Goal: Book appointment/travel/reservation

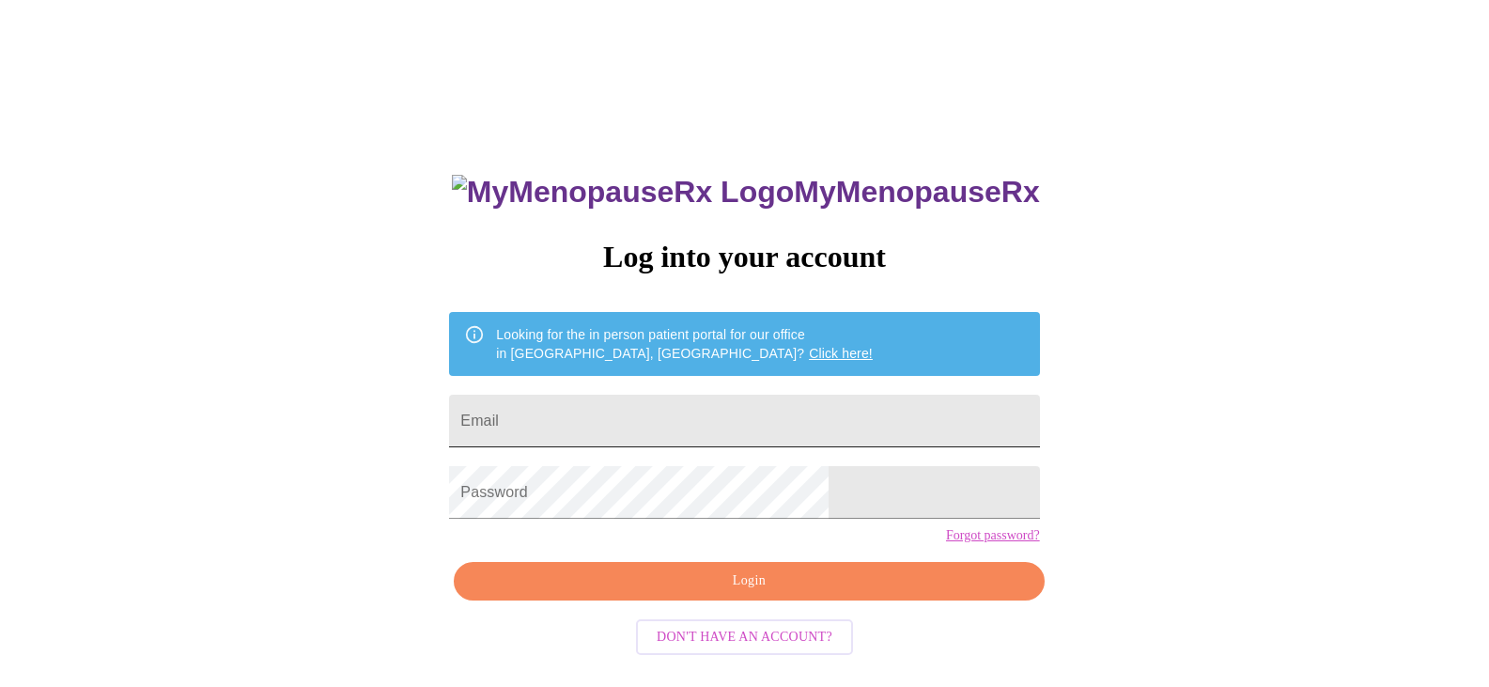
click at [699, 432] on input "Email" at bounding box center [744, 421] width 590 height 53
type input "[EMAIL_ADDRESS][DOMAIN_NAME]"
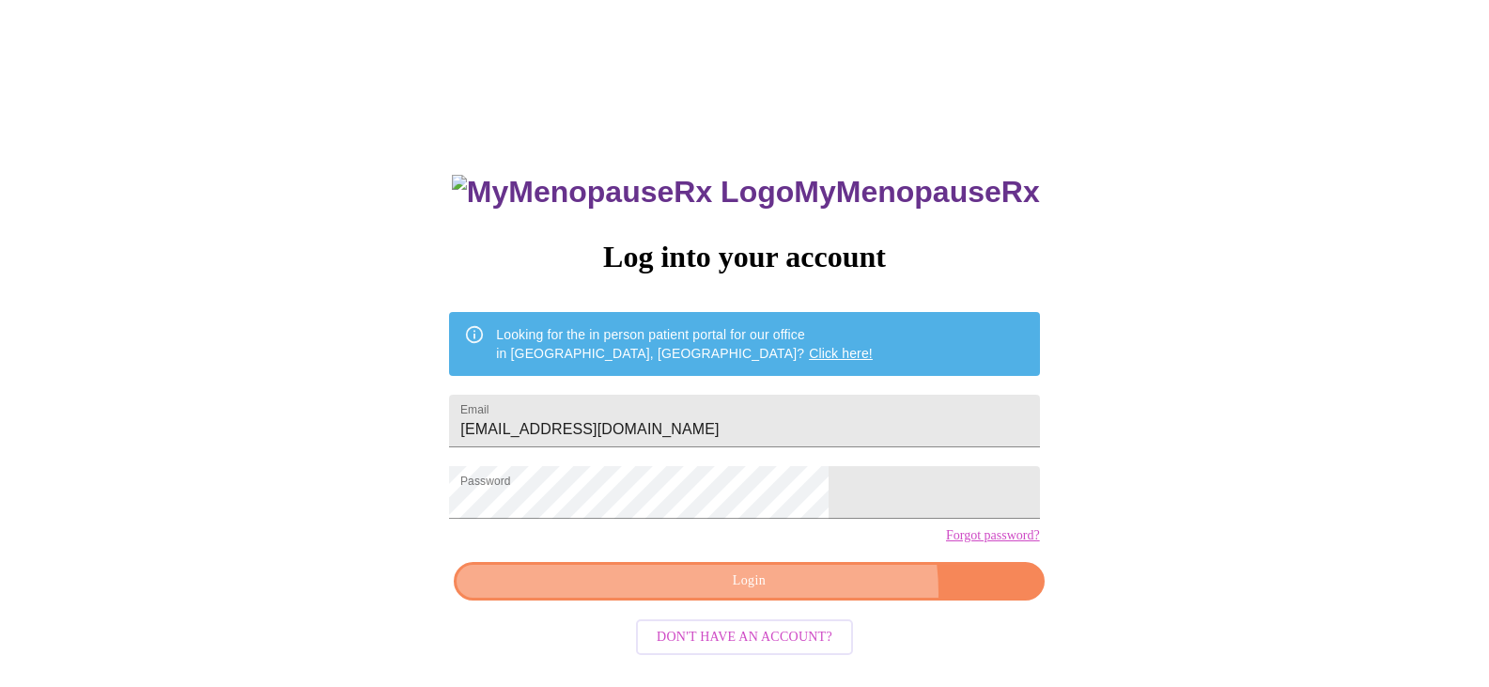
click at [802, 600] on button "Login" at bounding box center [749, 581] width 590 height 39
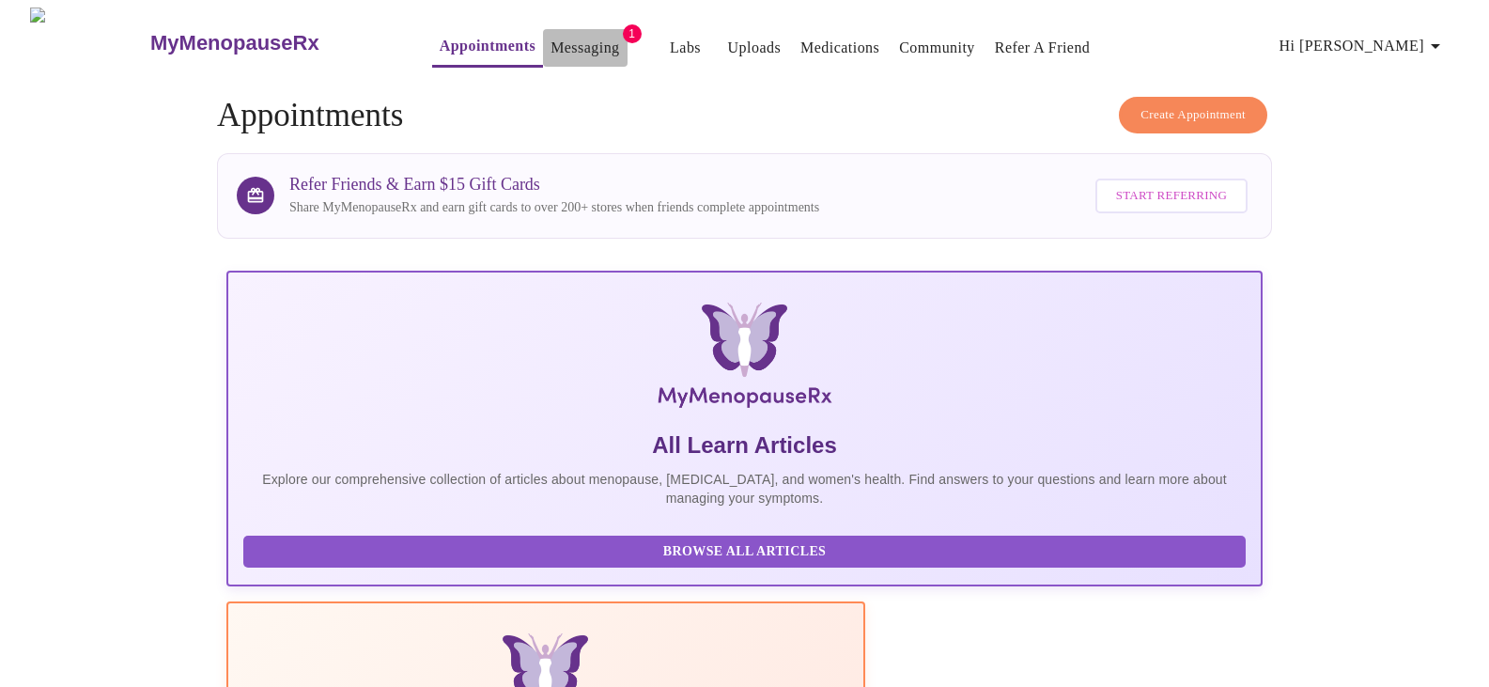
click at [551, 37] on link "Messaging" at bounding box center [585, 48] width 69 height 26
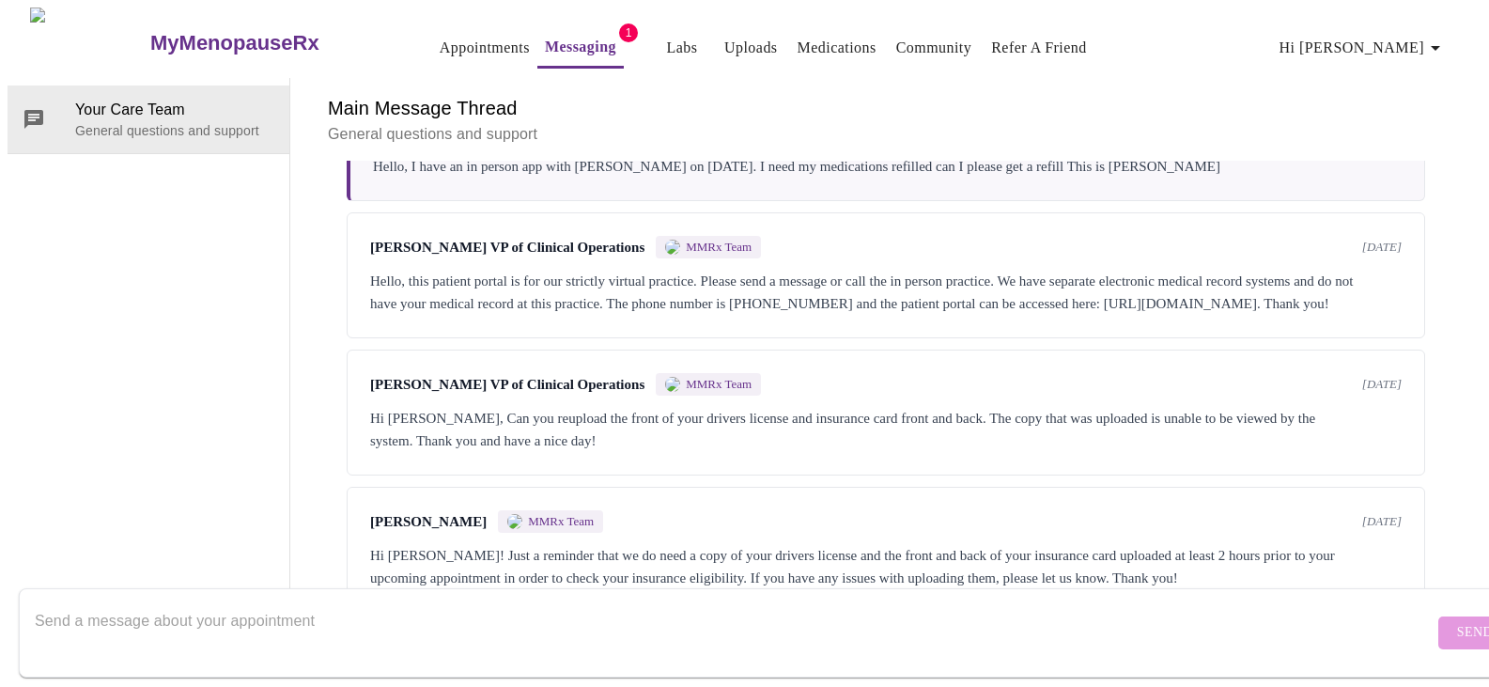
scroll to position [70, 0]
click at [447, 602] on textarea "Send a message about your appointment" at bounding box center [734, 632] width 1399 height 60
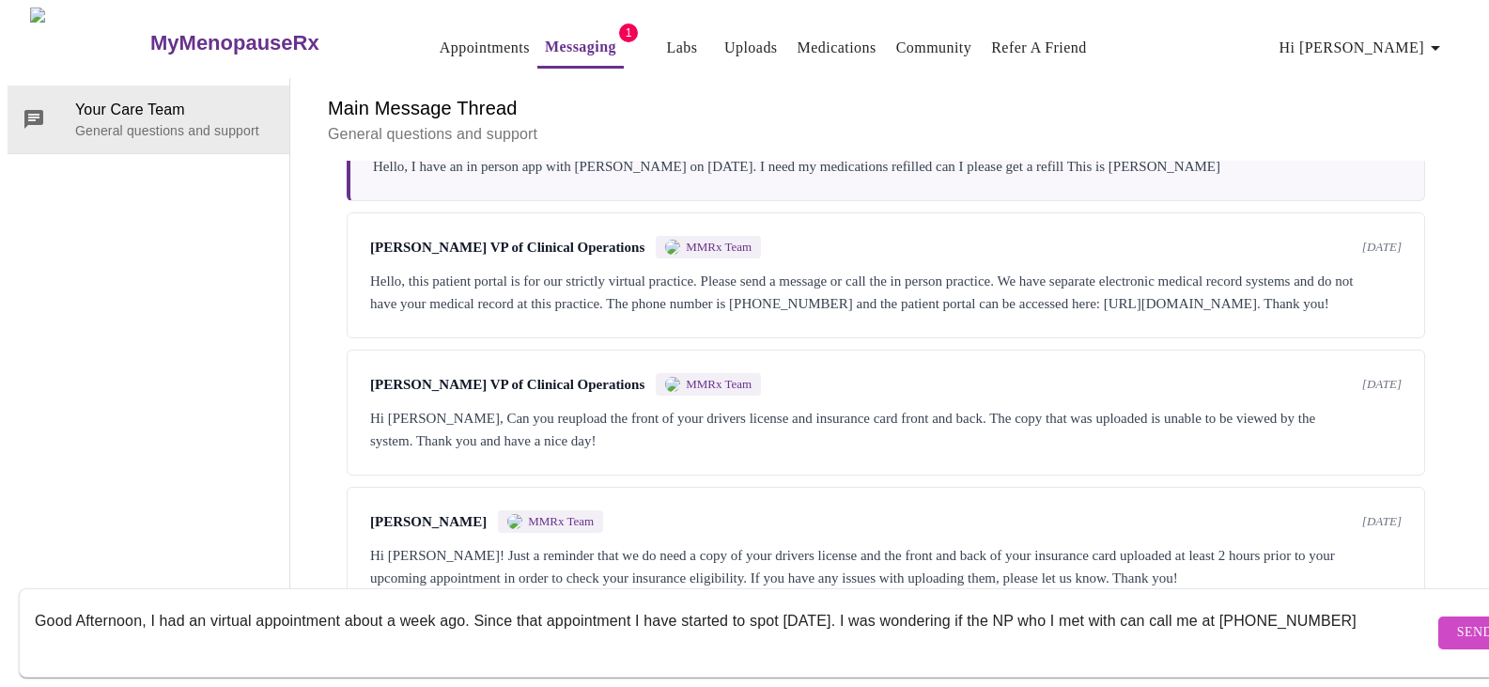
type textarea "Good Afternoon, I had an virtual appointment about a week ago. Since that appoi…"
click at [1457, 621] on span "Send" at bounding box center [1475, 632] width 36 height 23
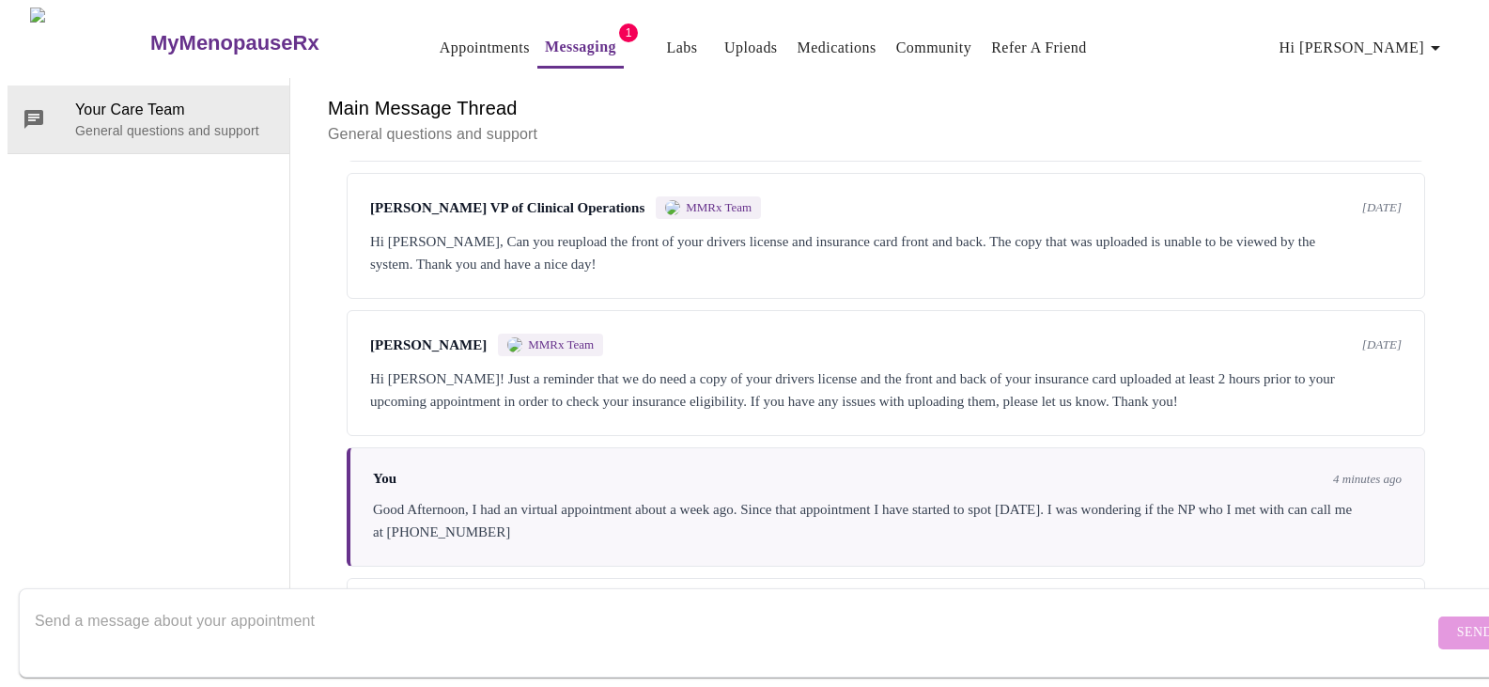
scroll to position [477, 0]
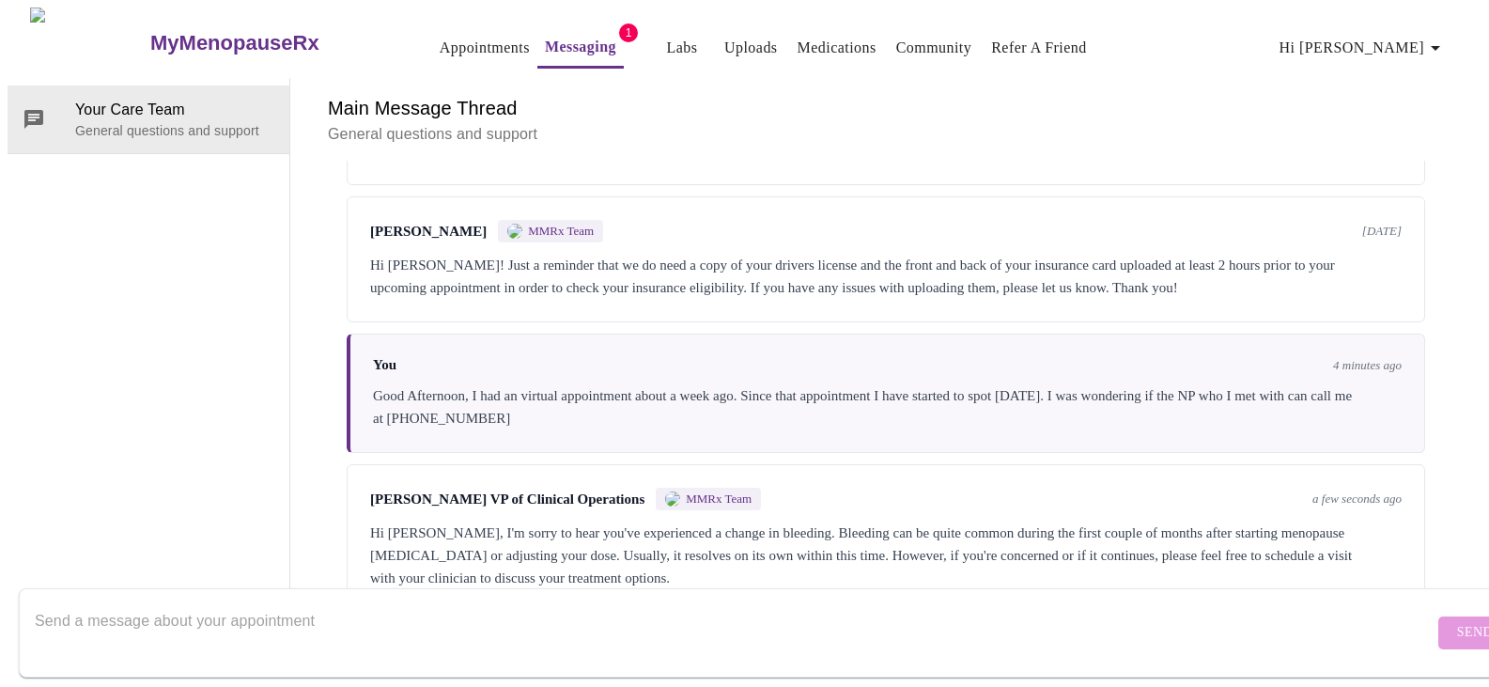
click at [449, 602] on textarea "Send a message about your appointment" at bounding box center [734, 632] width 1399 height 60
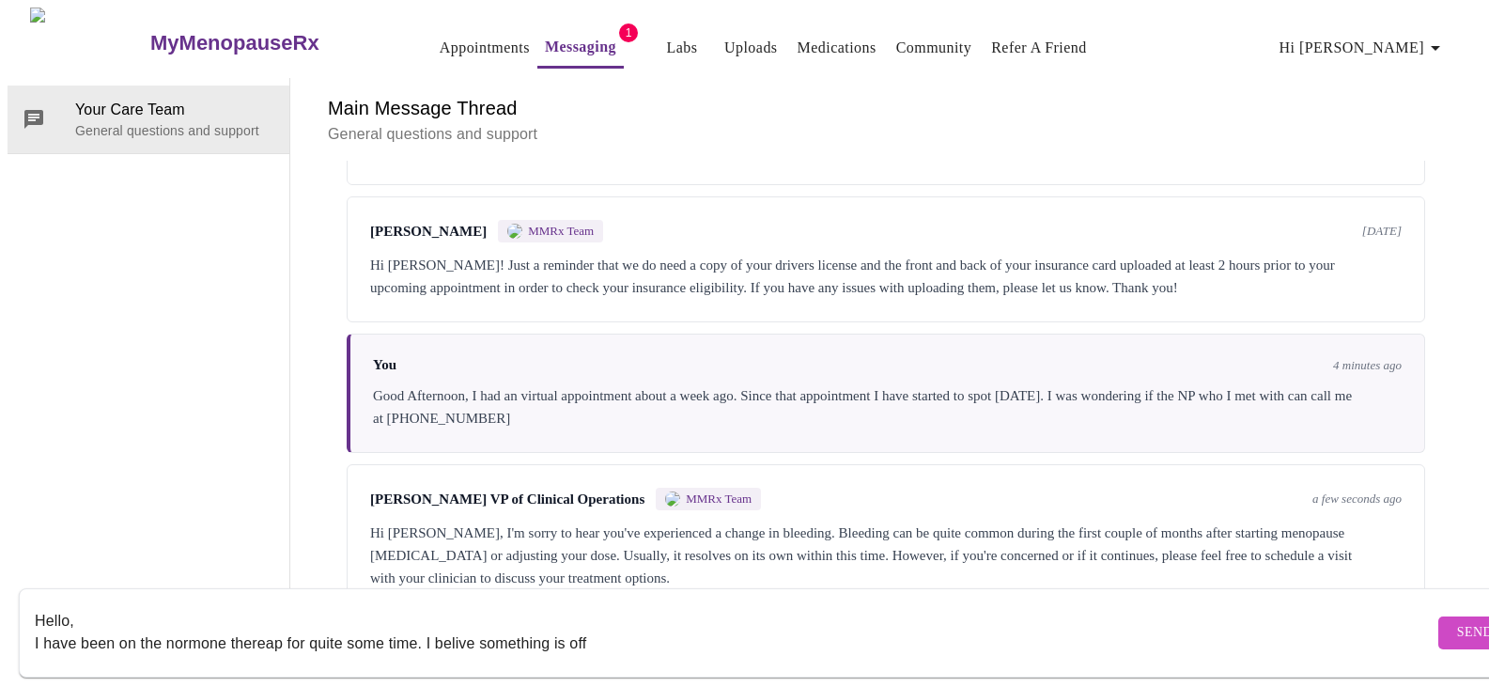
click at [189, 631] on textarea "Hello, I have been on the normone thereap for quite some time. I belive somethi…" at bounding box center [734, 632] width 1399 height 60
click at [260, 636] on textarea "Hello, I have been on the hormone thereap for quite some time. I belive somethi…" at bounding box center [734, 632] width 1399 height 60
click at [459, 631] on textarea "Hello, I have been on the hormone therapy for quite some time. I belive somethi…" at bounding box center [734, 632] width 1399 height 60
type textarea "Hello, I have been on the [MEDICAL_DATA] for quite some time. I believe somethi…"
click at [1457, 621] on span "Send" at bounding box center [1475, 632] width 36 height 23
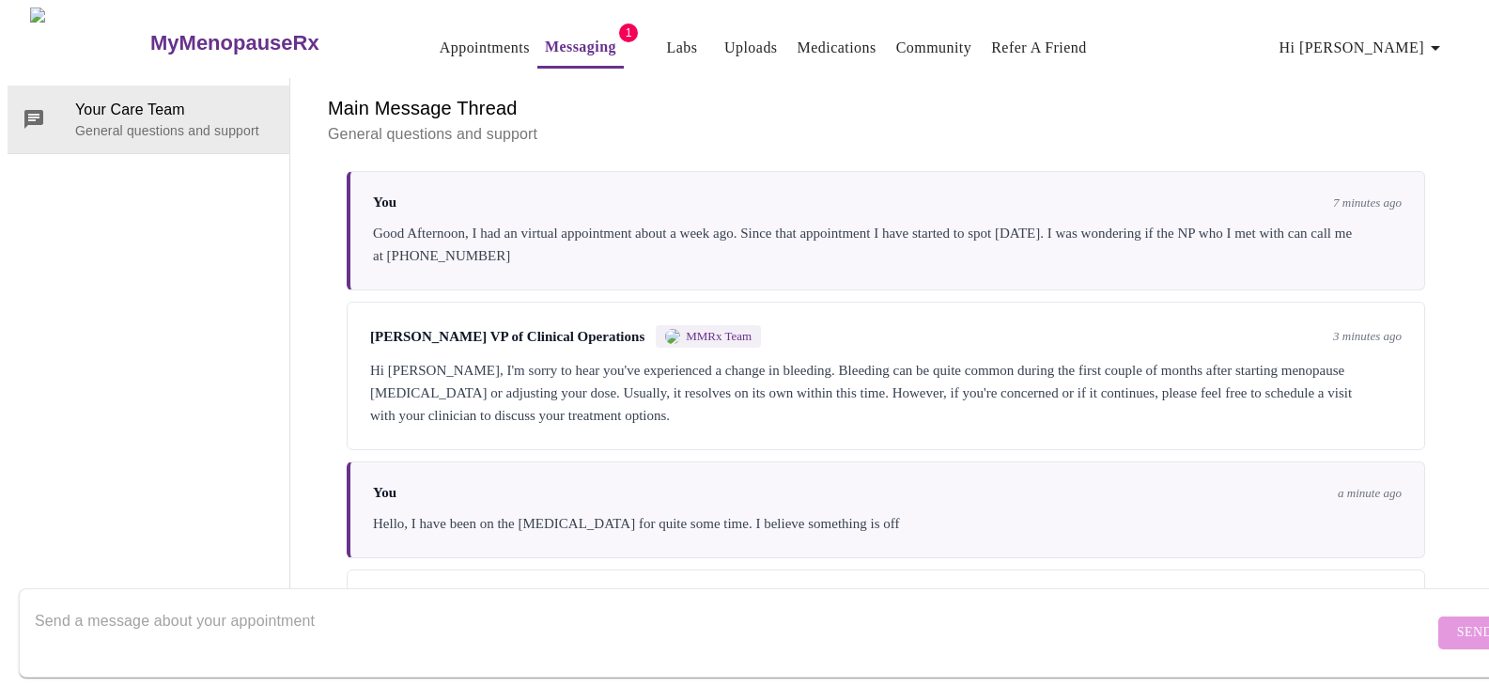
scroll to position [709, 0]
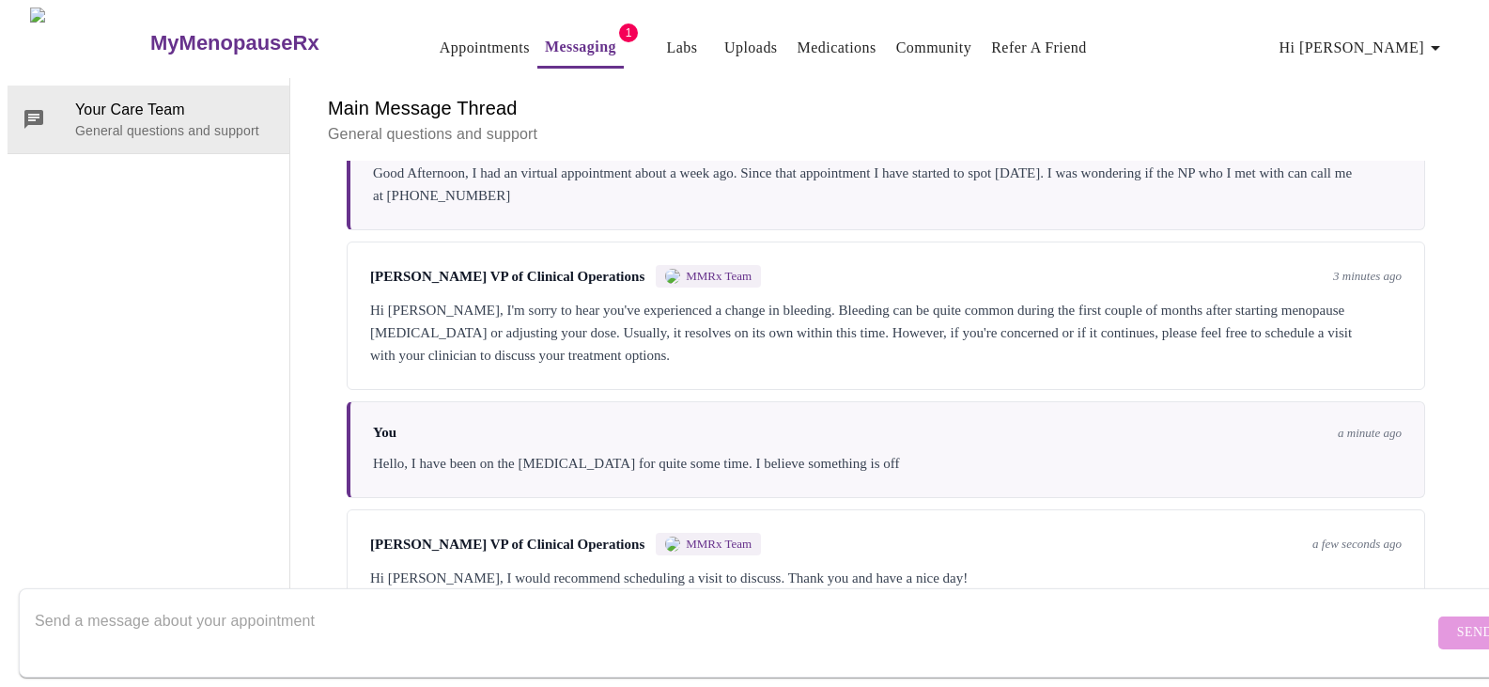
click at [431, 619] on textarea "Send a message about your appointment" at bounding box center [734, 632] width 1399 height 60
type textarea "I have United Healthcare so it would need to be a video call"
click at [1457, 621] on span "Send" at bounding box center [1475, 632] width 36 height 23
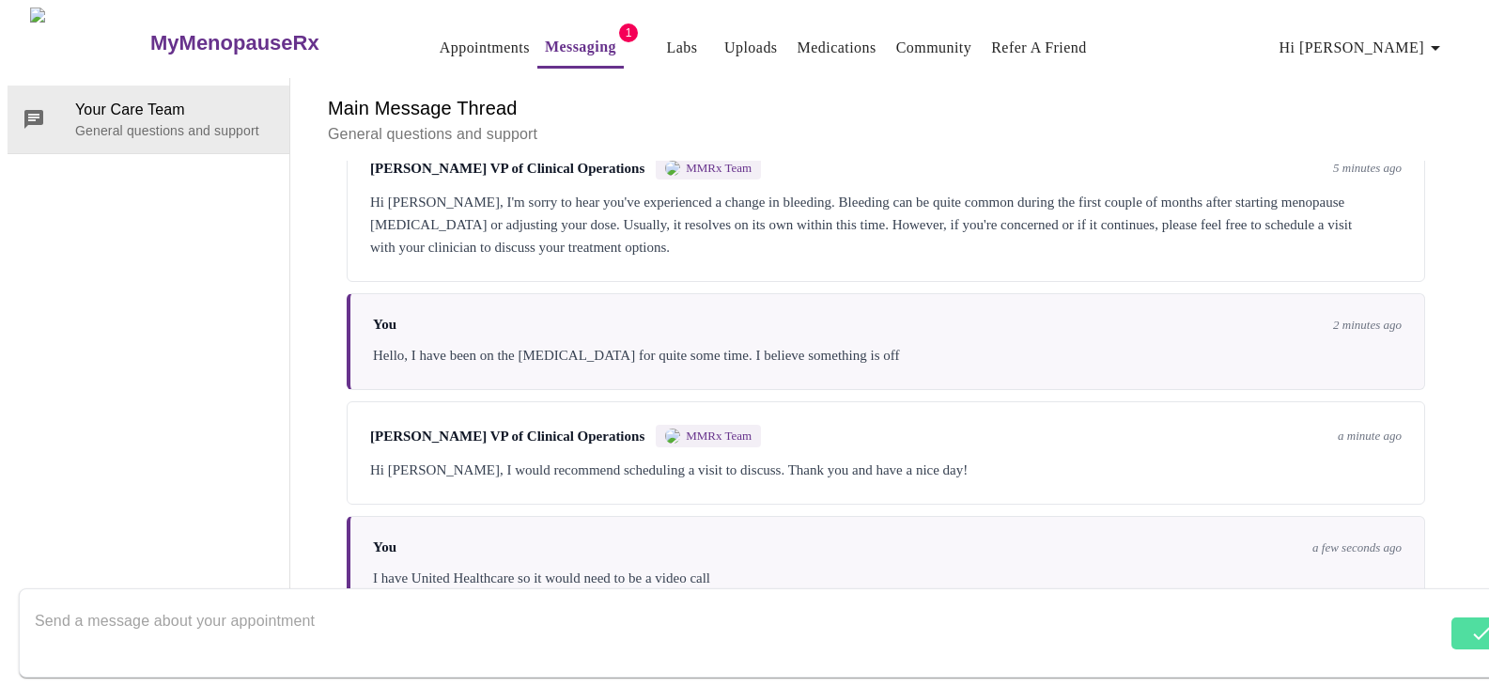
scroll to position [0, 0]
click at [456, 39] on link "Appointments" at bounding box center [485, 48] width 90 height 26
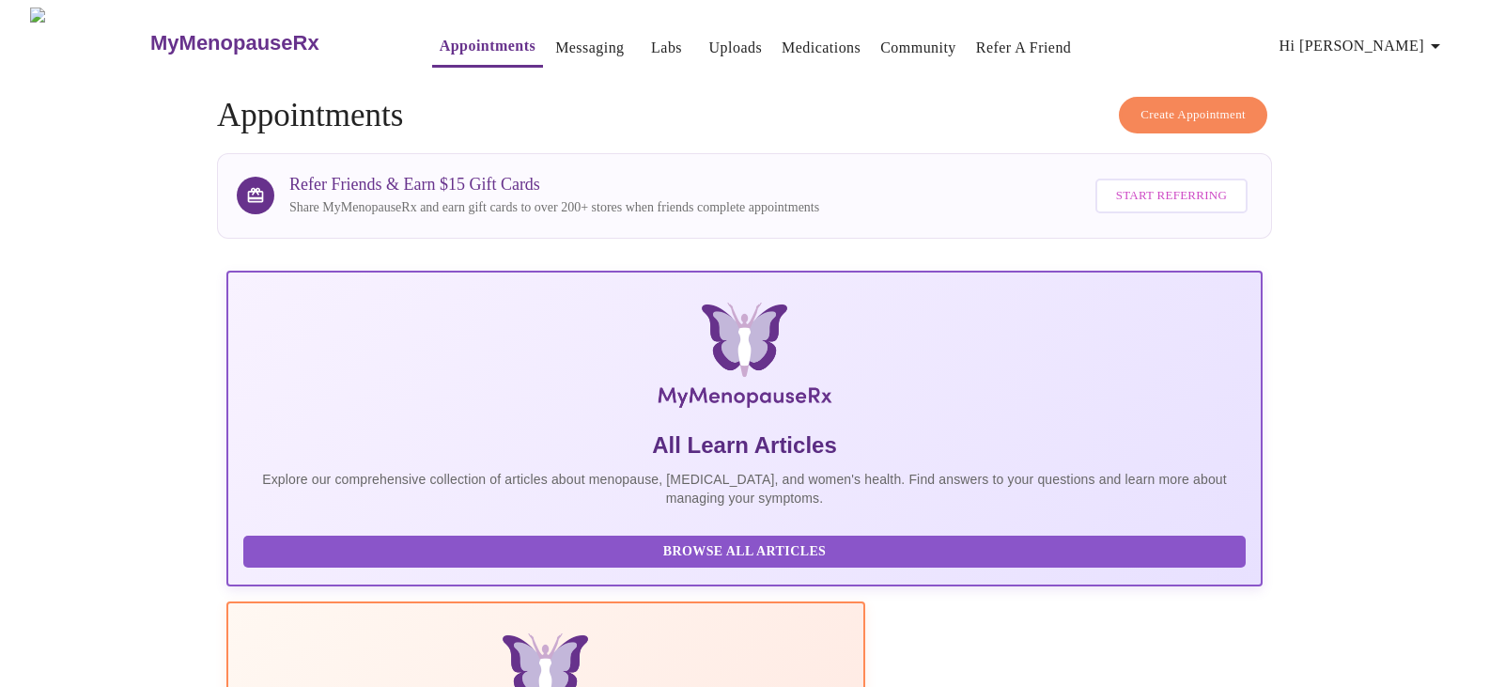
click at [1192, 106] on span "Create Appointment" at bounding box center [1193, 115] width 105 height 22
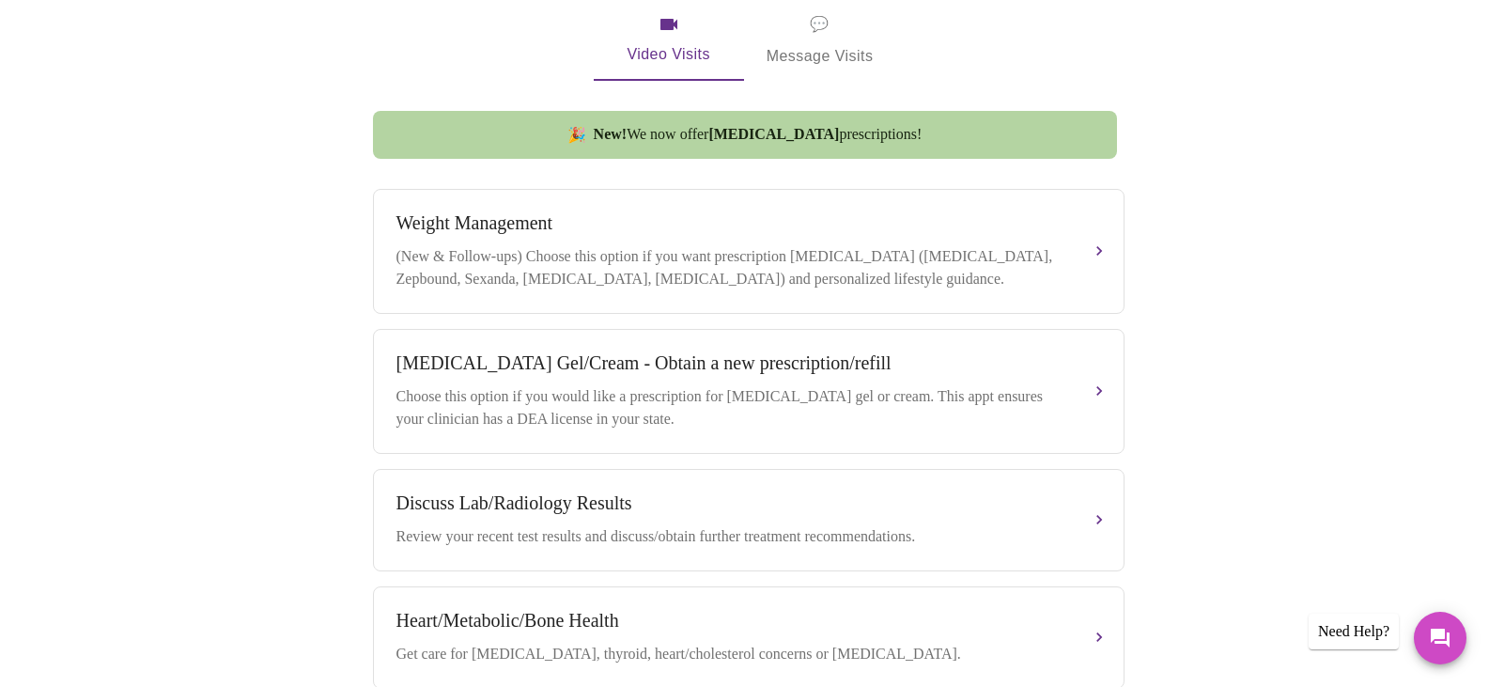
scroll to position [424, 0]
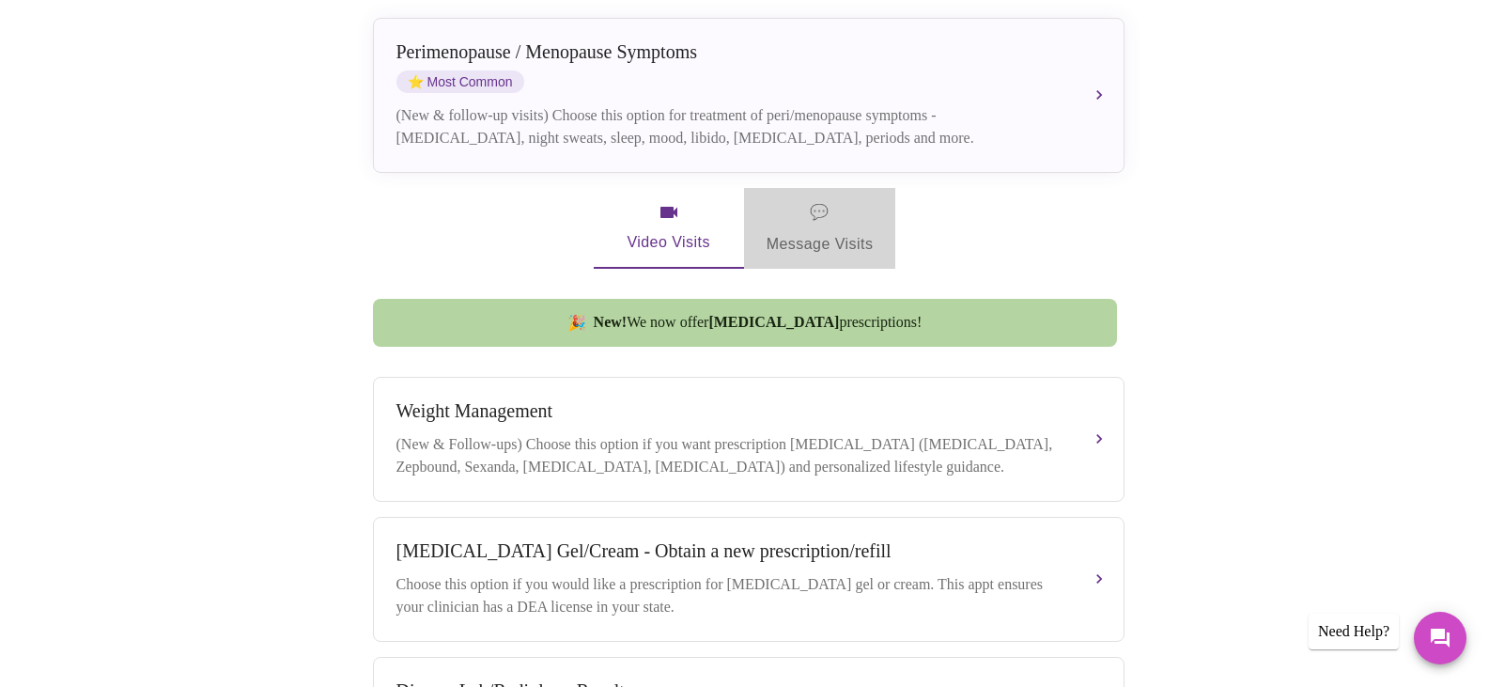
click at [832, 217] on span "💬 Message Visits" at bounding box center [820, 228] width 107 height 58
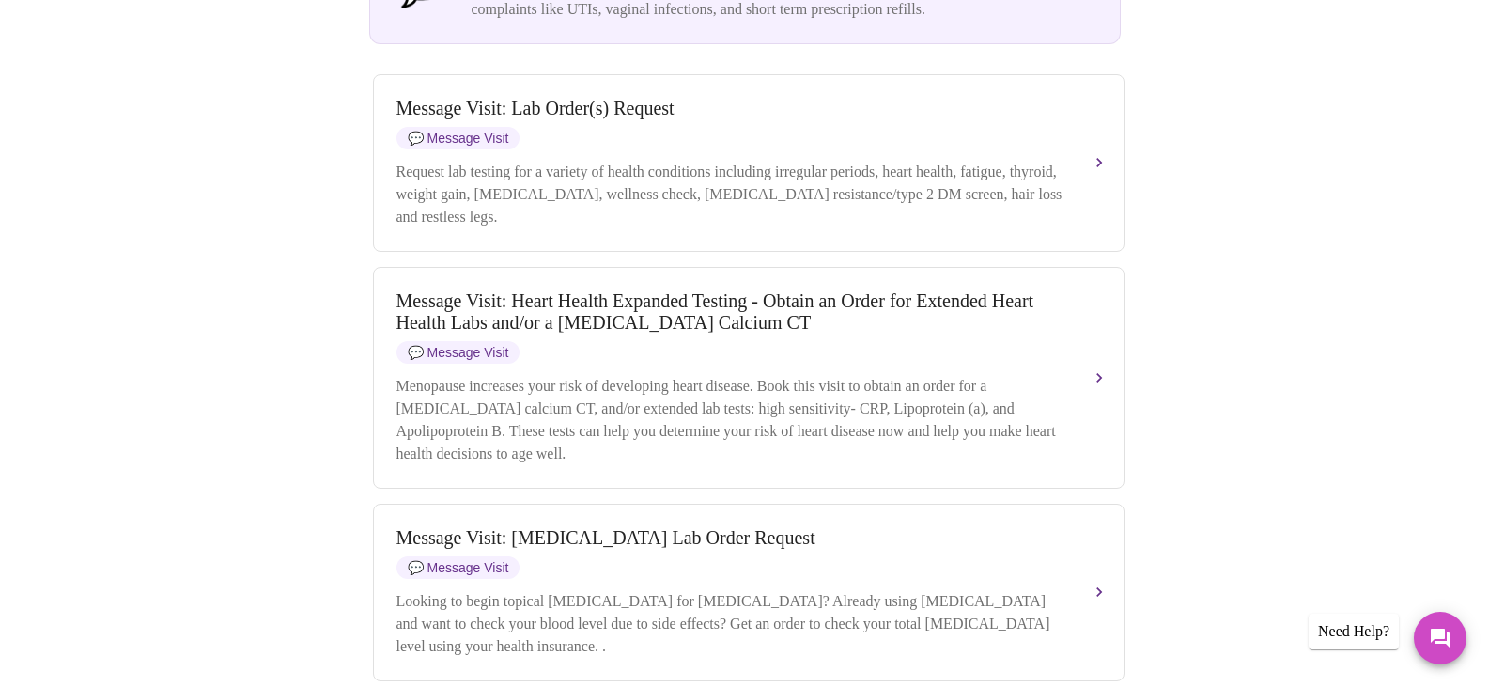
scroll to position [1082, 0]
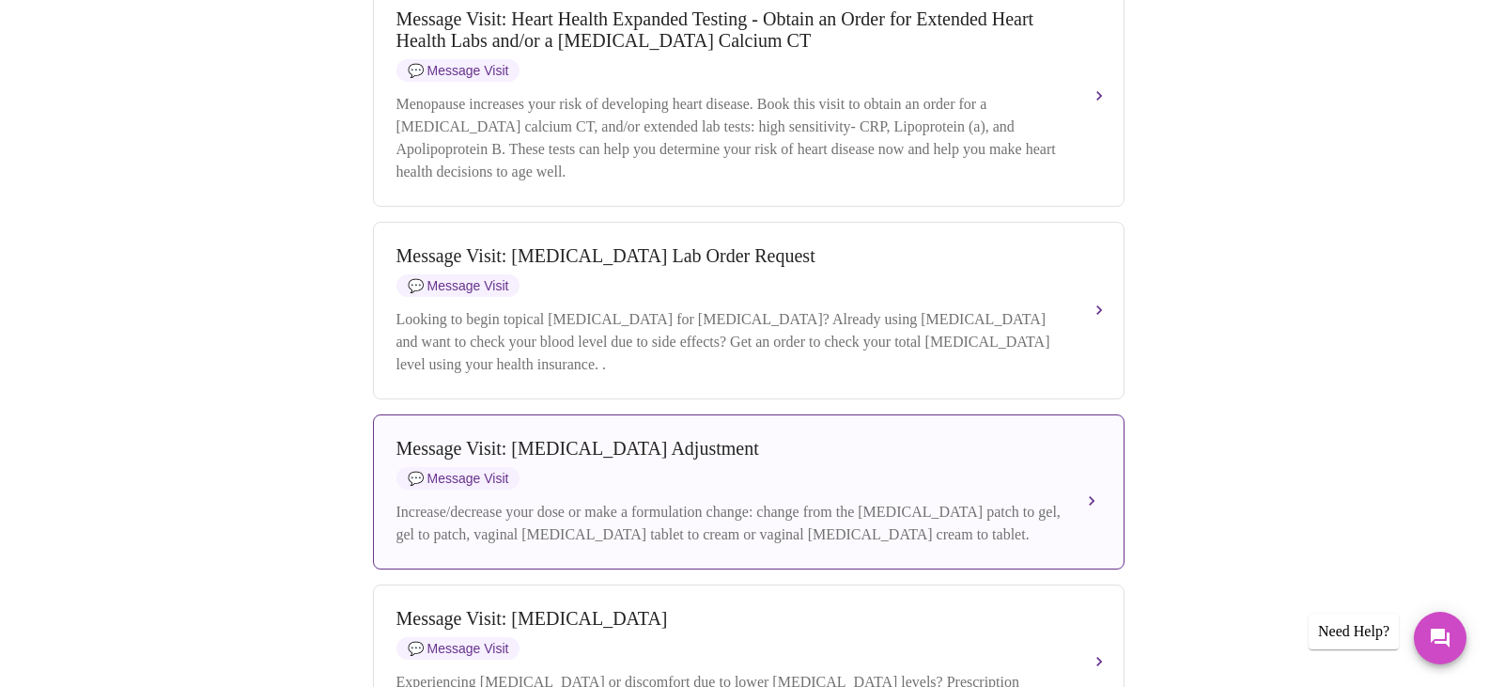
click at [636, 459] on div "Message Visit: [MEDICAL_DATA] Adjustment" at bounding box center [730, 449] width 667 height 22
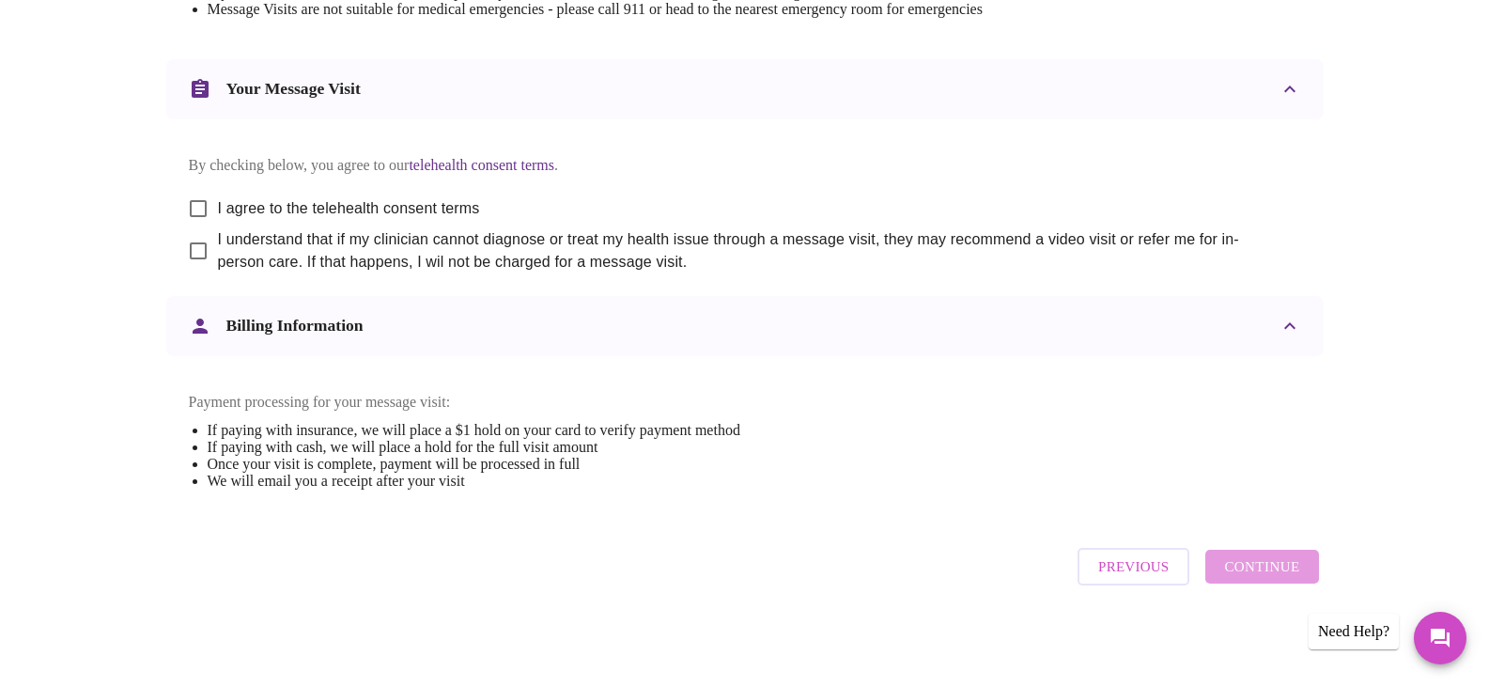
scroll to position [974, 0]
click at [190, 189] on input "I agree to the telehealth consent terms" at bounding box center [198, 208] width 39 height 39
checkbox input "true"
click at [197, 233] on input "I understand that if my clinician cannot diagnose or treat my health issue thro…" at bounding box center [198, 250] width 39 height 39
checkbox input "true"
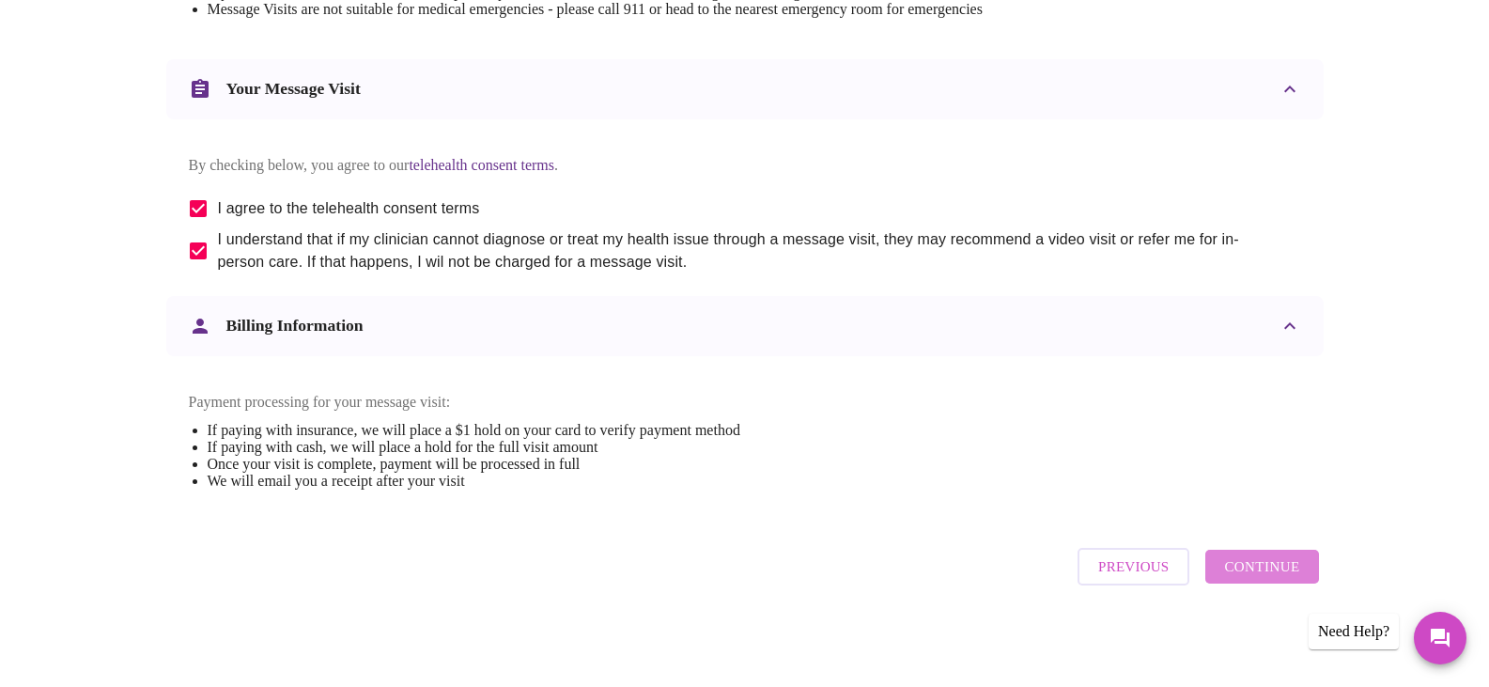
click at [1269, 575] on span "Continue" at bounding box center [1261, 566] width 75 height 24
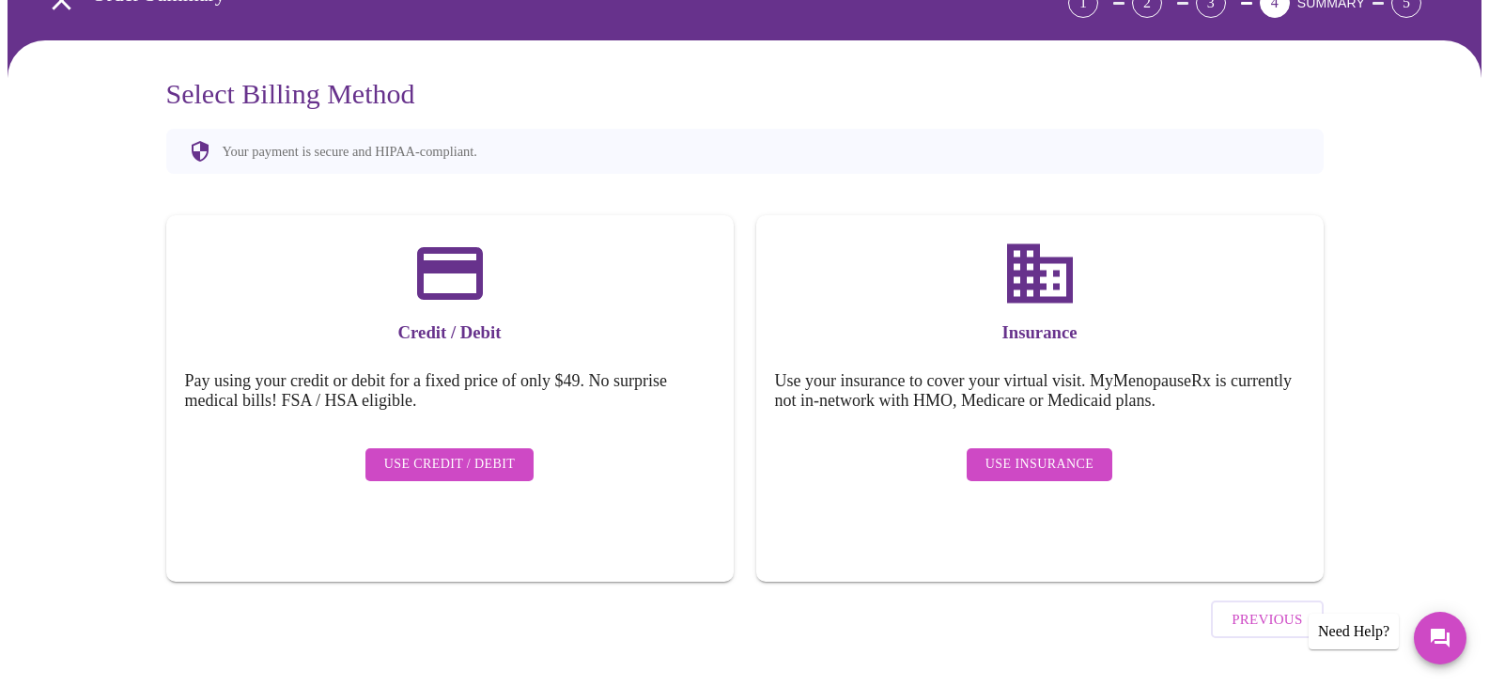
click at [1090, 454] on span "Use Insurance" at bounding box center [1040, 464] width 108 height 23
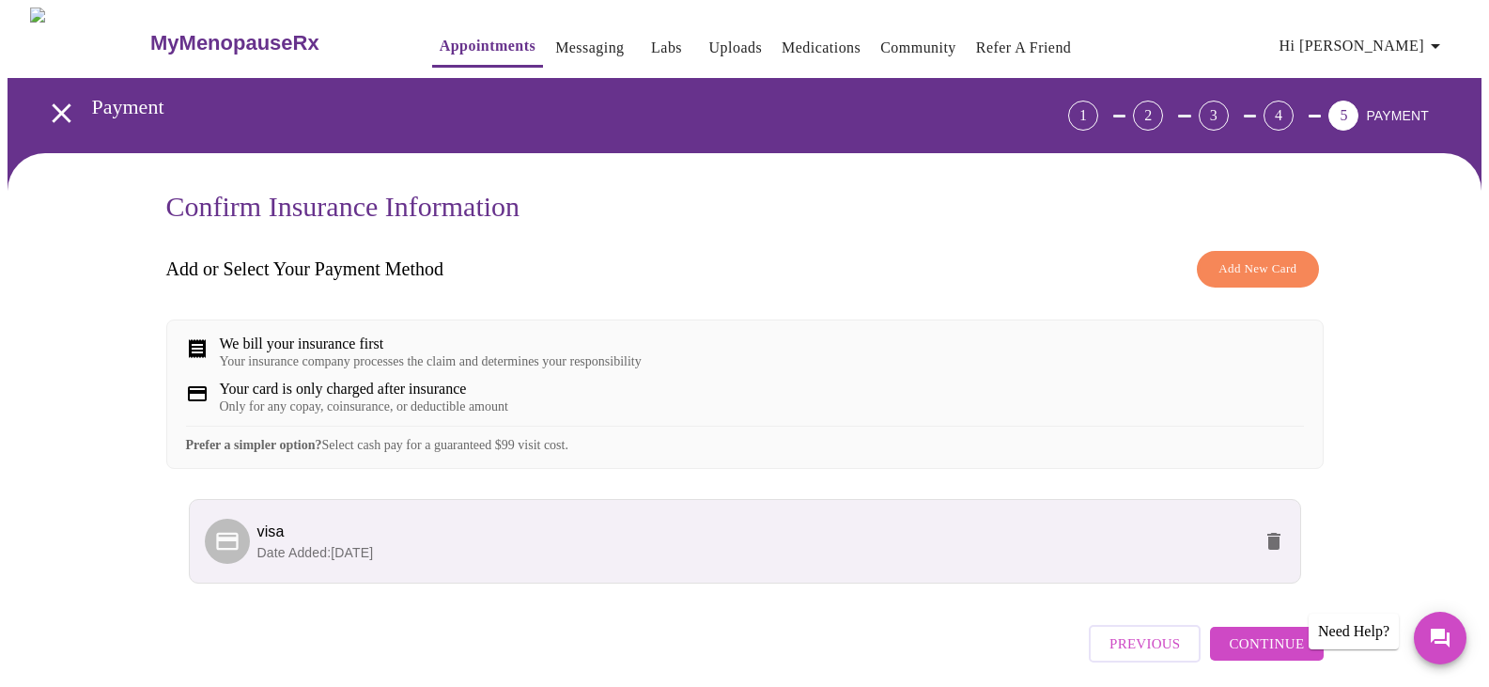
click at [1273, 656] on span "Continue" at bounding box center [1266, 643] width 75 height 24
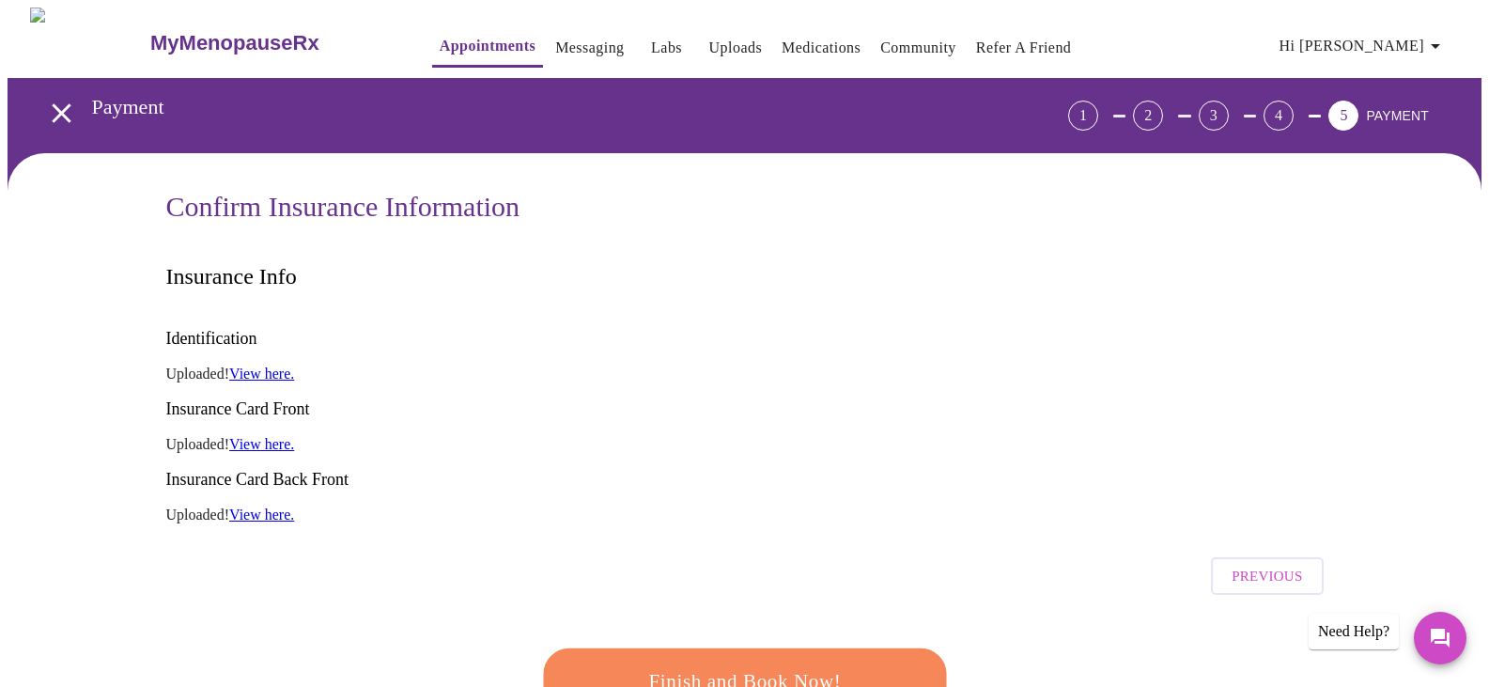
click at [278, 366] on link "View here." at bounding box center [261, 374] width 65 height 16
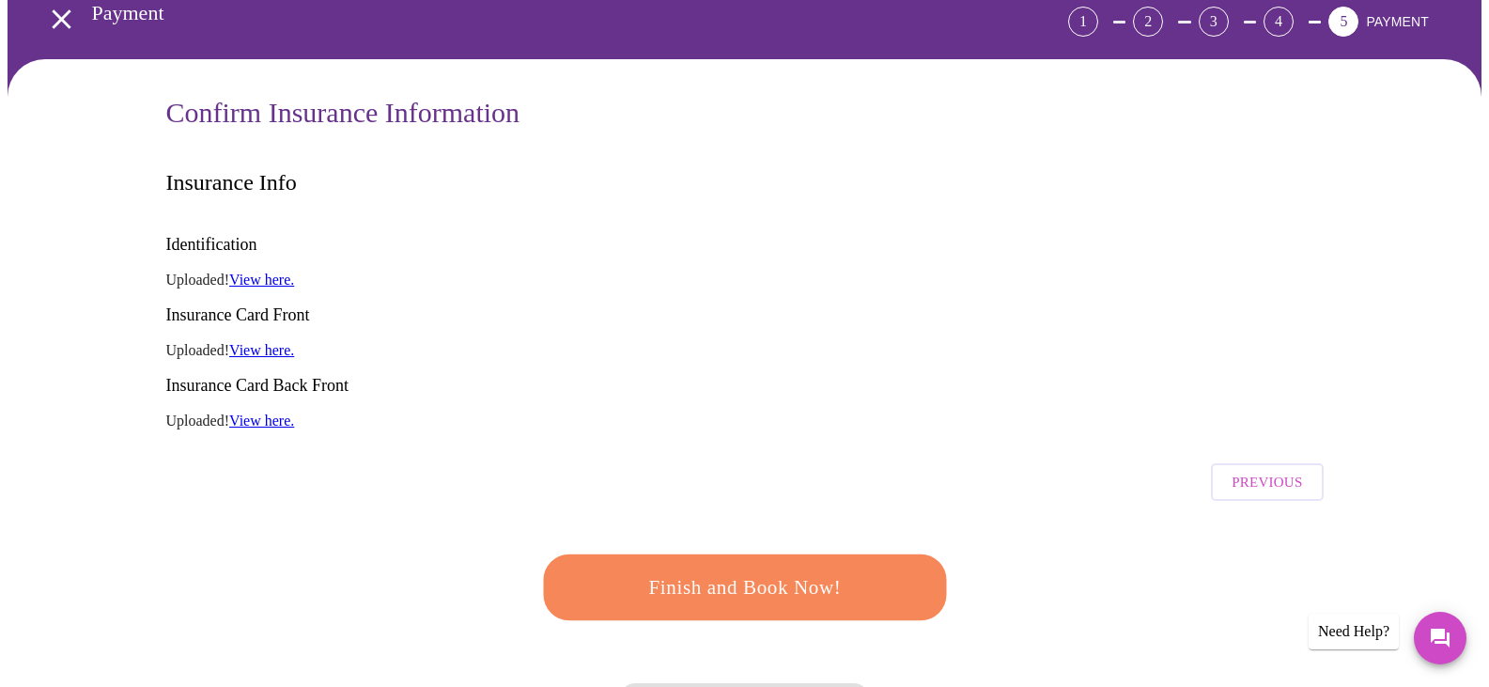
scroll to position [188, 0]
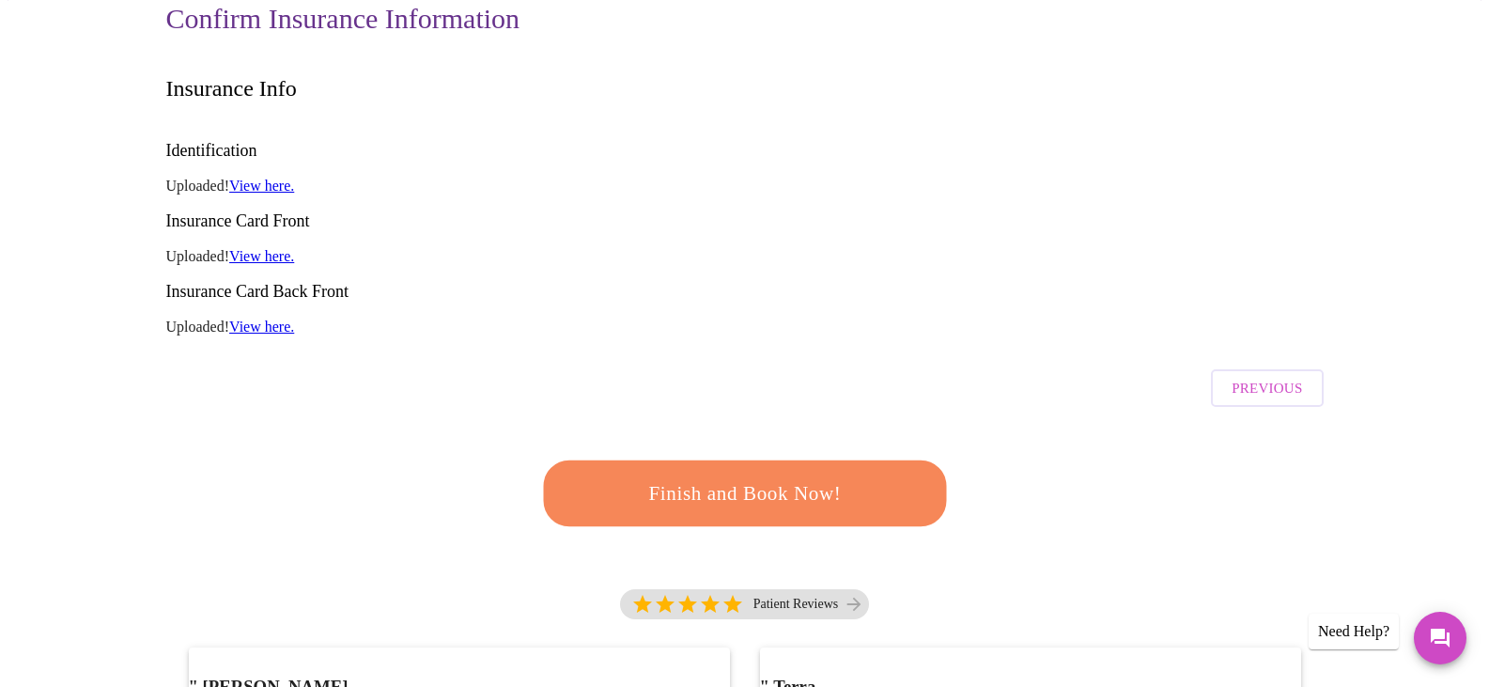
click at [788, 476] on span "Finish and Book Now!" at bounding box center [745, 493] width 348 height 35
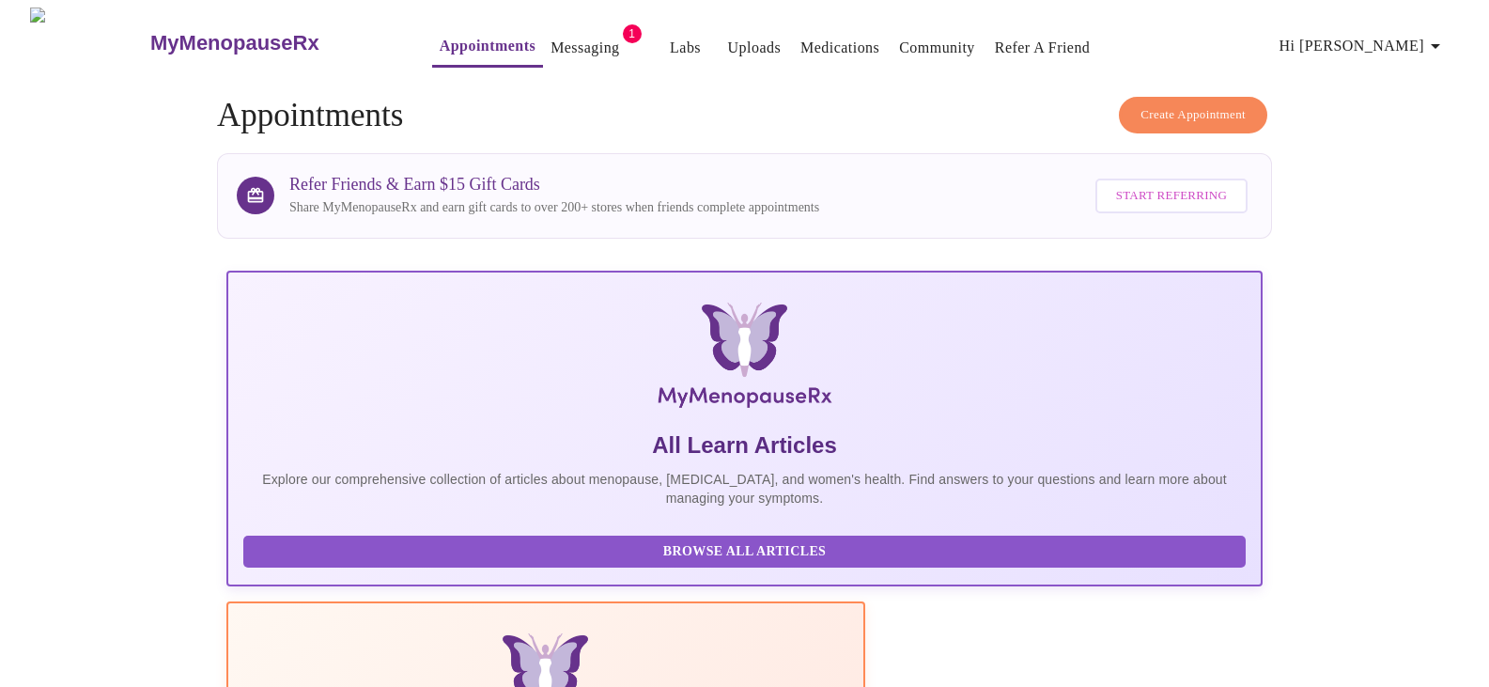
click at [1194, 97] on button "Create Appointment" at bounding box center [1193, 115] width 148 height 37
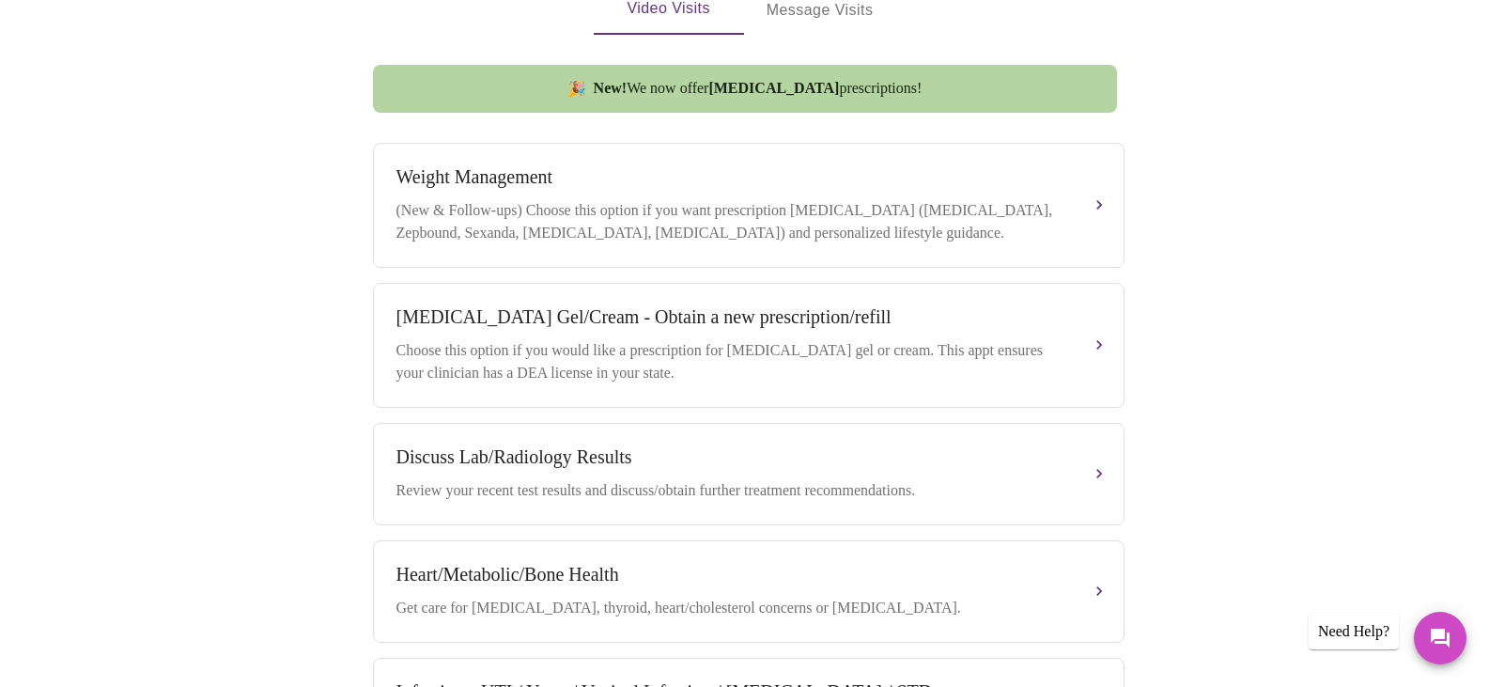
scroll to position [376, 0]
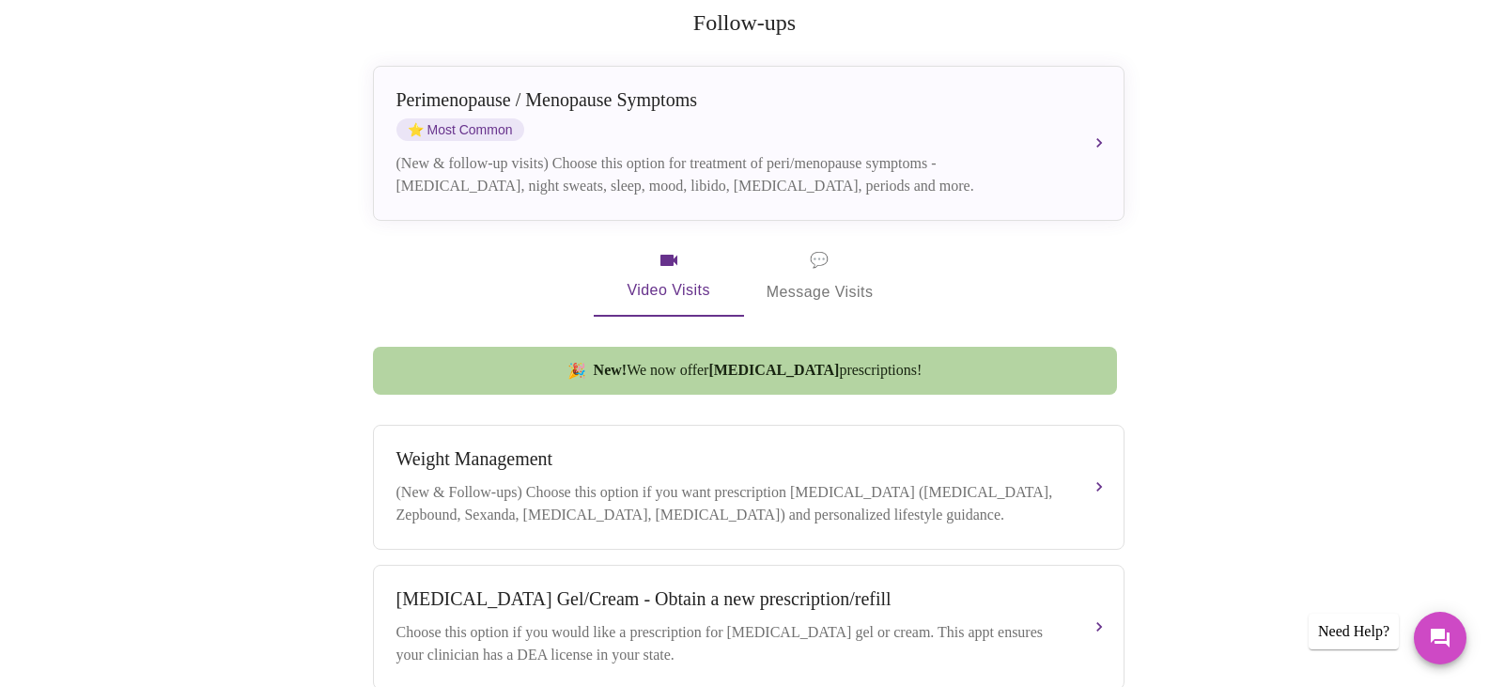
click at [853, 263] on span "💬 Message Visits" at bounding box center [820, 276] width 107 height 58
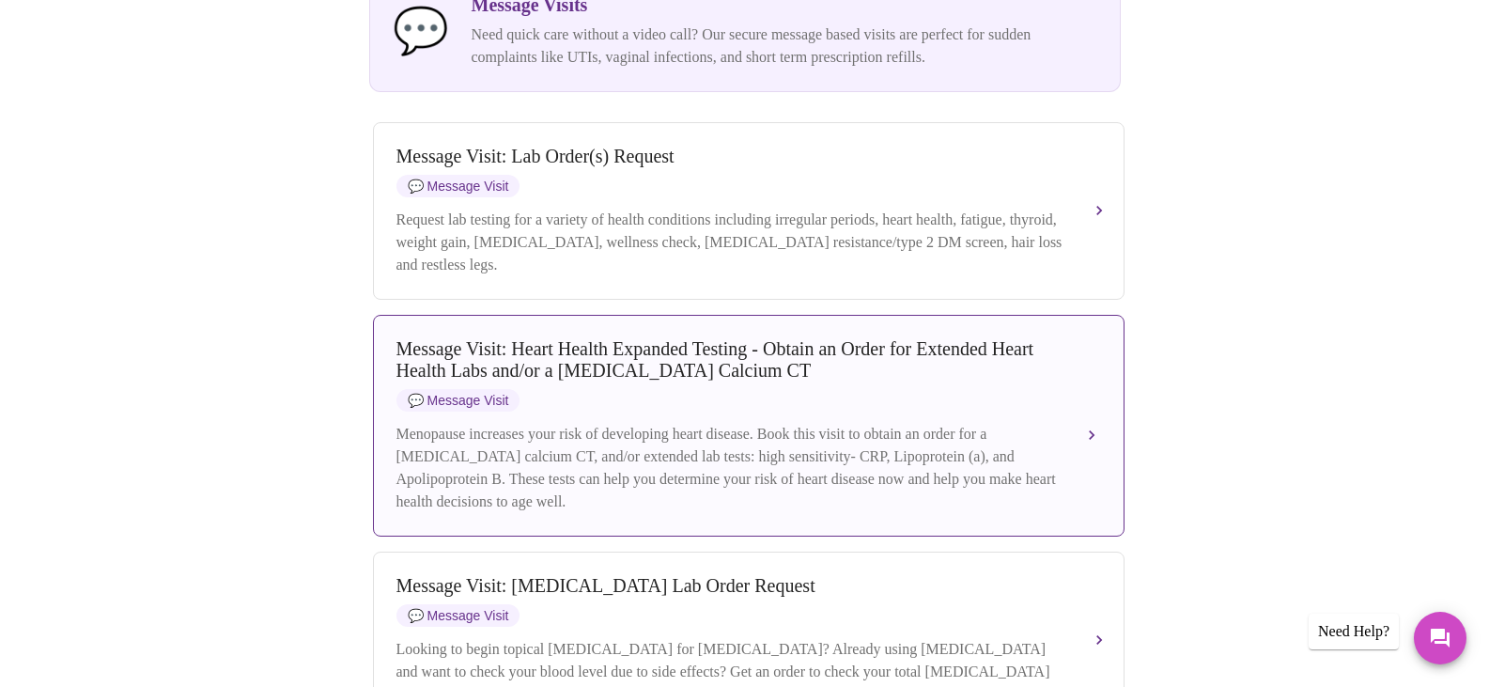
scroll to position [940, 0]
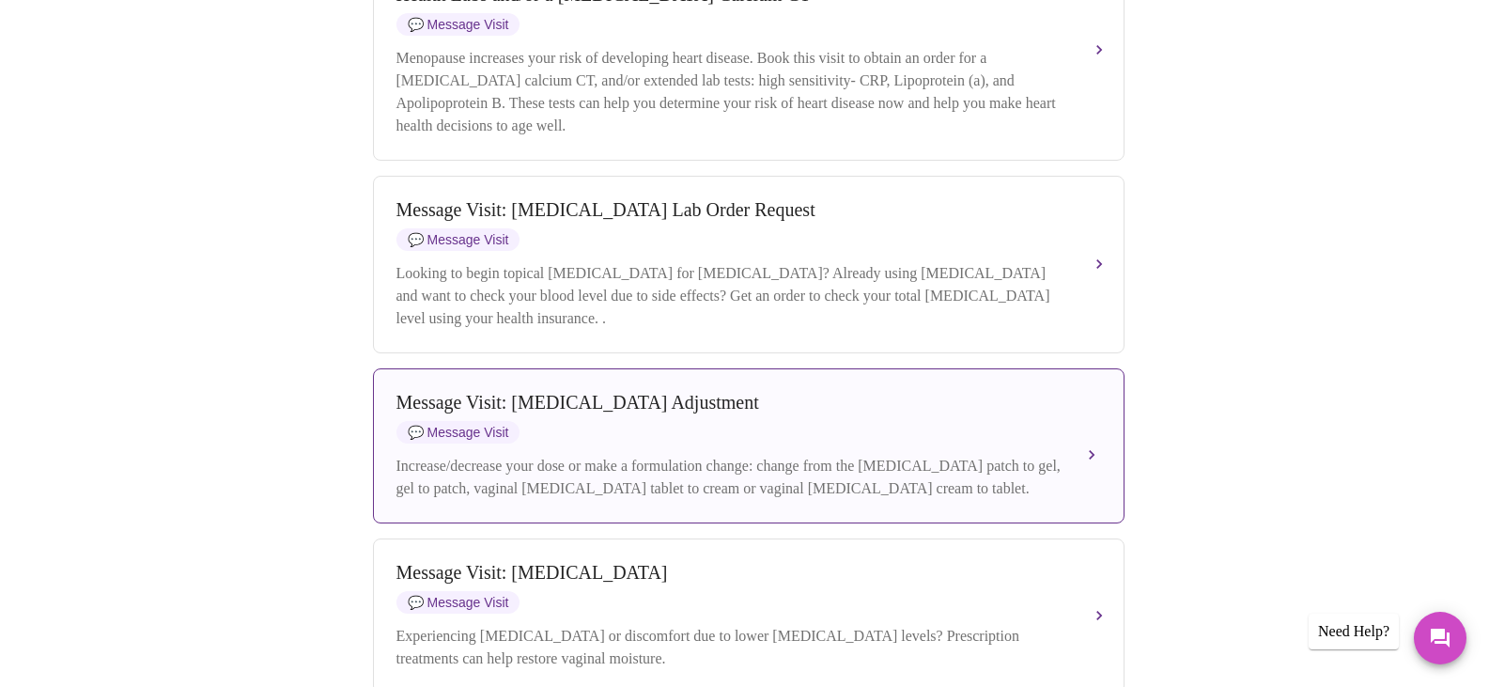
click at [781, 442] on div "Message Visit: Hormone Therapy Adjustment 💬 Message Visit" at bounding box center [730, 418] width 667 height 52
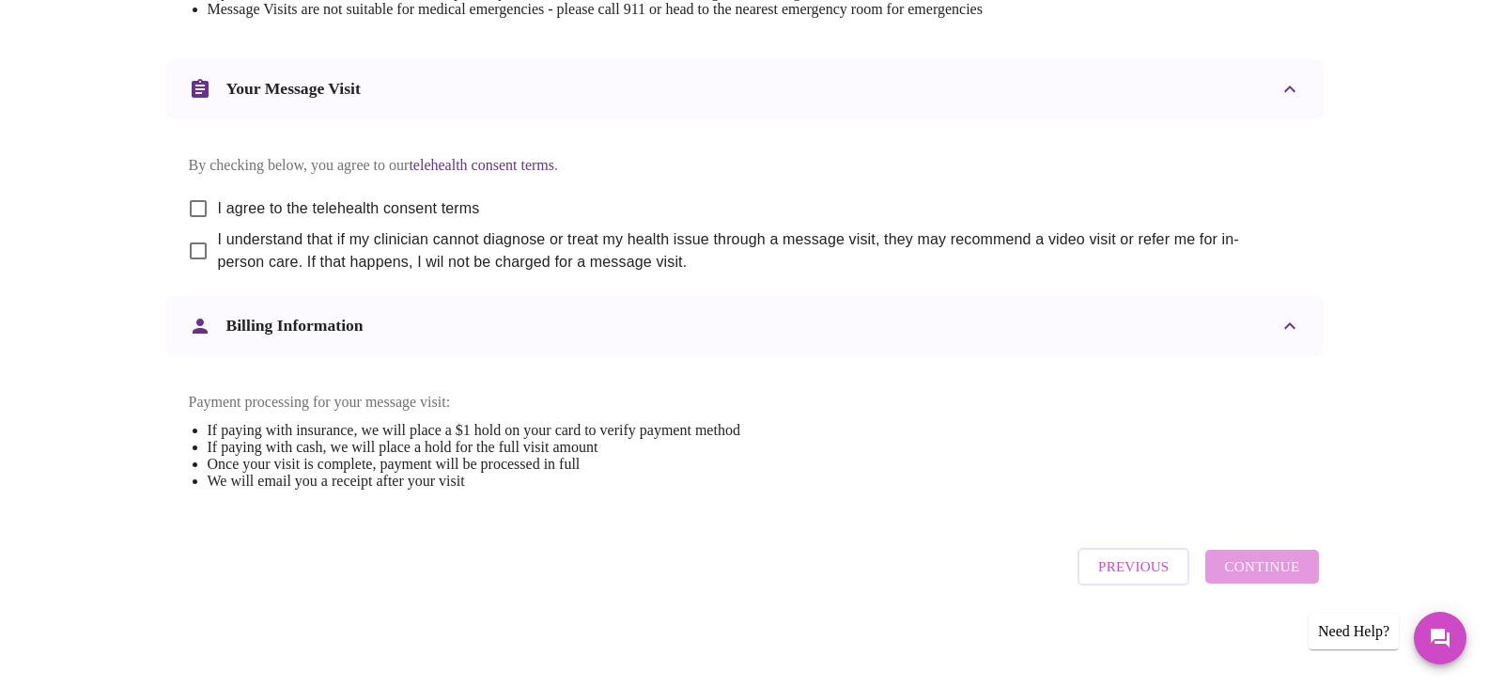
scroll to position [974, 0]
click at [190, 189] on input "I agree to the telehealth consent terms" at bounding box center [198, 208] width 39 height 39
checkbox input "true"
click at [195, 231] on input "I understand that if my clinician cannot diagnose or treat my health issue thro…" at bounding box center [198, 250] width 39 height 39
checkbox input "true"
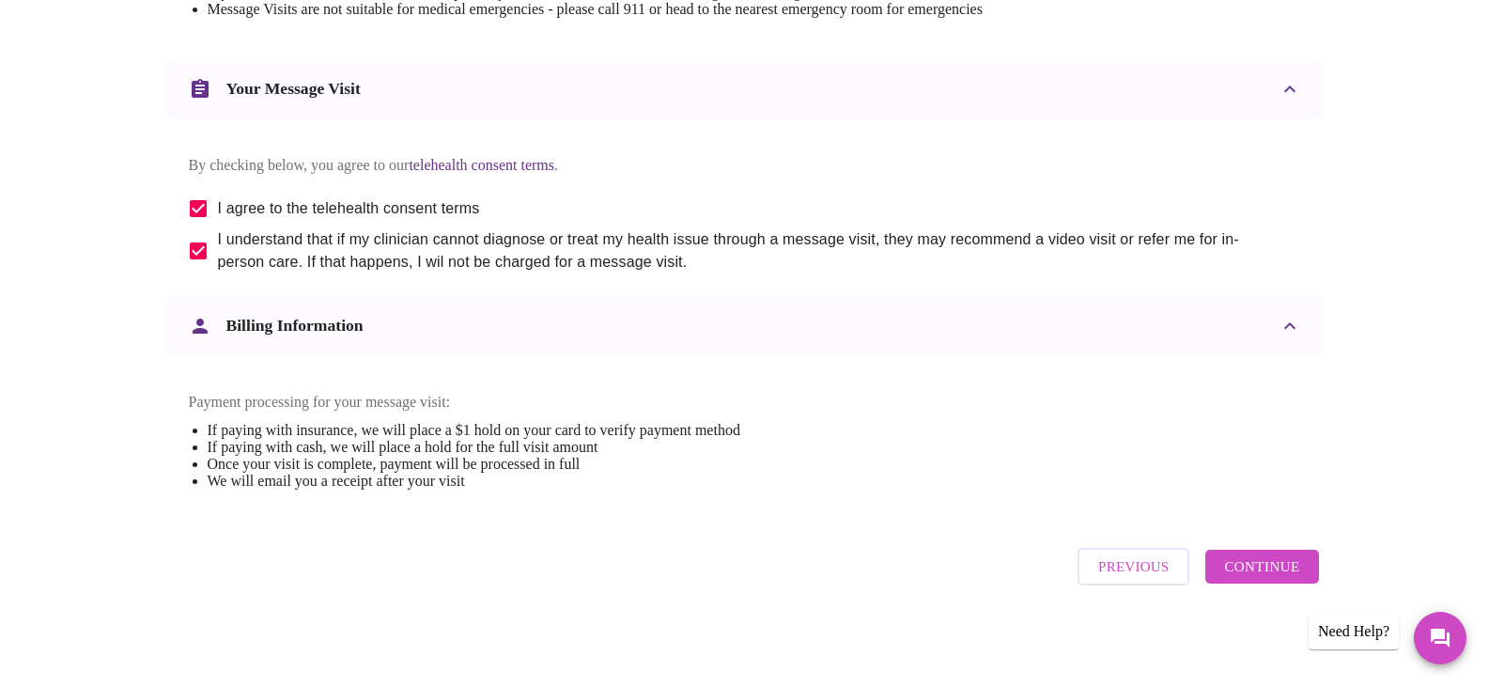
click at [1240, 575] on span "Continue" at bounding box center [1261, 566] width 75 height 24
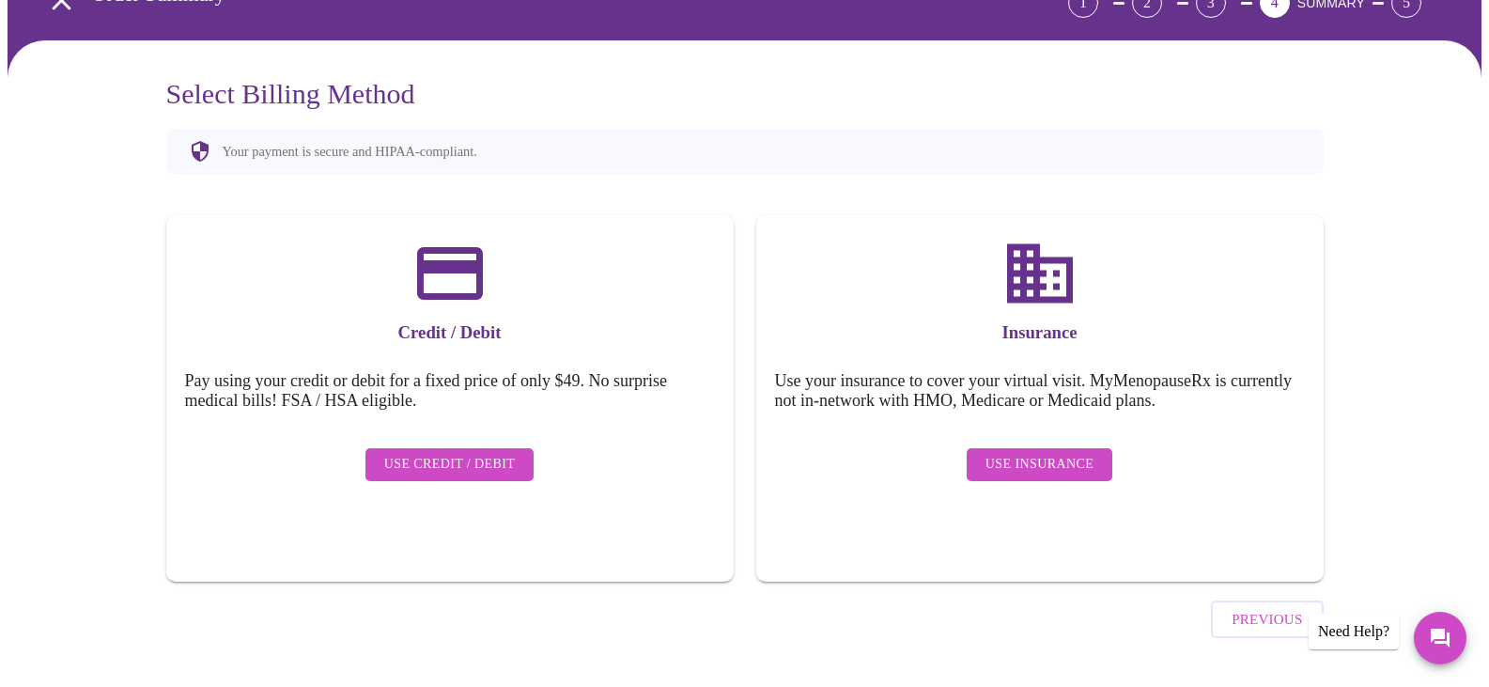
click at [1065, 453] on span "Use Insurance" at bounding box center [1040, 464] width 108 height 23
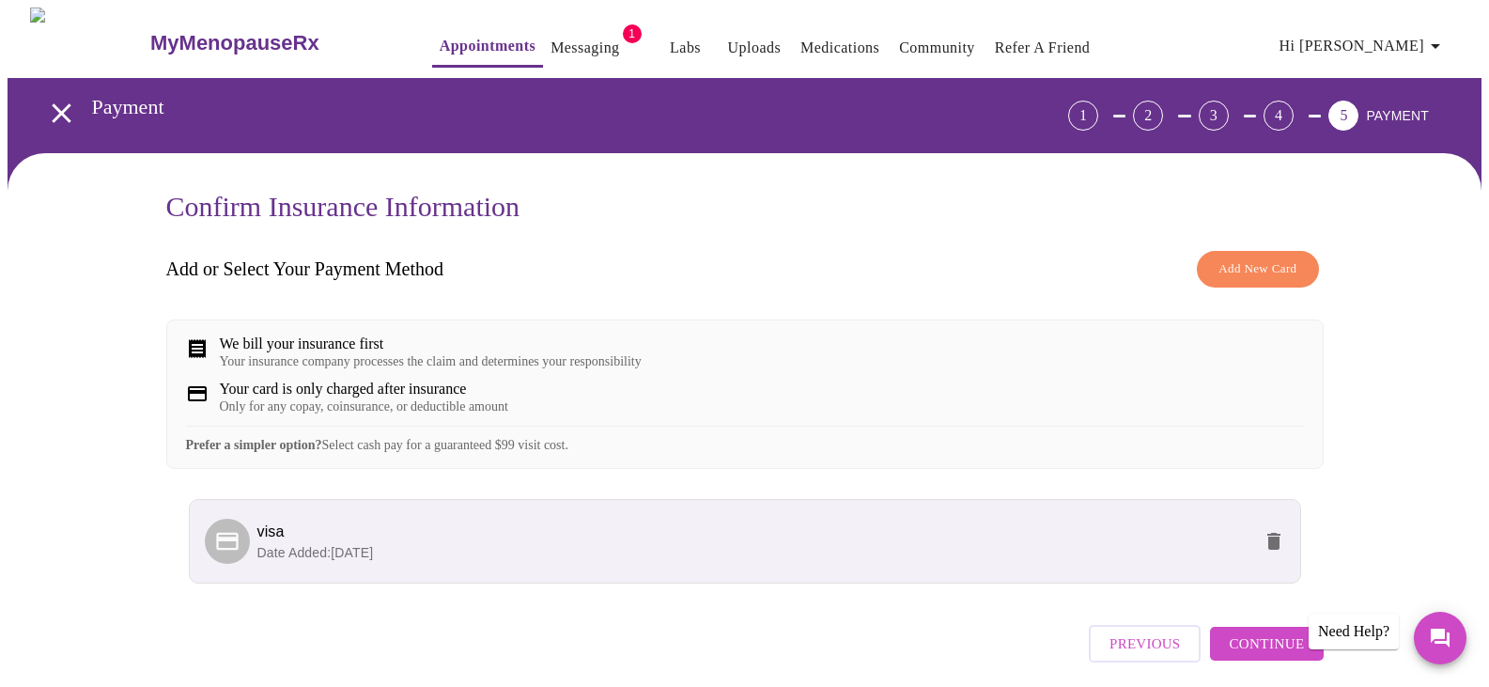
scroll to position [87, 0]
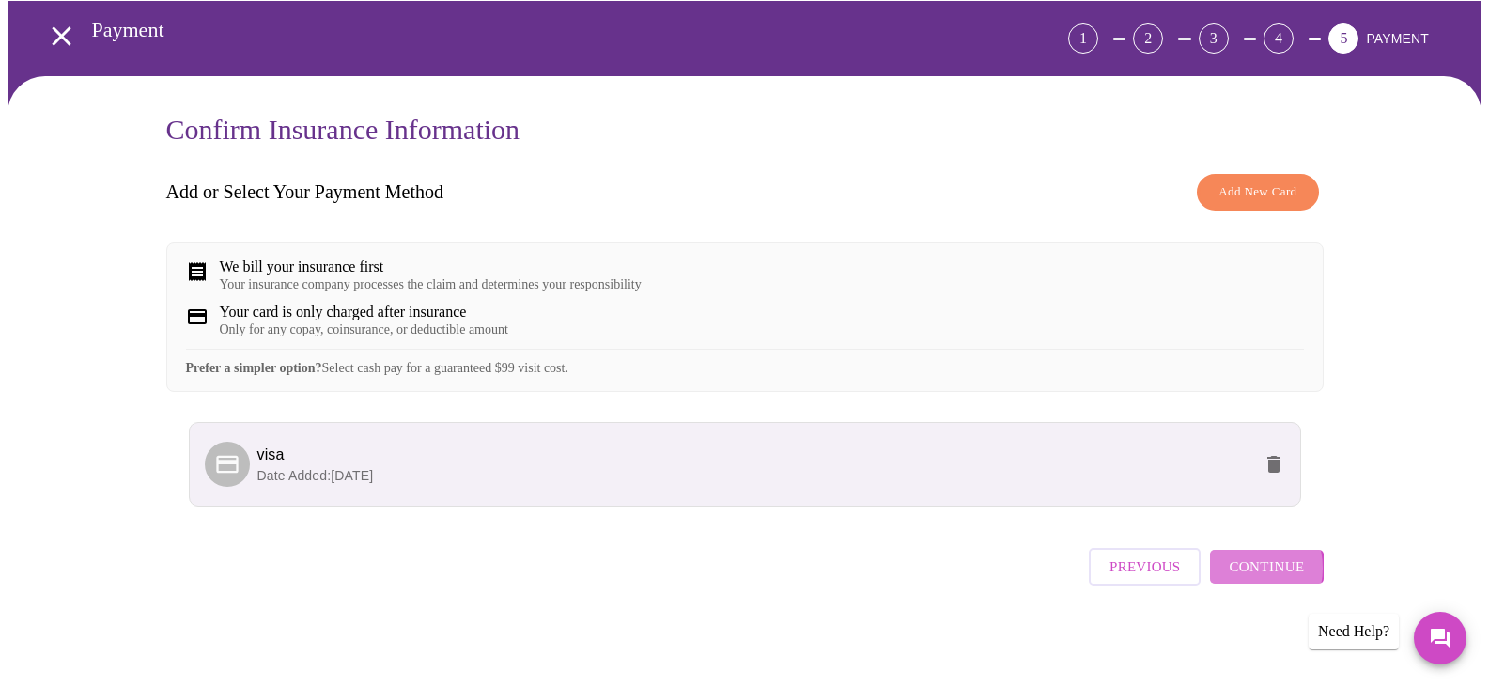
click at [1241, 576] on span "Continue" at bounding box center [1266, 566] width 75 height 24
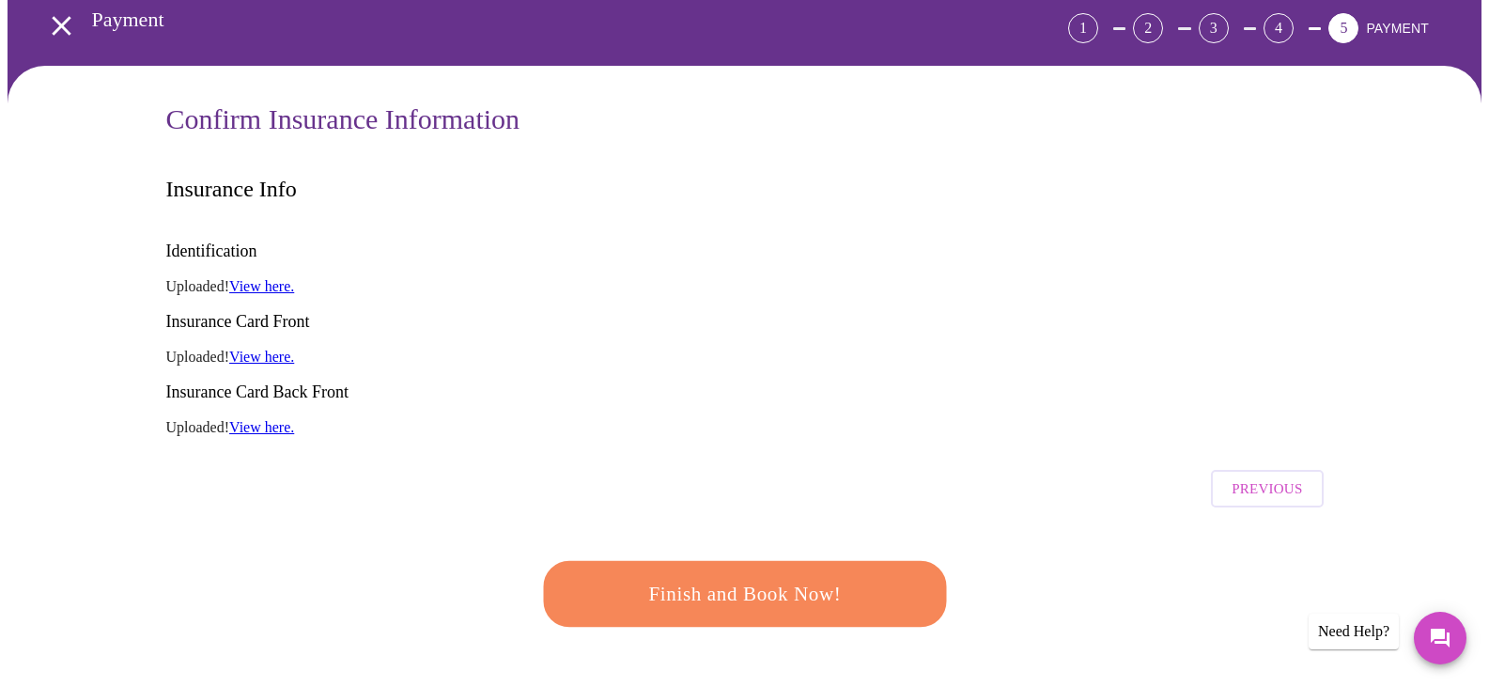
click at [294, 278] on link "View here." at bounding box center [261, 286] width 65 height 16
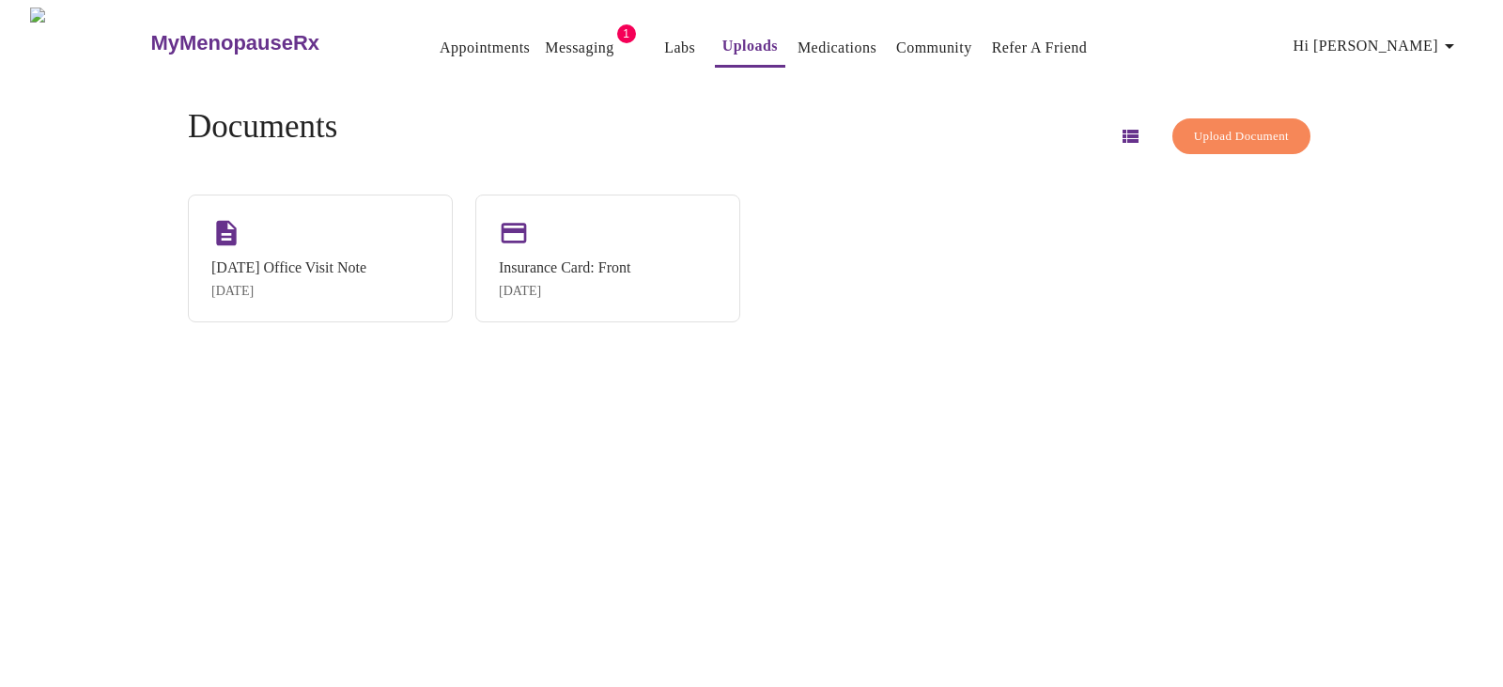
click at [1215, 129] on span "Upload Document" at bounding box center [1241, 137] width 95 height 22
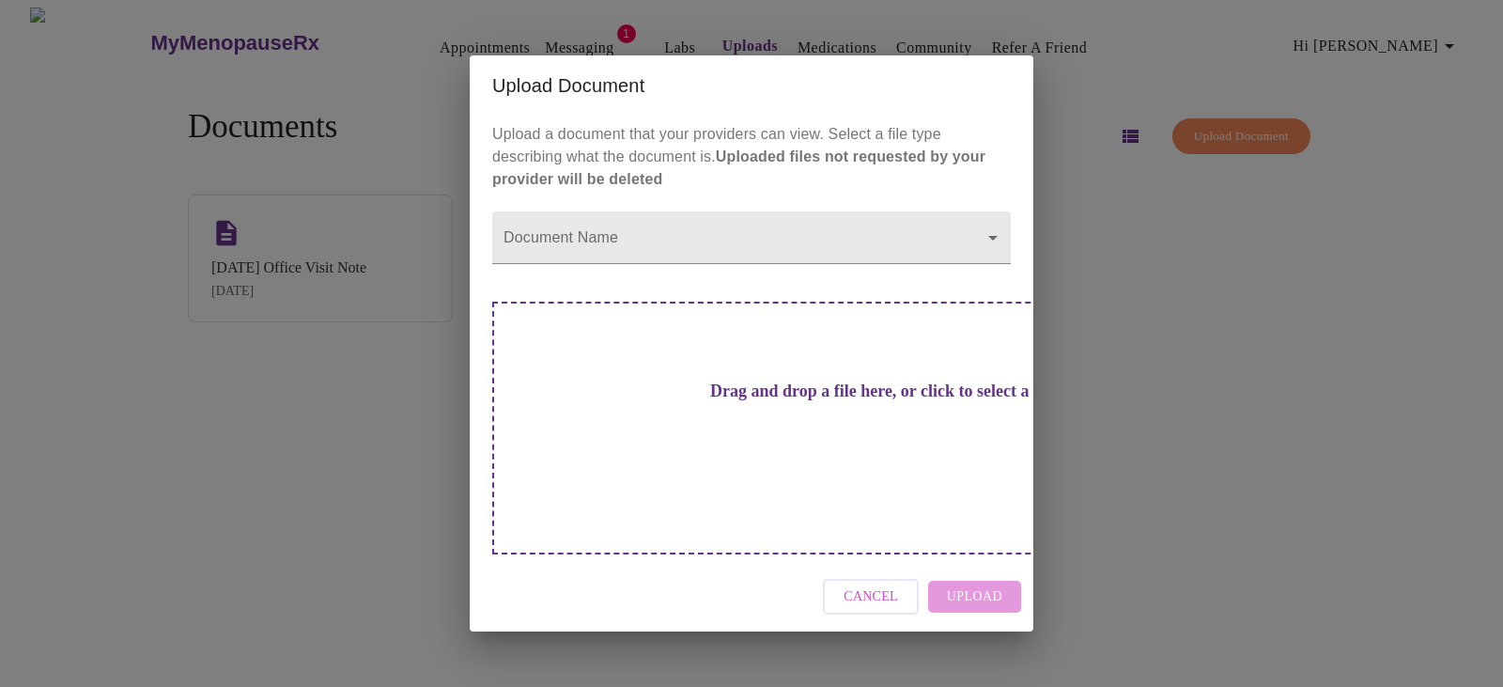
click at [951, 562] on div "Cancel Upload" at bounding box center [752, 597] width 564 height 70
click at [968, 566] on div "Cancel Upload" at bounding box center [752, 597] width 564 height 70
click at [991, 273] on body "MyMenopauseRx Appointments Messaging 1 Labs Uploads Medications Community Refer…" at bounding box center [752, 351] width 1488 height 687
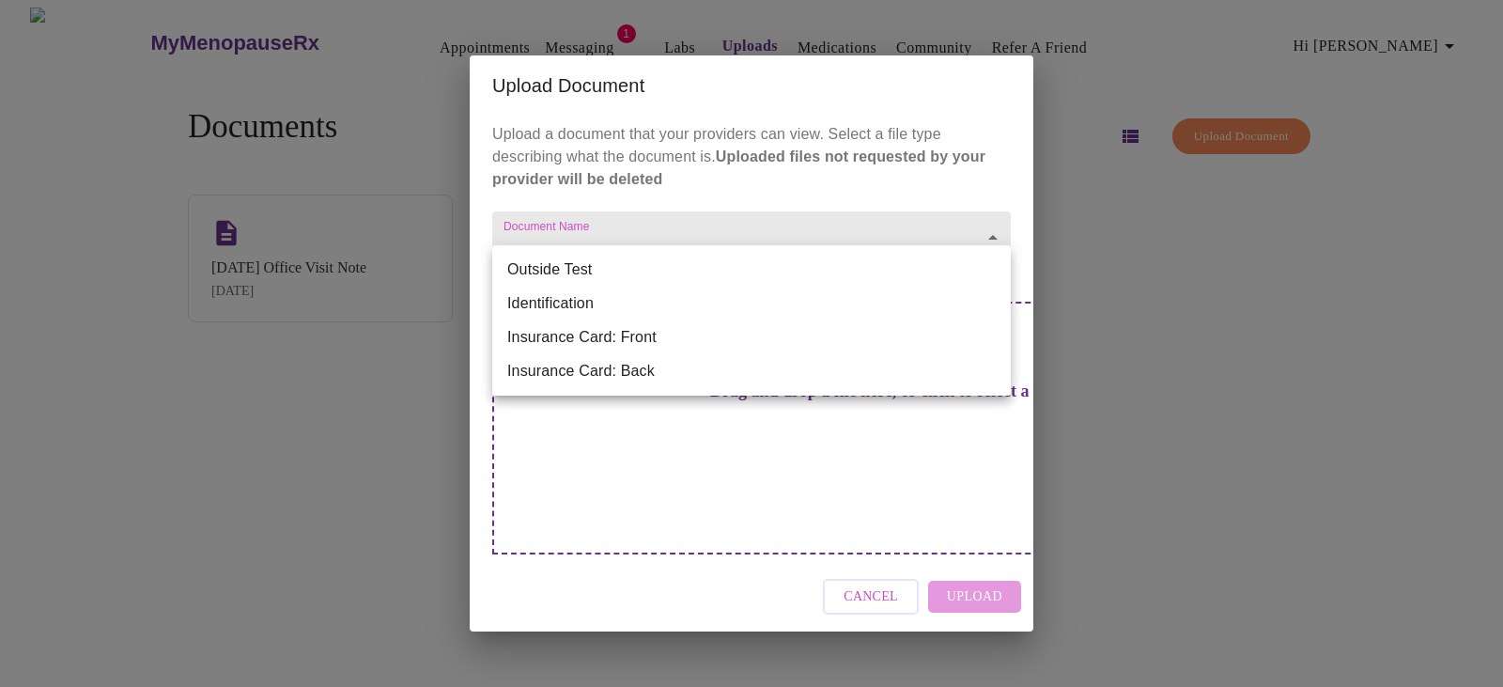
click at [698, 337] on li "Insurance Card: Front" at bounding box center [751, 337] width 519 height 34
type input "Insurance Card: Front"
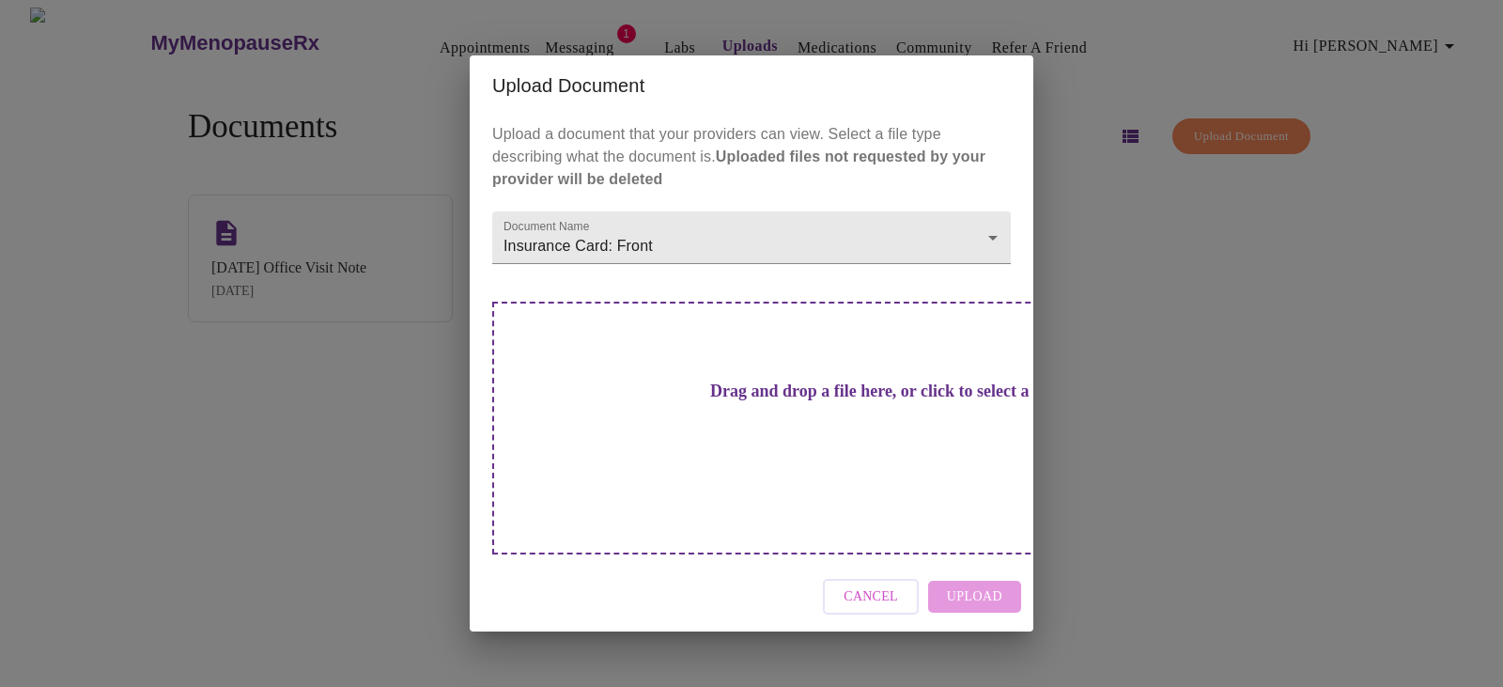
click at [976, 562] on div "Cancel Upload" at bounding box center [752, 597] width 564 height 70
click at [634, 401] on h3 "Drag and drop a file here, or click to select a file" at bounding box center [883, 392] width 519 height 20
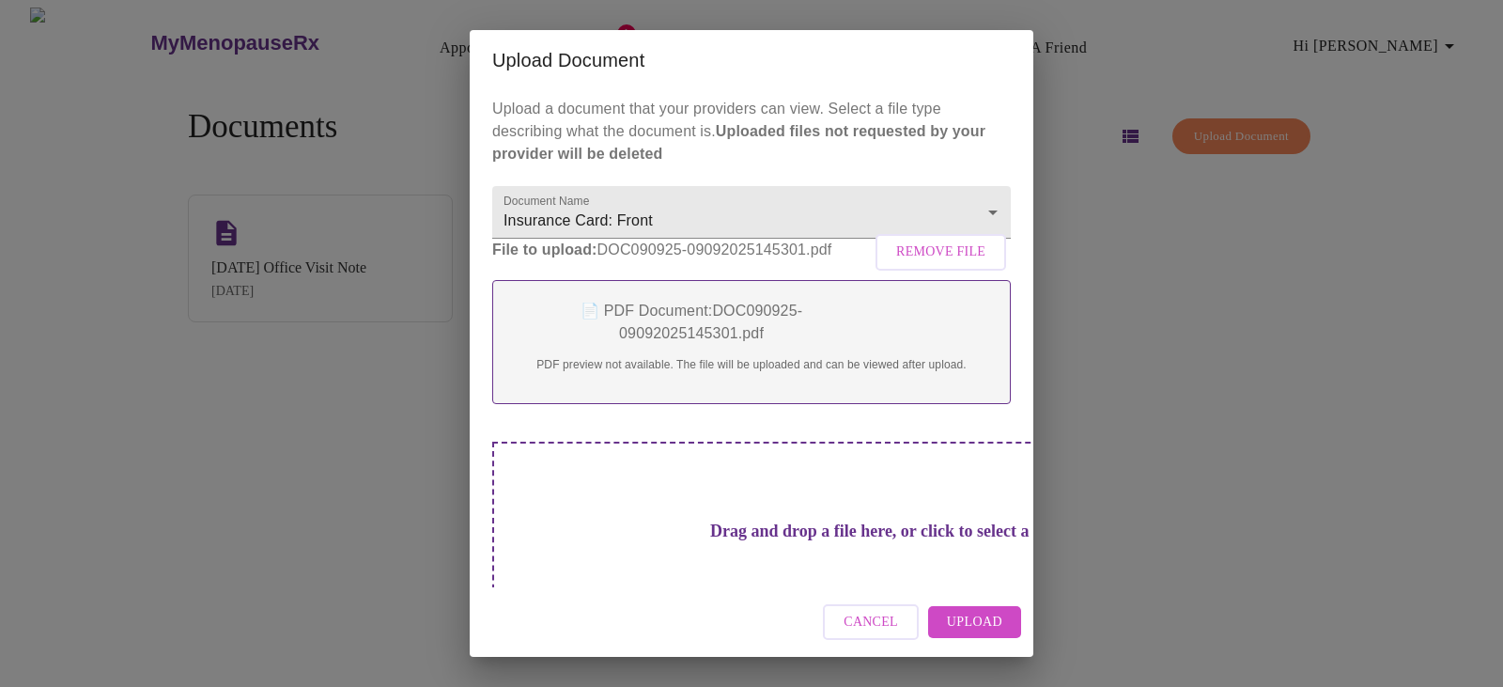
click at [993, 625] on span "Upload" at bounding box center [974, 622] width 55 height 23
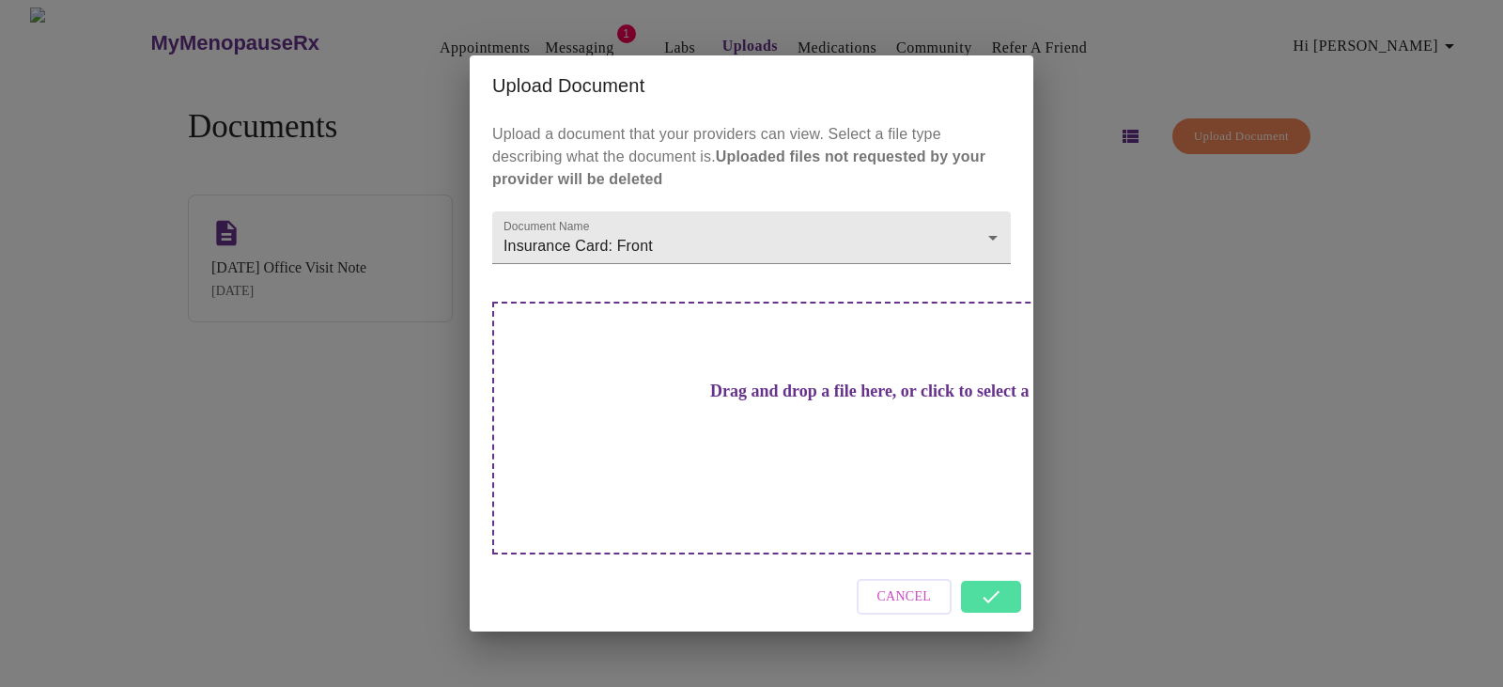
click at [1000, 562] on div "Cancel" at bounding box center [752, 597] width 564 height 70
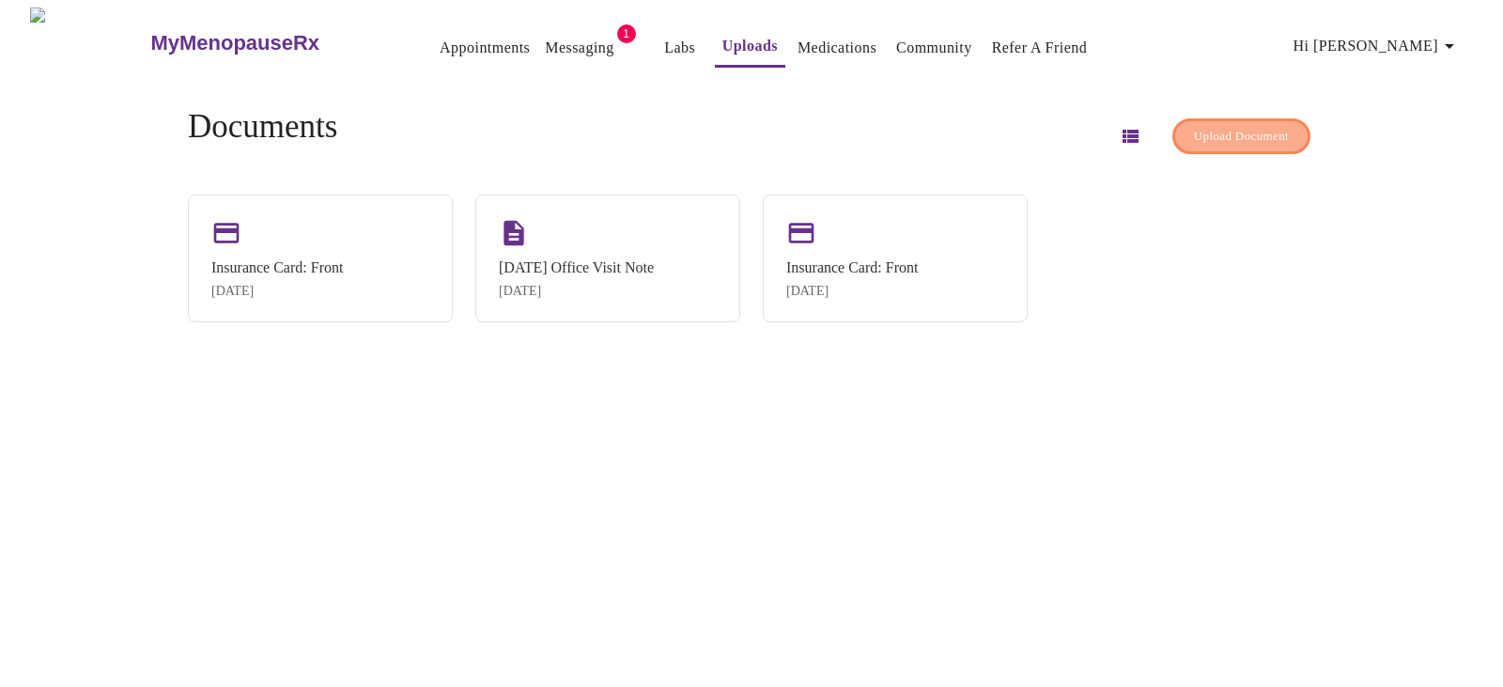
click at [1219, 128] on span "Upload Document" at bounding box center [1241, 137] width 95 height 22
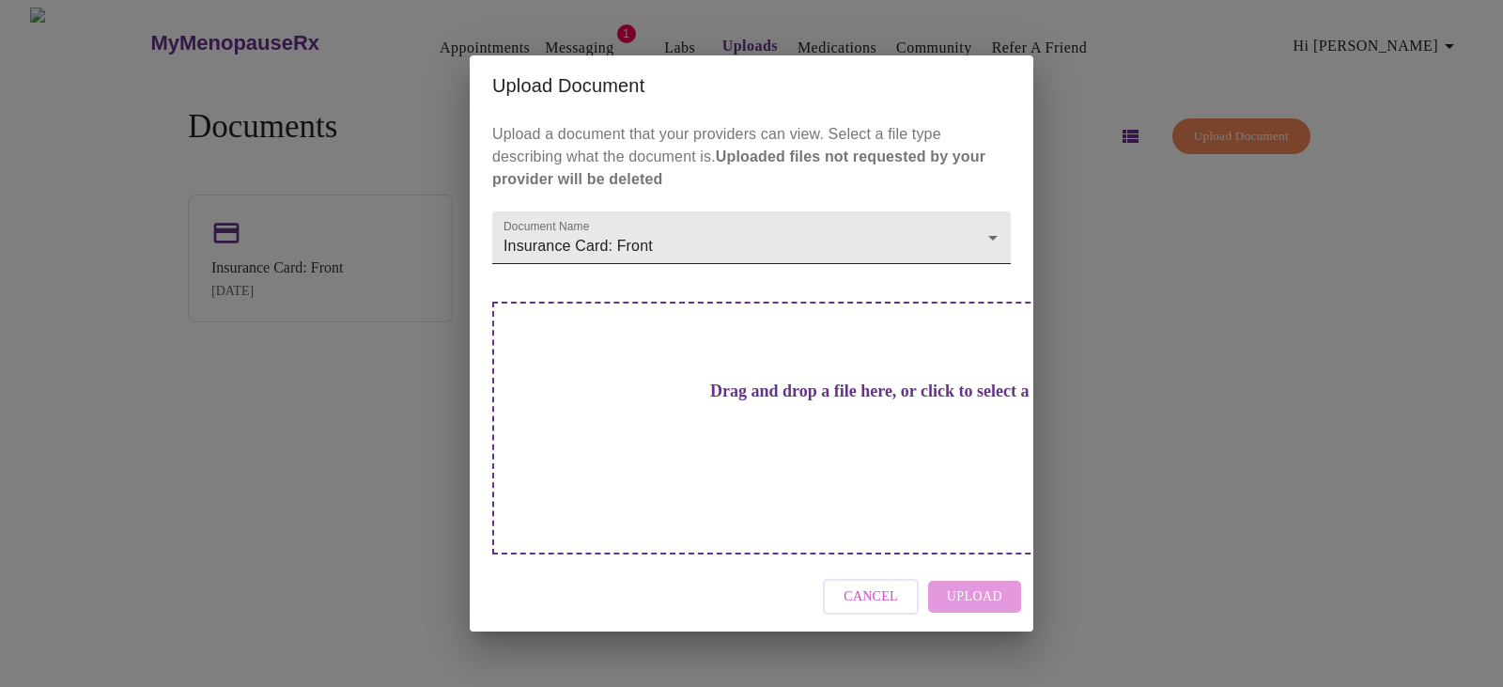
click at [988, 268] on body "MyMenopauseRx Appointments Messaging 1 Labs Uploads Medications Community Refer…" at bounding box center [752, 351] width 1488 height 687
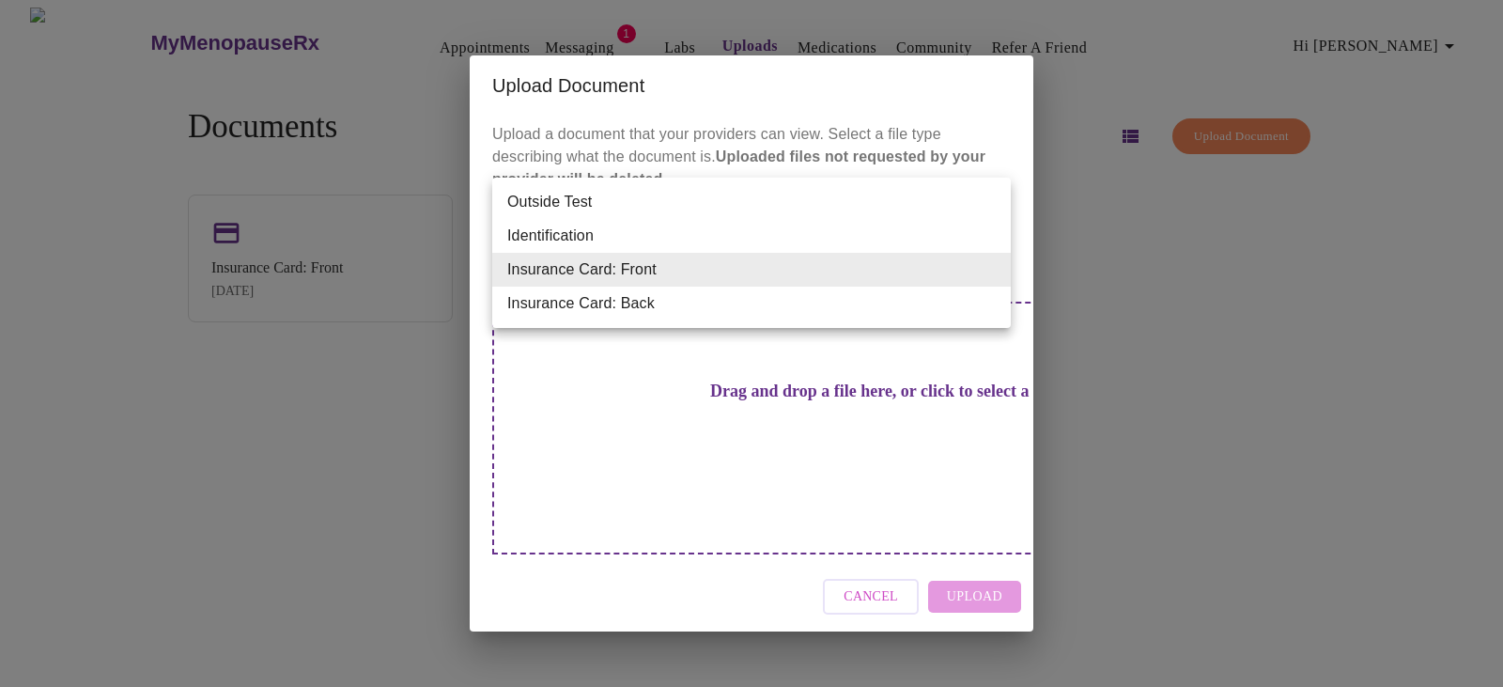
click at [580, 232] on li "Identification" at bounding box center [751, 236] width 519 height 34
type input "Identification"
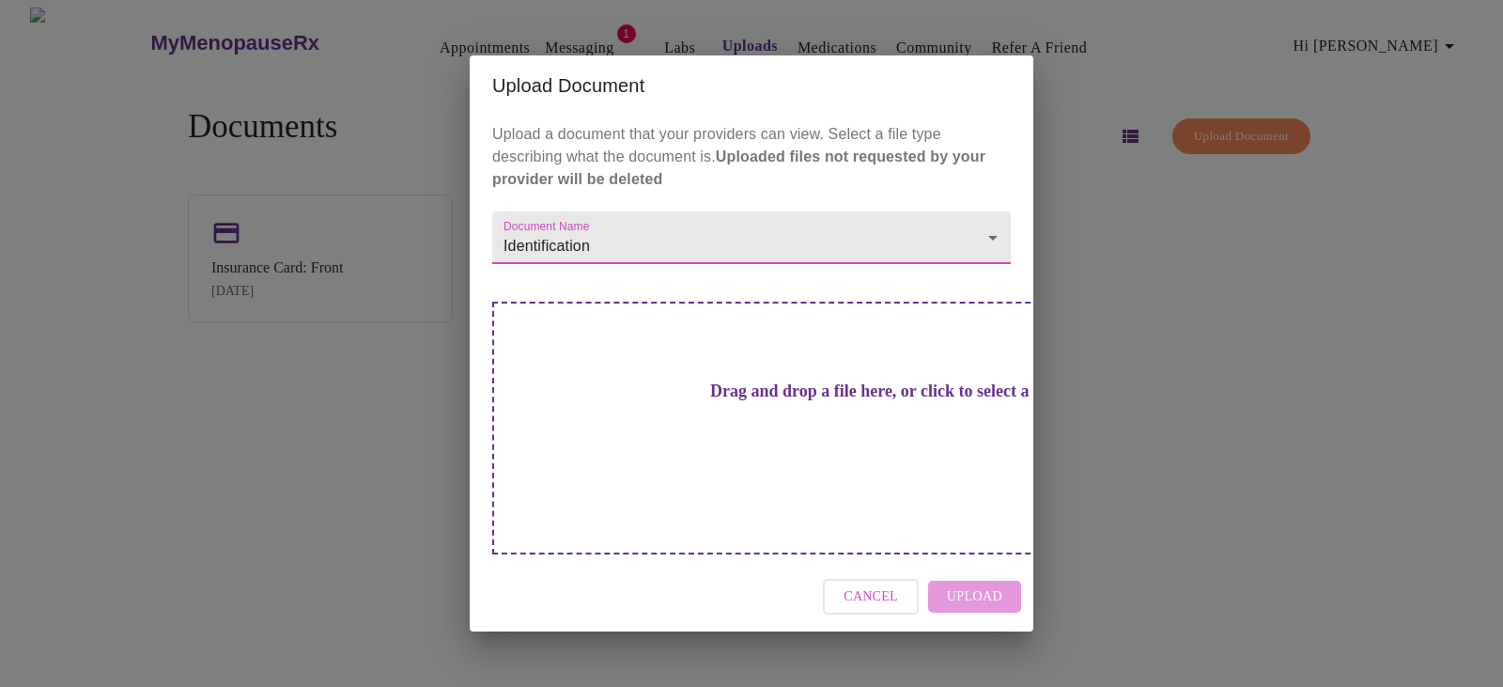
click at [822, 477] on div "Drag and drop a file here, or click to select a file" at bounding box center [883, 428] width 782 height 253
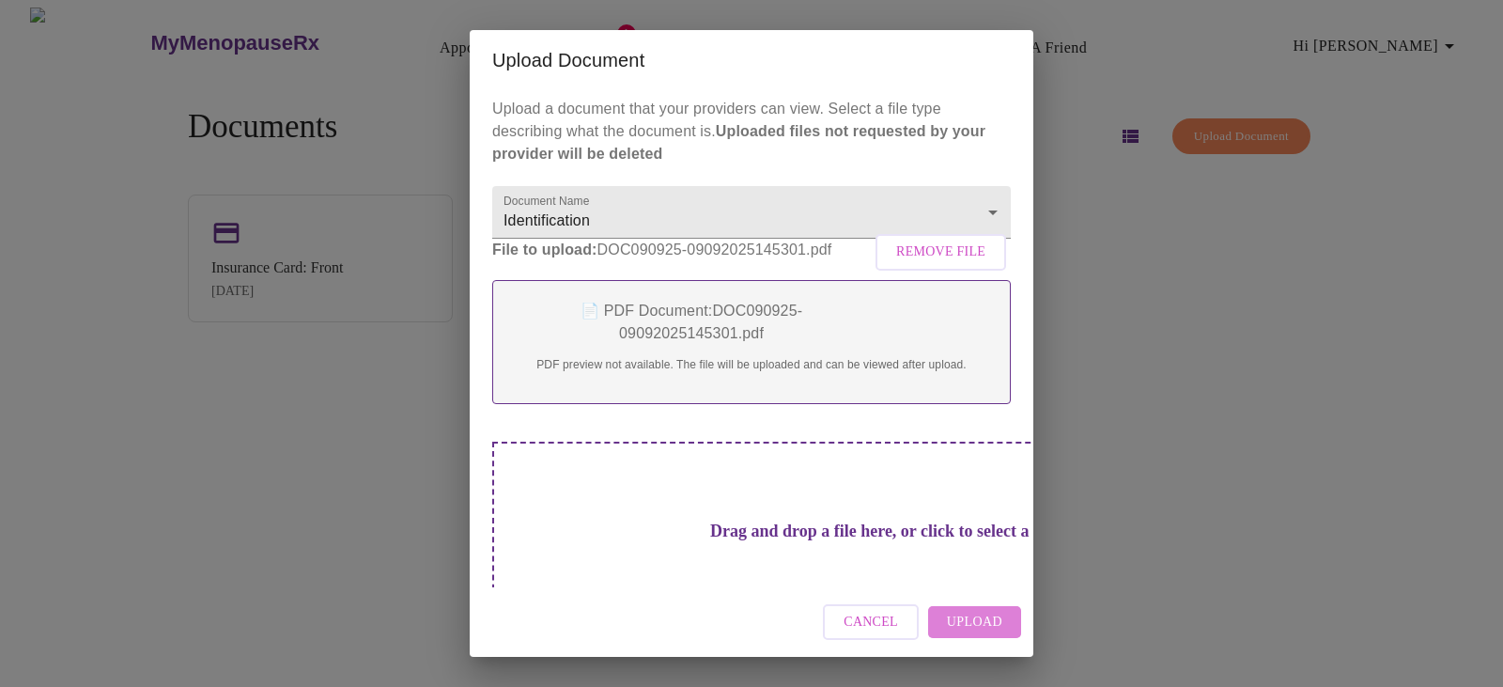
click at [977, 619] on span "Upload" at bounding box center [974, 622] width 55 height 23
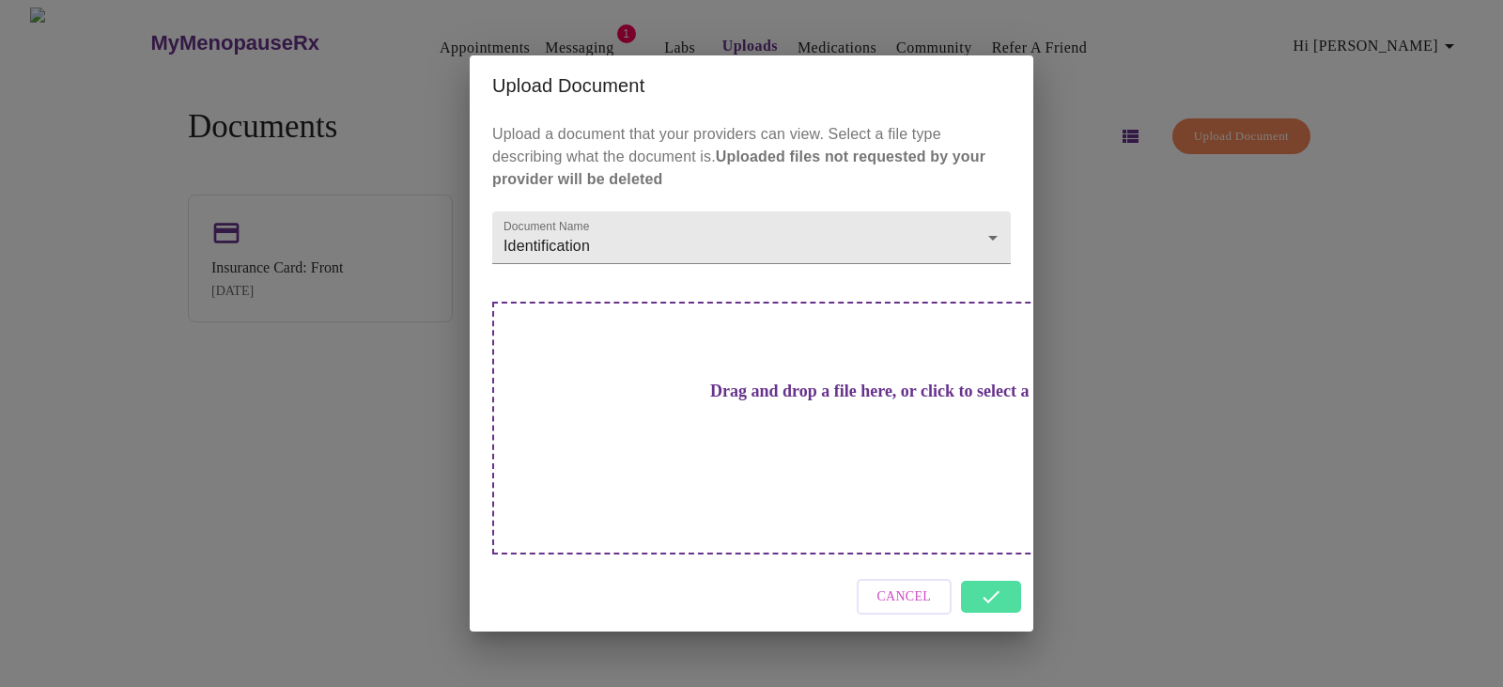
click at [992, 578] on div "Cancel" at bounding box center [752, 597] width 564 height 70
click at [999, 562] on div "Cancel" at bounding box center [752, 597] width 564 height 70
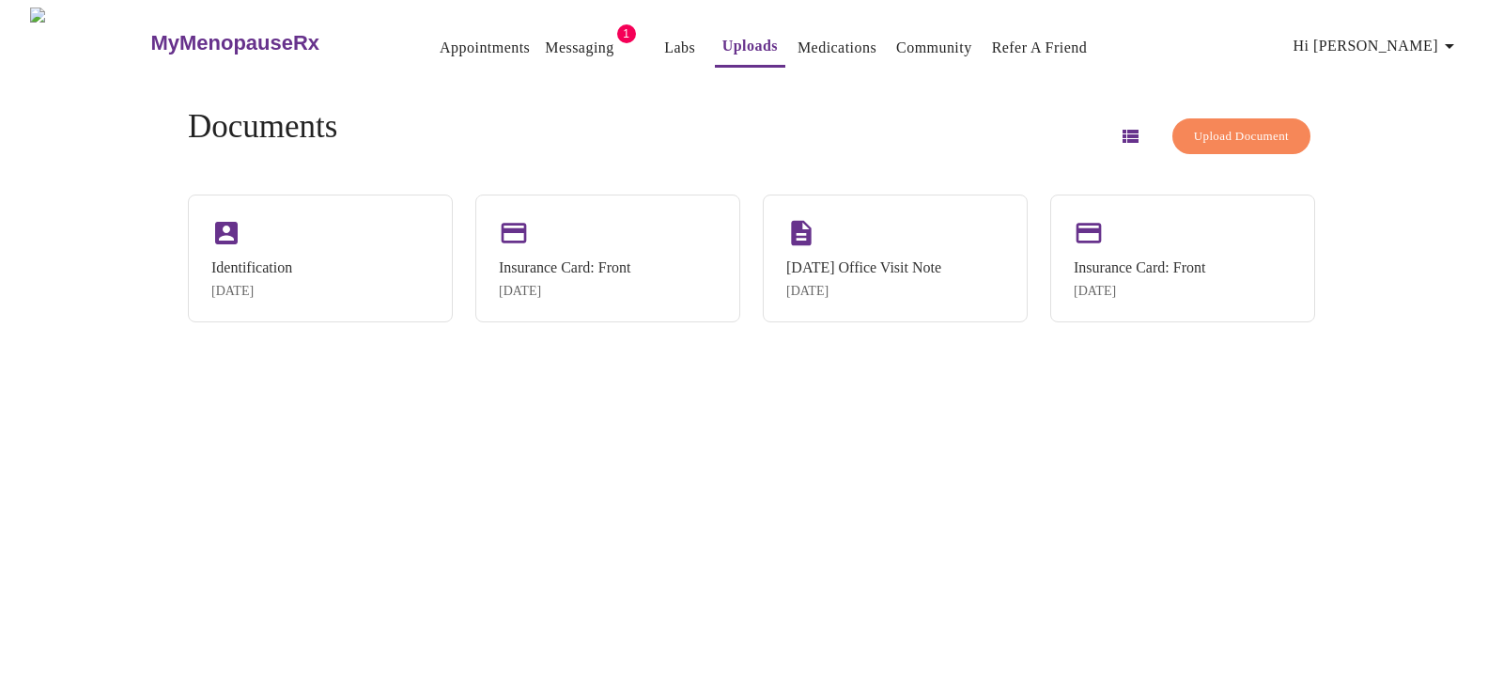
click at [440, 36] on link "Appointments" at bounding box center [485, 48] width 90 height 26
click at [345, 243] on div "Identification [DATE]" at bounding box center [320, 257] width 265 height 128
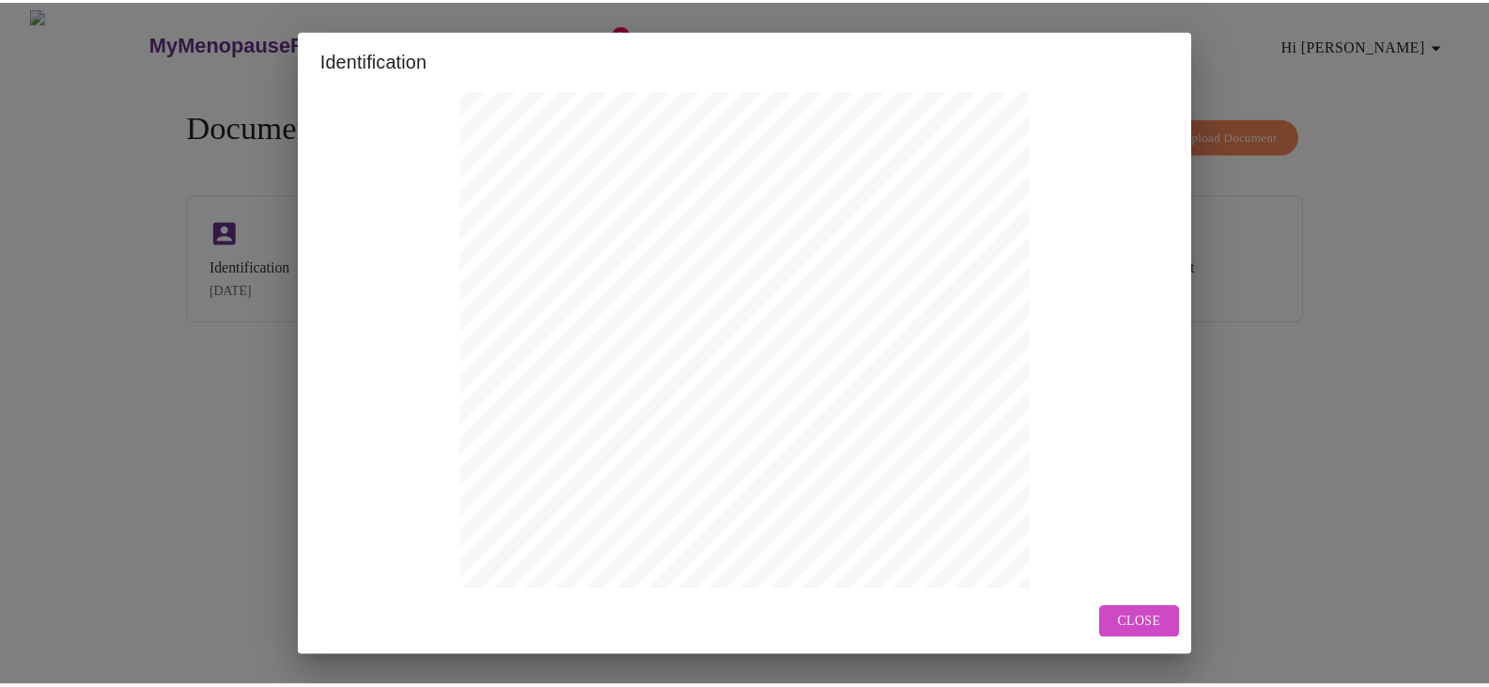
scroll to position [265, 0]
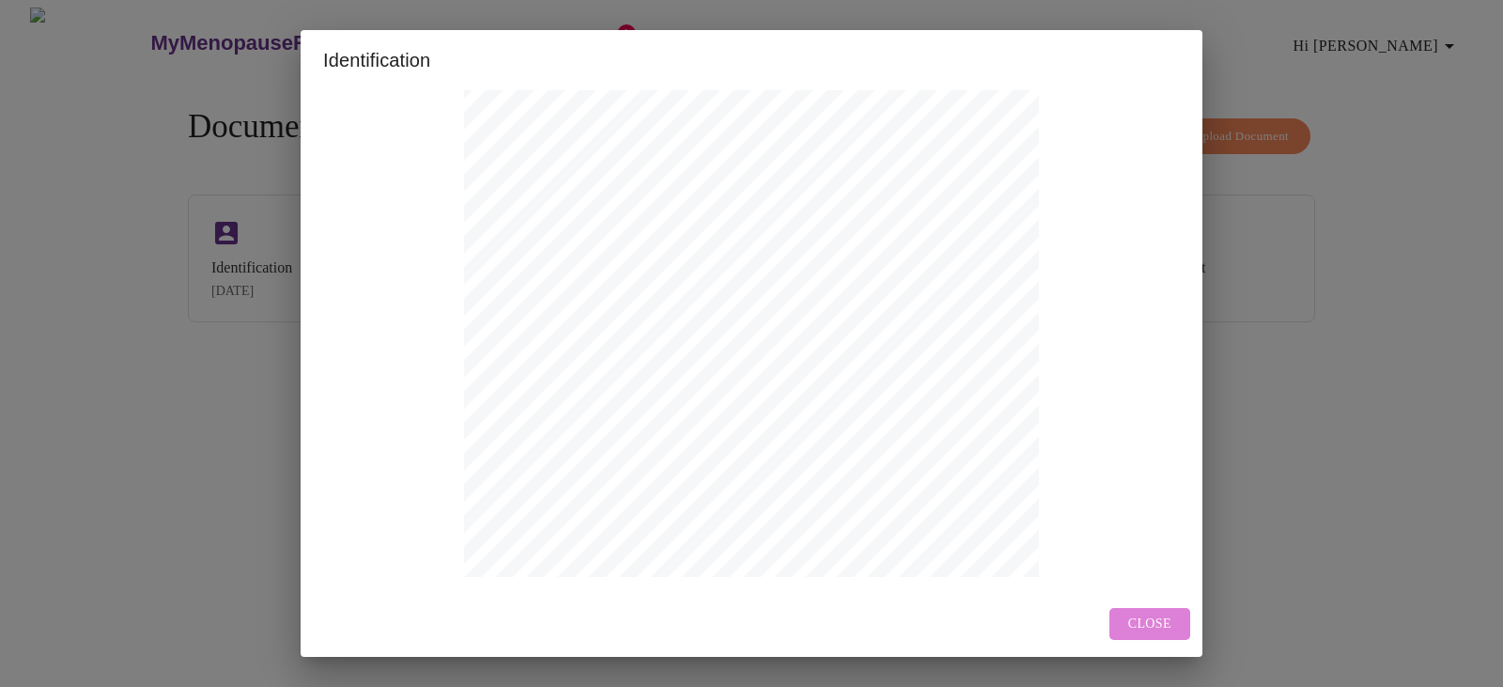
click at [1142, 628] on span "Close" at bounding box center [1150, 624] width 43 height 23
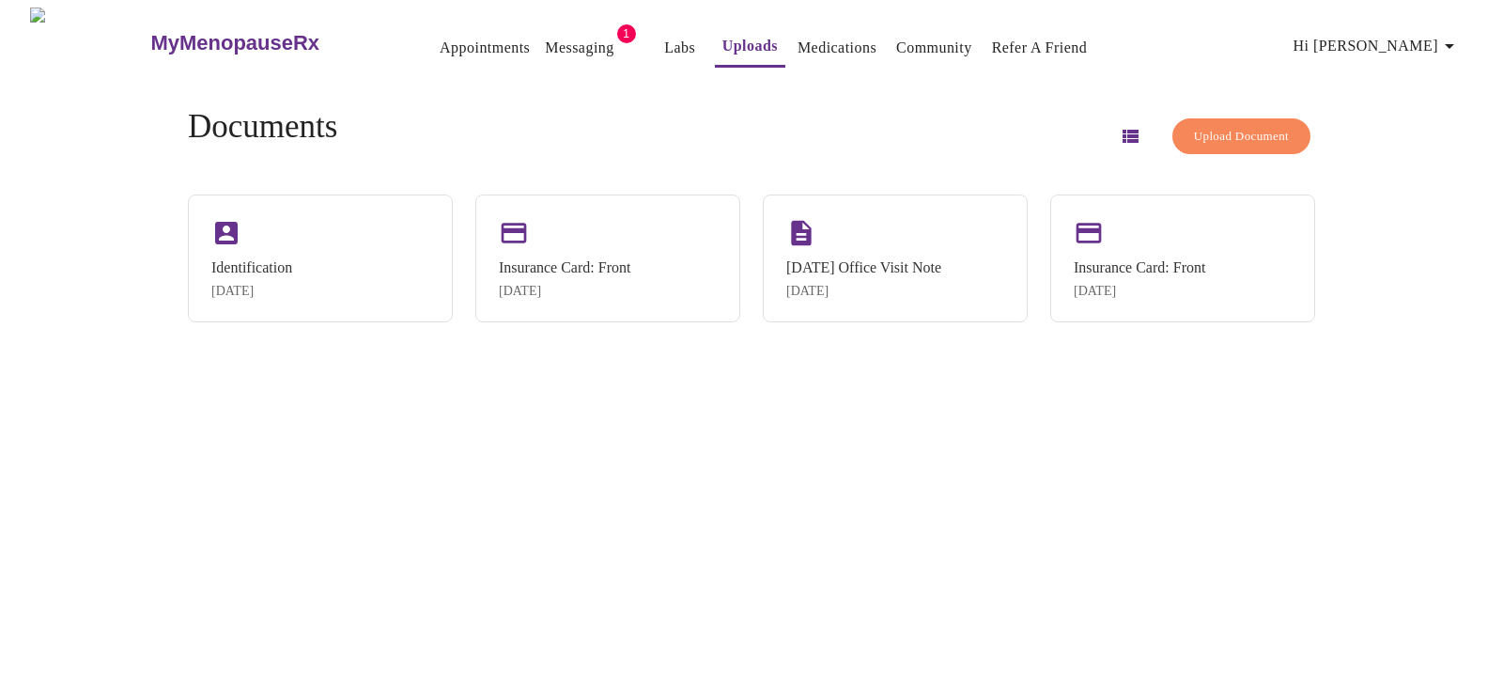
click at [1194, 135] on span "Upload Document" at bounding box center [1241, 137] width 95 height 22
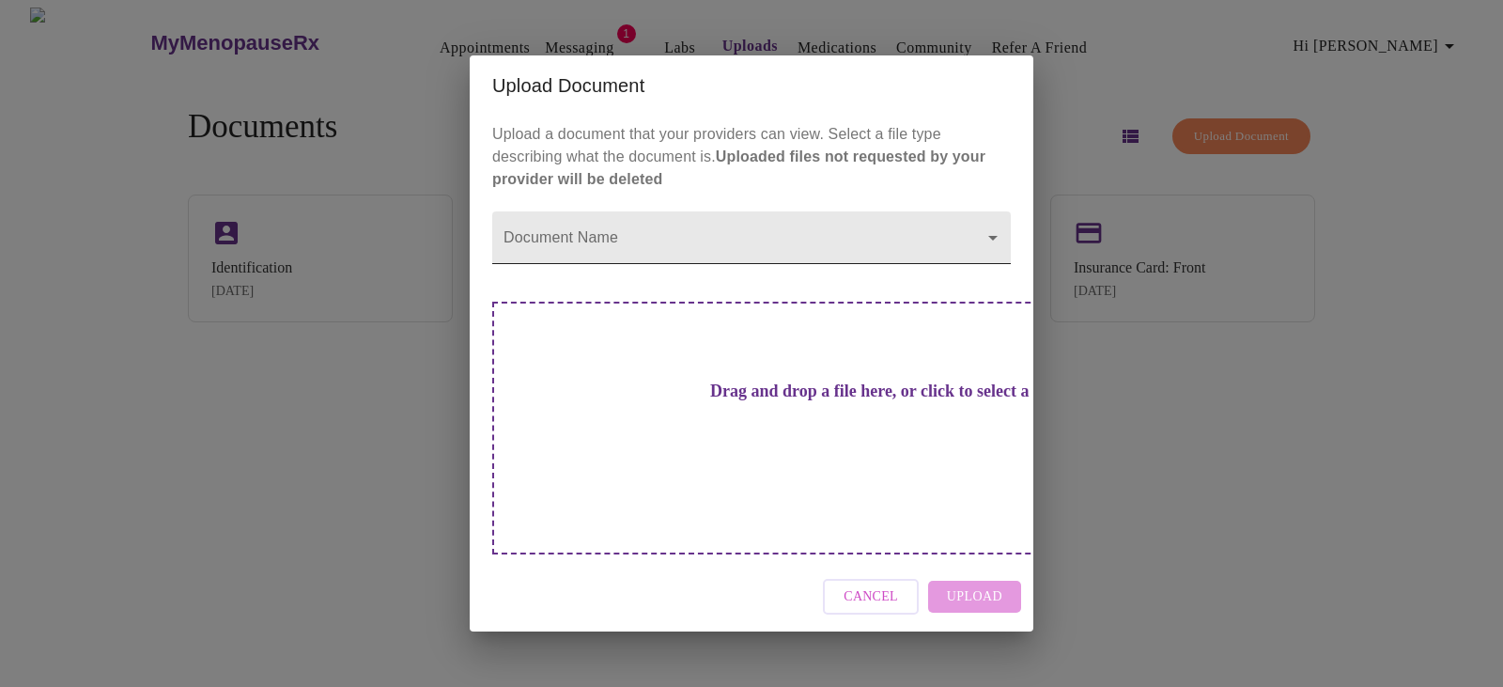
click at [989, 269] on body "MyMenopauseRx Appointments Messaging 1 Labs Uploads Medications Community Refer…" at bounding box center [752, 351] width 1488 height 687
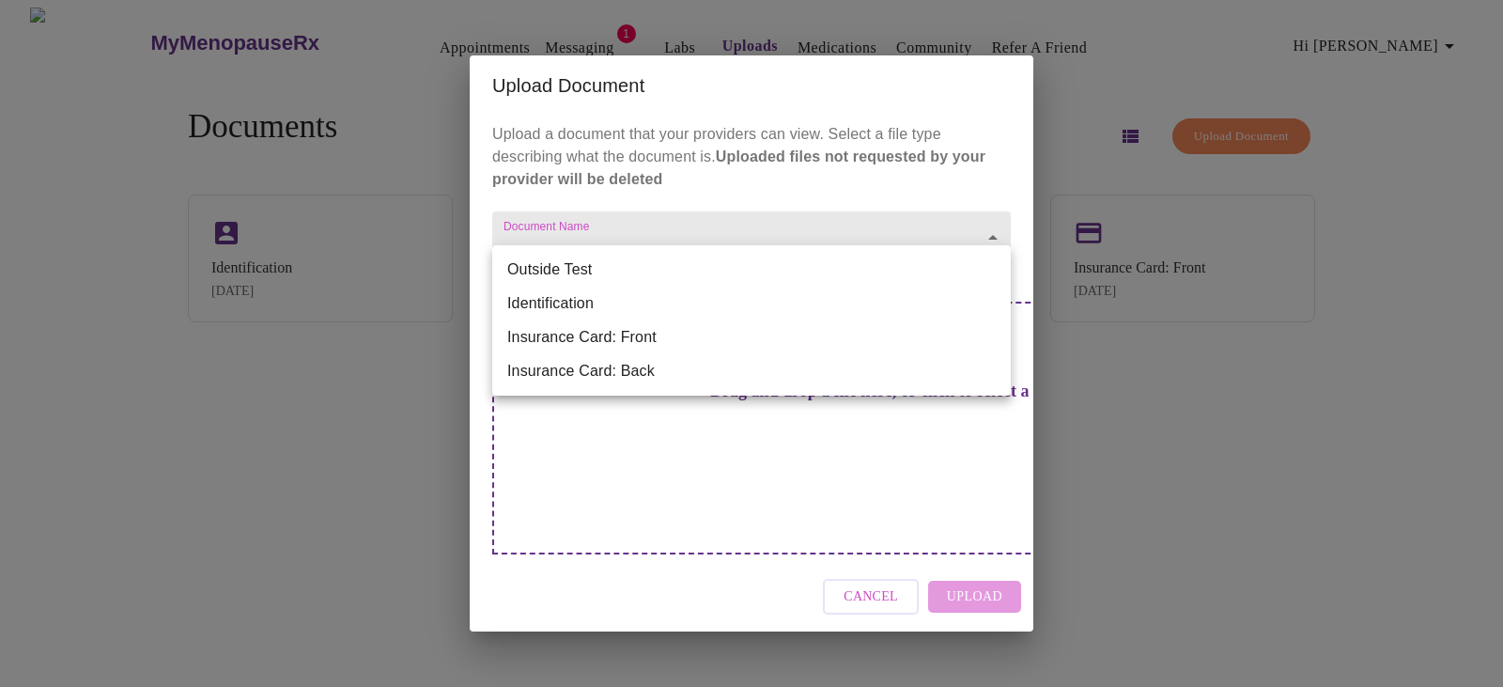
click at [657, 303] on li "Identification" at bounding box center [751, 304] width 519 height 34
type input "Identification"
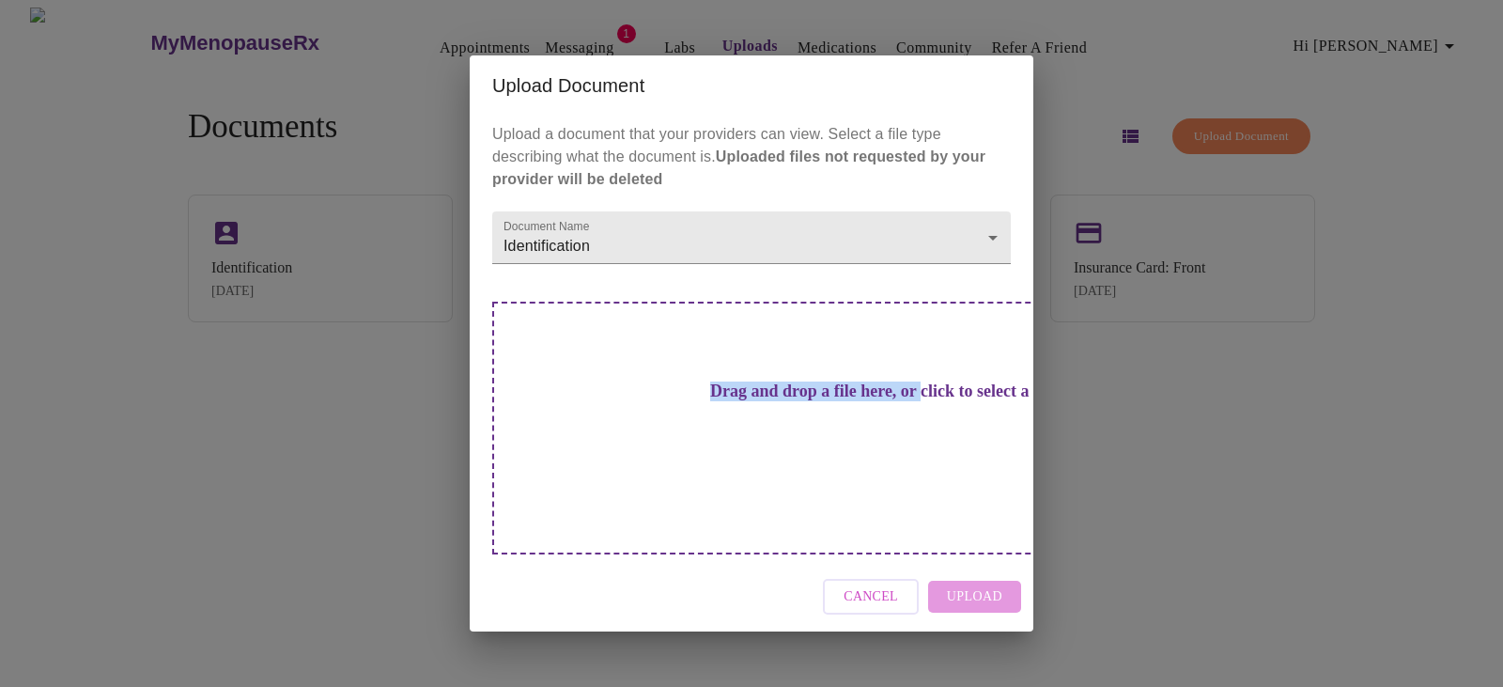
drag, startPoint x: 429, startPoint y: 310, endPoint x: 646, endPoint y: 444, distance: 254.0
click at [646, 444] on div "Upload Document Upload a document that your providers can view. Select a file t…" at bounding box center [751, 343] width 1503 height 687
click at [785, 401] on h3 "Drag and drop a file here, or click to select a file" at bounding box center [883, 392] width 519 height 20
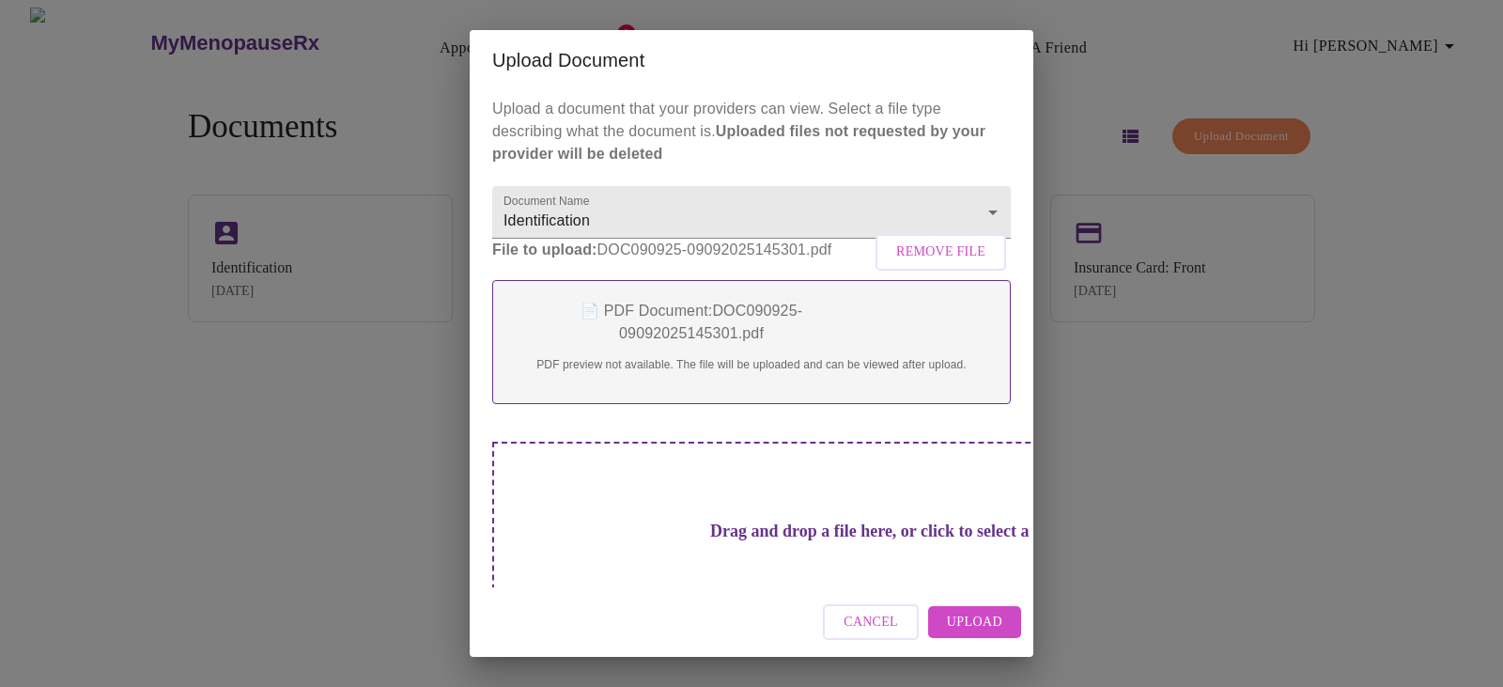
click at [1004, 614] on button "Upload" at bounding box center [974, 622] width 93 height 33
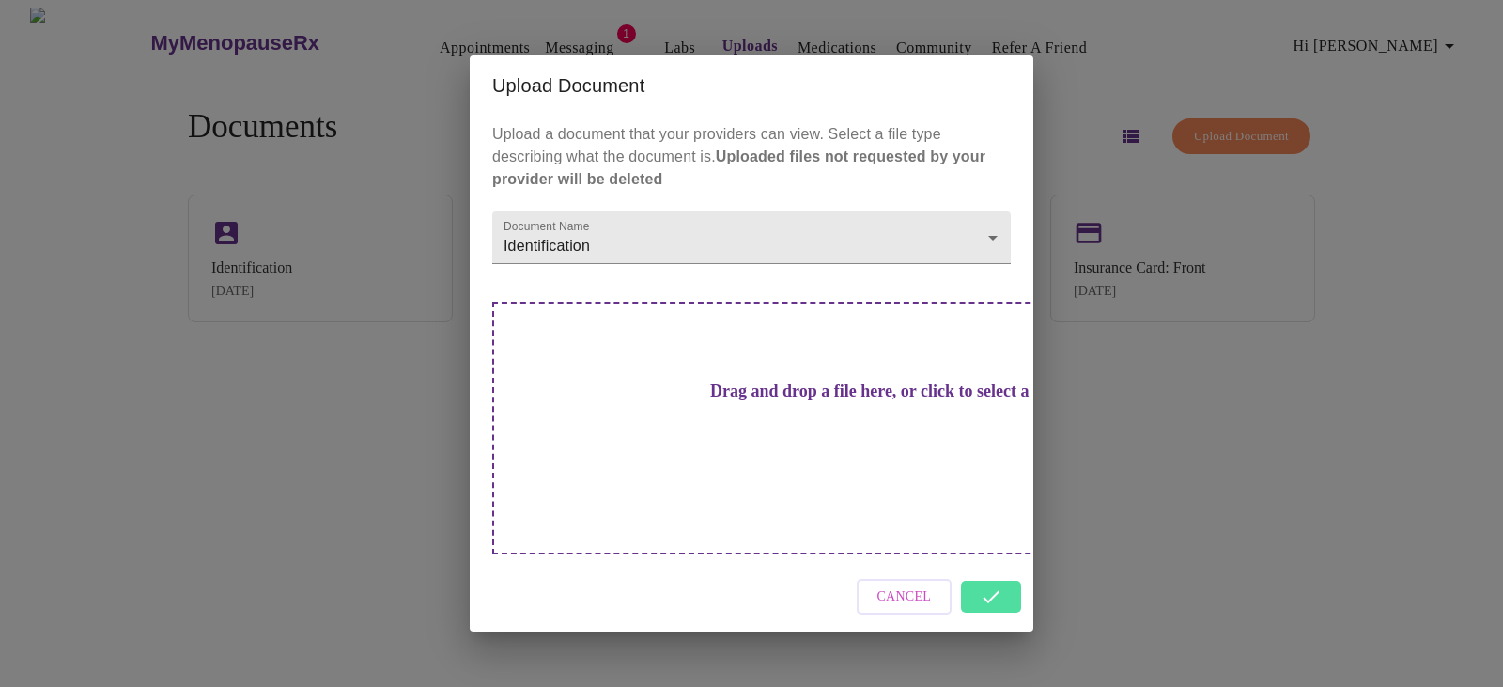
click at [1001, 564] on div "Cancel" at bounding box center [752, 597] width 564 height 70
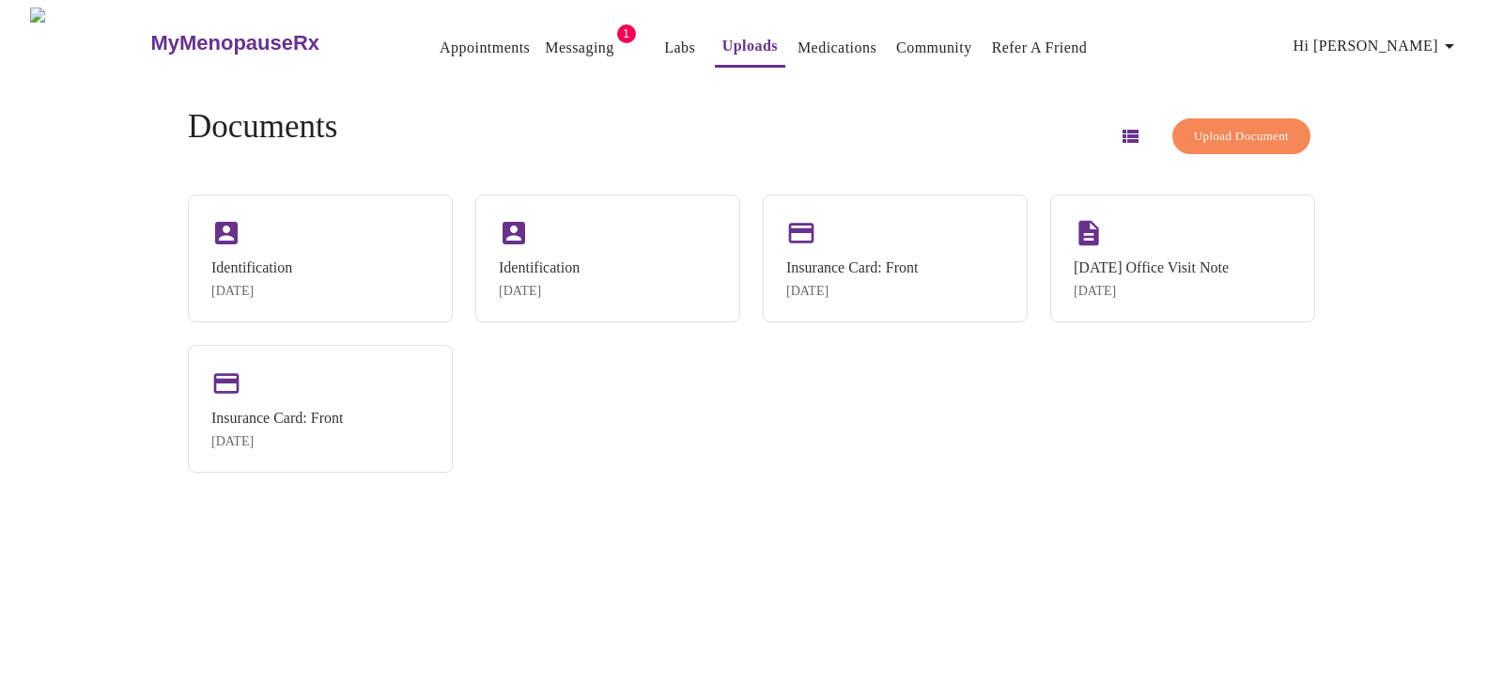
click at [1271, 132] on button "Upload Document" at bounding box center [1242, 136] width 138 height 37
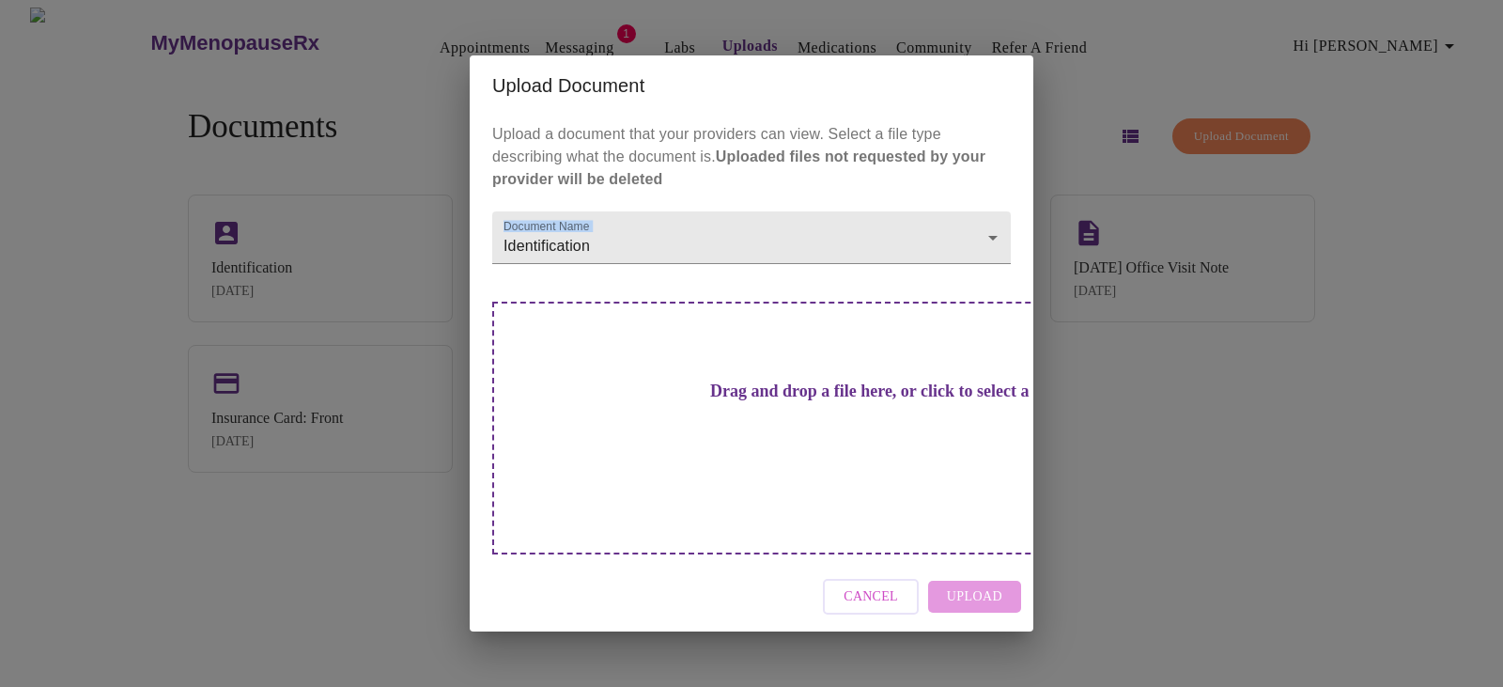
drag, startPoint x: 397, startPoint y: 275, endPoint x: 605, endPoint y: 412, distance: 249.2
click at [605, 412] on div "Upload Document Upload a document that your providers can view. Select a file t…" at bounding box center [751, 343] width 1503 height 687
click at [949, 408] on div "Drag and drop a file here, or click to select a file" at bounding box center [883, 428] width 782 height 253
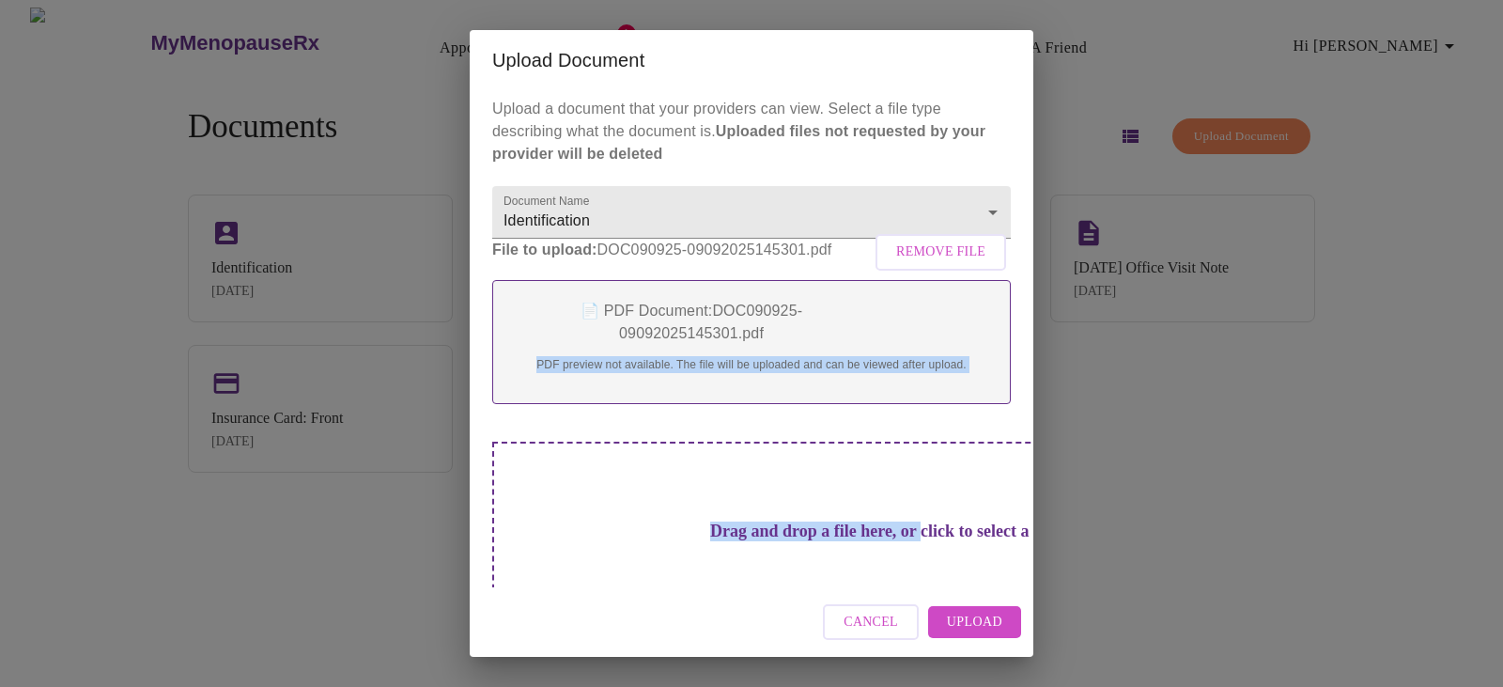
drag, startPoint x: 296, startPoint y: 401, endPoint x: 943, endPoint y: 627, distance: 685.6
click at [636, 544] on div "Upload Document Upload a document that your providers can view. Select a file t…" at bounding box center [751, 343] width 1503 height 687
click at [983, 622] on span "Upload" at bounding box center [974, 622] width 55 height 23
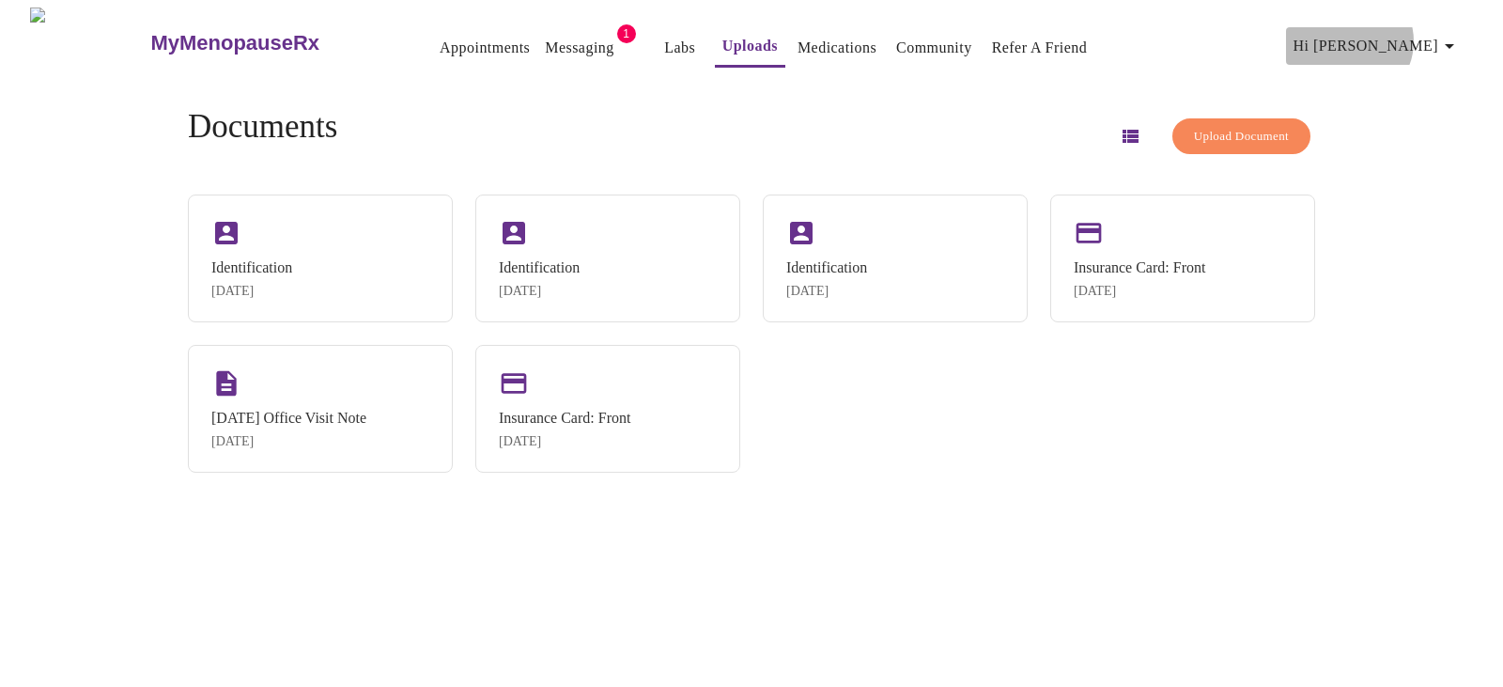
click at [1440, 34] on span "Hi [PERSON_NAME]" at bounding box center [1377, 46] width 167 height 26
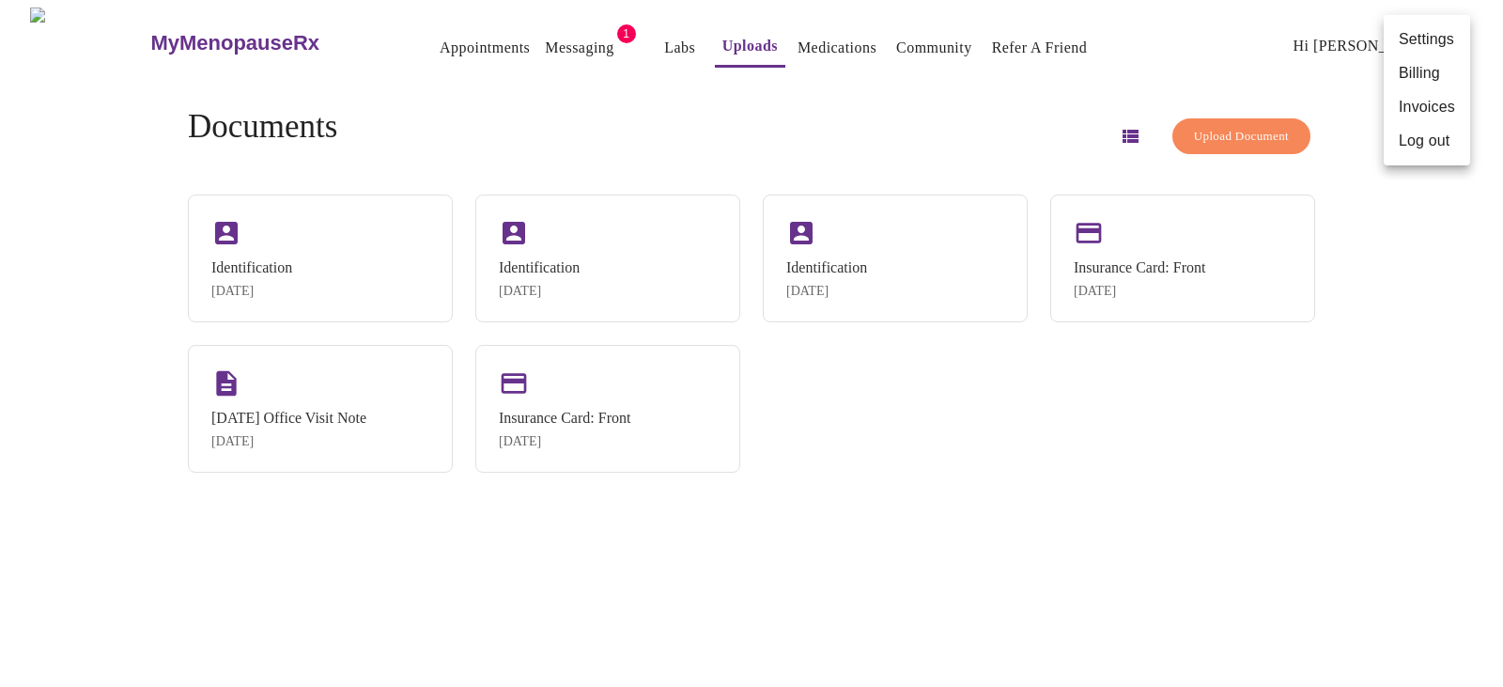
click at [1426, 297] on div at bounding box center [751, 343] width 1503 height 687
click at [537, 56] on button "Messaging" at bounding box center [579, 48] width 84 height 38
click at [440, 38] on link "Appointments" at bounding box center [485, 48] width 90 height 26
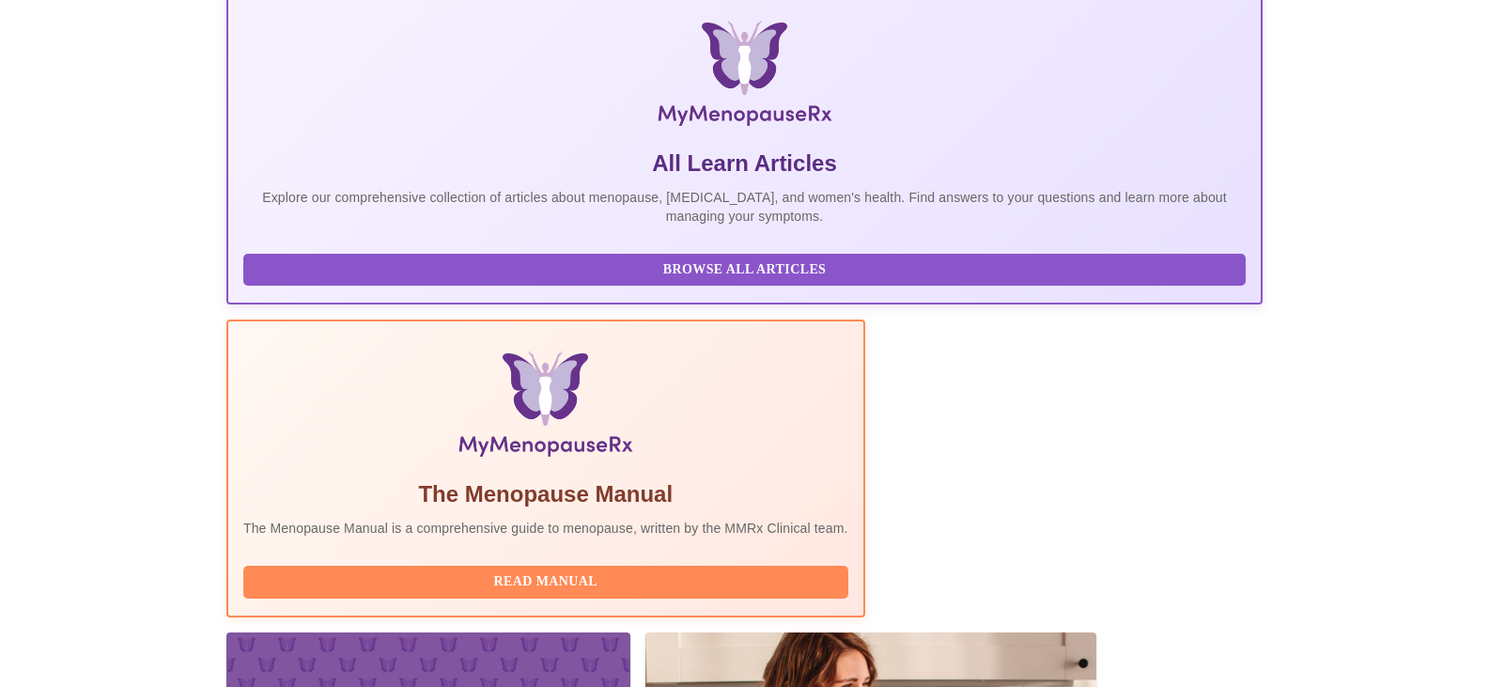
scroll to position [470, 0]
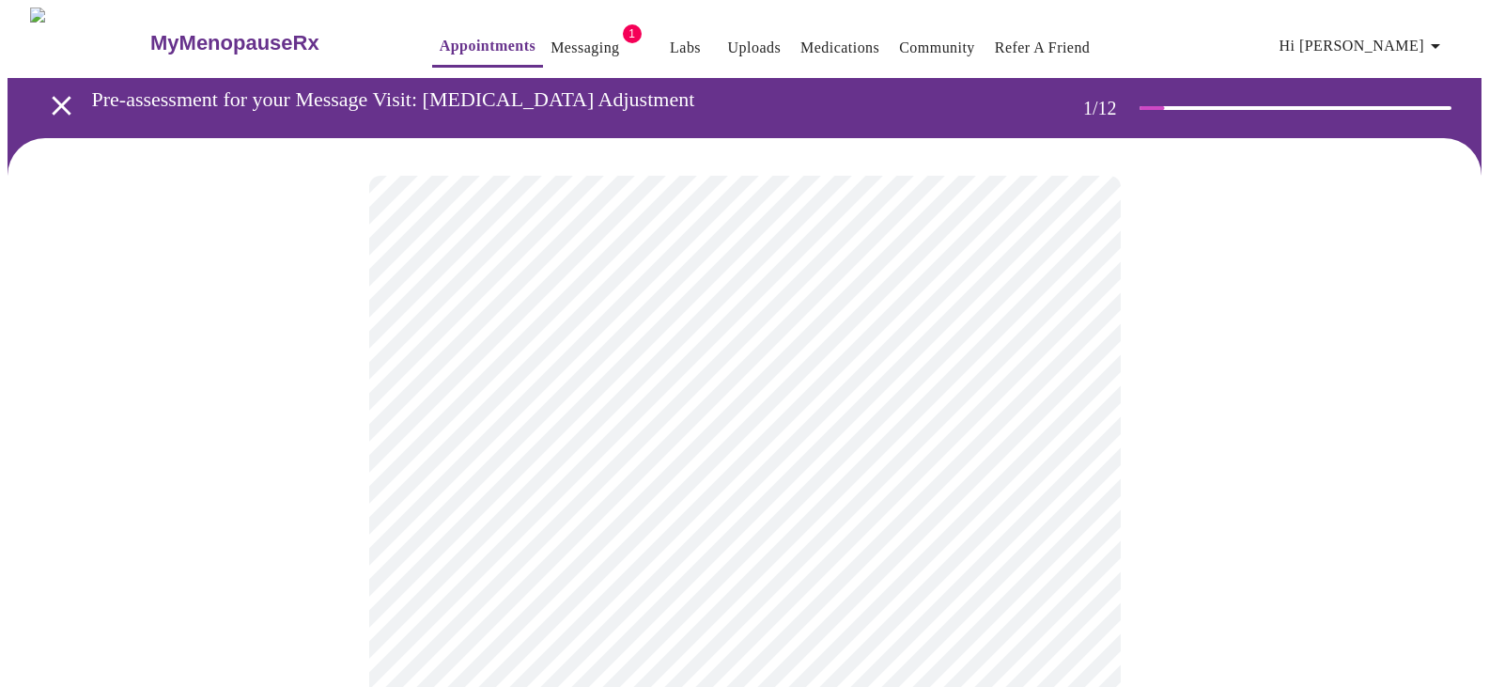
scroll to position [188, 0]
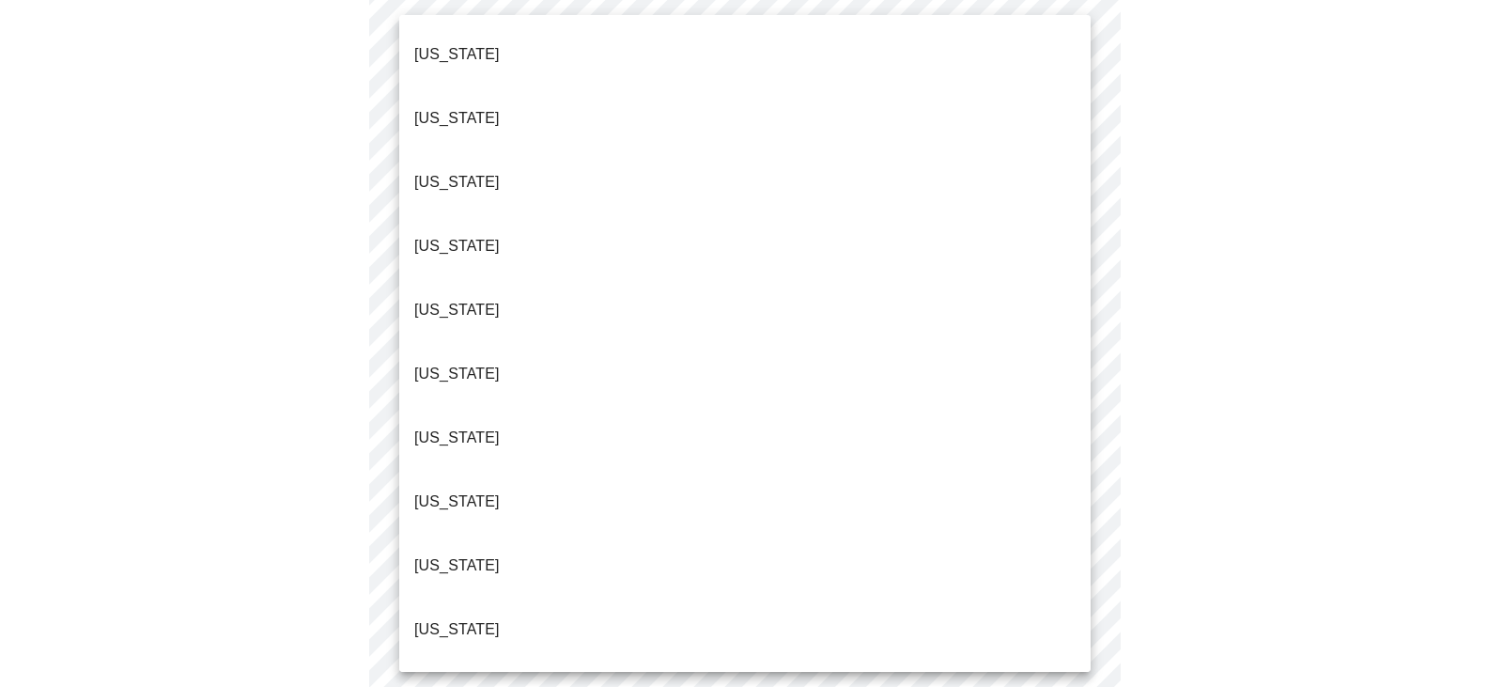
click at [1072, 227] on body "MyMenopauseRx Appointments Messaging 1 Labs Uploads Medications Community Refer…" at bounding box center [752, 678] width 1488 height 1717
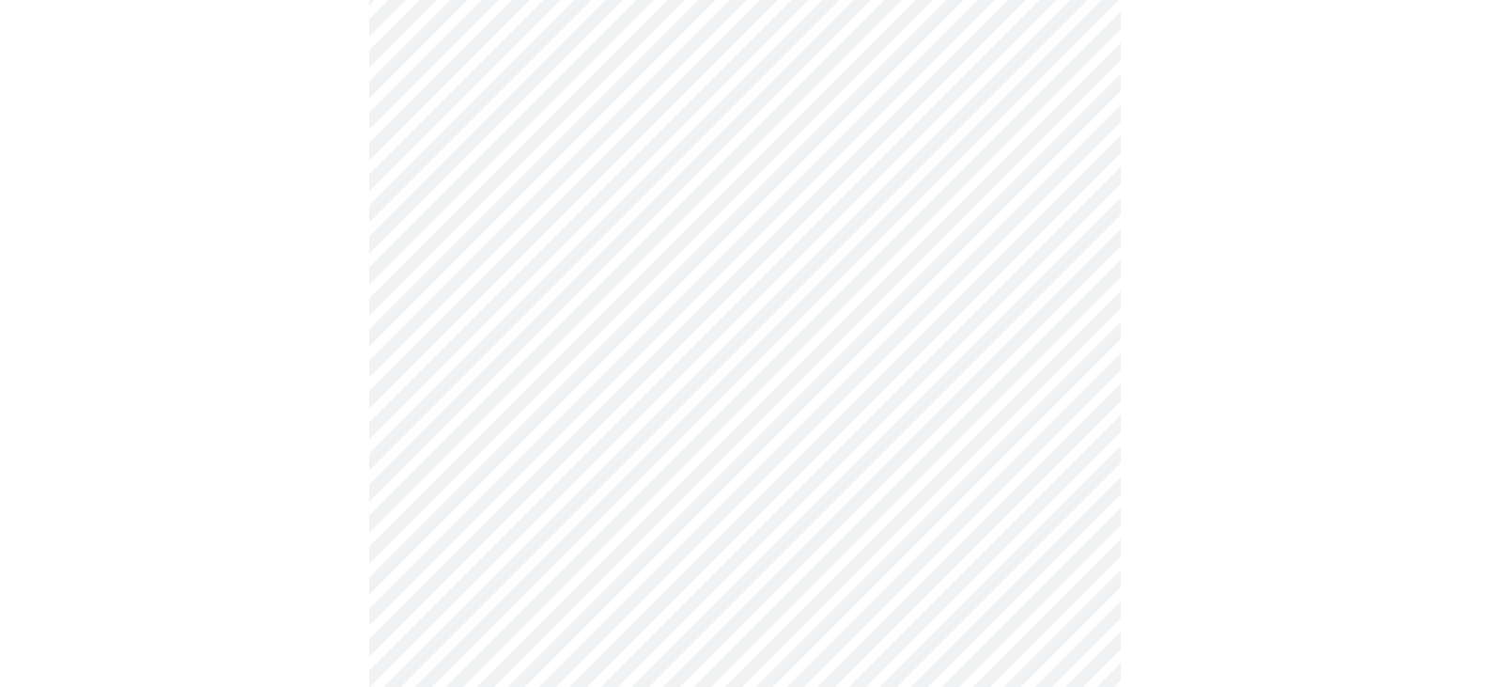
click at [1082, 365] on body "MyMenopauseRx Appointments Messaging 1 Labs Uploads Medications Community Refer…" at bounding box center [745, 672] width 1474 height 1705
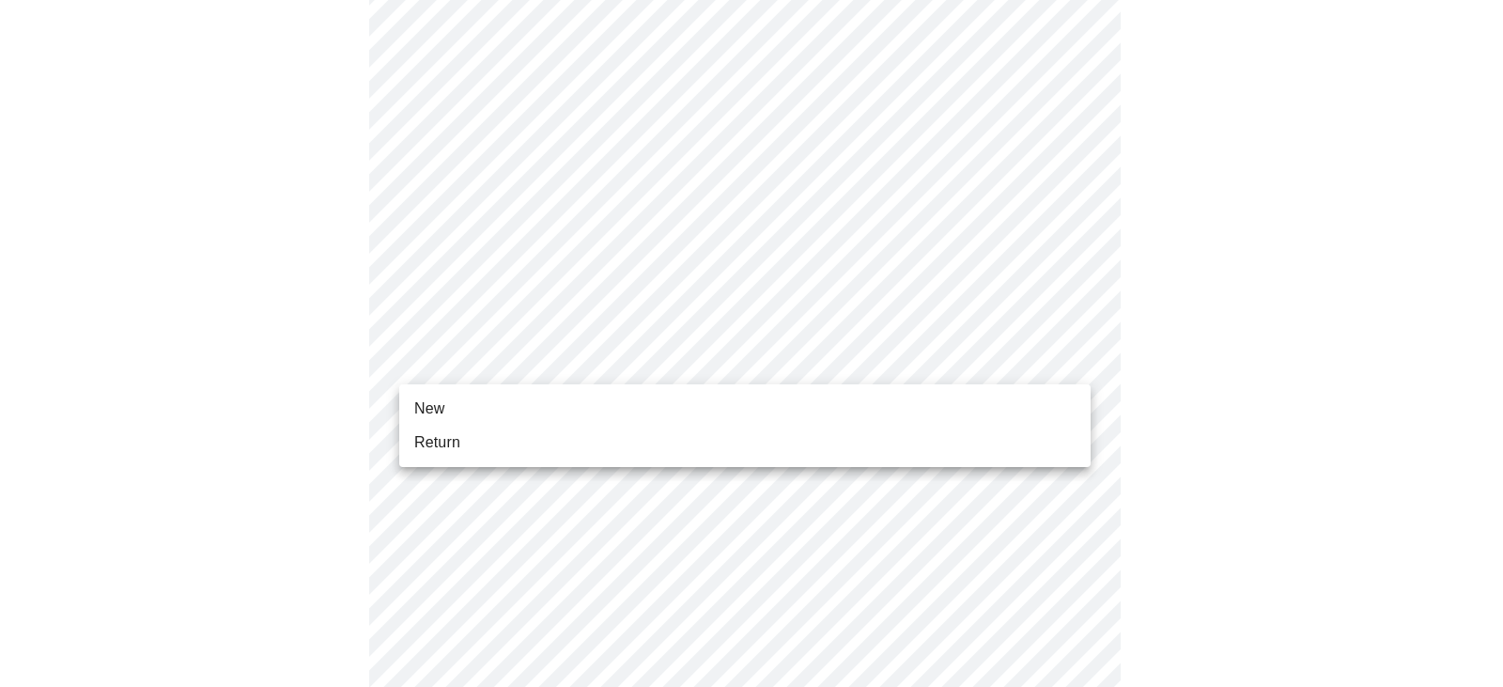
click at [807, 441] on li "Return" at bounding box center [745, 443] width 692 height 34
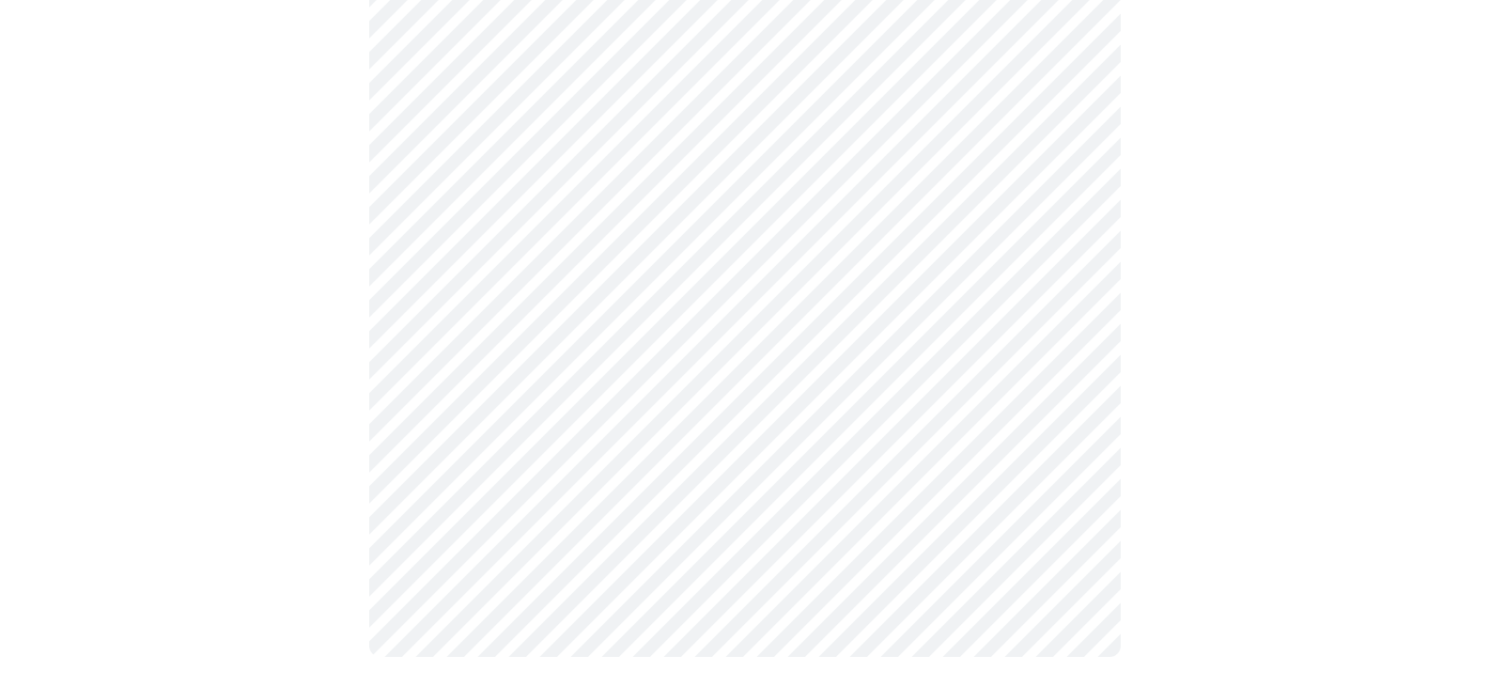
scroll to position [0, 0]
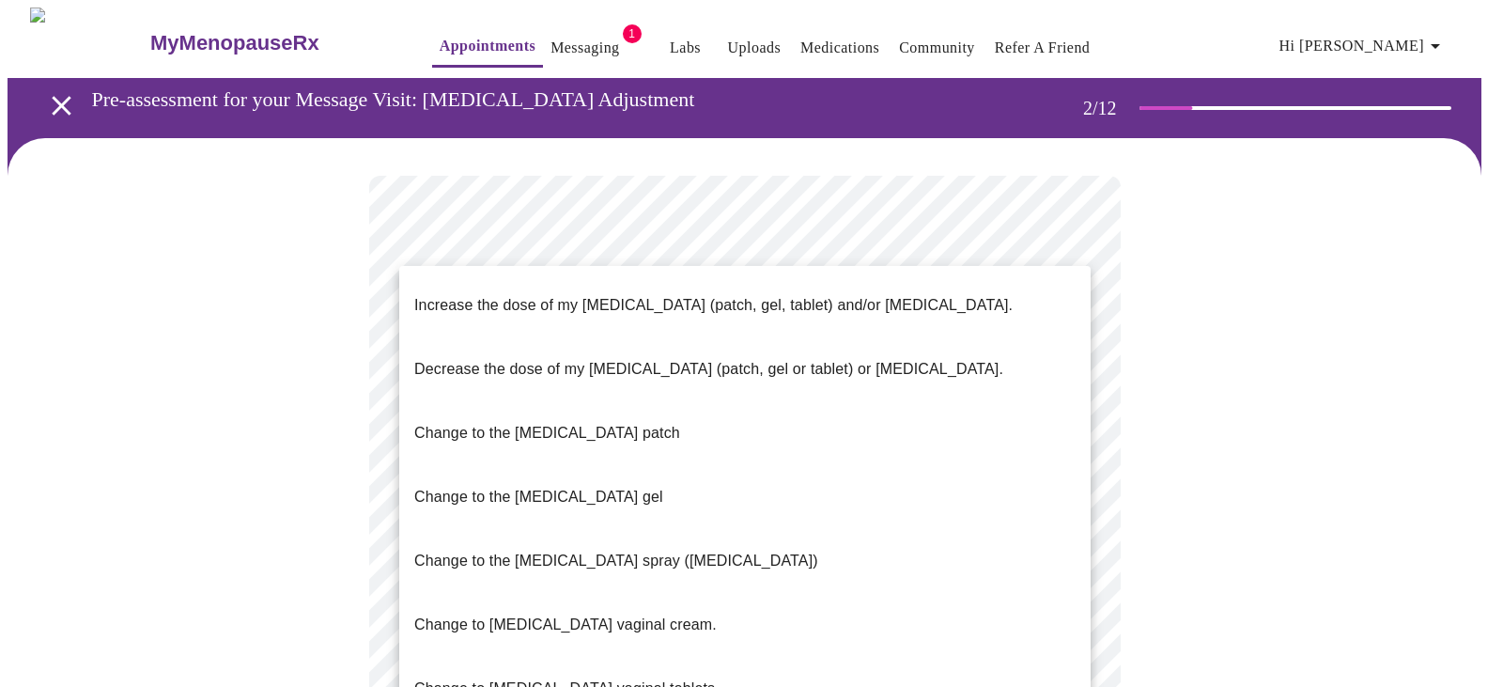
click at [833, 309] on span "Increase the dose of my [MEDICAL_DATA] (patch, gel, tablet) and/or [MEDICAL_DAT…" at bounding box center [713, 305] width 599 height 53
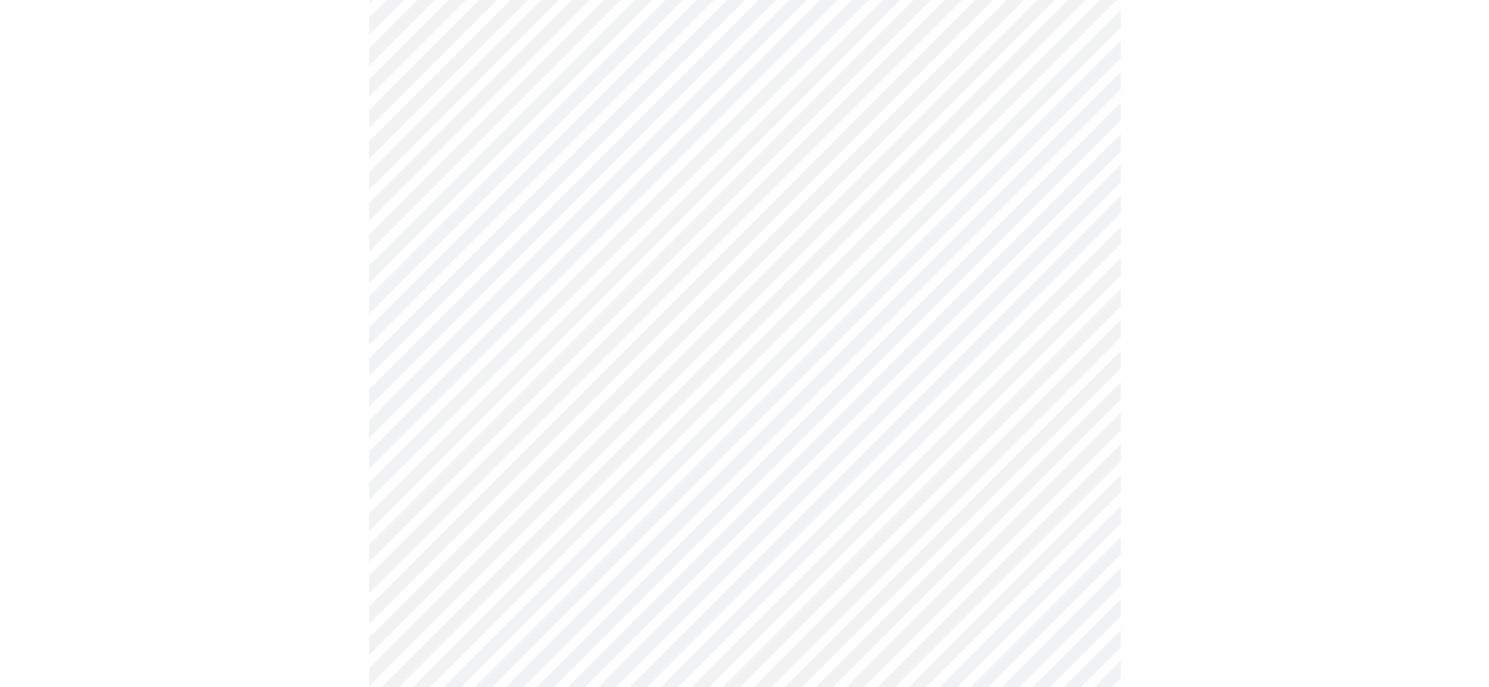
scroll to position [188, 0]
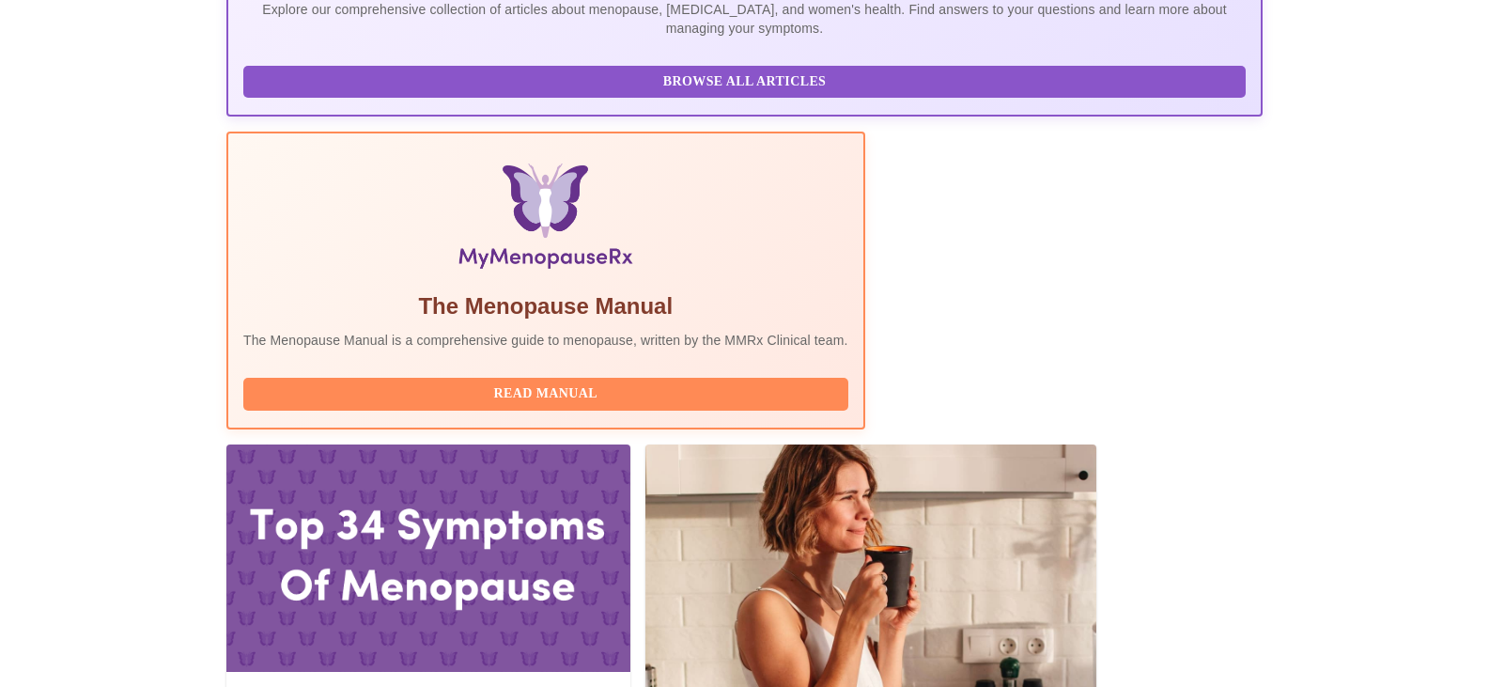
scroll to position [564, 0]
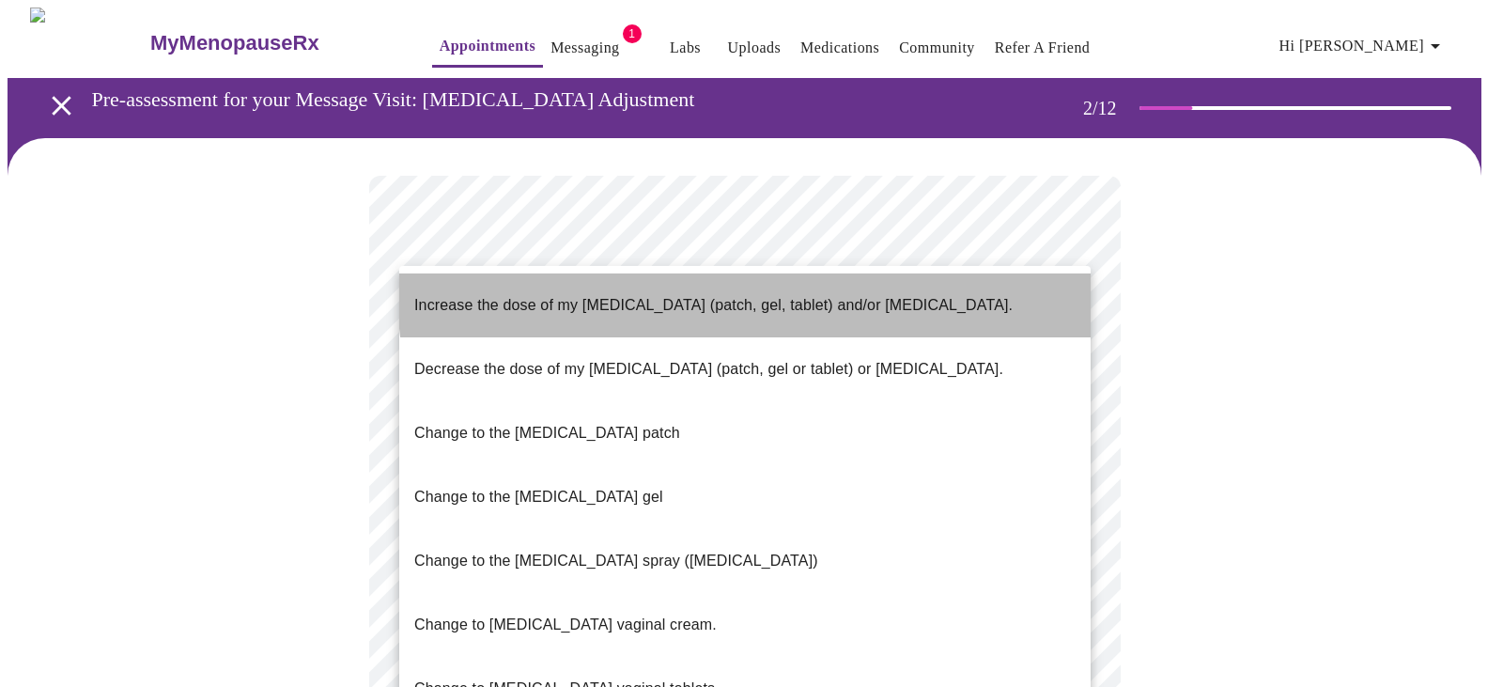
click at [758, 294] on p "Increase the dose of my [MEDICAL_DATA] (patch, gel, tablet) and/or [MEDICAL_DAT…" at bounding box center [713, 305] width 599 height 23
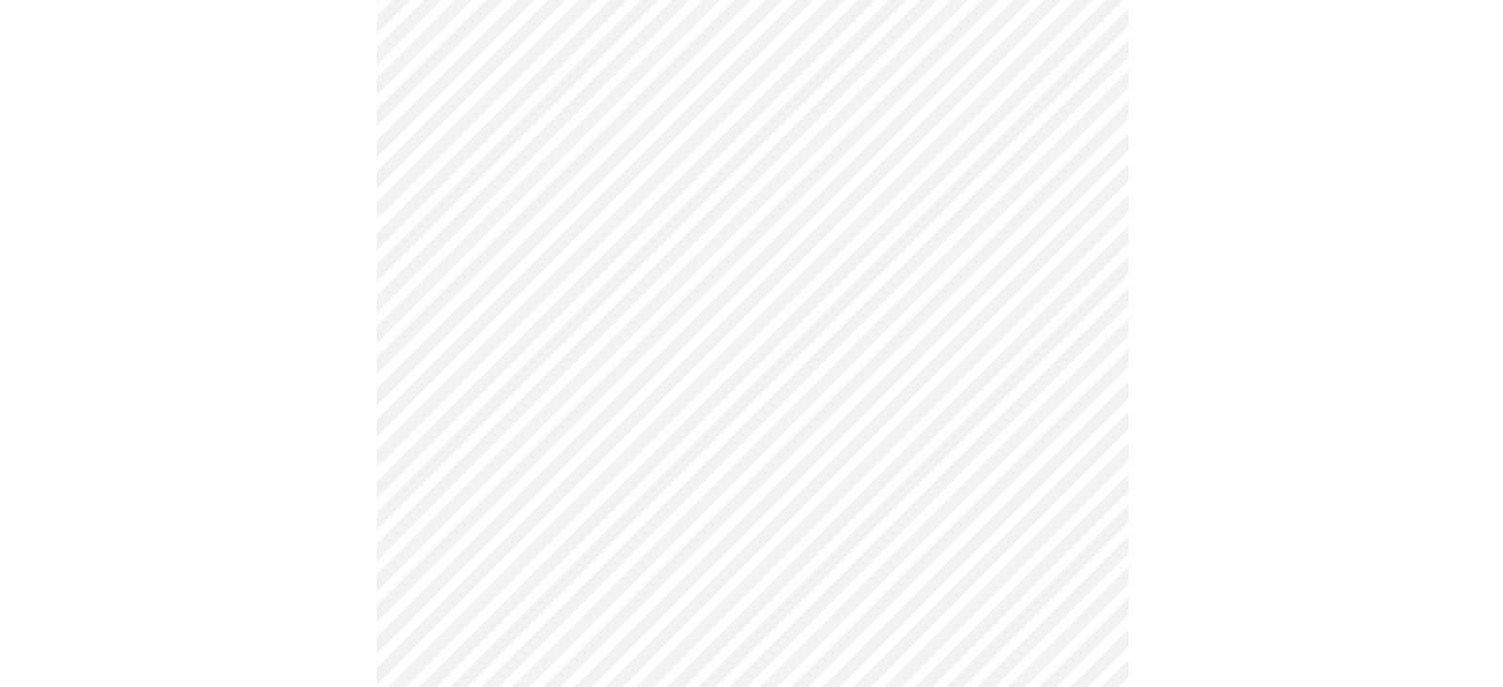
scroll to position [792, 0]
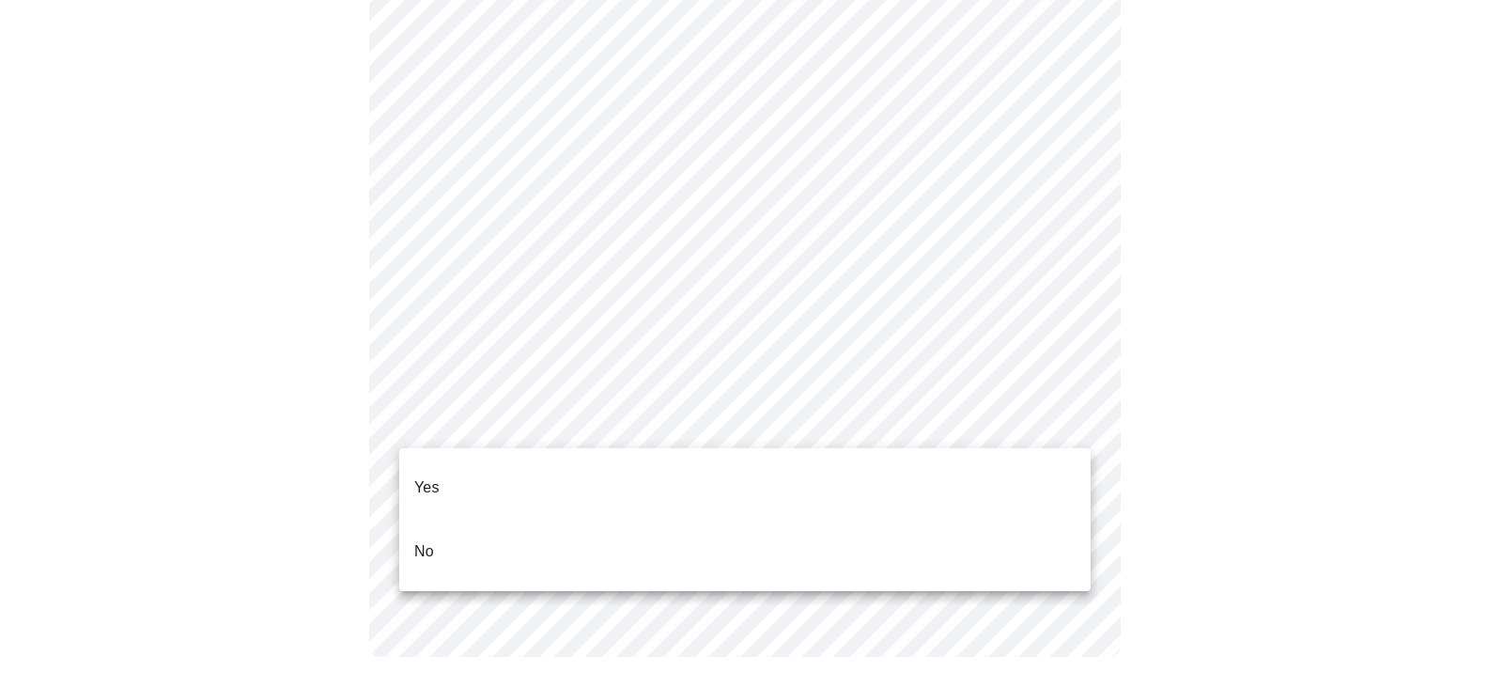
click at [483, 438] on div at bounding box center [751, 343] width 1503 height 687
click at [525, 477] on li "Yes" at bounding box center [745, 488] width 692 height 64
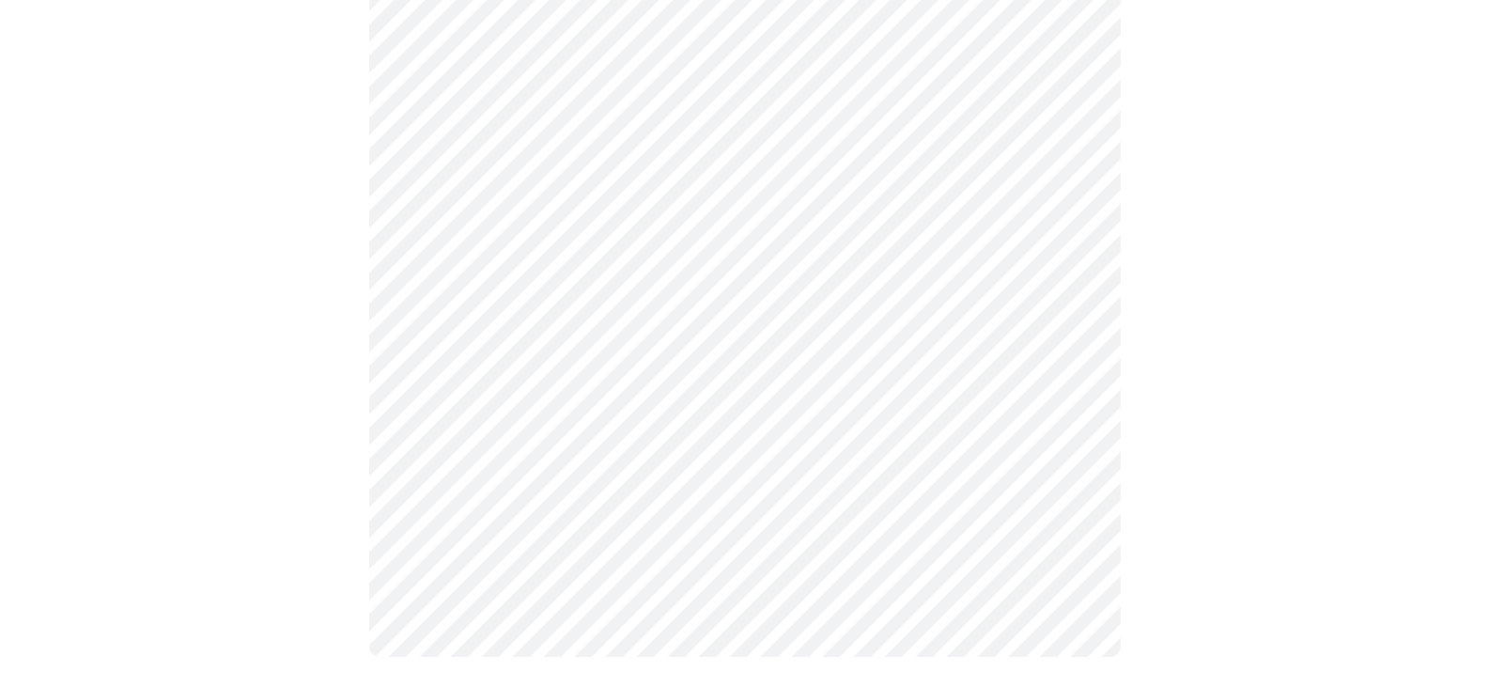
scroll to position [0, 0]
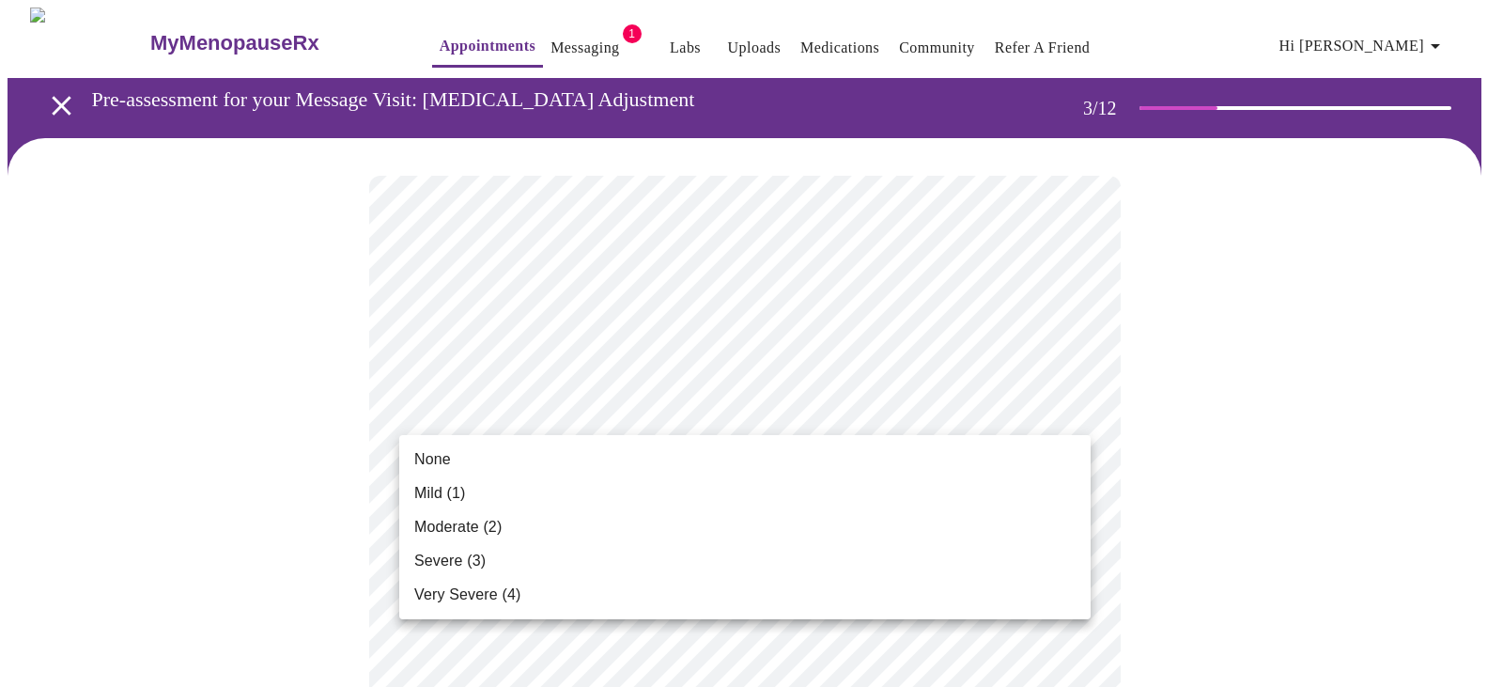
click at [1036, 470] on li "None" at bounding box center [745, 460] width 692 height 34
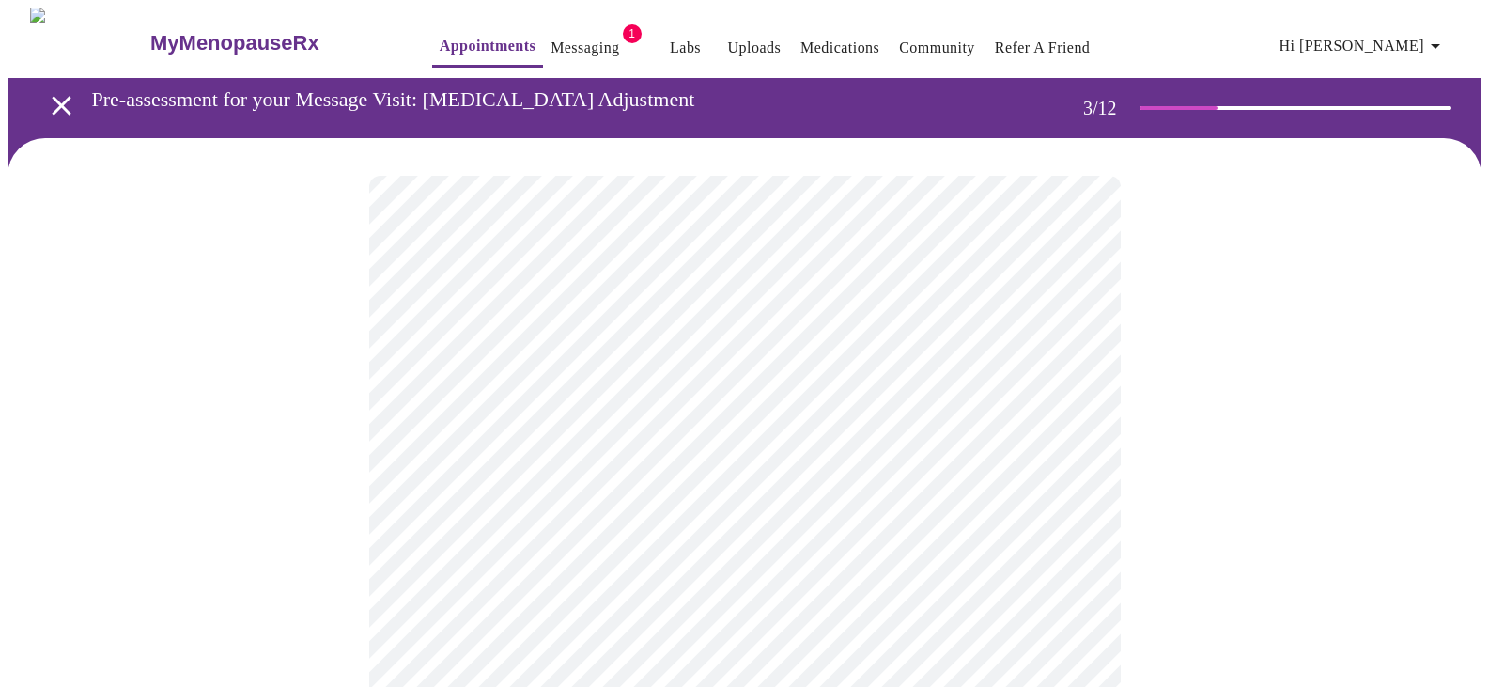
scroll to position [188, 0]
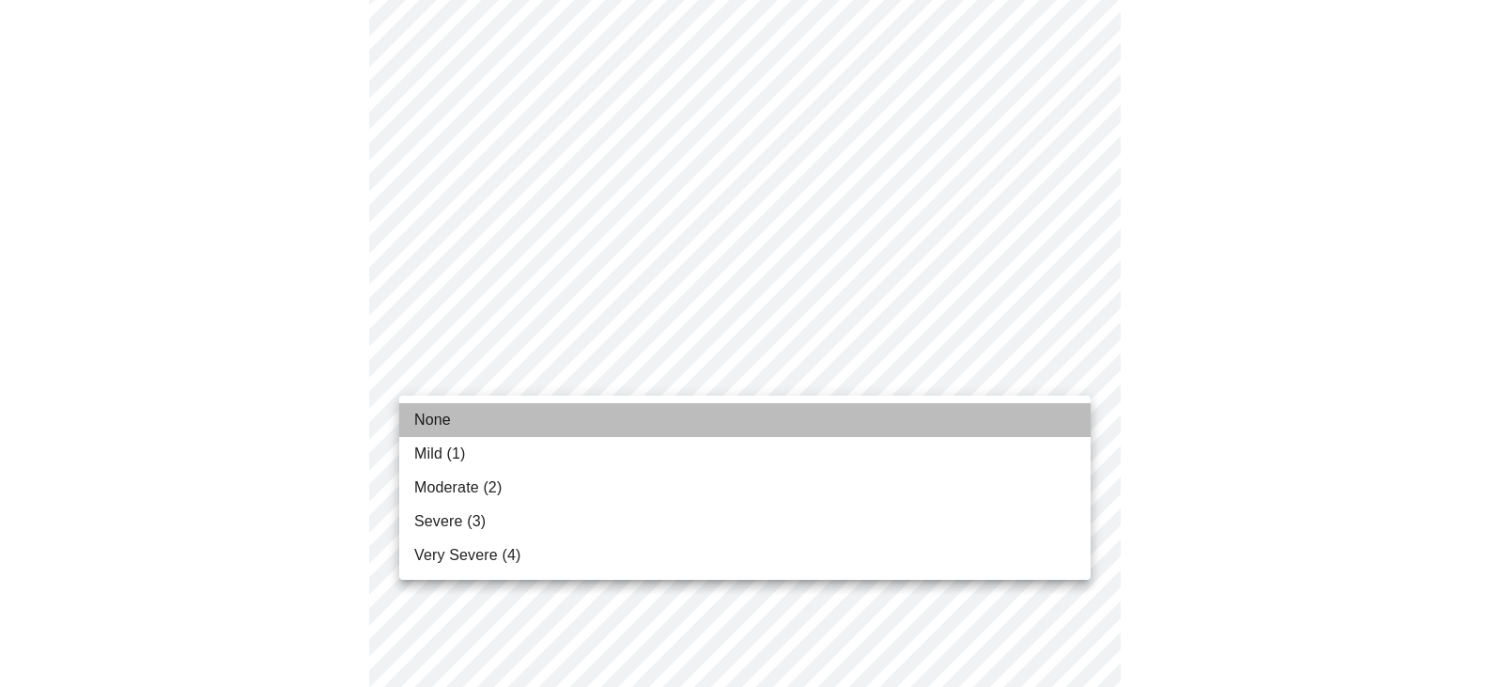
click at [730, 426] on li "None" at bounding box center [745, 420] width 692 height 34
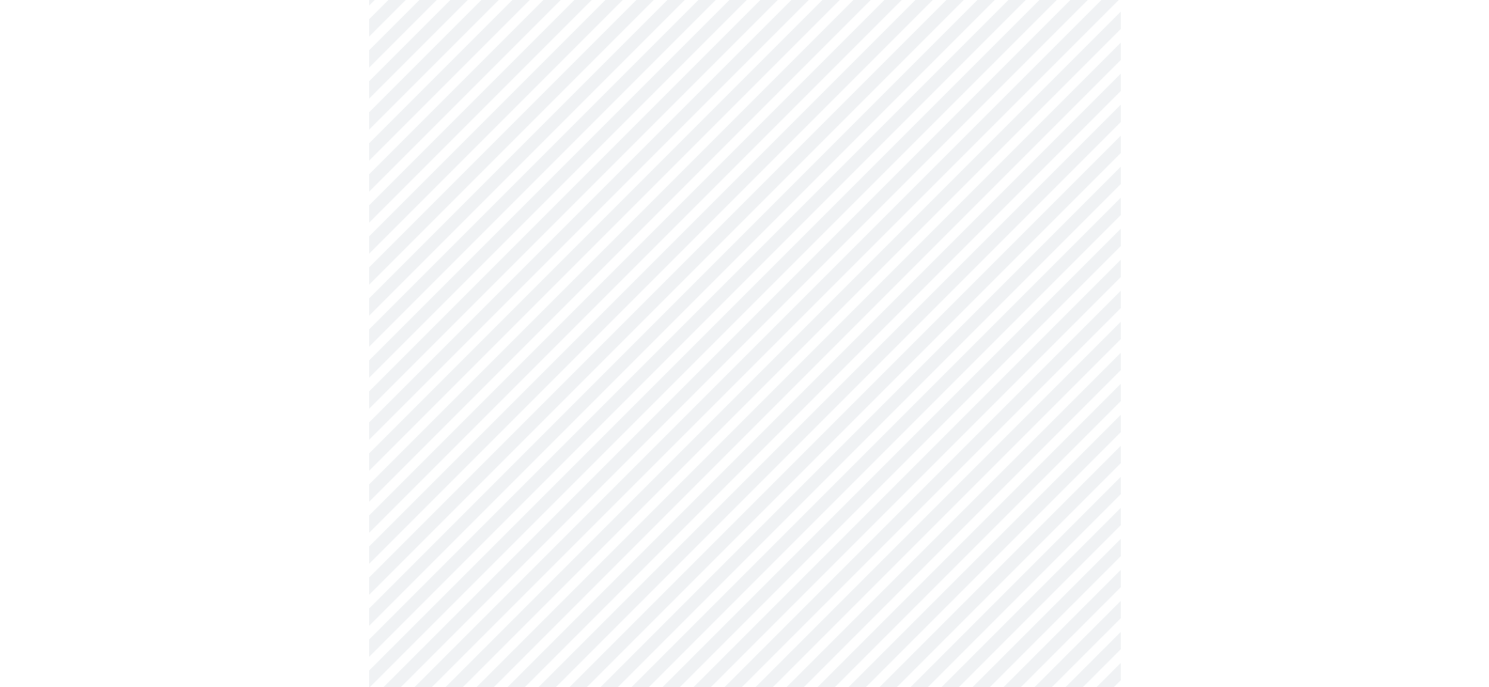
scroll to position [282, 0]
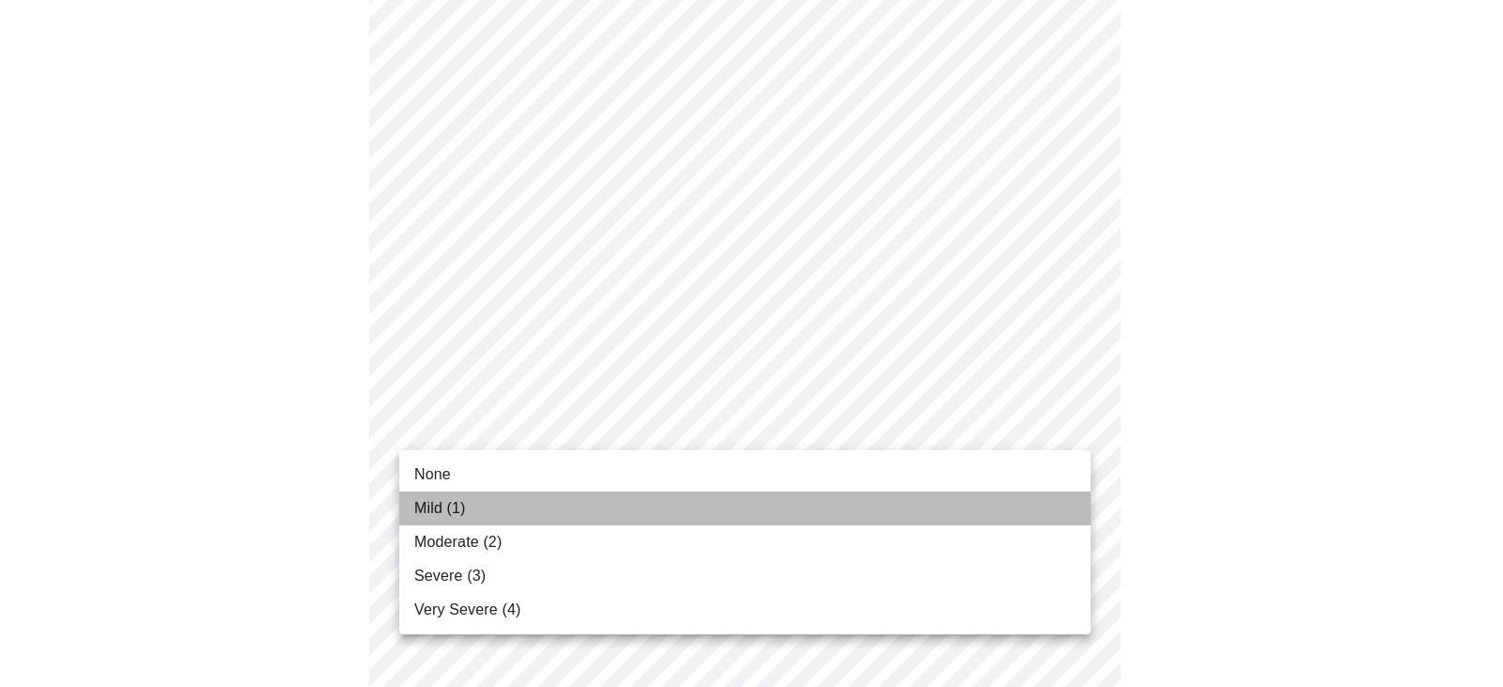
drag, startPoint x: 914, startPoint y: 504, endPoint x: 1043, endPoint y: 524, distance: 130.4
click at [916, 503] on li "Mild (1)" at bounding box center [745, 508] width 692 height 34
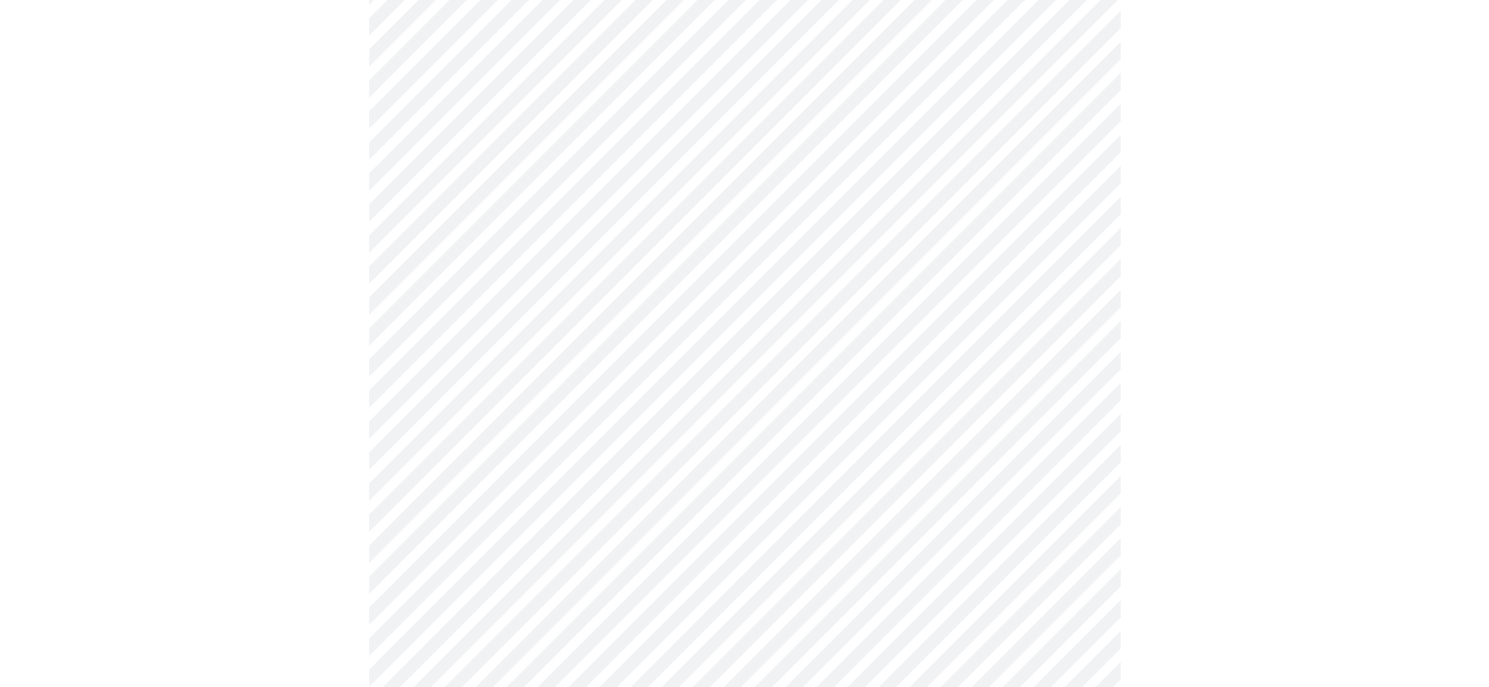
scroll to position [470, 0]
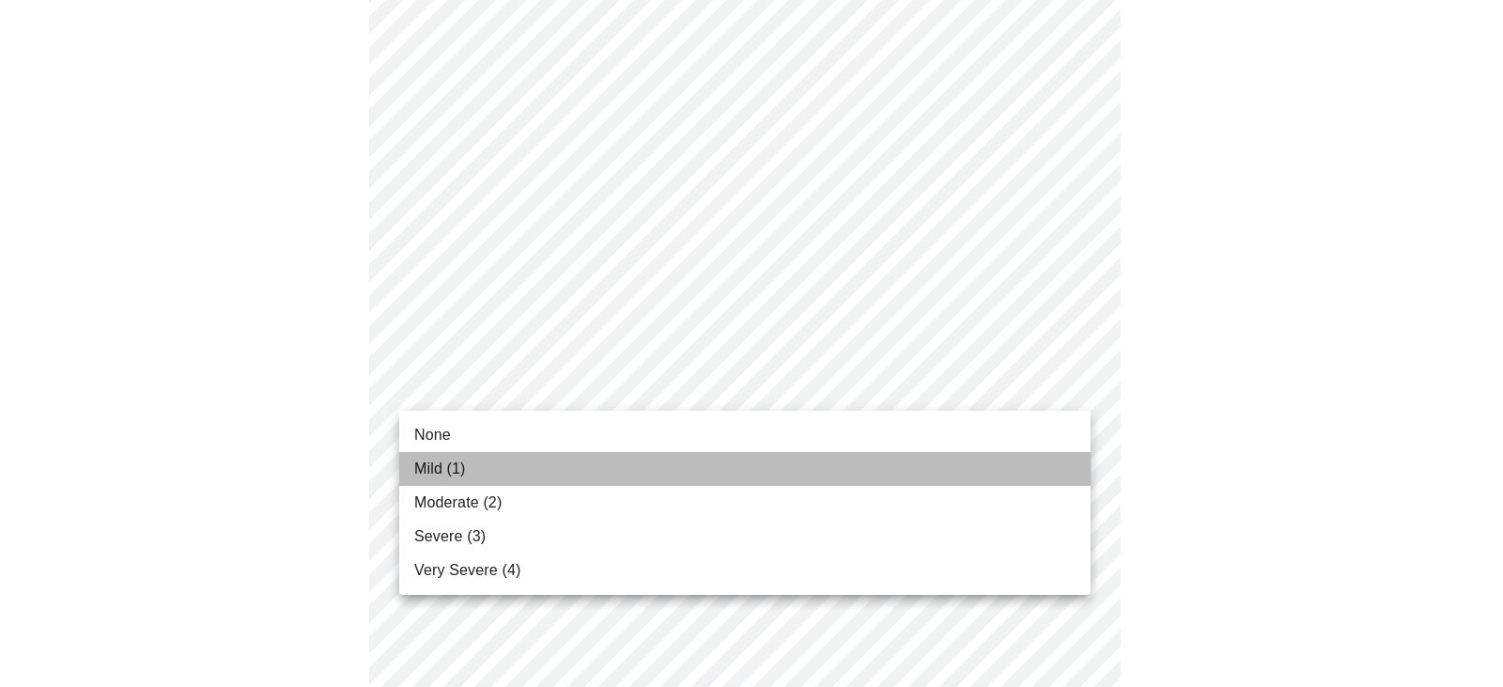
click at [841, 466] on li "Mild (1)" at bounding box center [745, 469] width 692 height 34
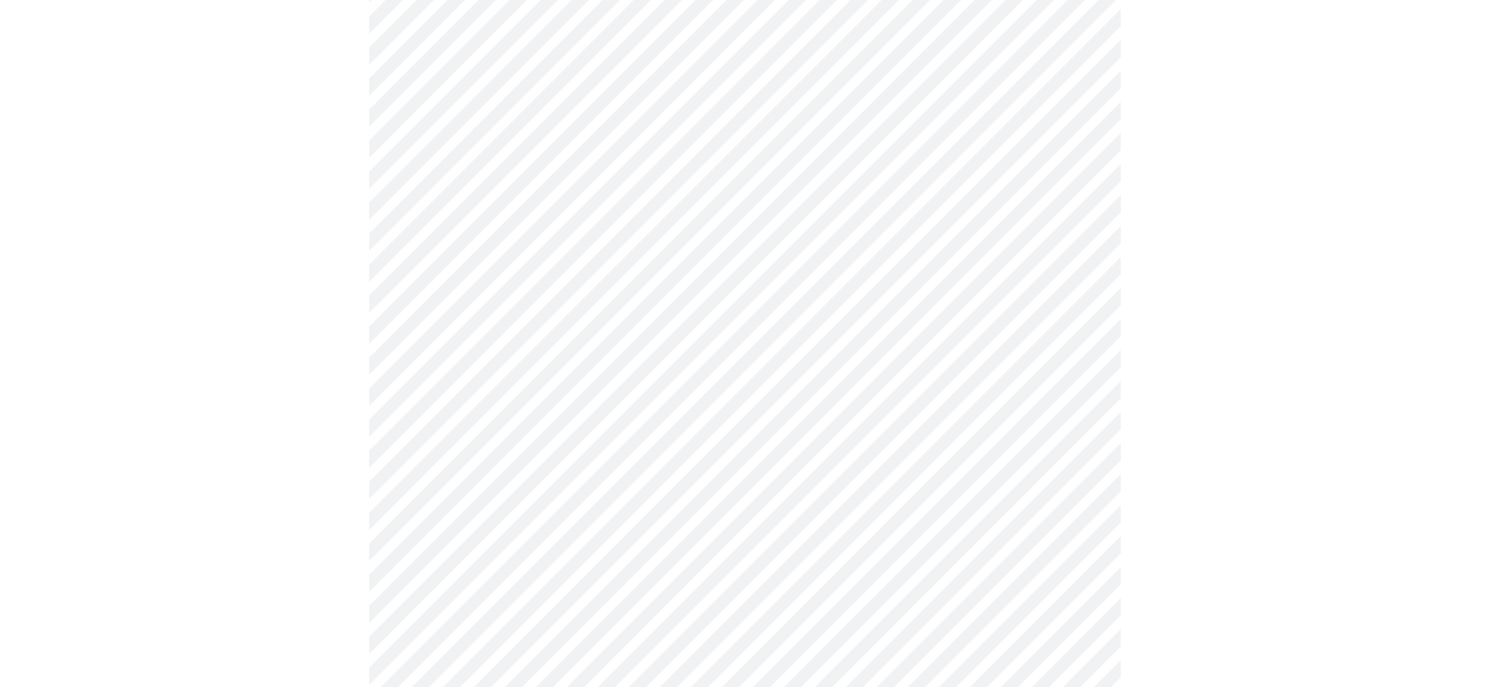
scroll to position [658, 0]
click at [1023, 327] on body "MyMenopauseRx Appointments Messaging 1 Labs Uploads Medications Community Refer…" at bounding box center [752, 547] width 1488 height 2394
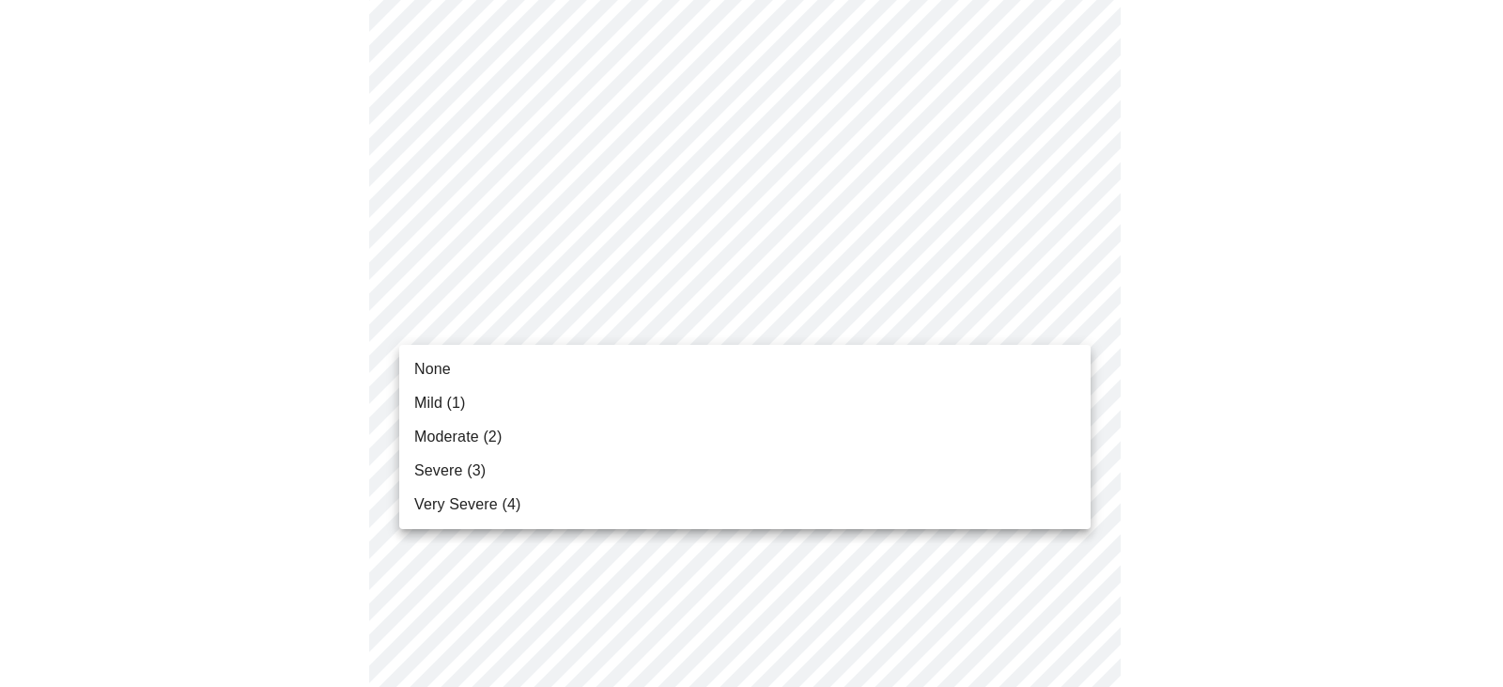
click at [986, 407] on li "Mild (1)" at bounding box center [745, 403] width 692 height 34
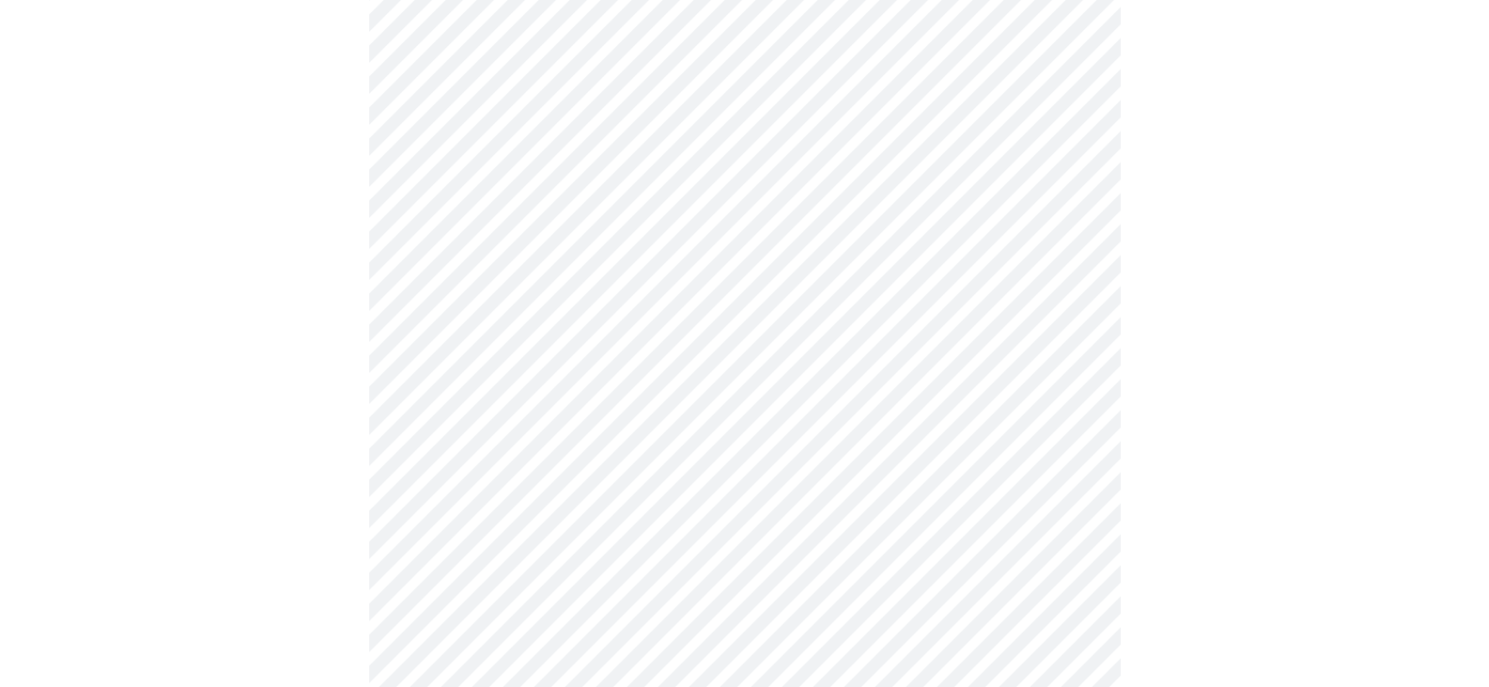
scroll to position [846, 0]
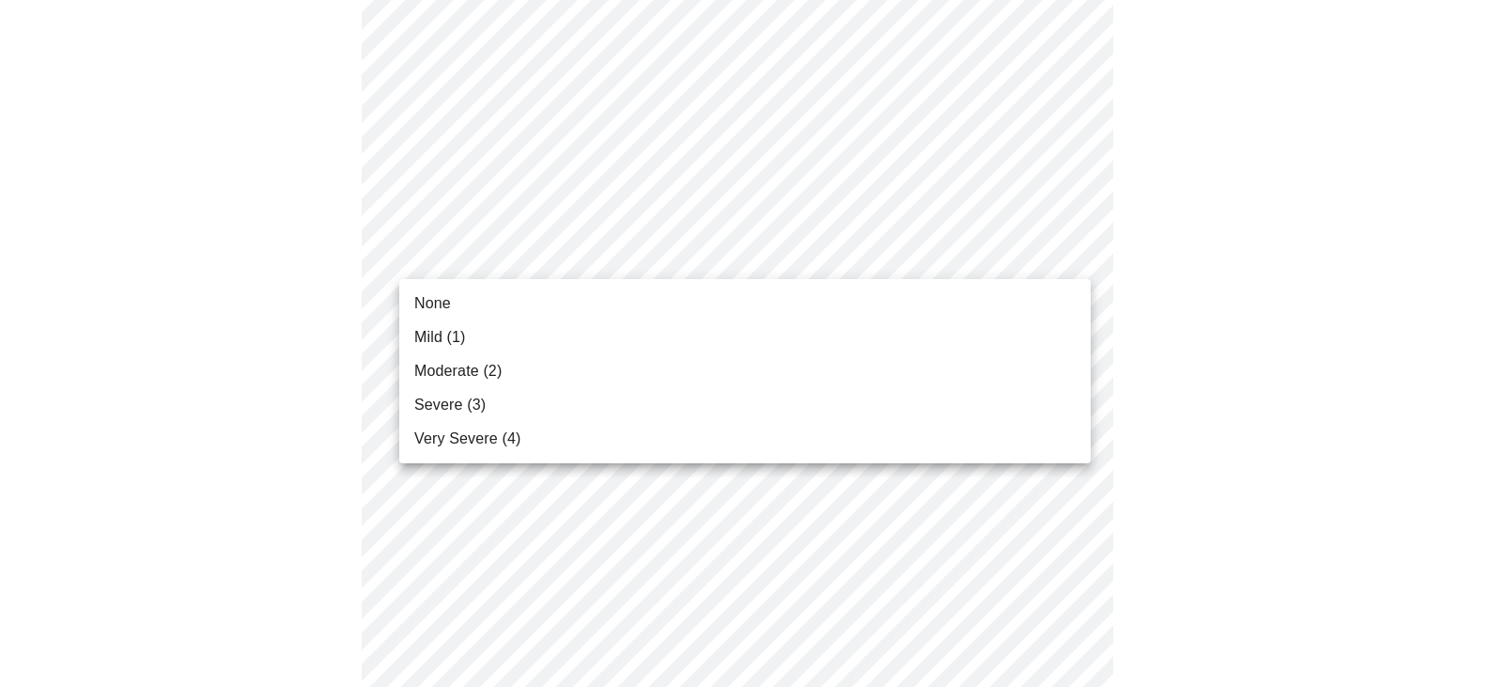
click at [1076, 256] on body "MyMenopauseRx Appointments Messaging 1 Labs Uploads Medications Community Refer…" at bounding box center [745, 346] width 1474 height 2368
click at [1033, 335] on li "Mild (1)" at bounding box center [745, 337] width 692 height 34
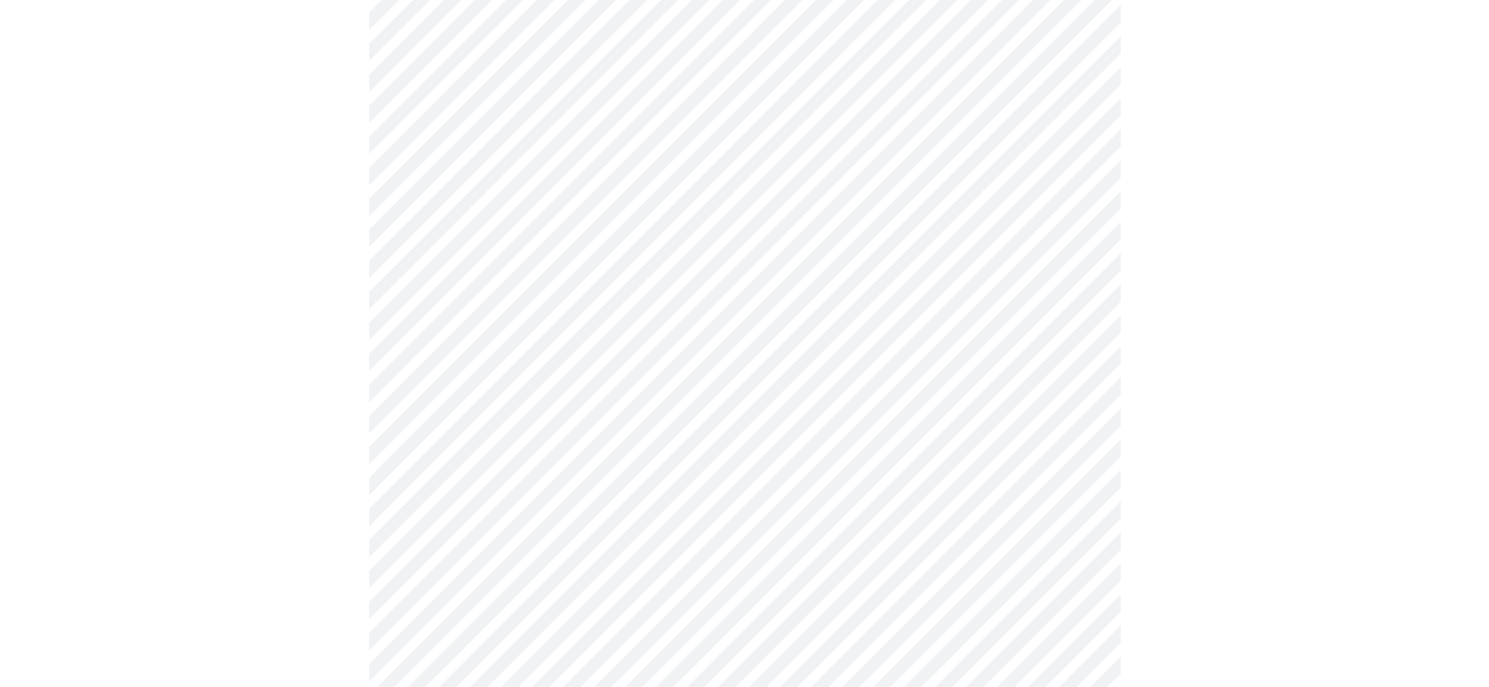
click at [1035, 402] on body "MyMenopauseRx Appointments Messaging 1 Labs Uploads Medications Community Refer…" at bounding box center [745, 333] width 1474 height 2342
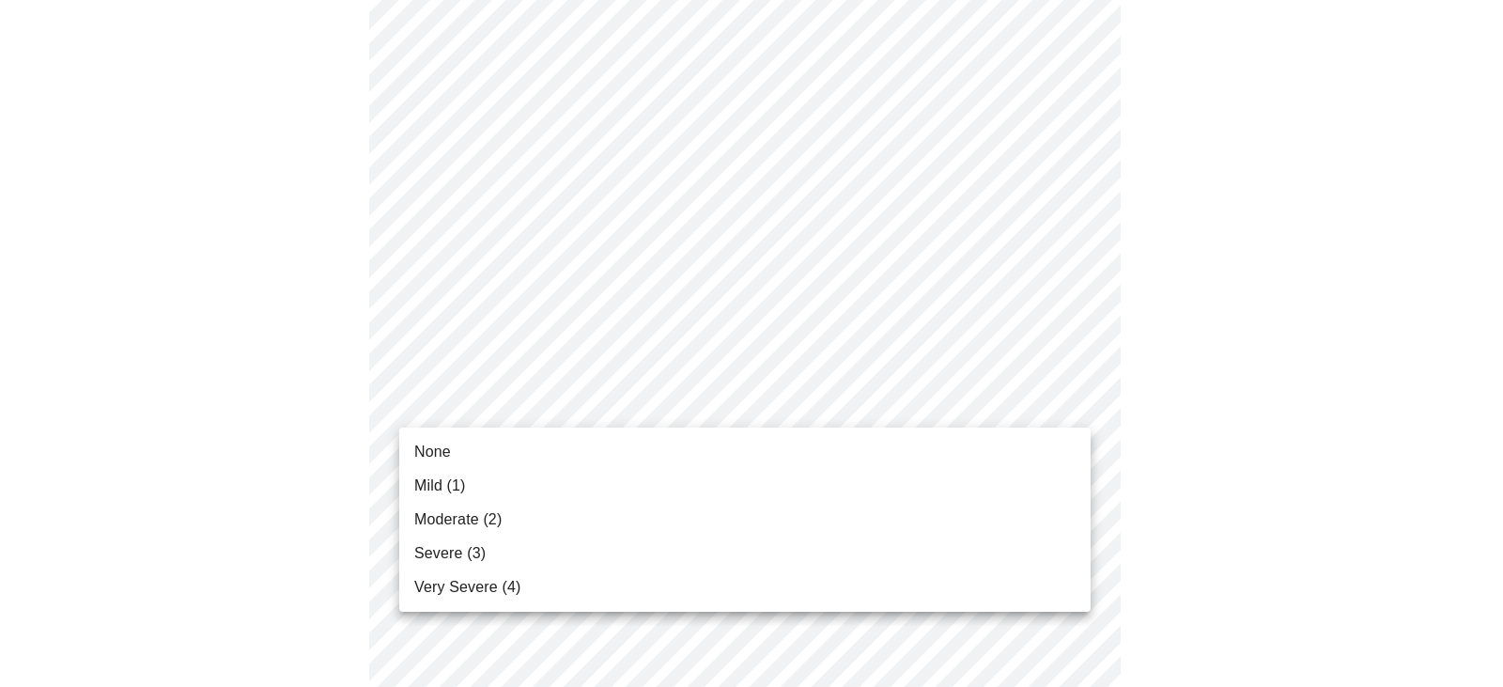
click at [987, 447] on li "None" at bounding box center [745, 452] width 692 height 34
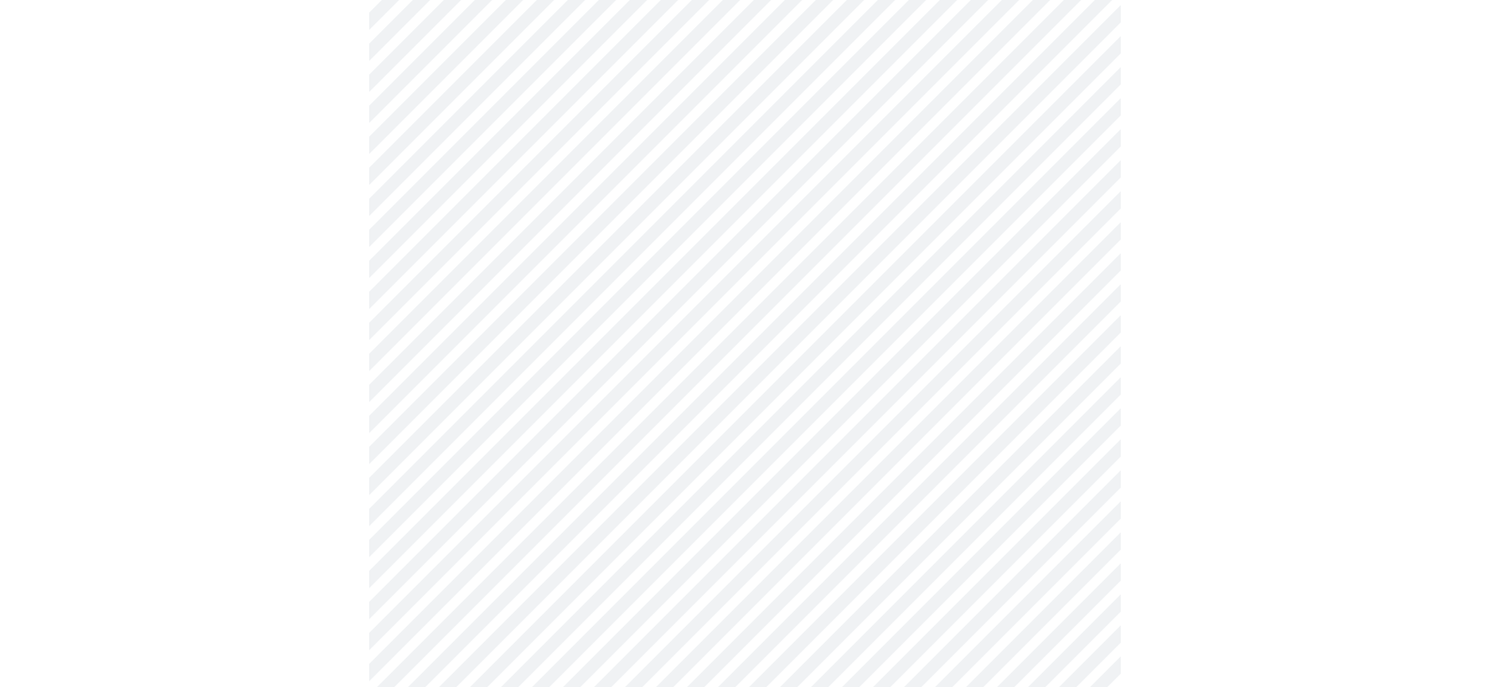
scroll to position [1034, 0]
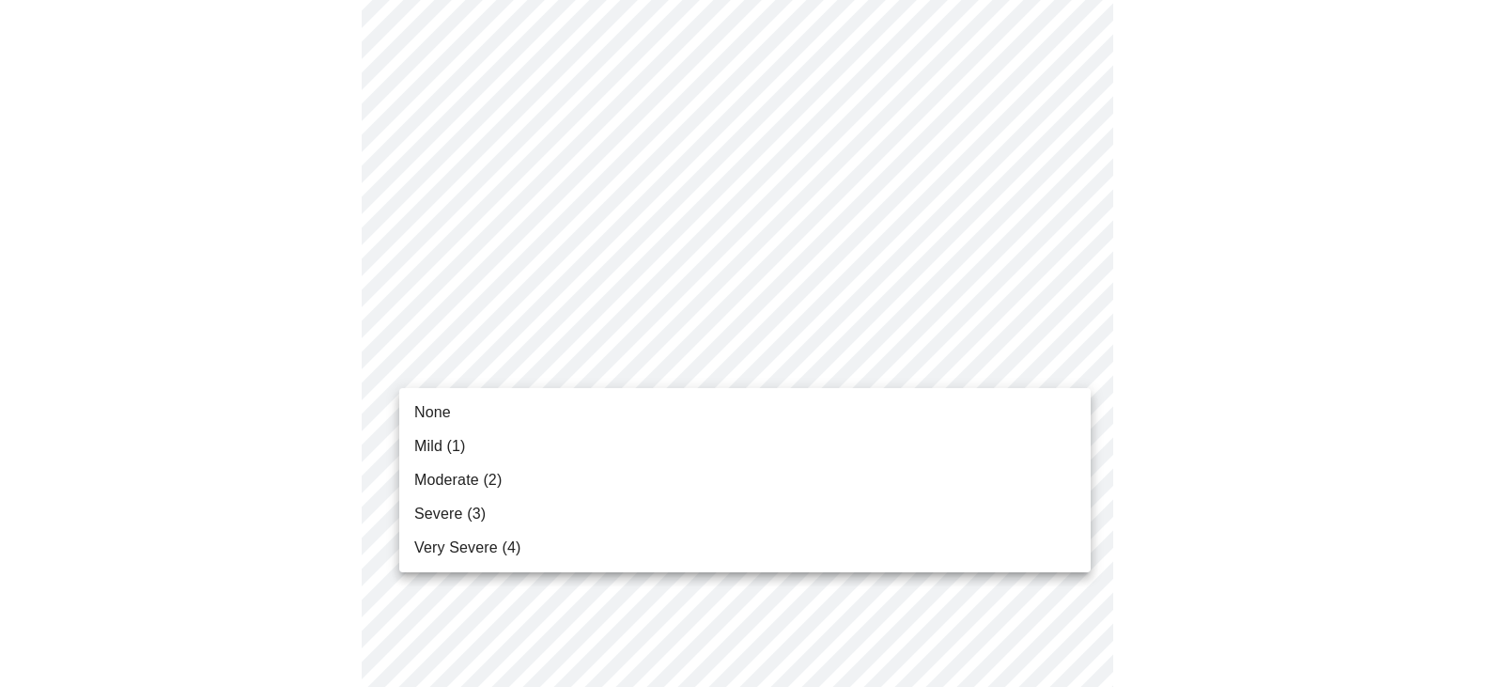
click at [1009, 365] on body "MyMenopauseRx Appointments Messaging 1 Labs Uploads Medications Community Refer…" at bounding box center [745, 131] width 1474 height 2315
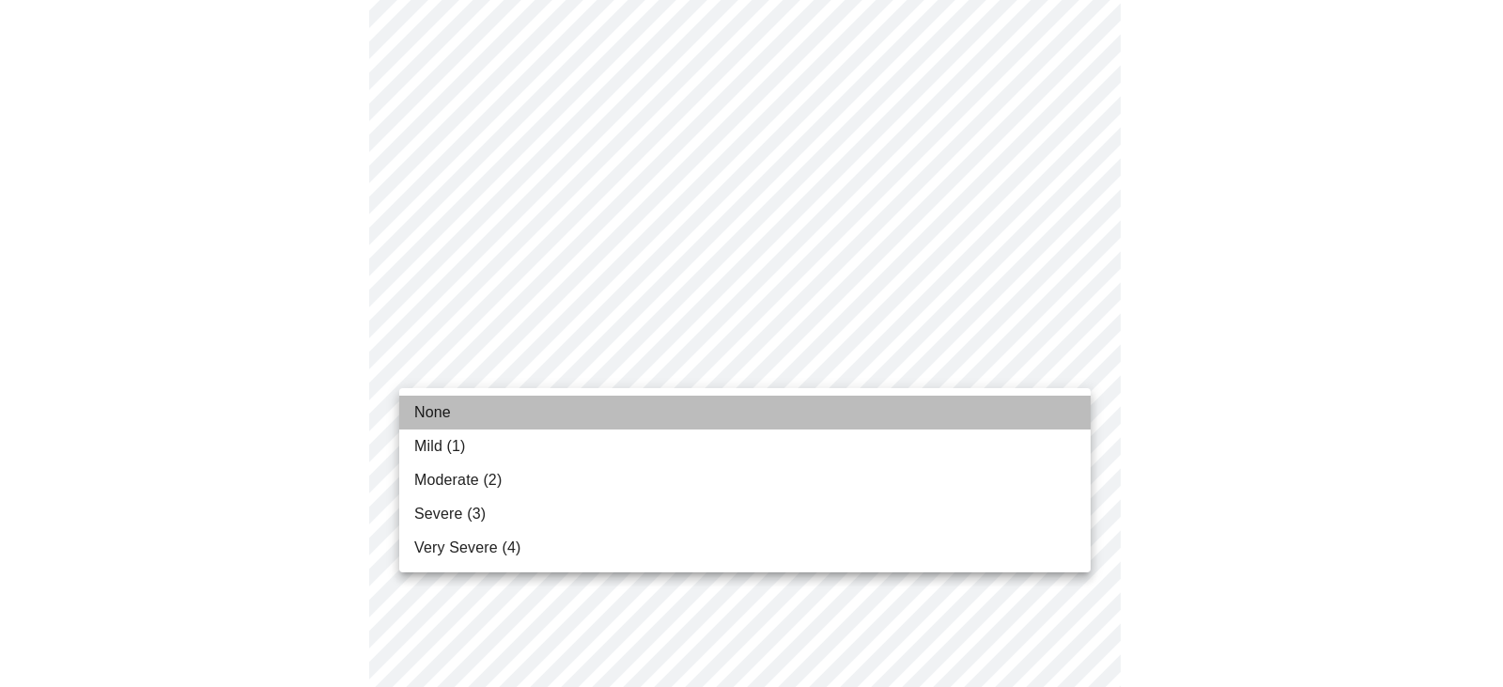
click at [538, 407] on li "None" at bounding box center [745, 413] width 692 height 34
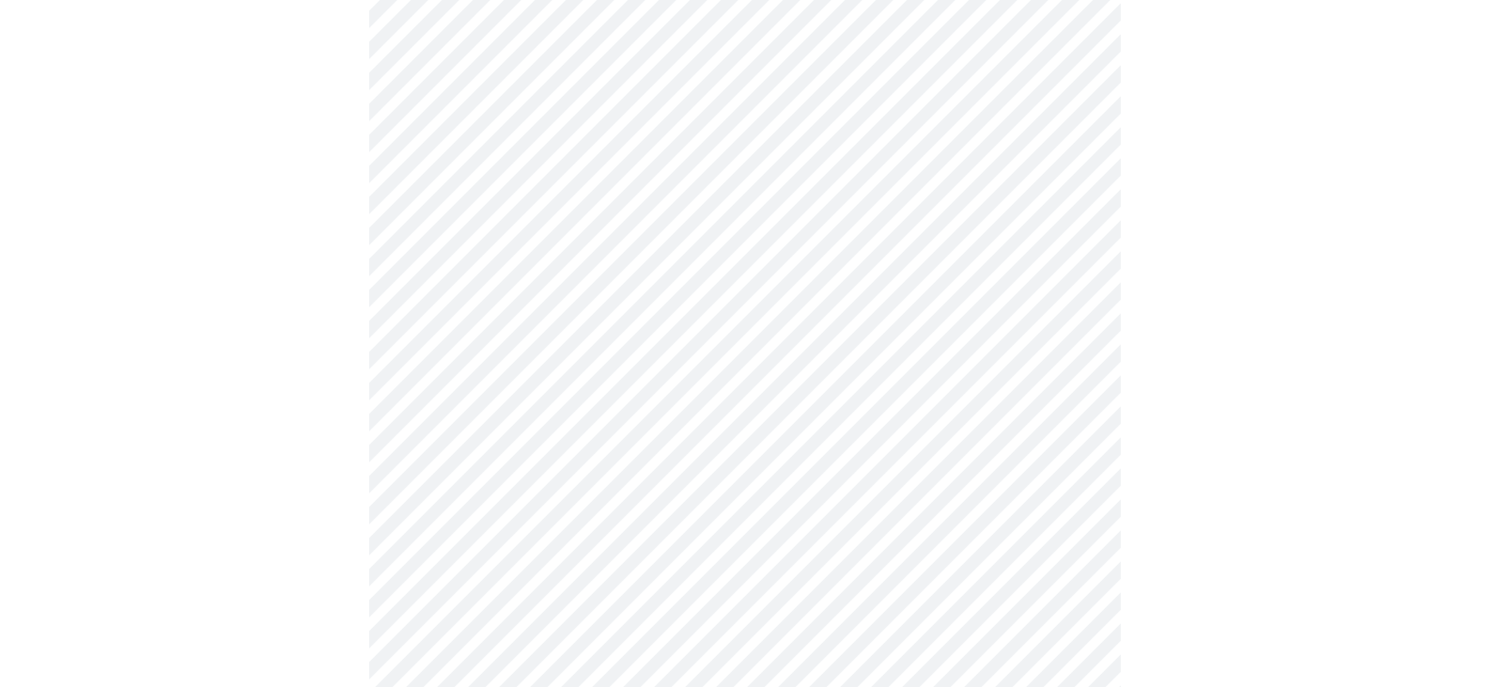
scroll to position [1222, 0]
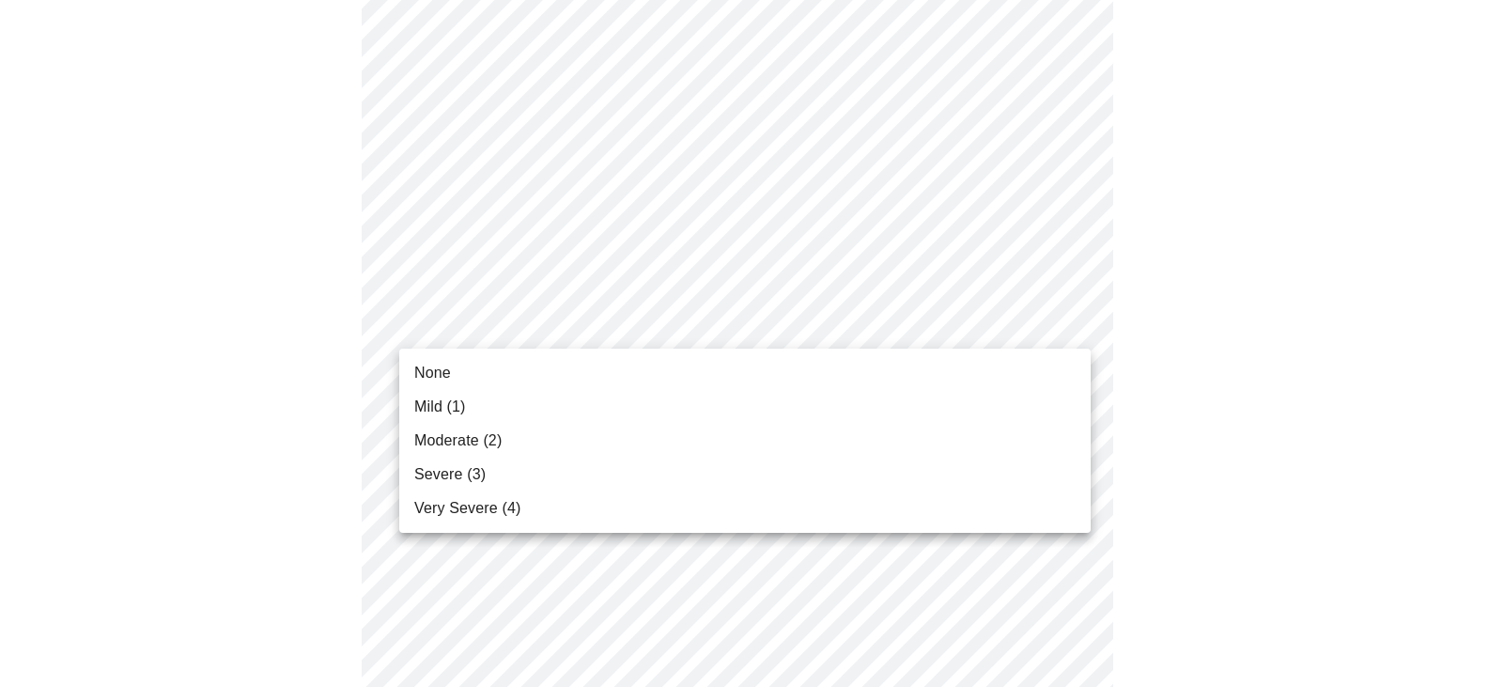
click at [796, 352] on ul "None Mild (1) Moderate (2) Severe (3) Very Severe (4)" at bounding box center [745, 441] width 692 height 184
click at [456, 364] on li "None" at bounding box center [745, 373] width 692 height 34
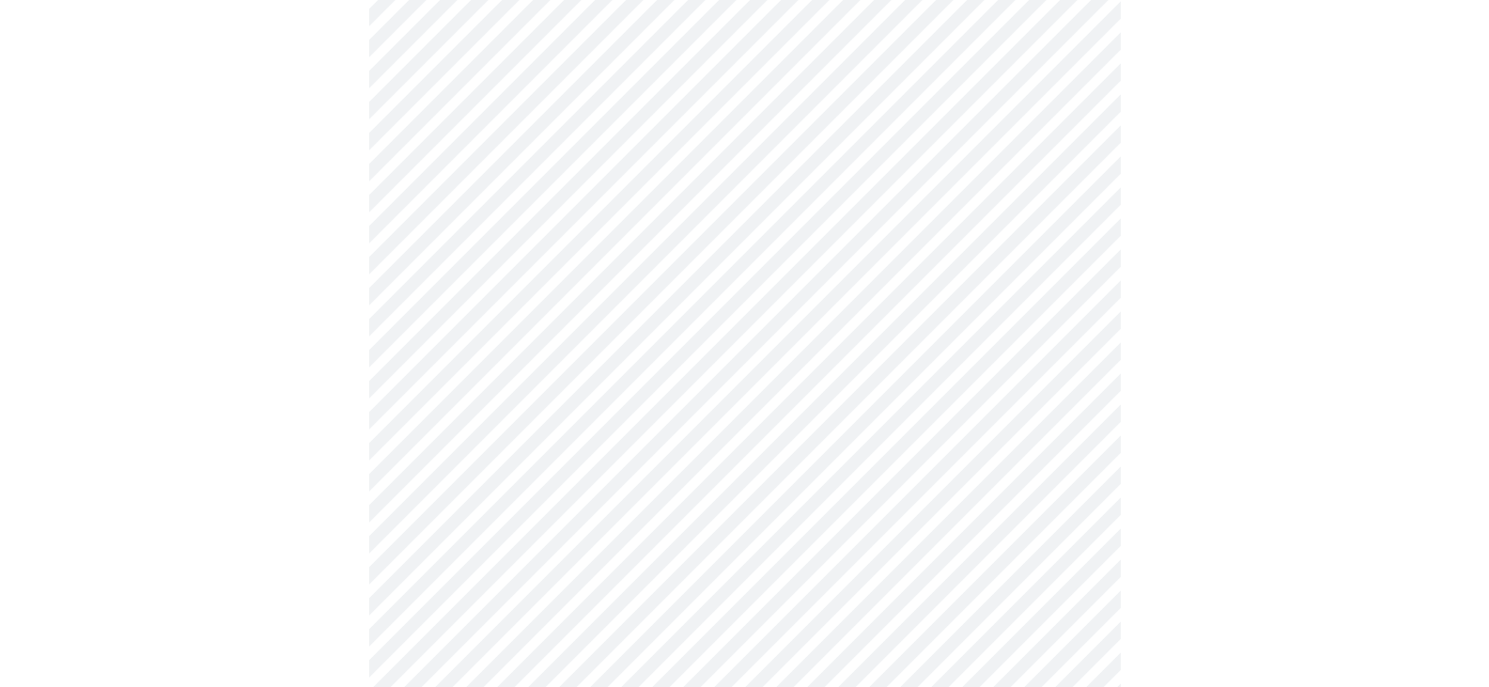
scroll to position [1409, 0]
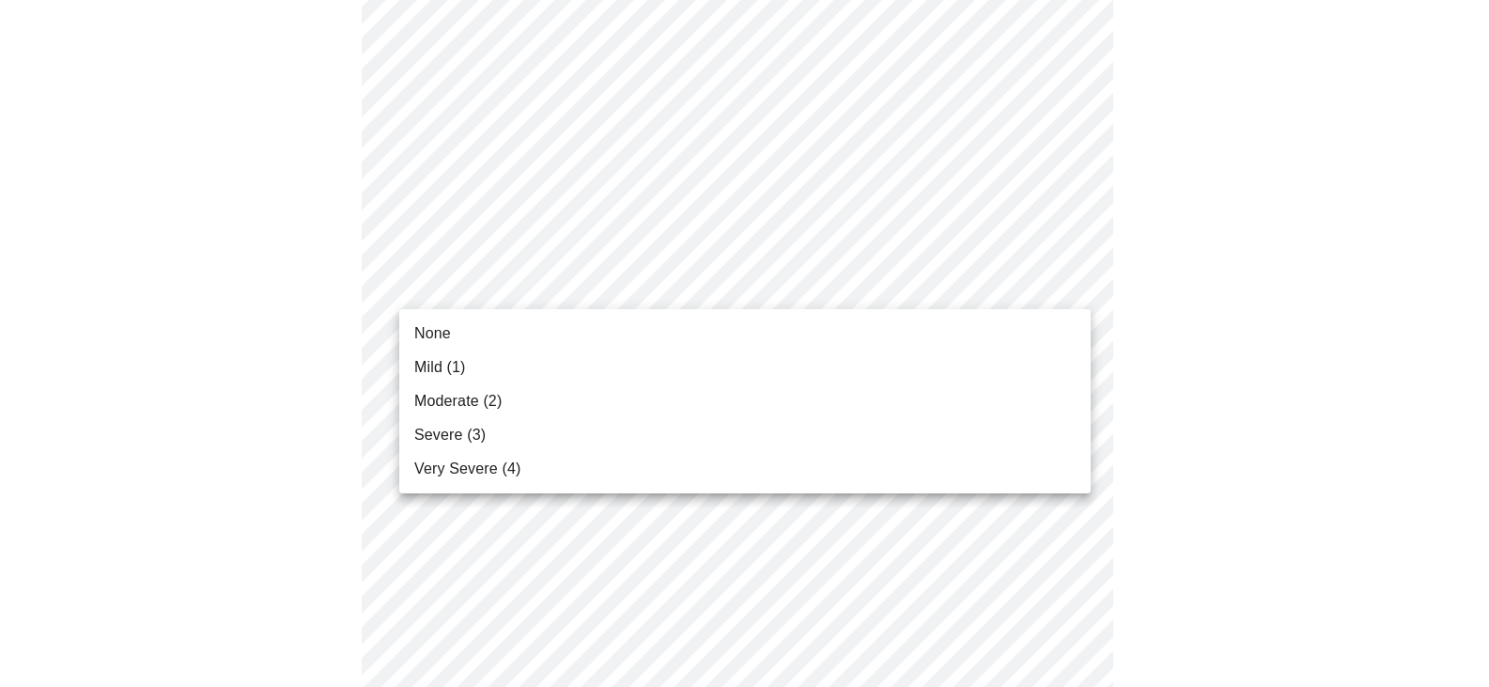
click at [810, 345] on li "None" at bounding box center [745, 334] width 692 height 34
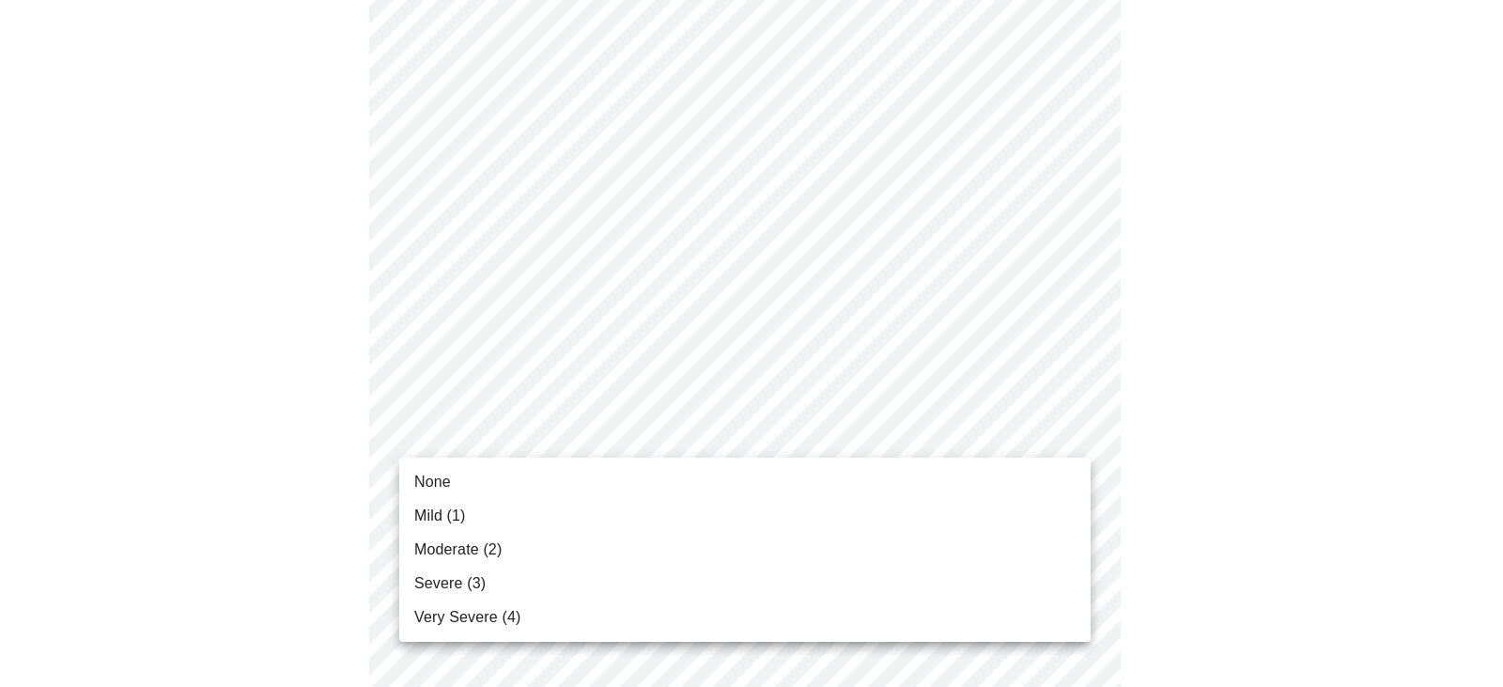
click at [890, 469] on li "None" at bounding box center [745, 482] width 692 height 34
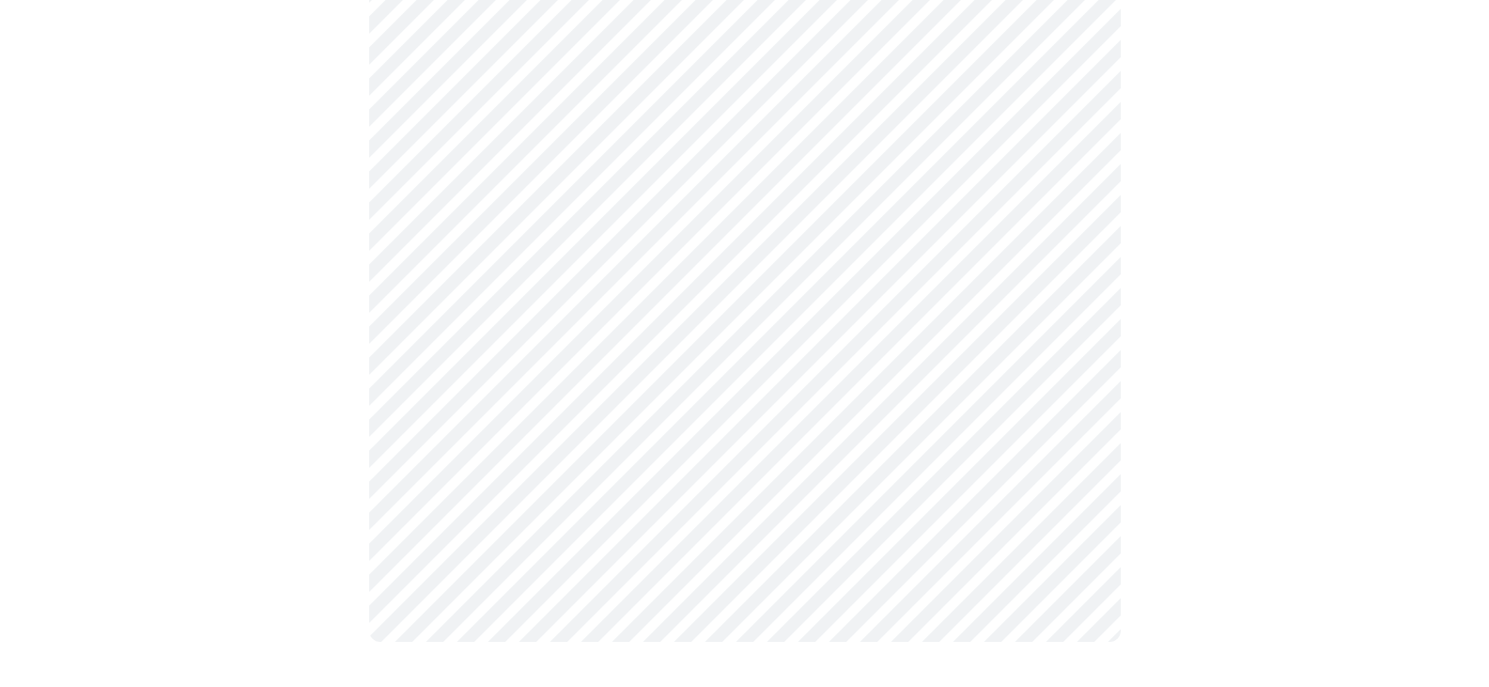
scroll to position [0, 0]
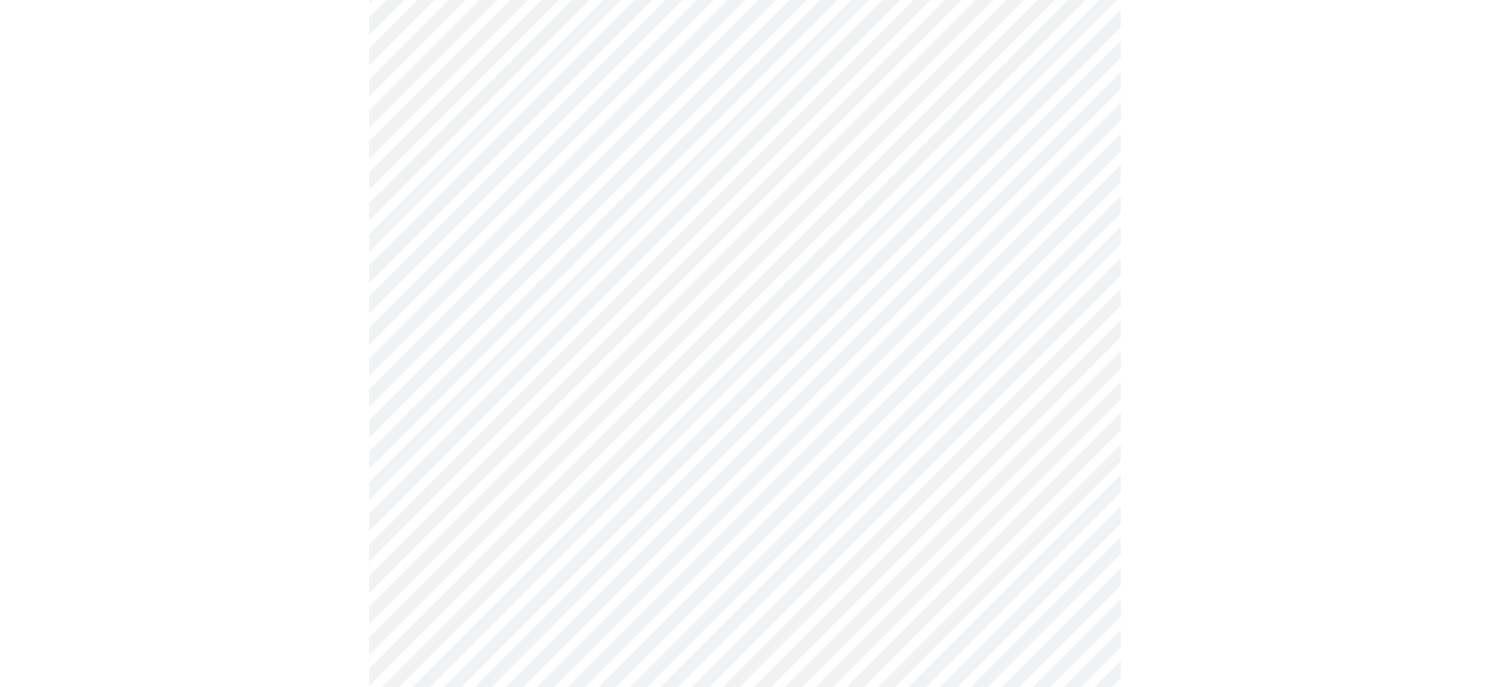
scroll to position [658, 0]
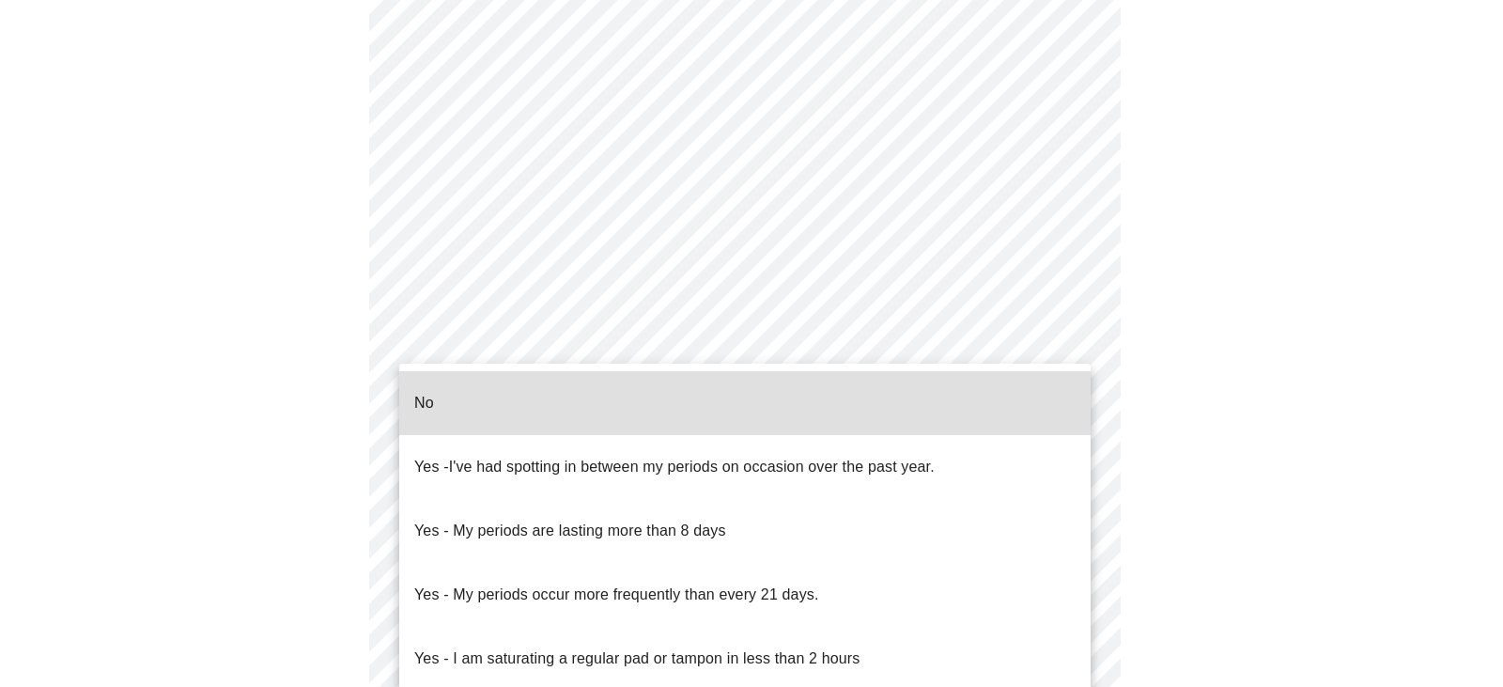
click at [1067, 486] on body "MyMenopauseRx Appointments Messaging 1 Labs Uploads Medications Community Refer…" at bounding box center [752, 277] width 1488 height 1855
click at [890, 401] on li "No" at bounding box center [745, 403] width 692 height 64
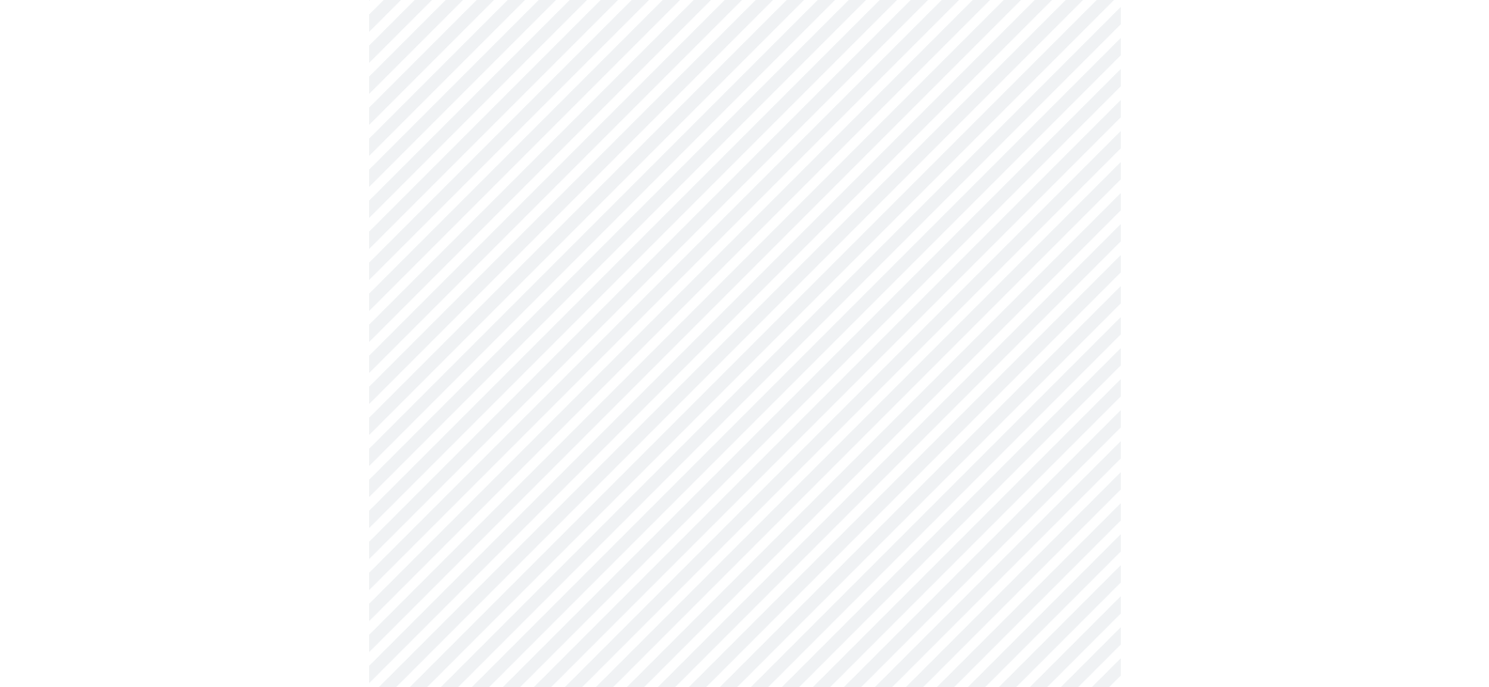
scroll to position [846, 0]
click at [1063, 441] on body "MyMenopauseRx Appointments Messaging 1 Labs Uploads Medications Community Refer…" at bounding box center [745, 84] width 1474 height 1844
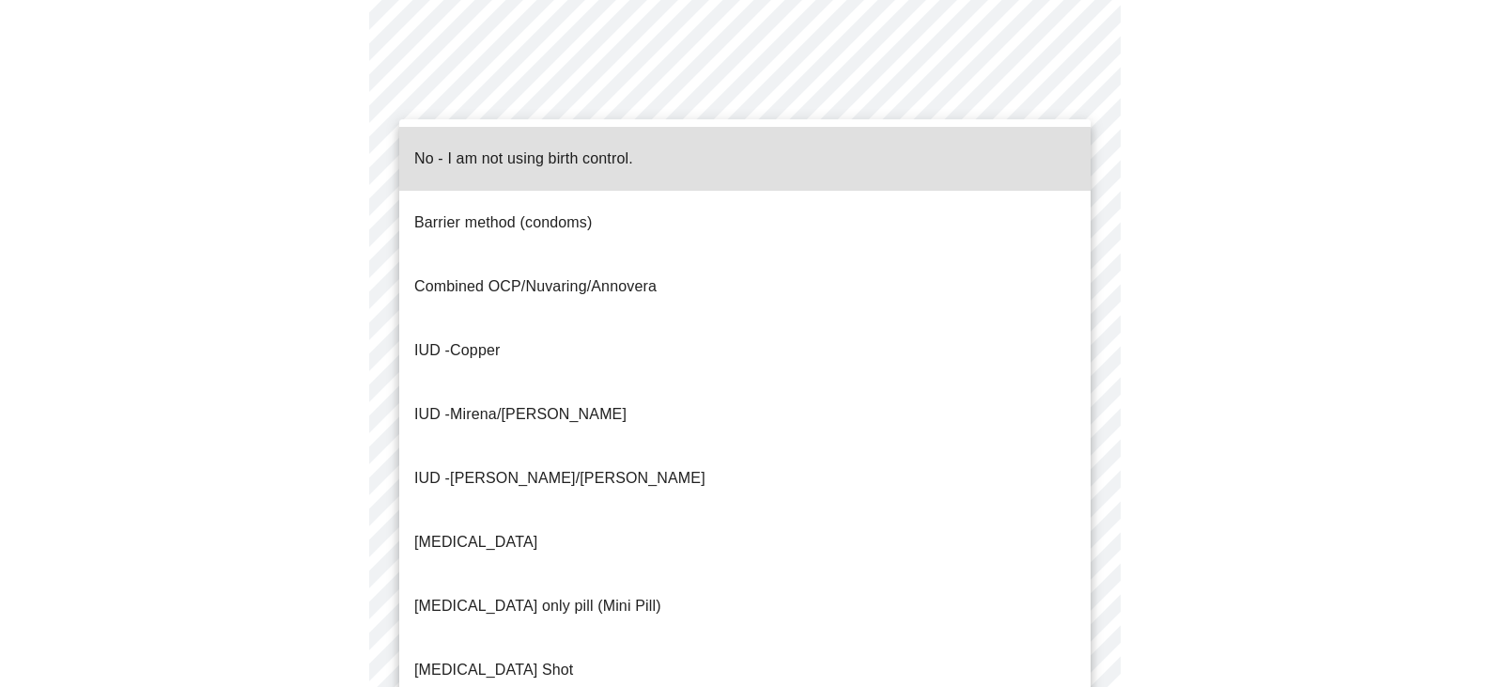
click at [560, 157] on span "No - I am not using birth control." at bounding box center [523, 158] width 219 height 53
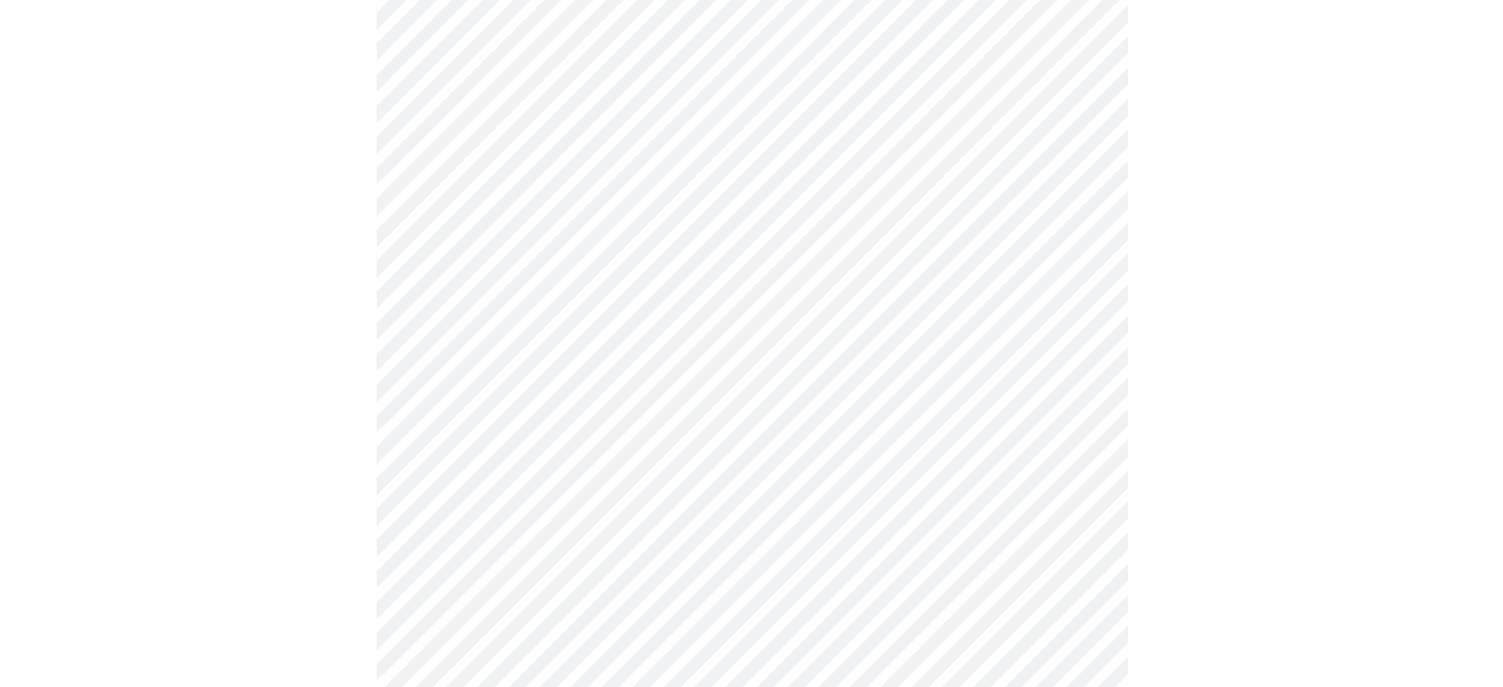
scroll to position [1145, 0]
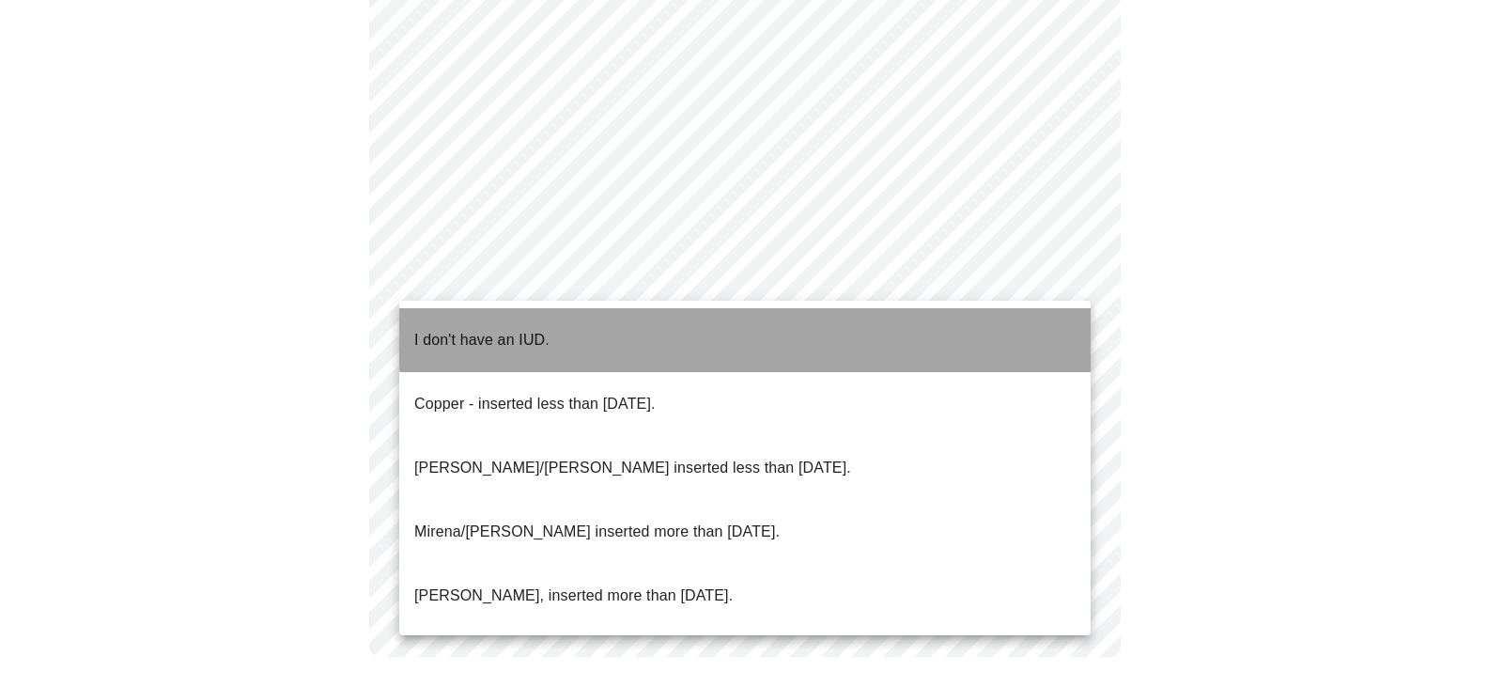
click at [923, 312] on li "I don't have an IUD." at bounding box center [745, 340] width 692 height 64
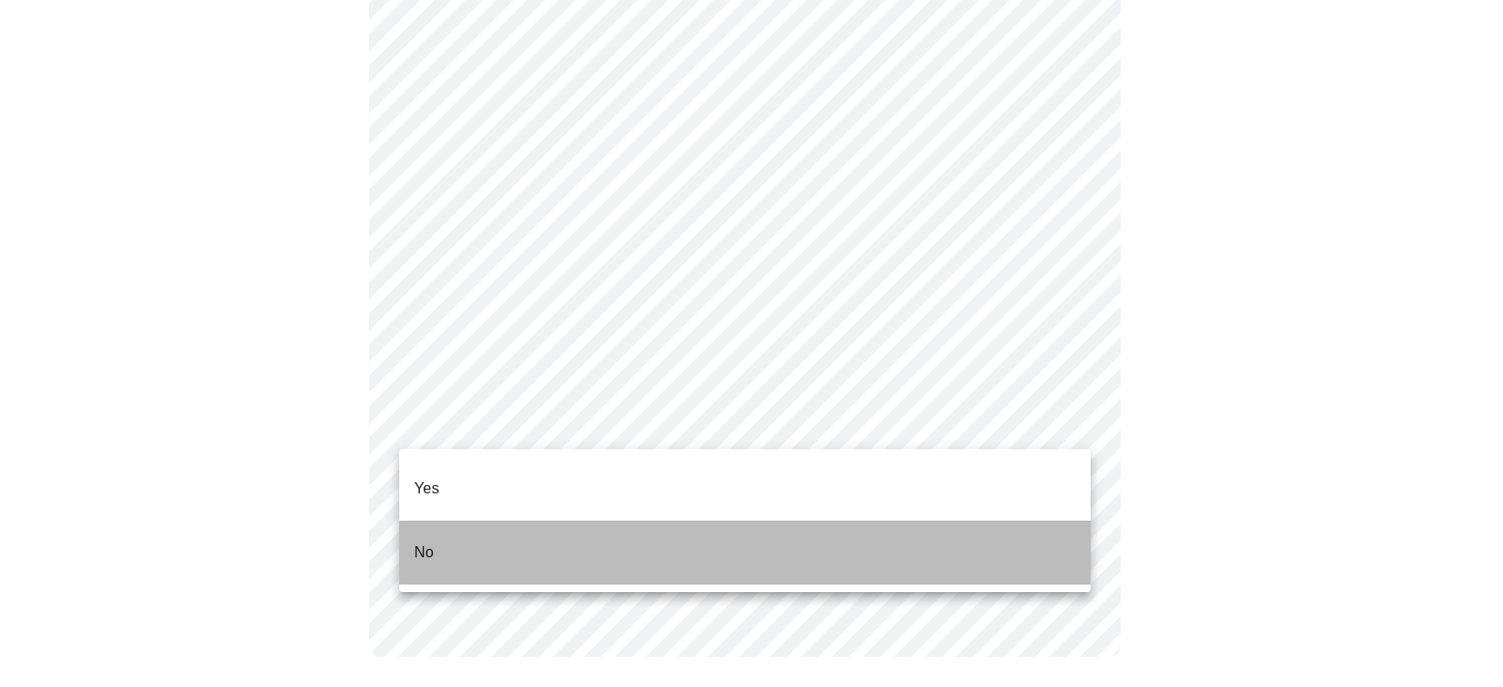
drag, startPoint x: 422, startPoint y: 517, endPoint x: 545, endPoint y: 518, distance: 123.1
click at [421, 541] on p "No" at bounding box center [424, 552] width 20 height 23
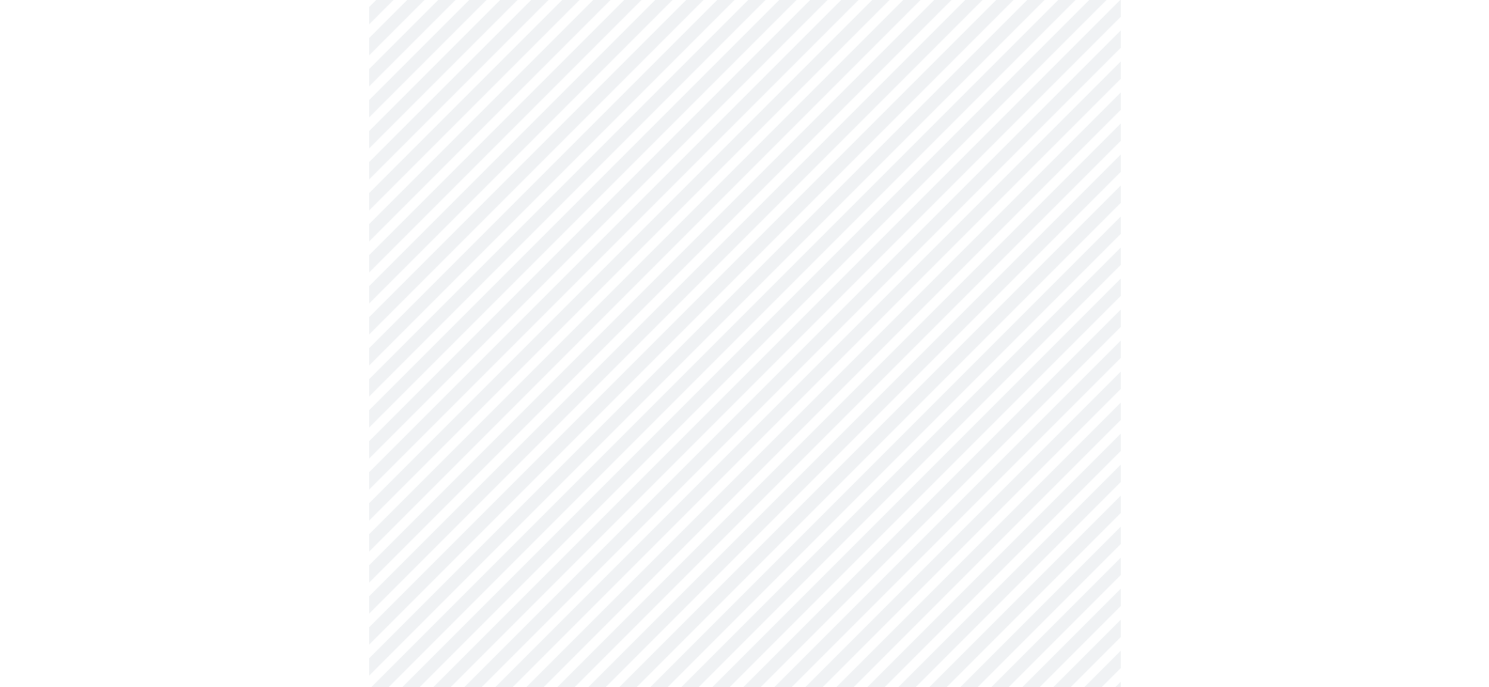
scroll to position [5074, 0]
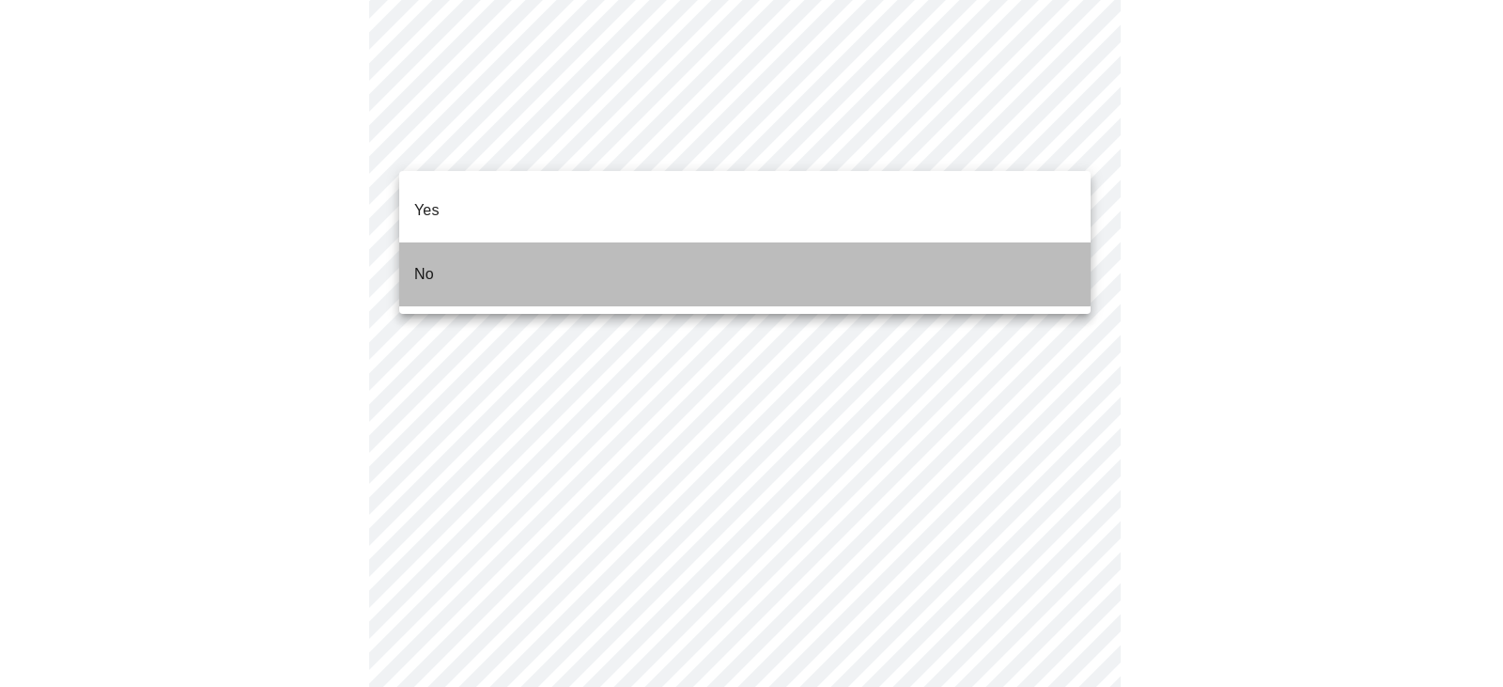
click at [713, 252] on li "No" at bounding box center [745, 274] width 692 height 64
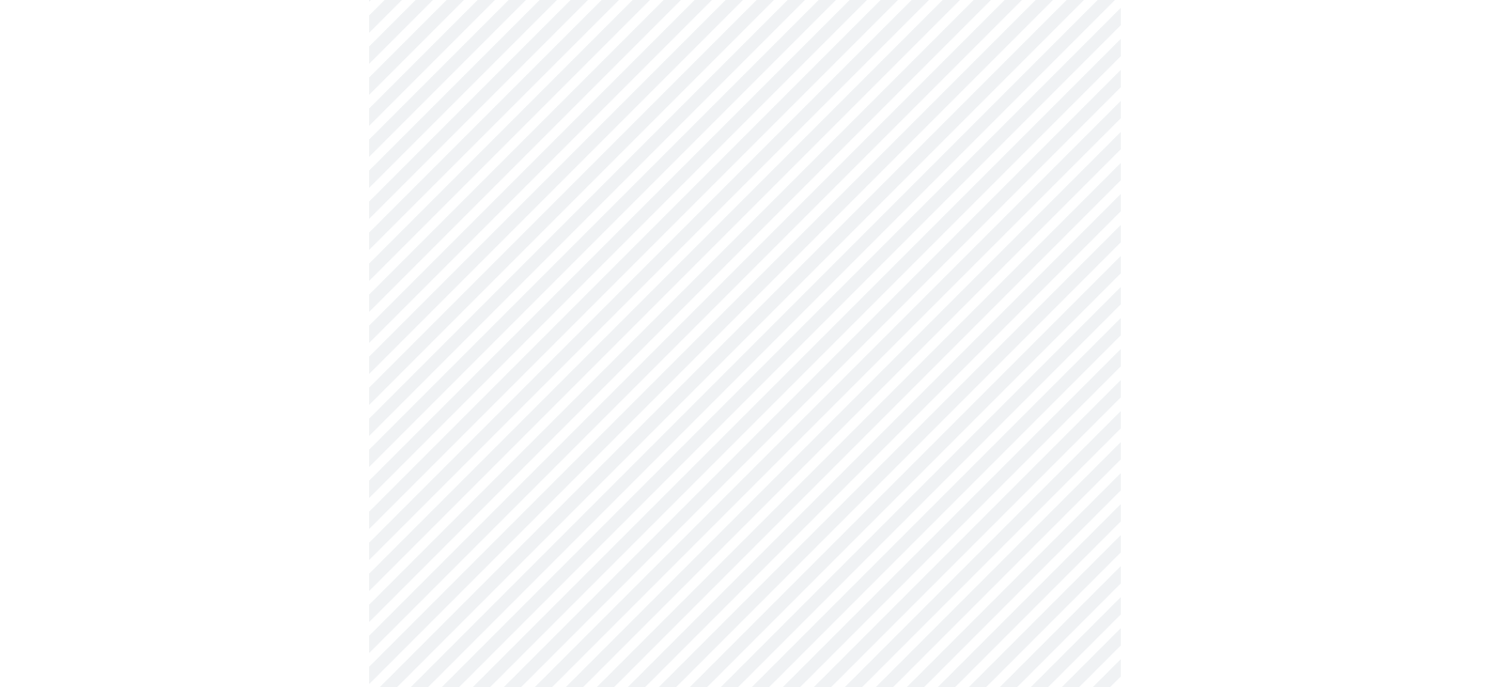
scroll to position [837, 0]
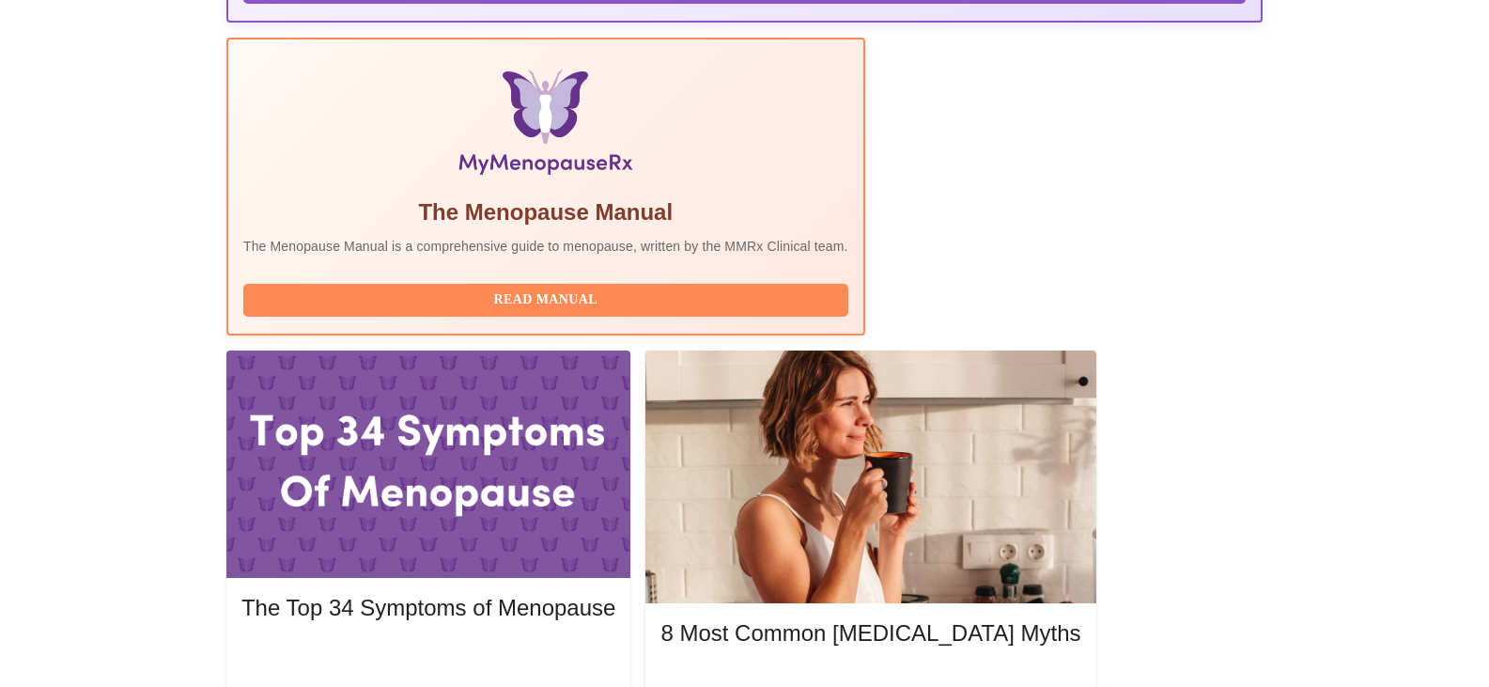
scroll to position [689, 0]
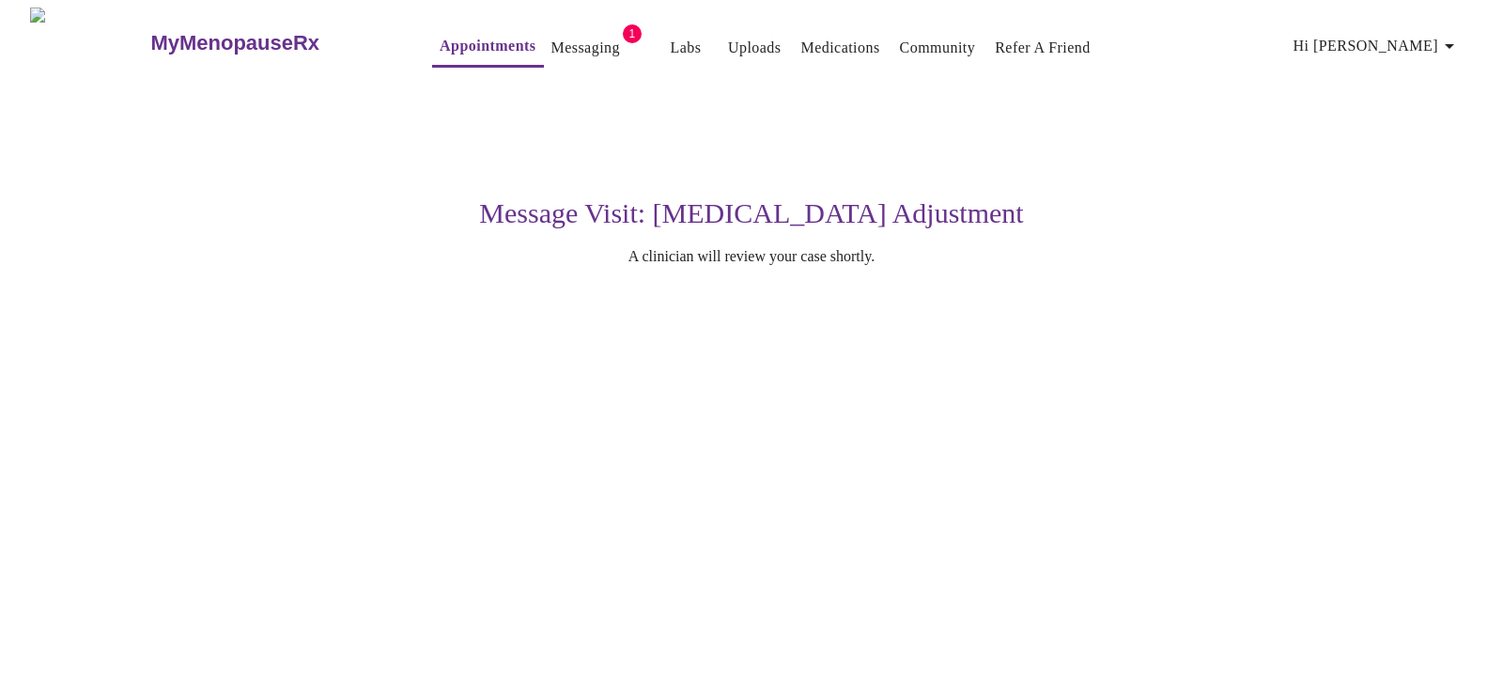
click at [552, 38] on link "Messaging" at bounding box center [586, 48] width 69 height 26
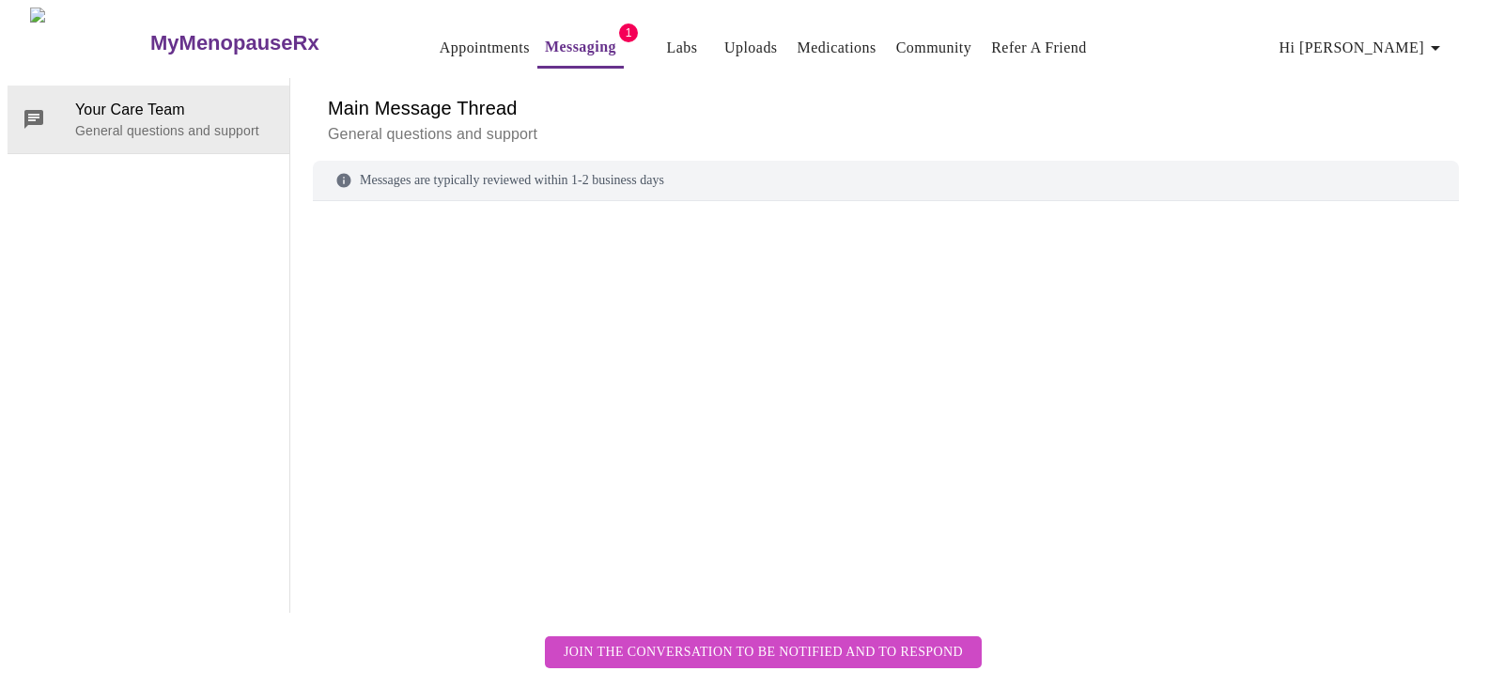
scroll to position [962, 0]
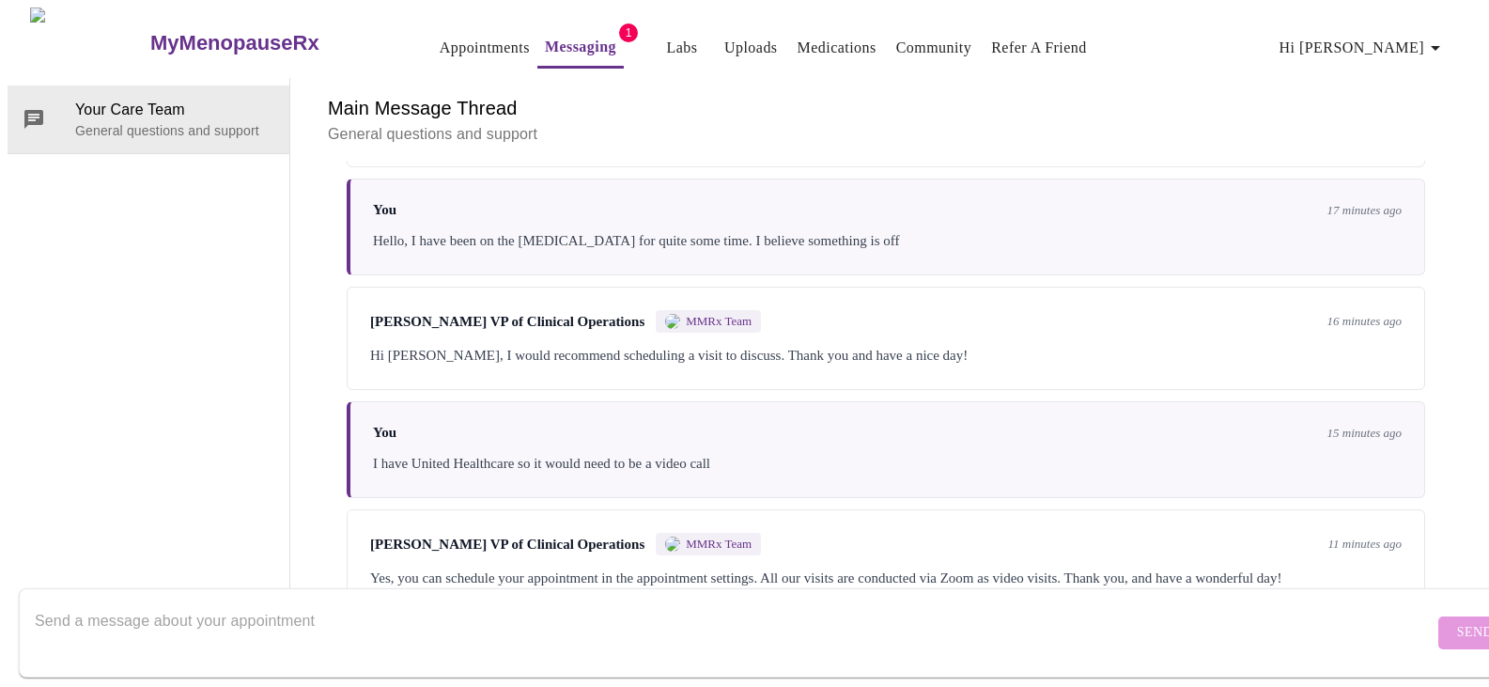
click at [369, 619] on textarea "Send a message about your appointment" at bounding box center [734, 632] width 1399 height 60
type textarea "I just tried to schedule one it said someone will review and get back to me"
click at [1457, 621] on span "Send" at bounding box center [1475, 632] width 36 height 23
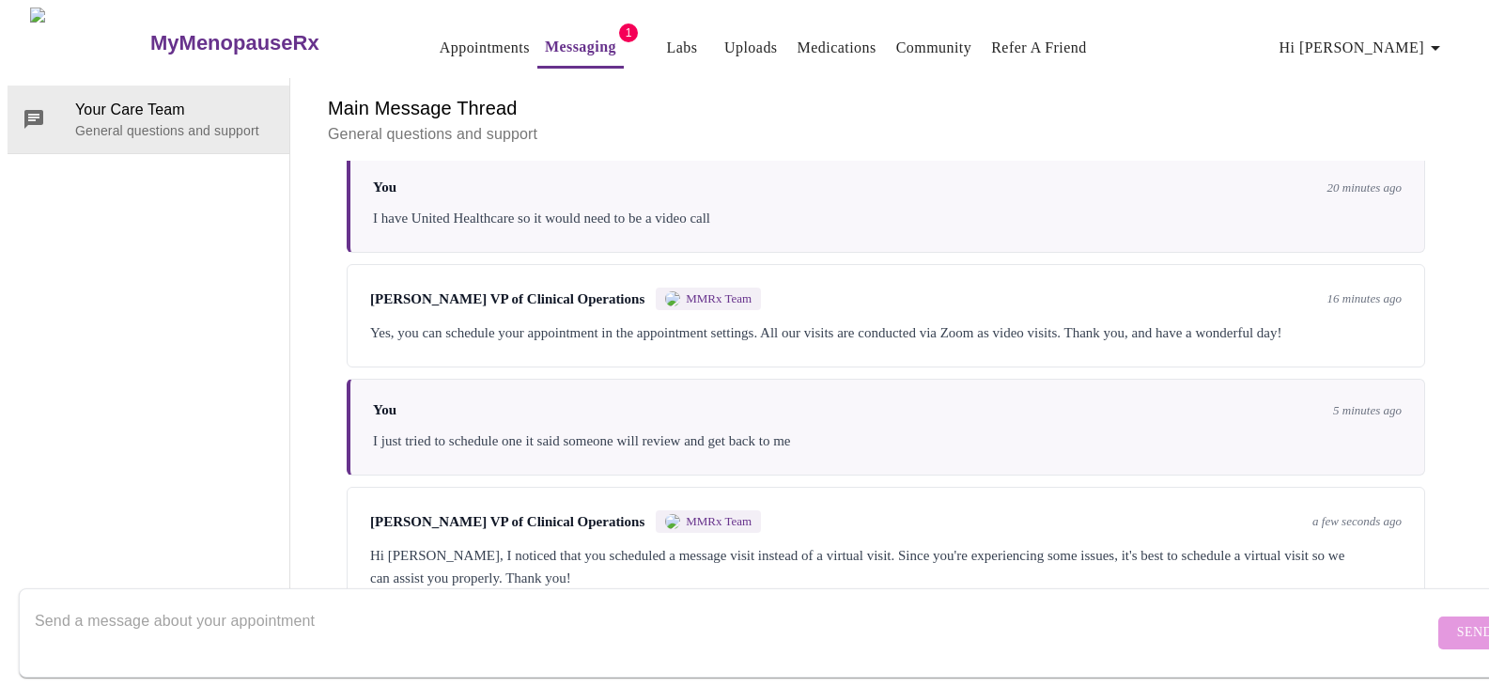
scroll to position [0, 0]
click at [440, 37] on link "Appointments" at bounding box center [485, 48] width 90 height 26
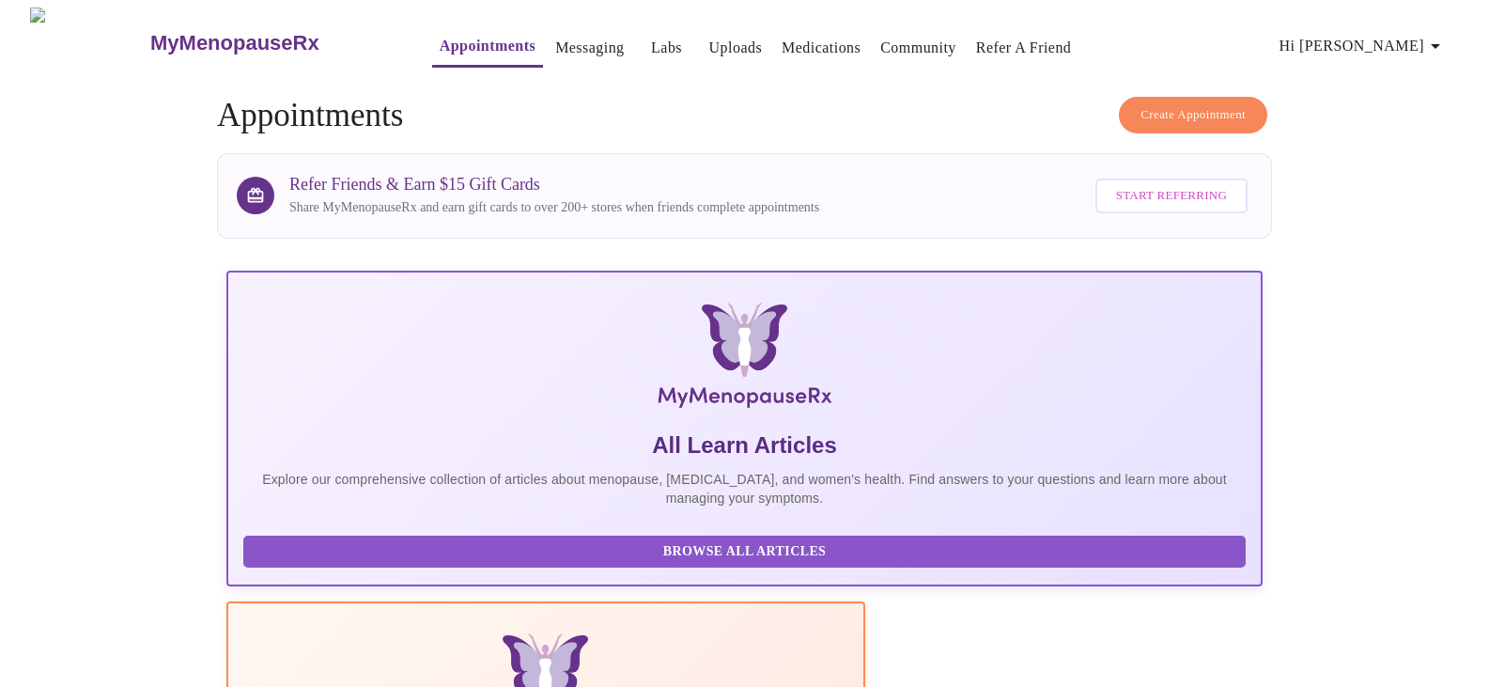
click at [1221, 112] on span "Create Appointment" at bounding box center [1193, 115] width 105 height 22
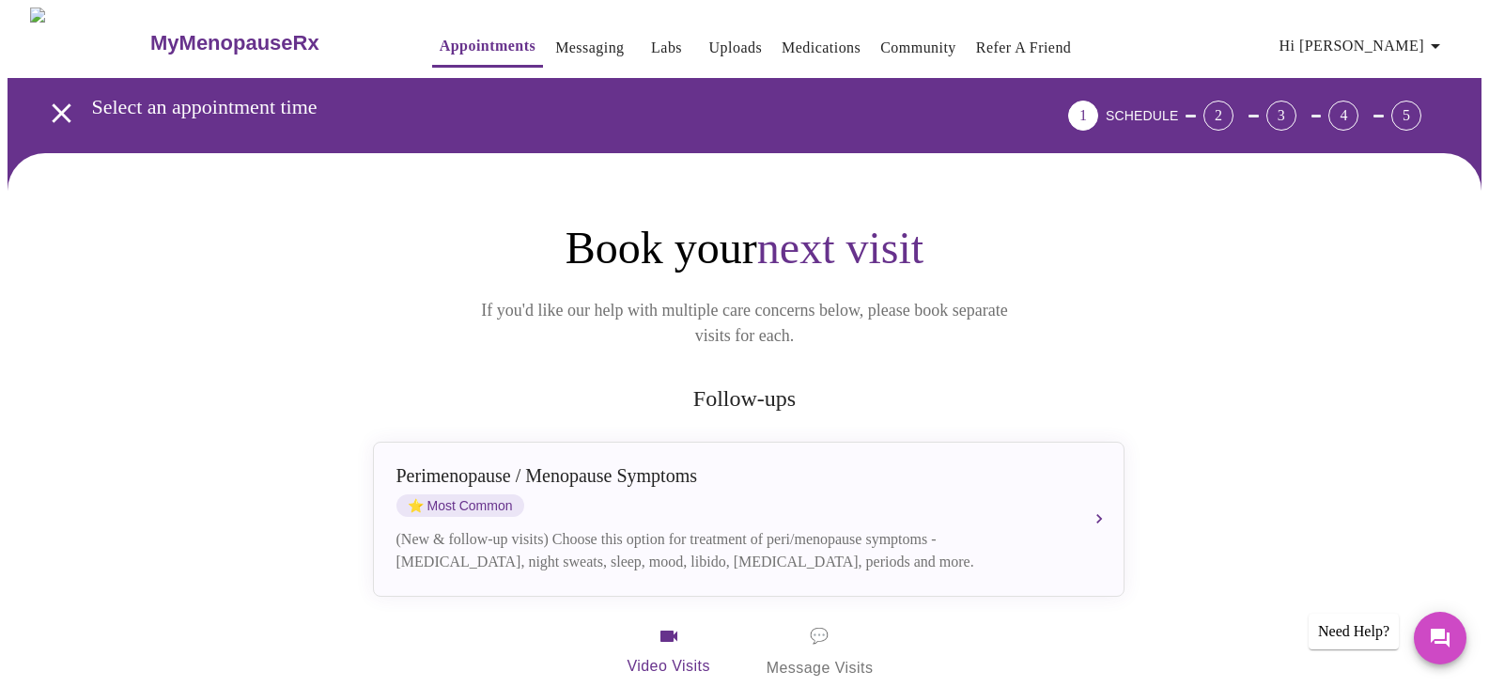
scroll to position [188, 0]
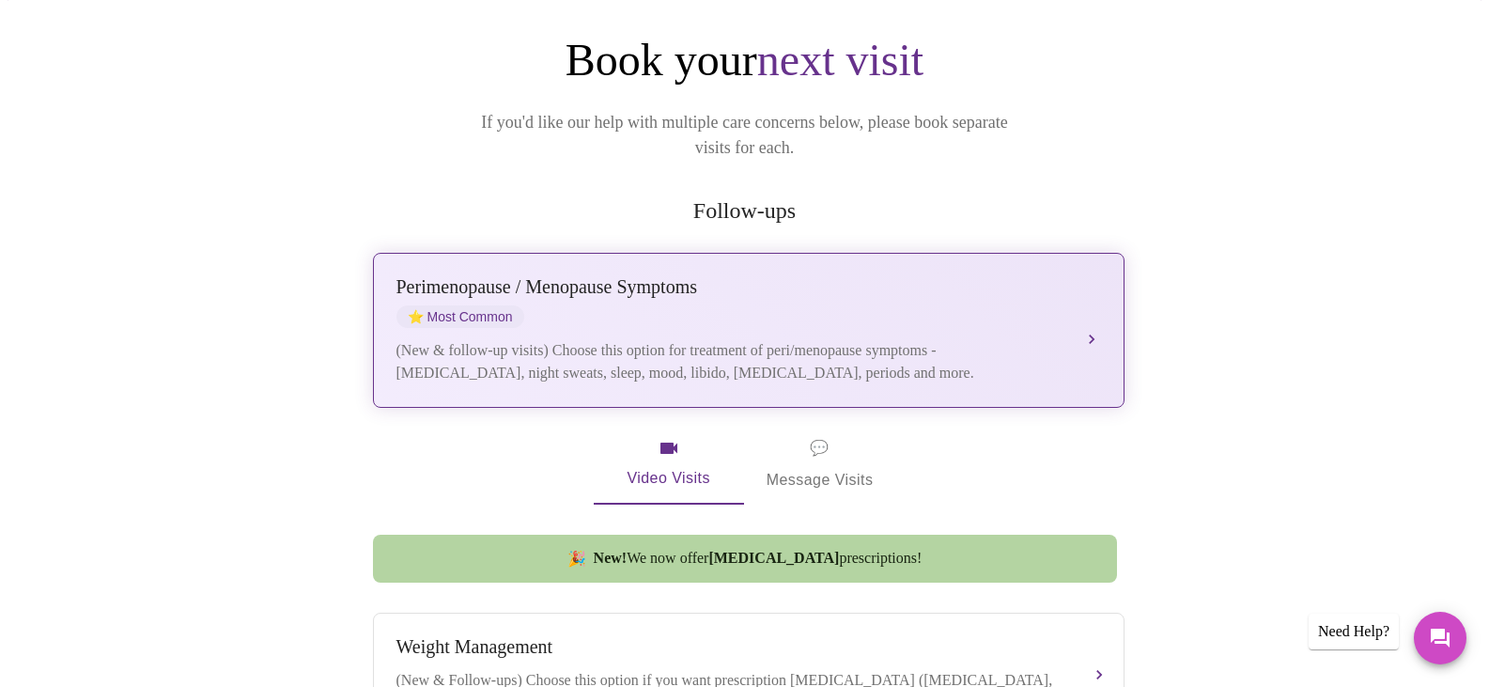
click at [776, 296] on div "[MEDICAL_DATA] / Menopause Symptoms ⭐ Most Common" at bounding box center [730, 302] width 667 height 52
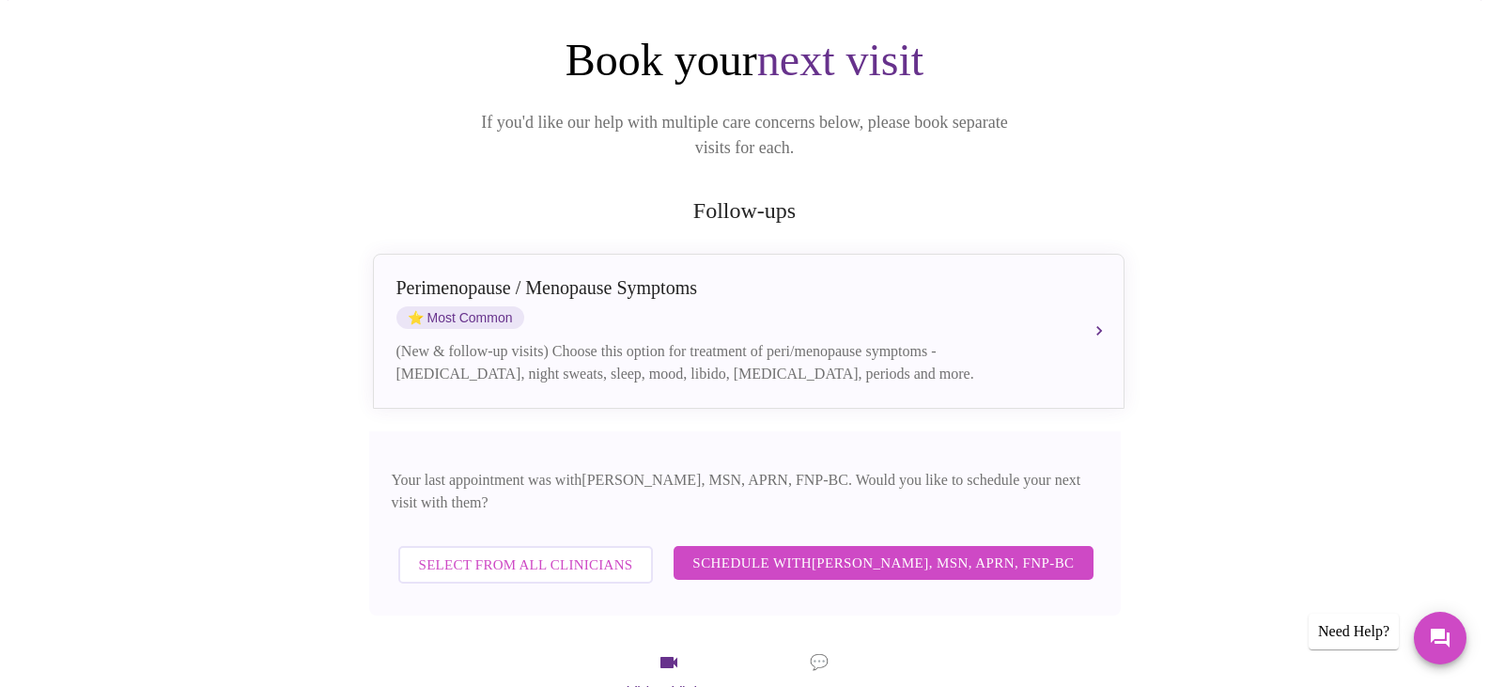
scroll to position [376, 0]
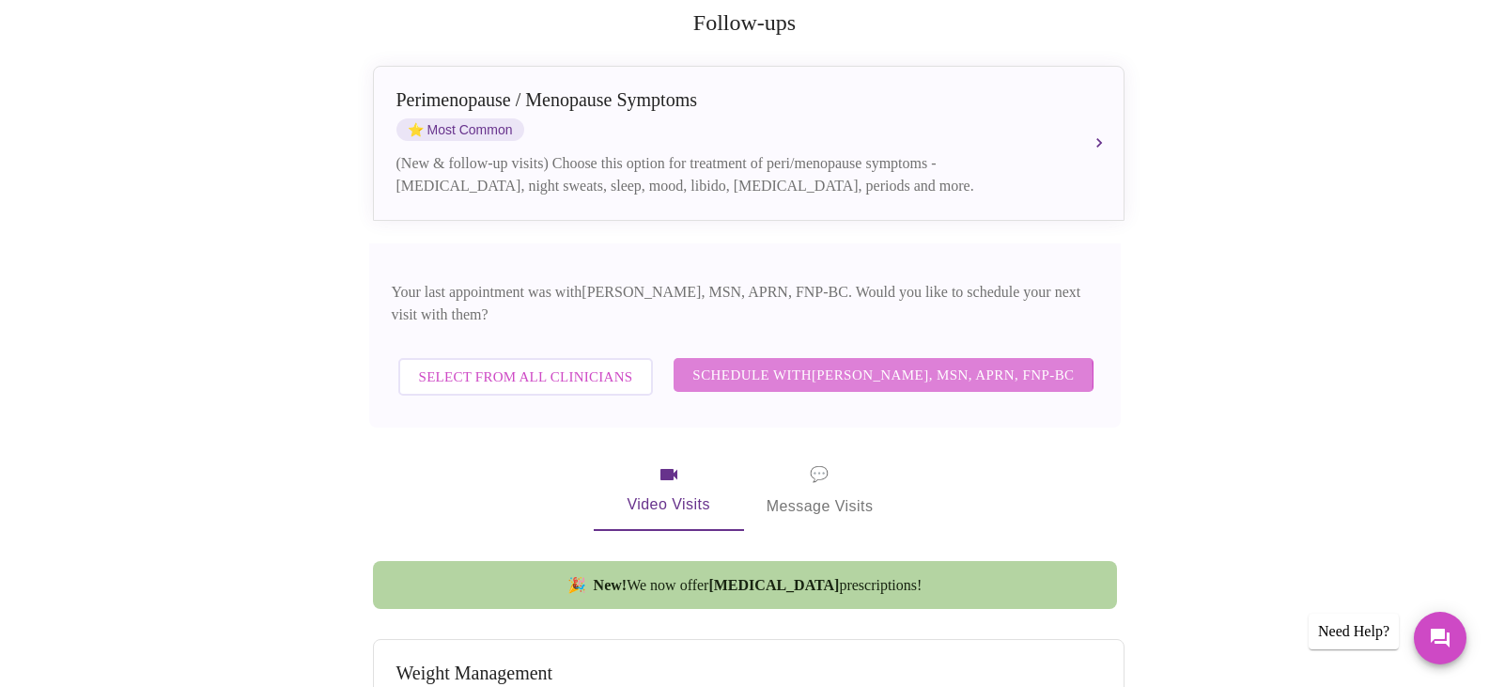
click at [824, 363] on span "Schedule with [PERSON_NAME], MSN, APRN, FNP-BC" at bounding box center [884, 375] width 382 height 24
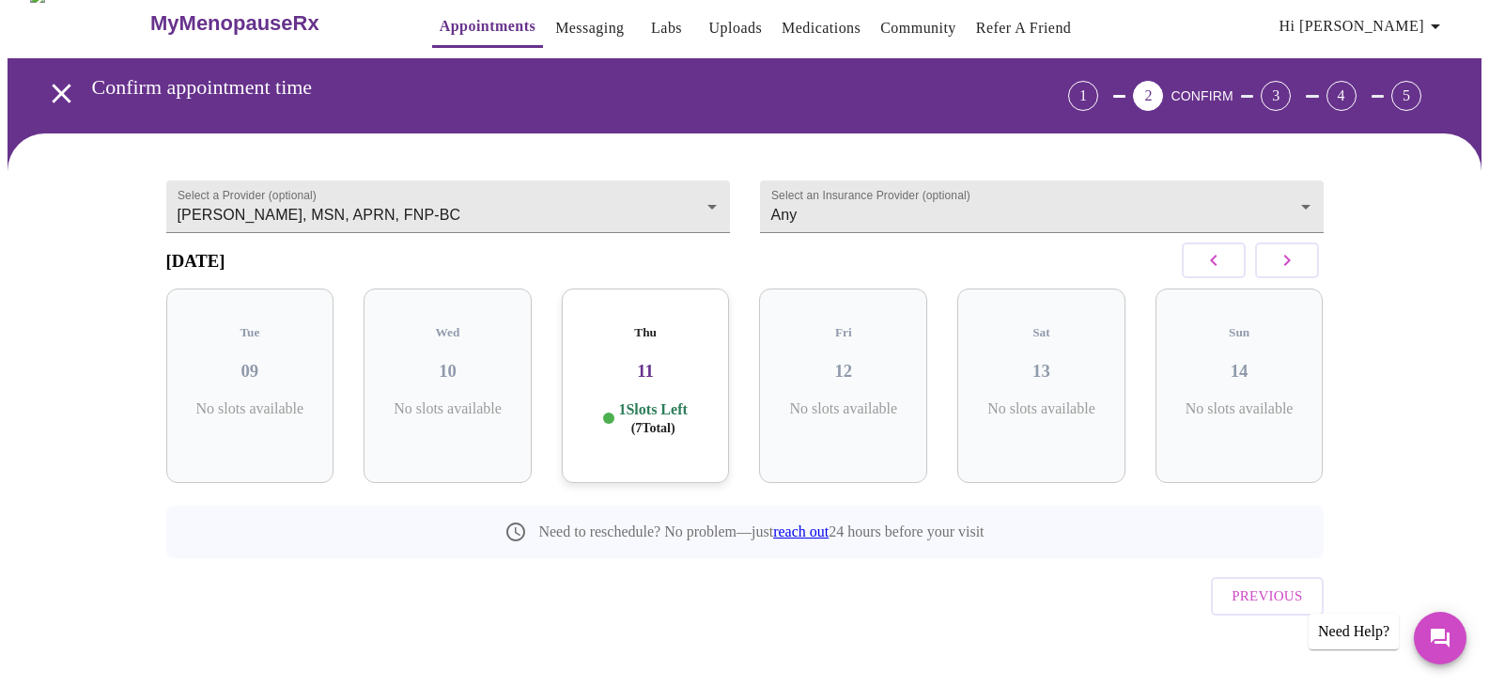
click at [706, 372] on h3 "11" at bounding box center [646, 371] width 138 height 21
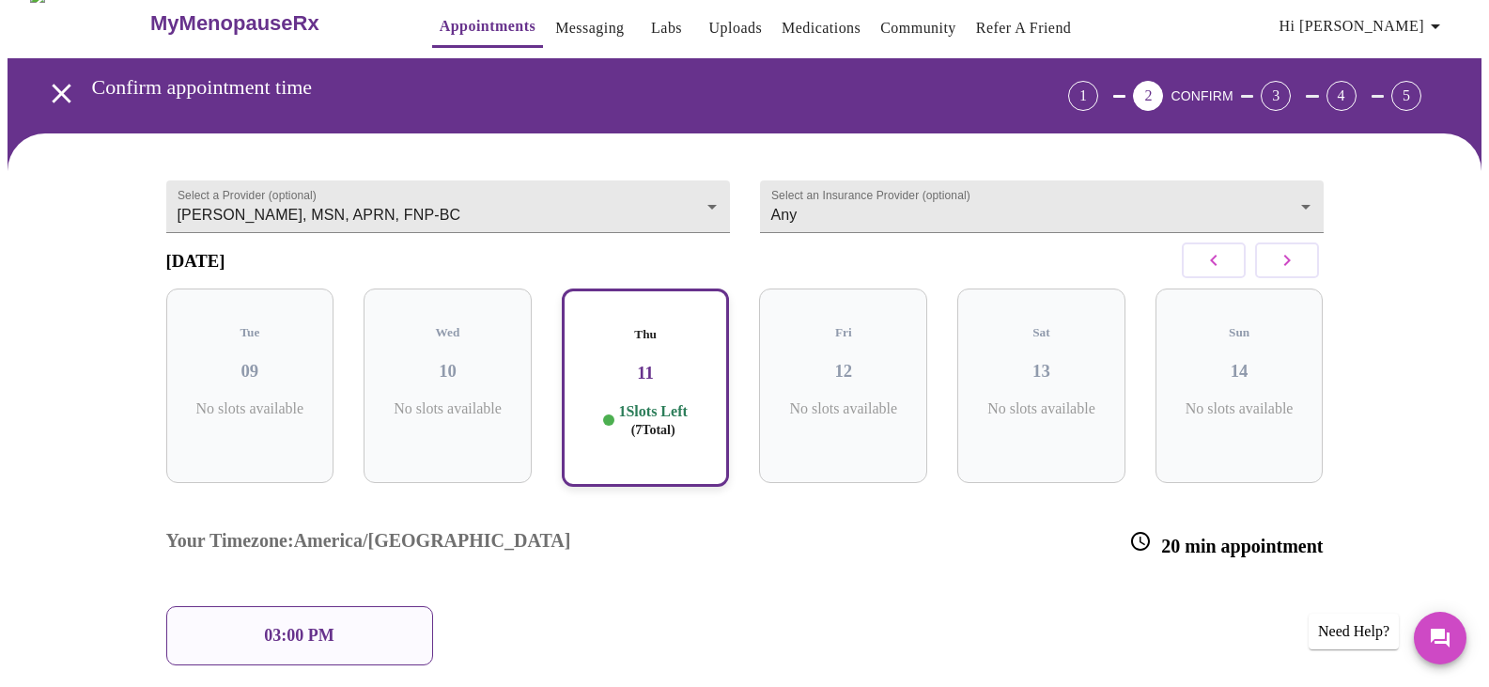
scroll to position [172, 0]
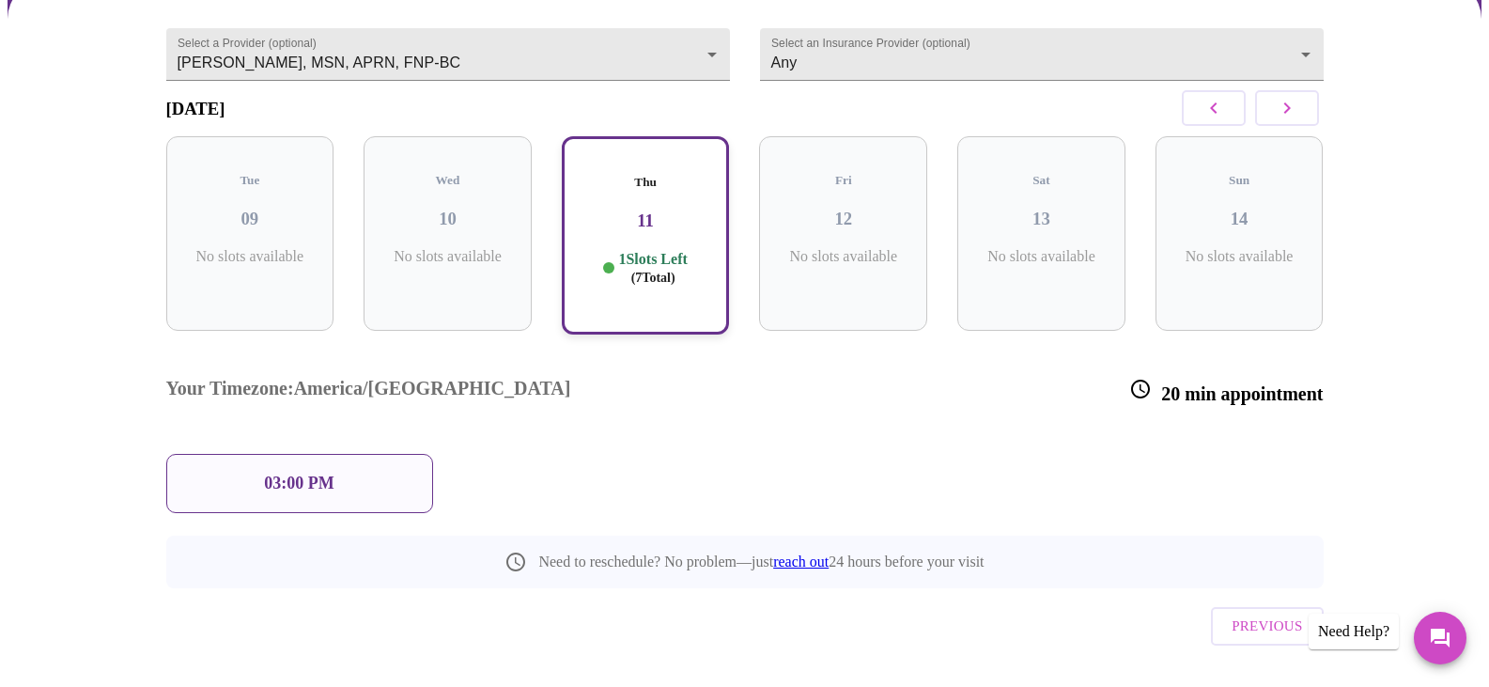
click at [283, 454] on div "03:00 PM" at bounding box center [299, 483] width 267 height 59
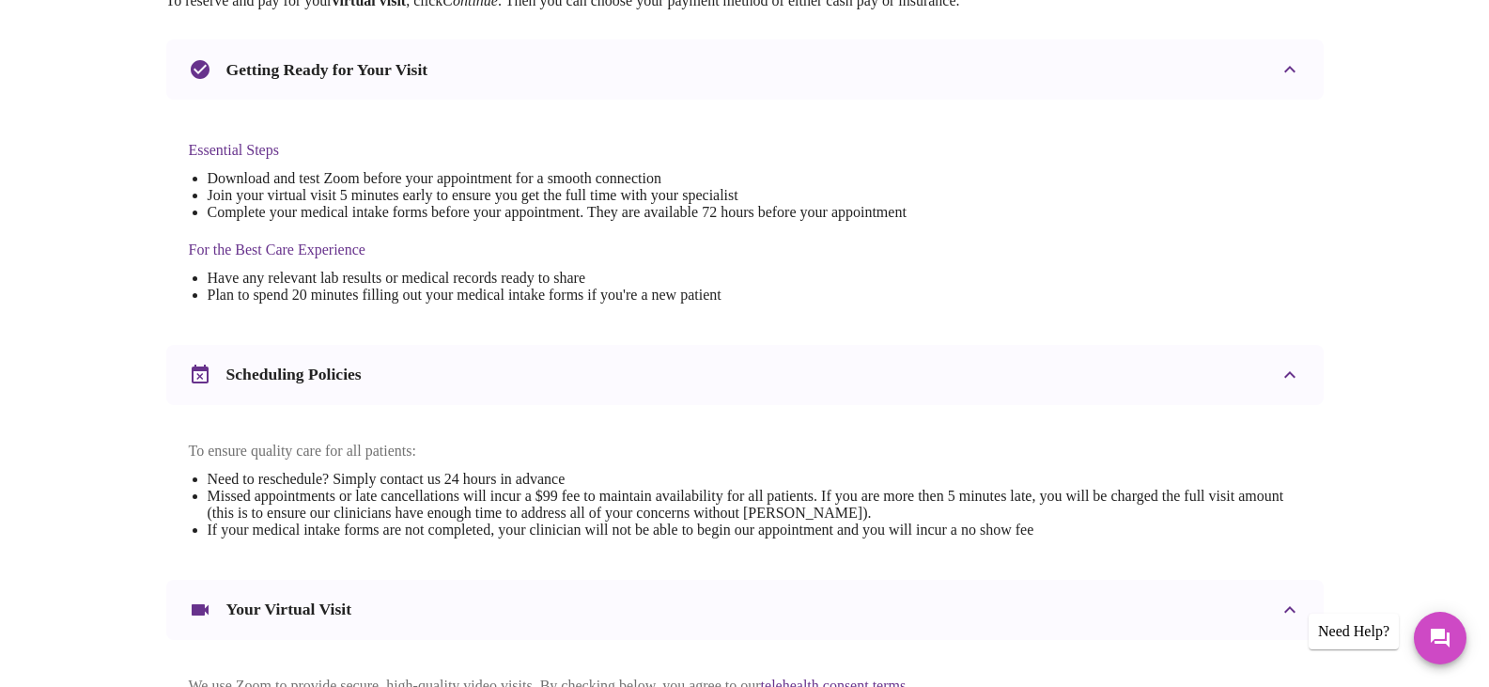
scroll to position [676, 0]
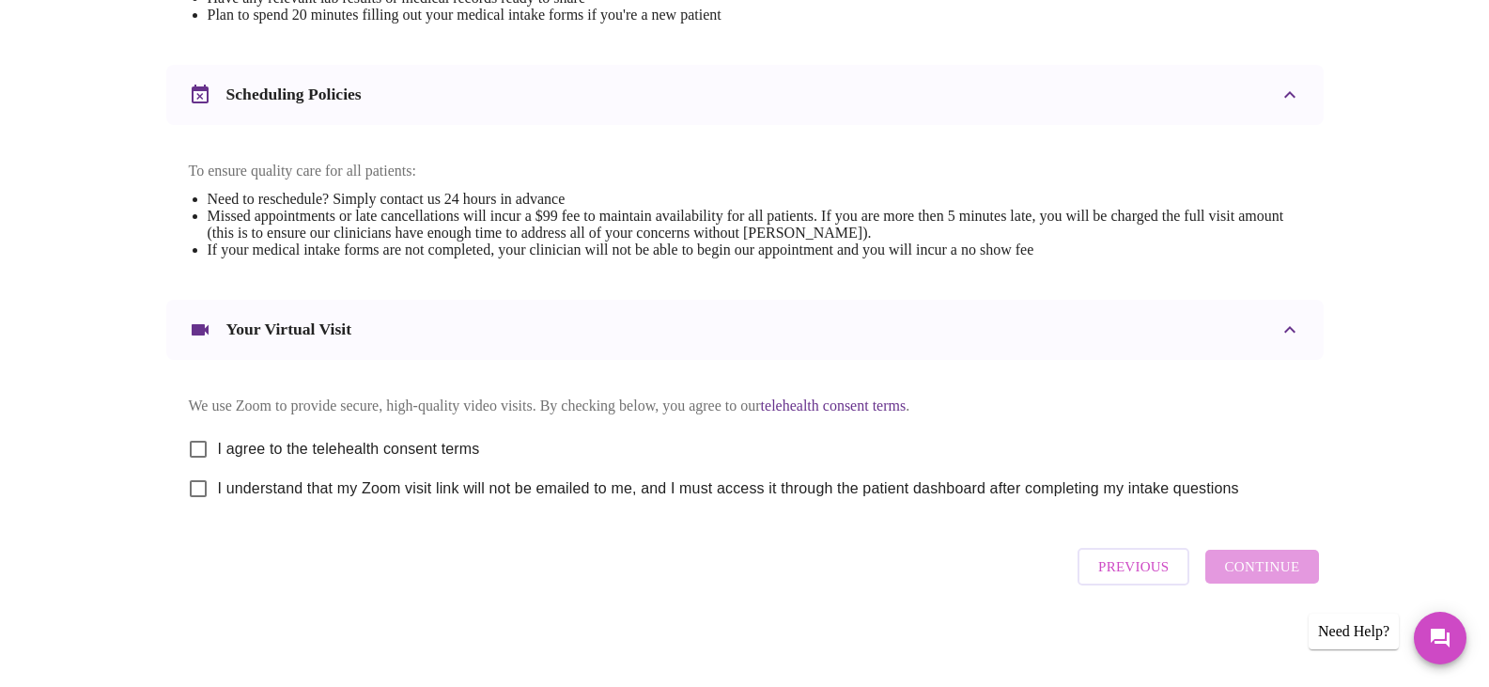
click at [197, 439] on input "I agree to the telehealth consent terms" at bounding box center [198, 448] width 39 height 39
checkbox input "true"
click at [196, 485] on input "I understand that my Zoom visit link will not be emailed to me, and I must acce…" at bounding box center [198, 488] width 39 height 39
checkbox input "true"
click at [1253, 576] on span "Continue" at bounding box center [1261, 566] width 75 height 24
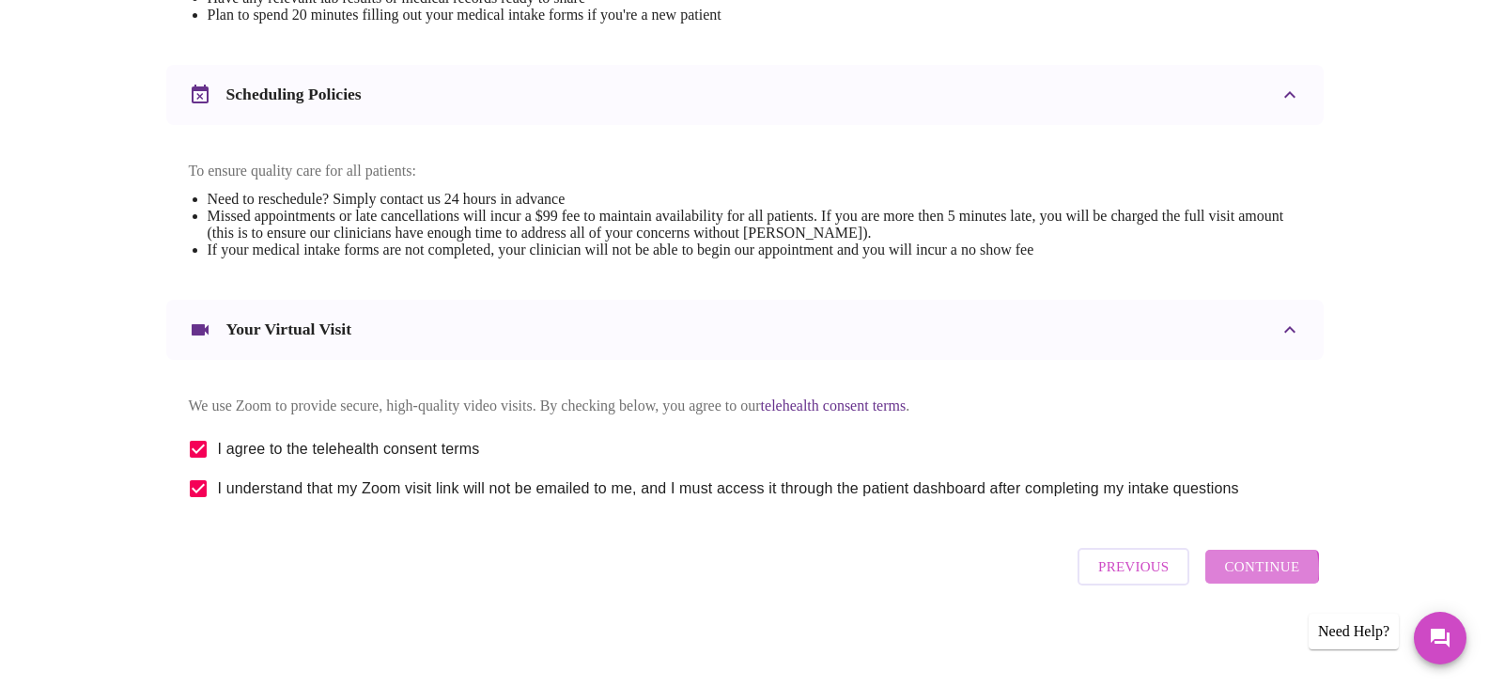
scroll to position [113, 0]
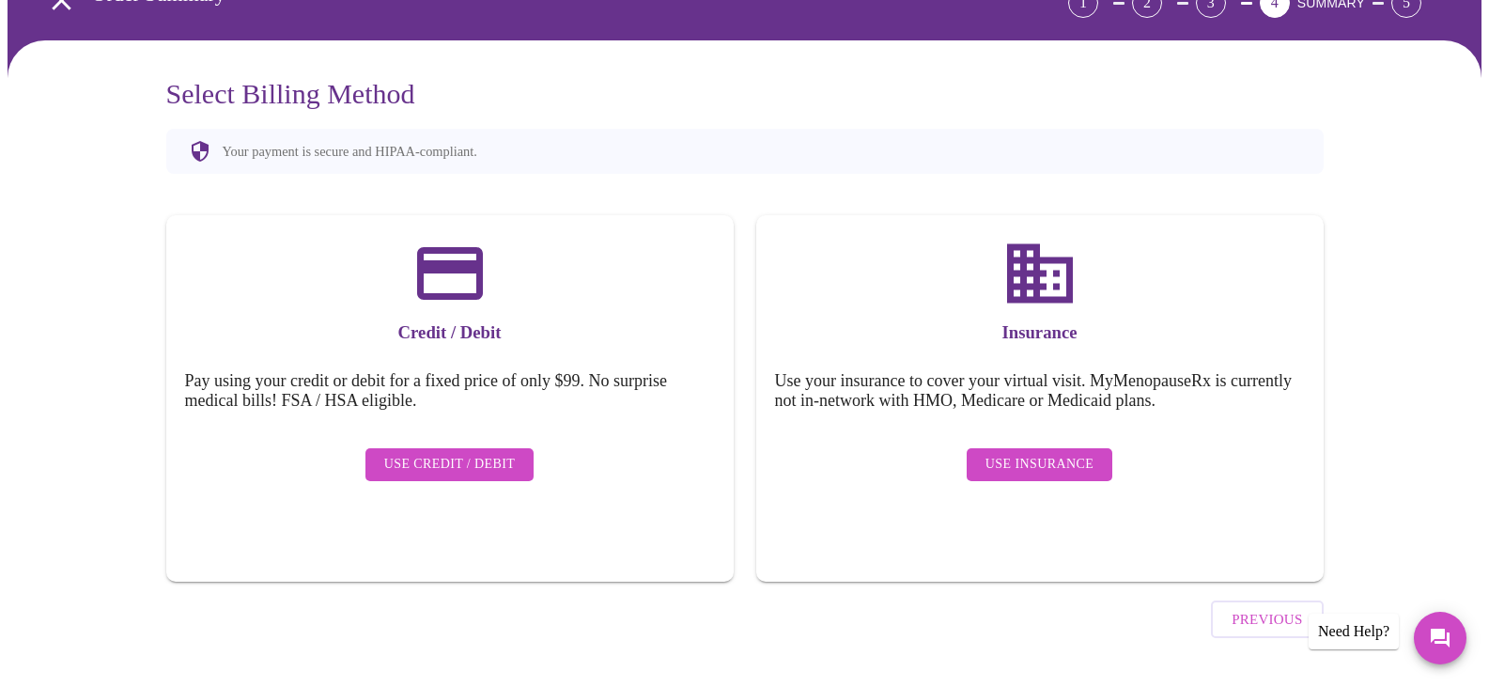
click at [1036, 453] on span "Use Insurance" at bounding box center [1040, 464] width 108 height 23
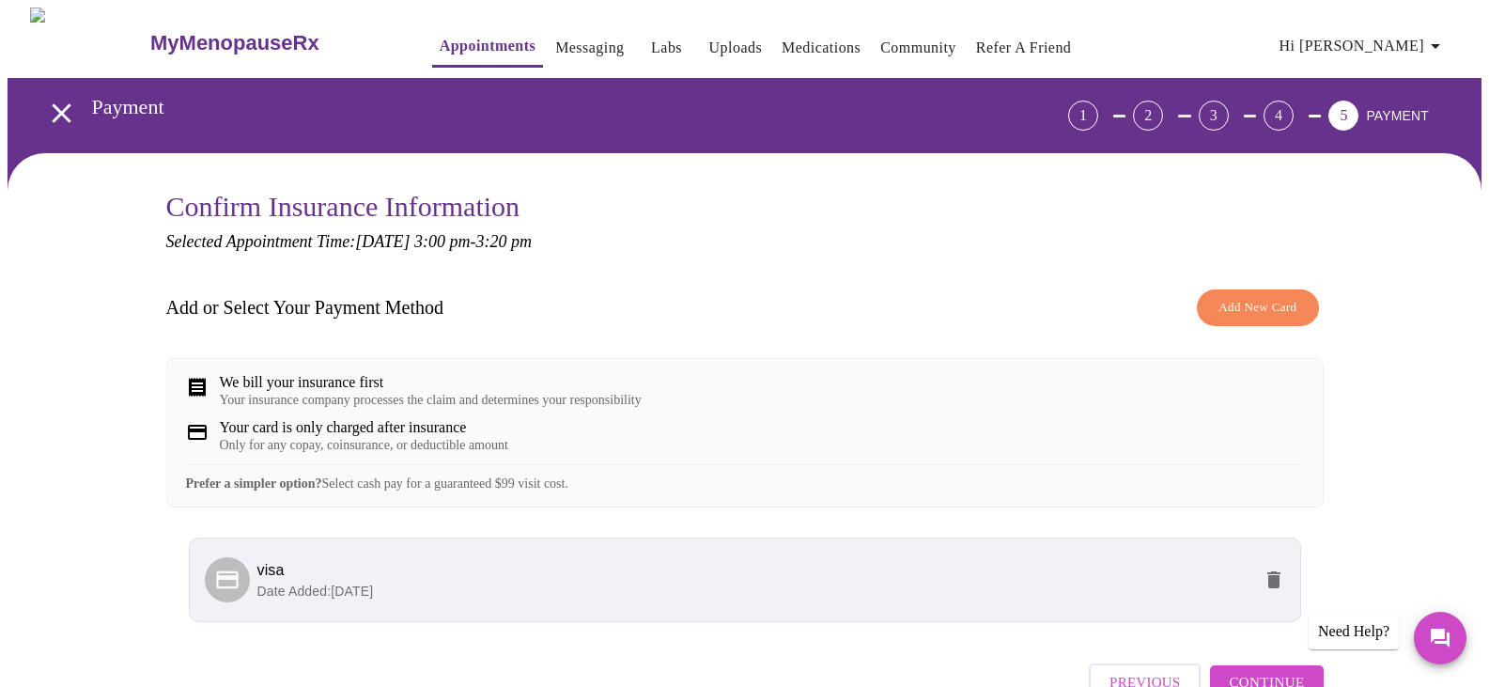
scroll to position [94, 0]
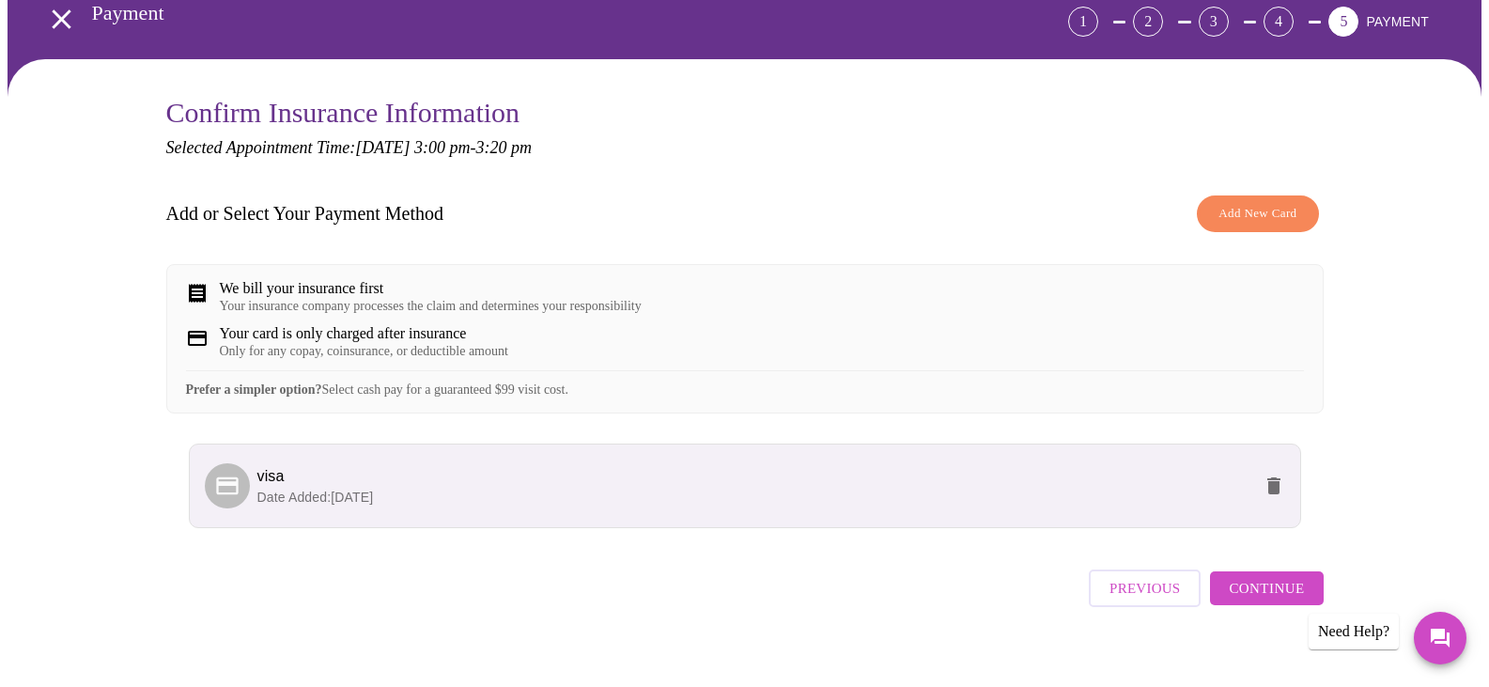
click at [1252, 600] on span "Continue" at bounding box center [1266, 588] width 75 height 24
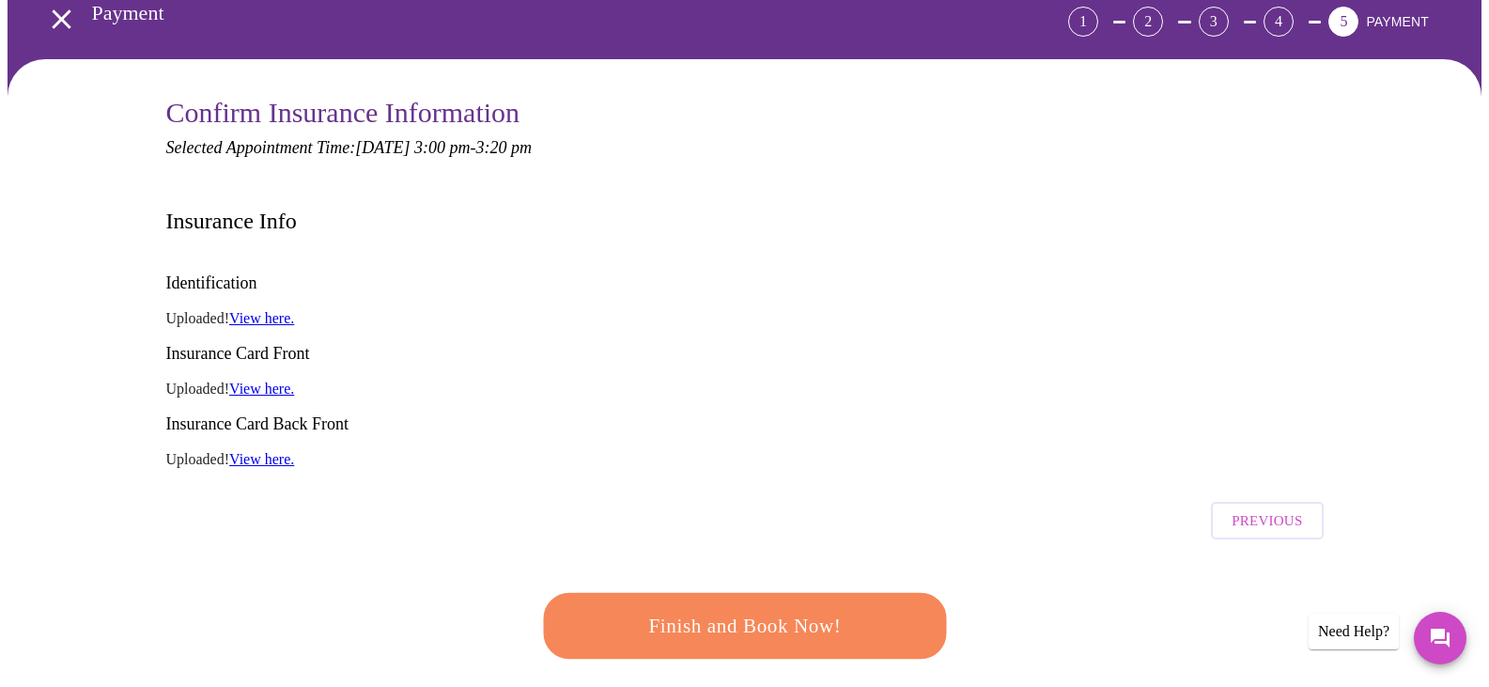
click at [847, 609] on span "Finish and Book Now!" at bounding box center [744, 626] width 349 height 35
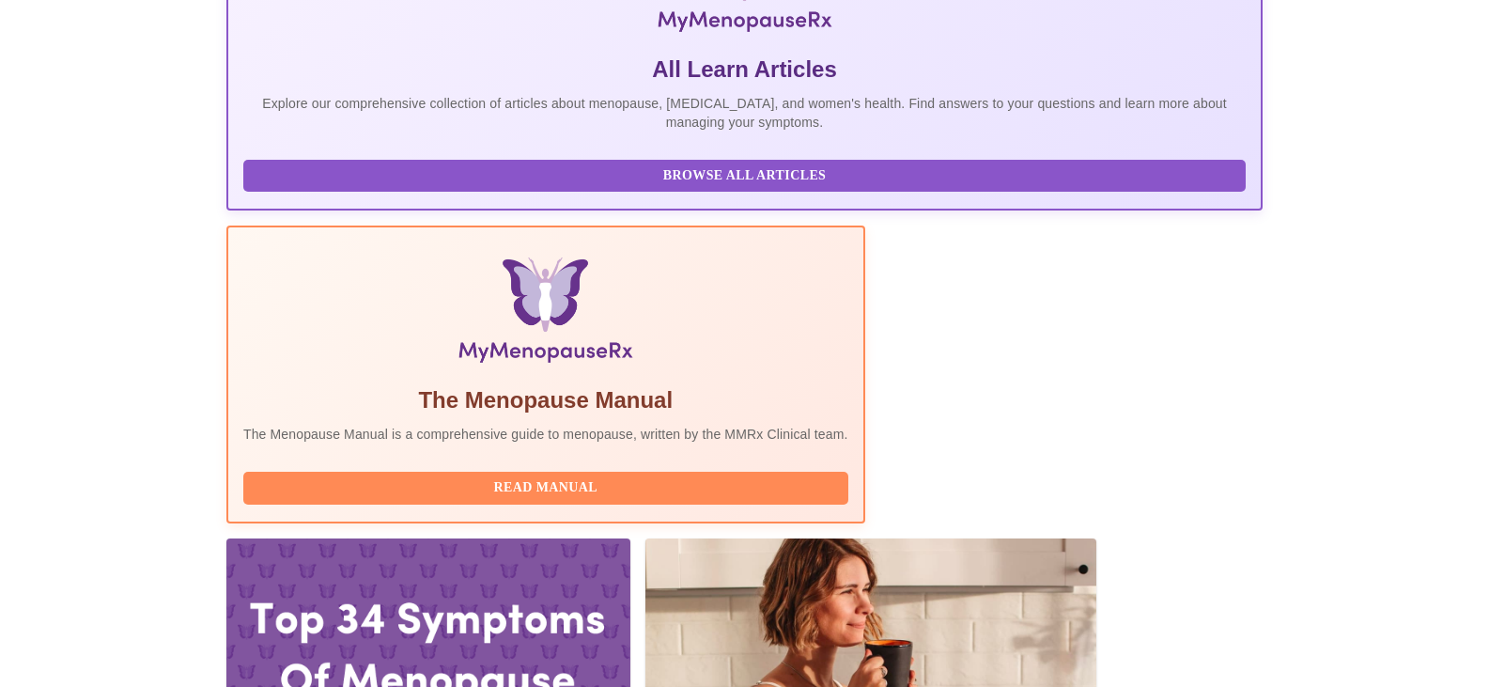
scroll to position [658, 0]
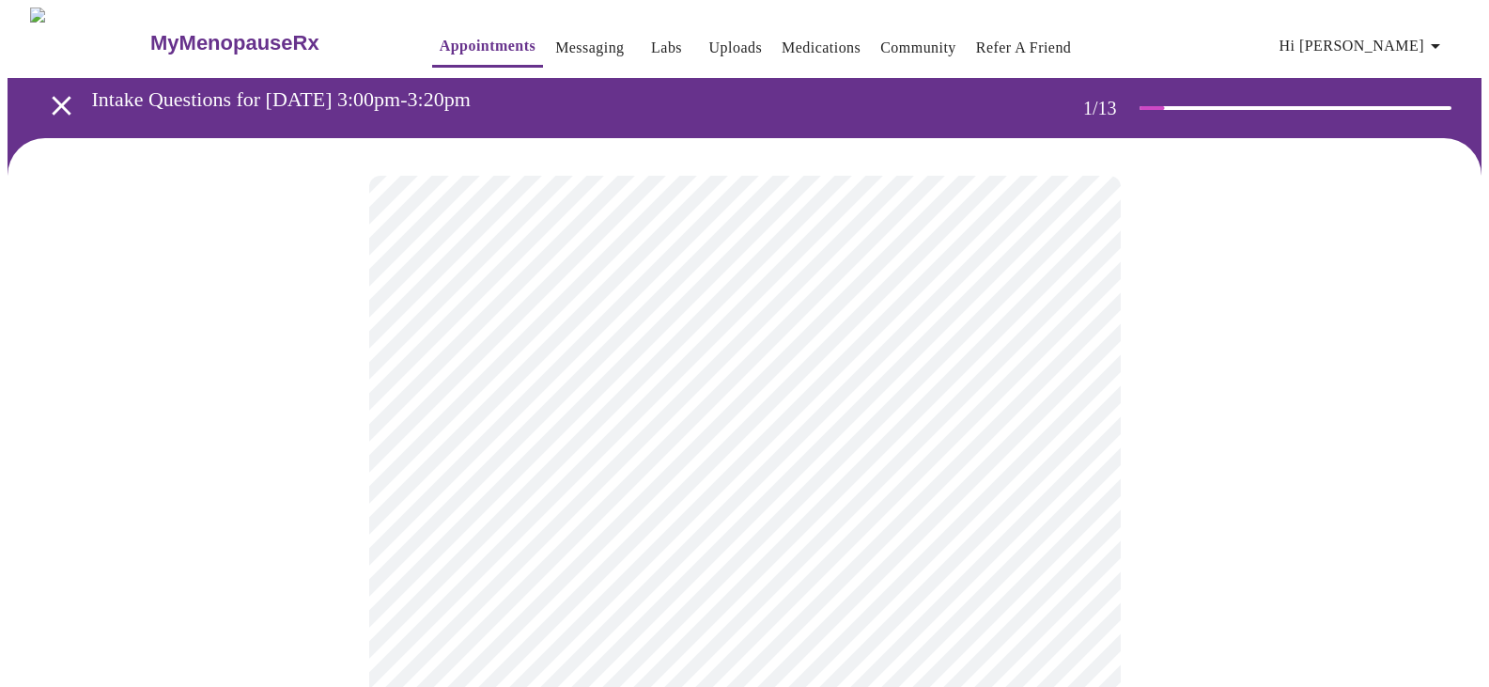
scroll to position [282, 0]
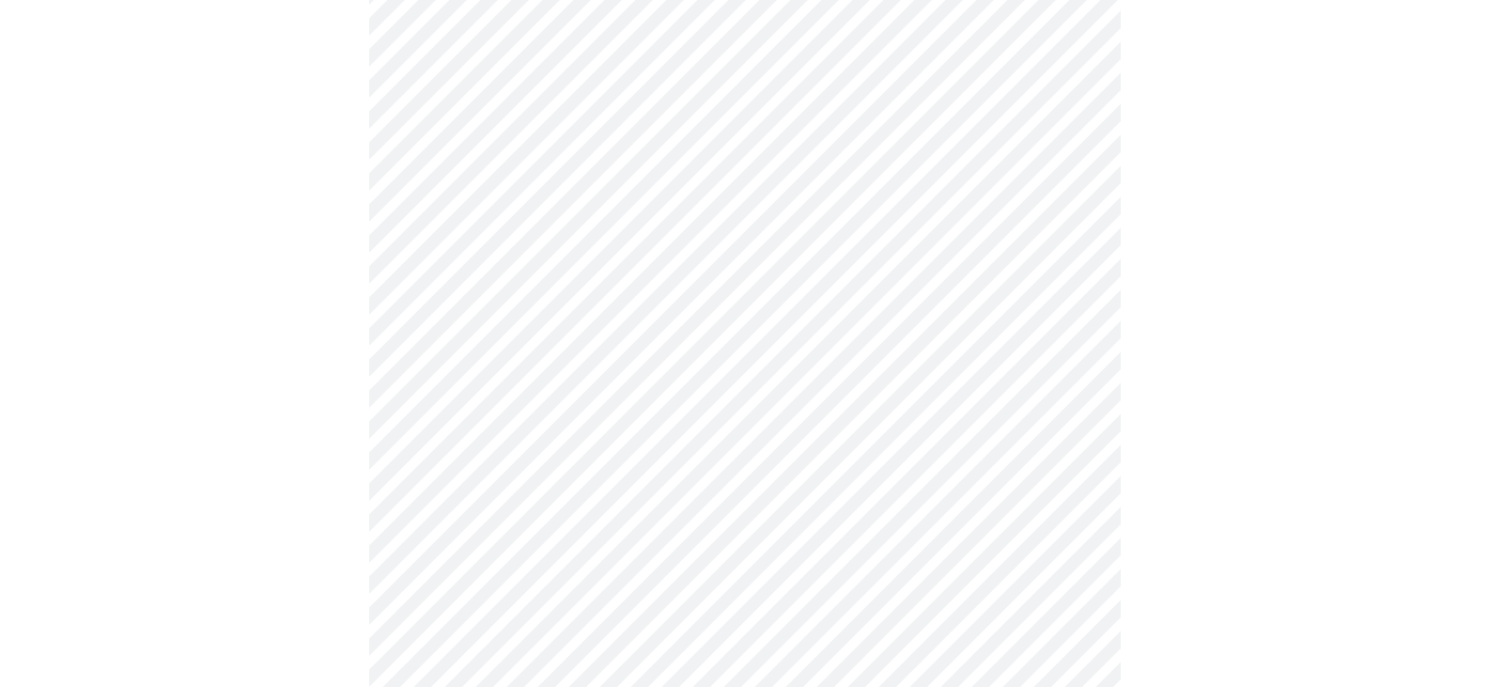
click at [1077, 271] on body "MyMenopauseRx Appointments Messaging Labs Uploads Medications Community Refer a…" at bounding box center [745, 578] width 1474 height 1705
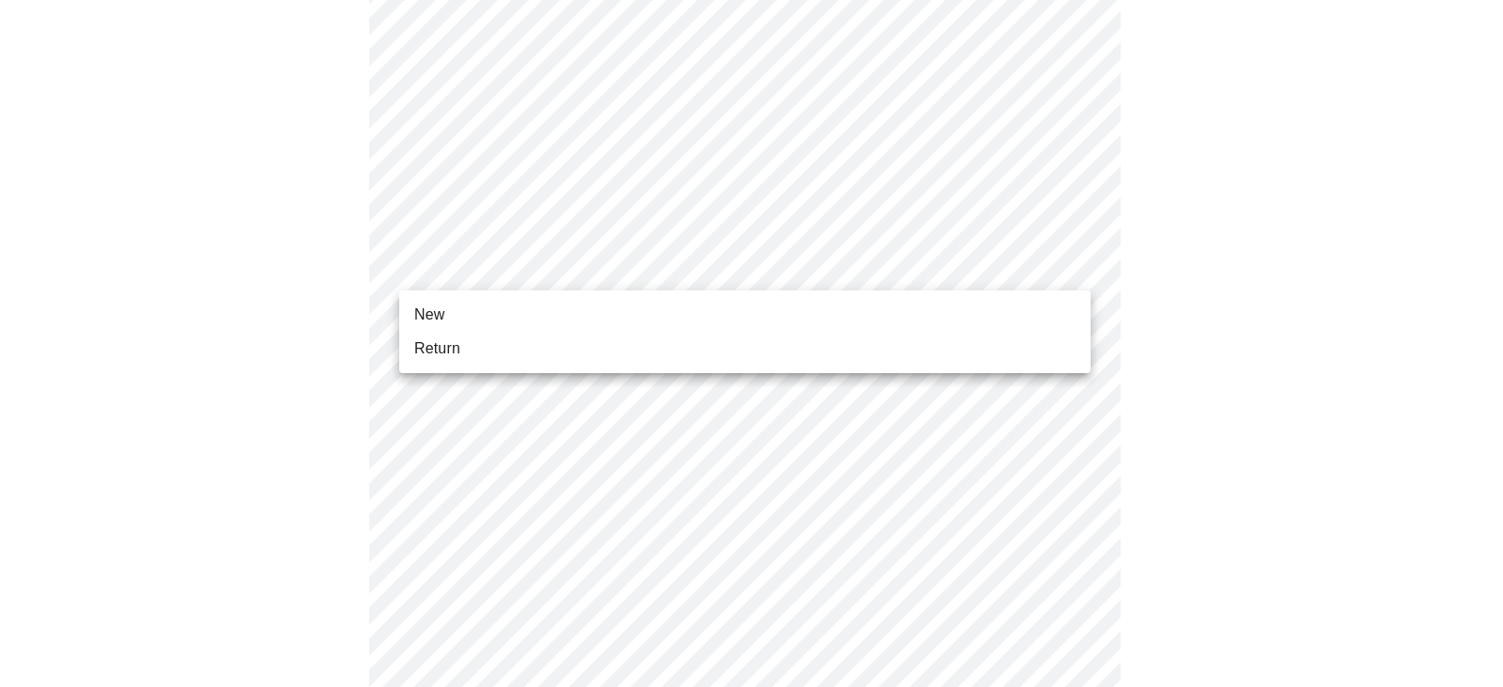
click at [790, 352] on li "Return" at bounding box center [745, 349] width 692 height 34
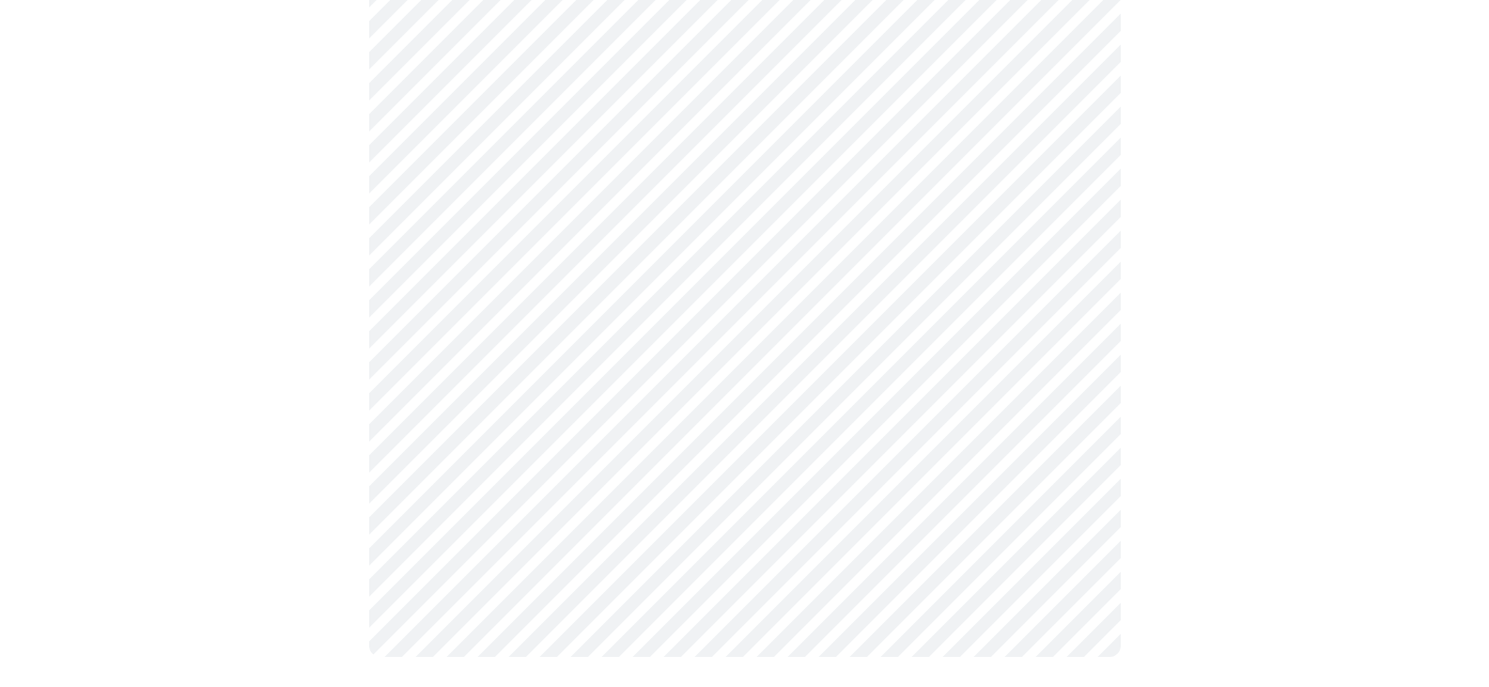
scroll to position [0, 0]
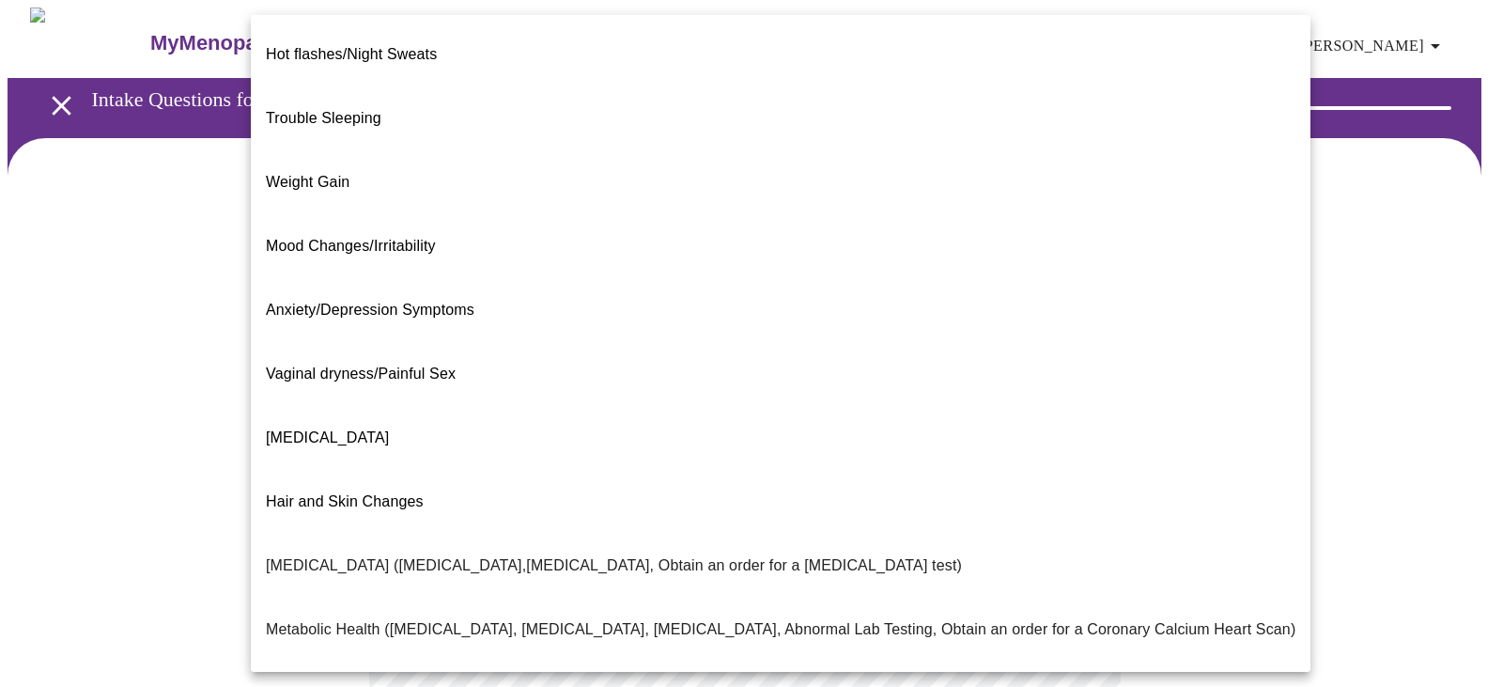
click at [1072, 388] on body "MyMenopauseRx Appointments Messaging Labs Uploads Medications Community Refer a…" at bounding box center [752, 572] width 1488 height 1129
click at [606, 662] on li "Period Problems" at bounding box center [781, 694] width 1060 height 64
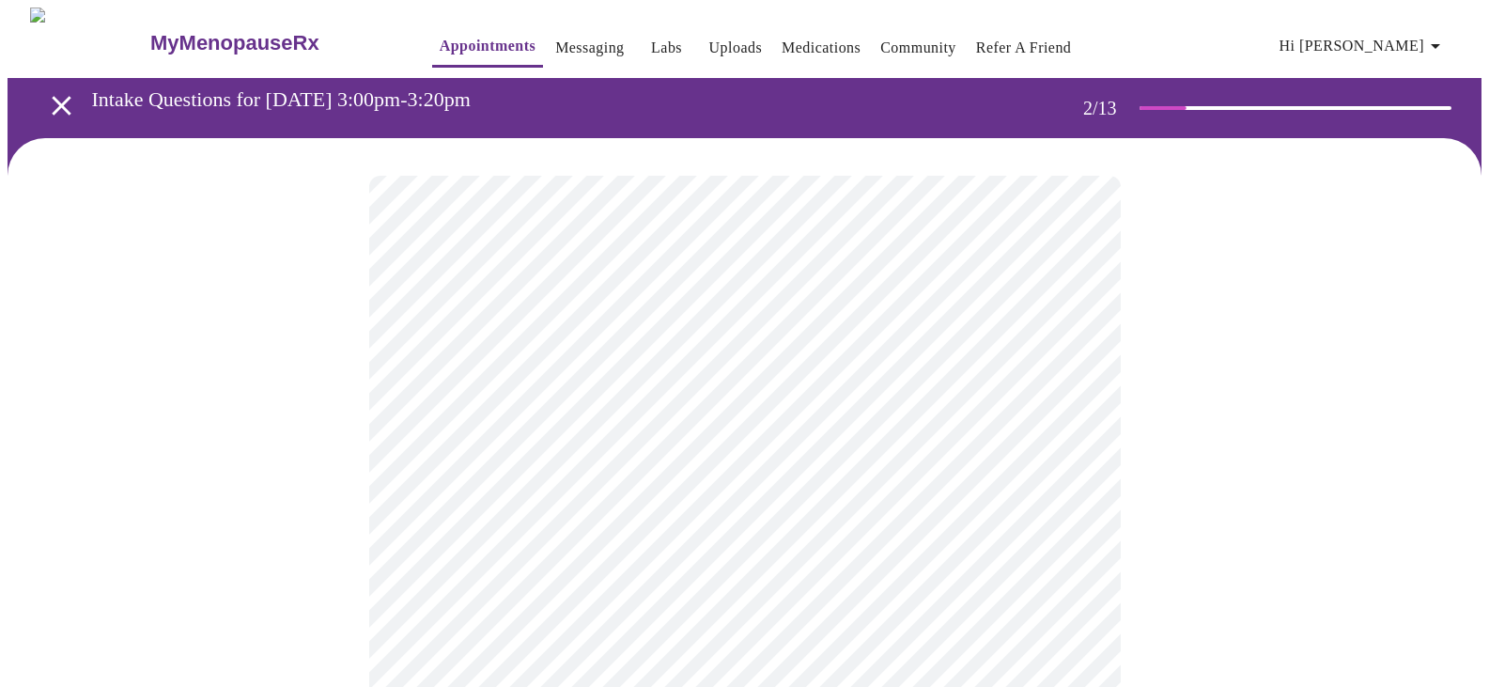
scroll to position [188, 0]
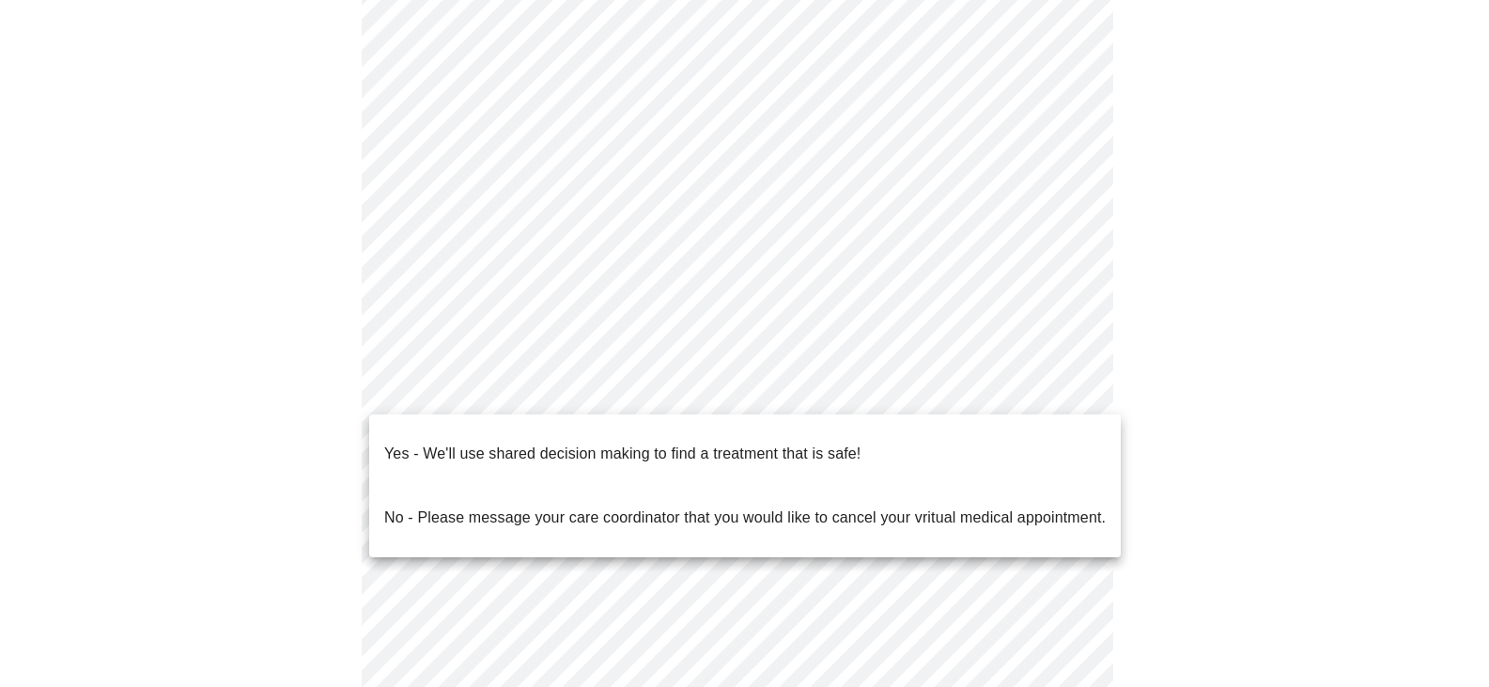
click at [1076, 396] on body "MyMenopauseRx Appointments Messaging Labs Uploads Medications Community Refer a…" at bounding box center [745, 379] width 1474 height 1118
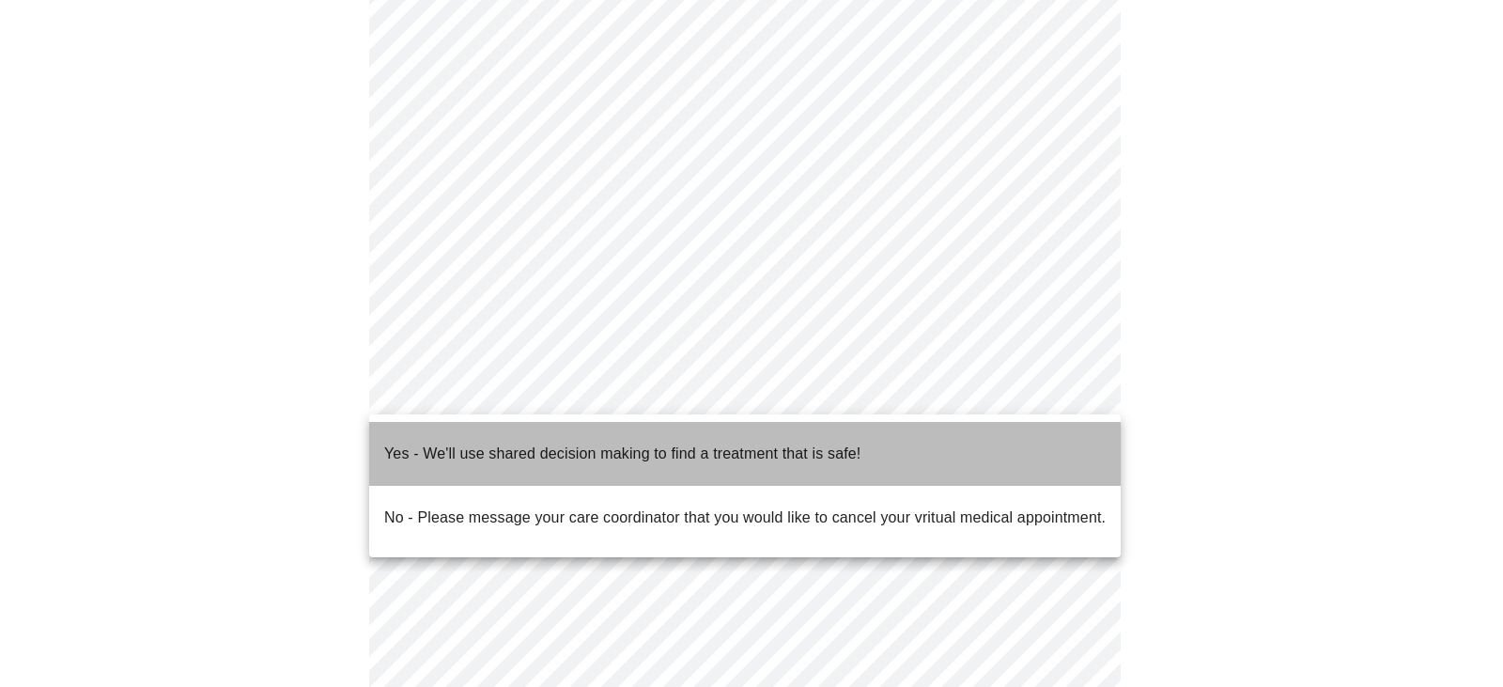
click at [1012, 459] on li "Yes - We'll use shared decision making to find a treatment that is safe!" at bounding box center [745, 454] width 752 height 64
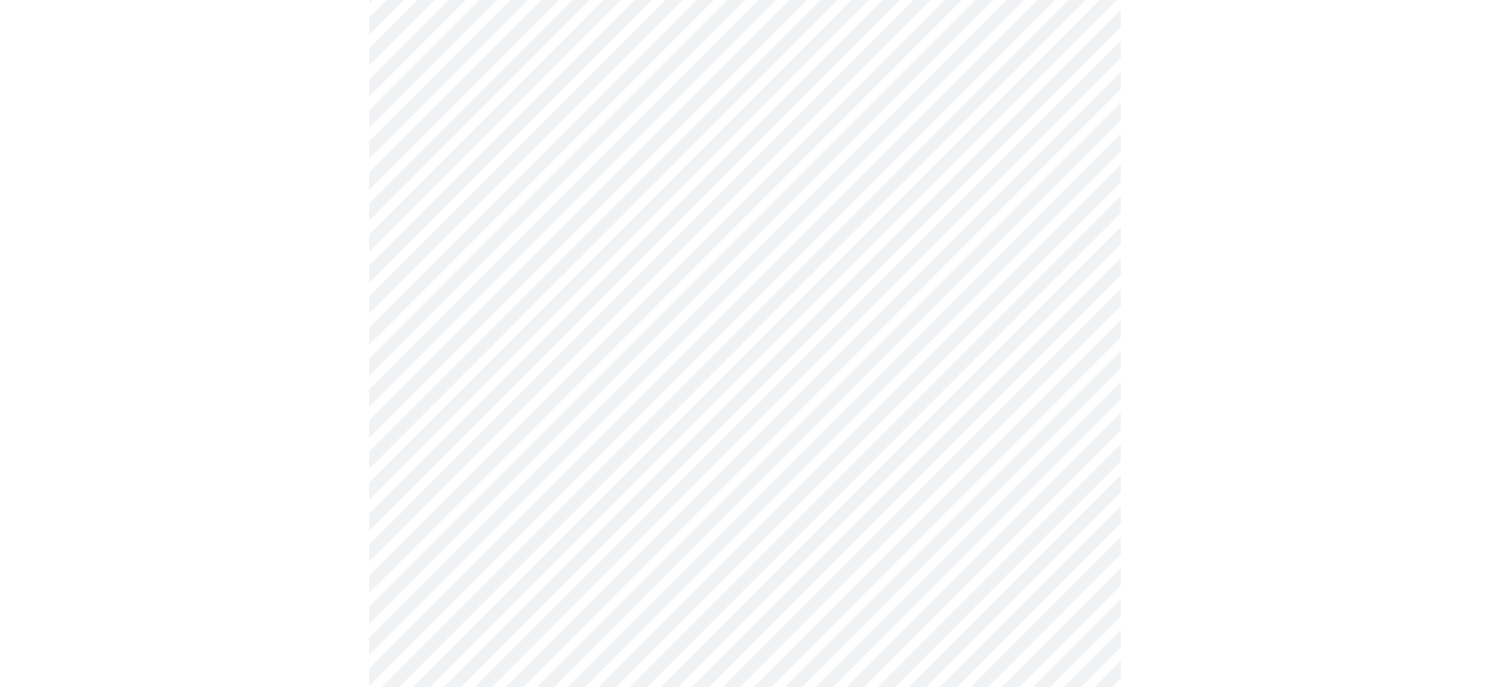
scroll to position [0, 0]
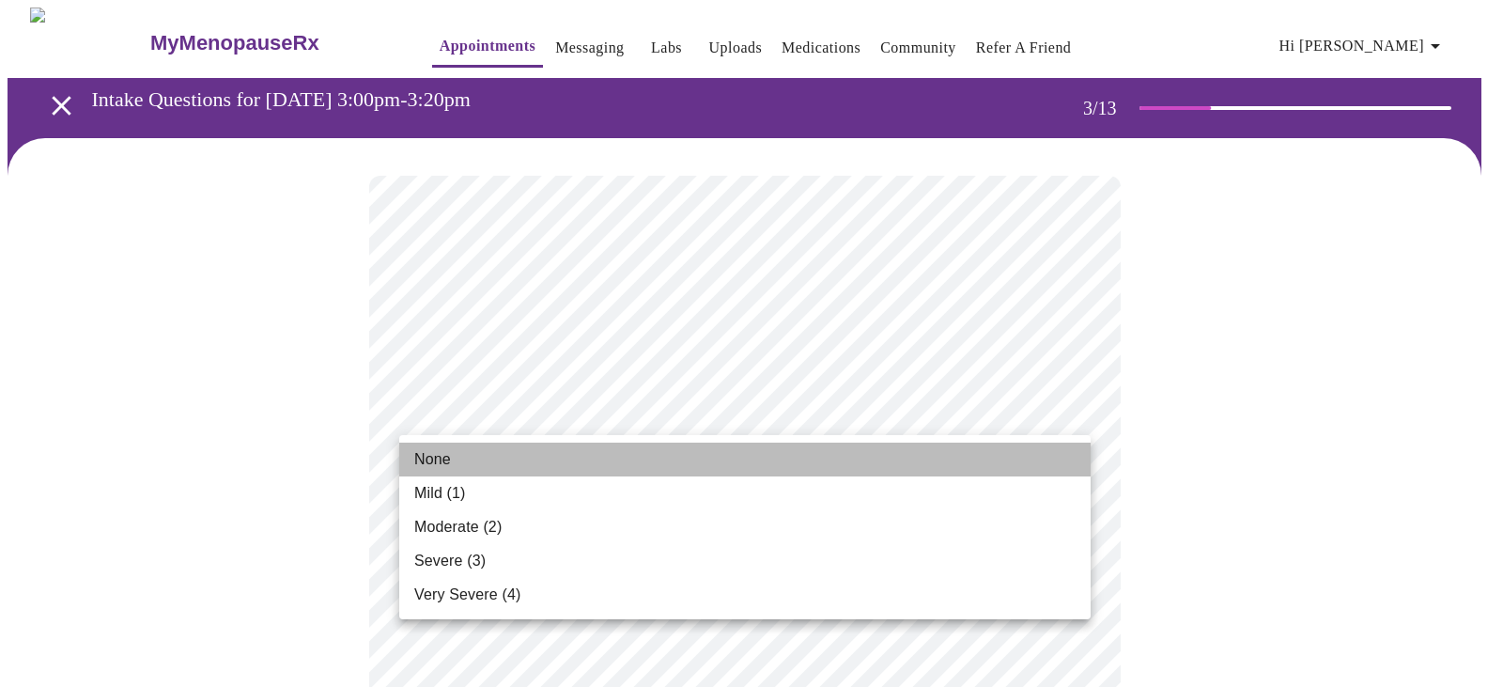
click at [1023, 445] on li "None" at bounding box center [745, 460] width 692 height 34
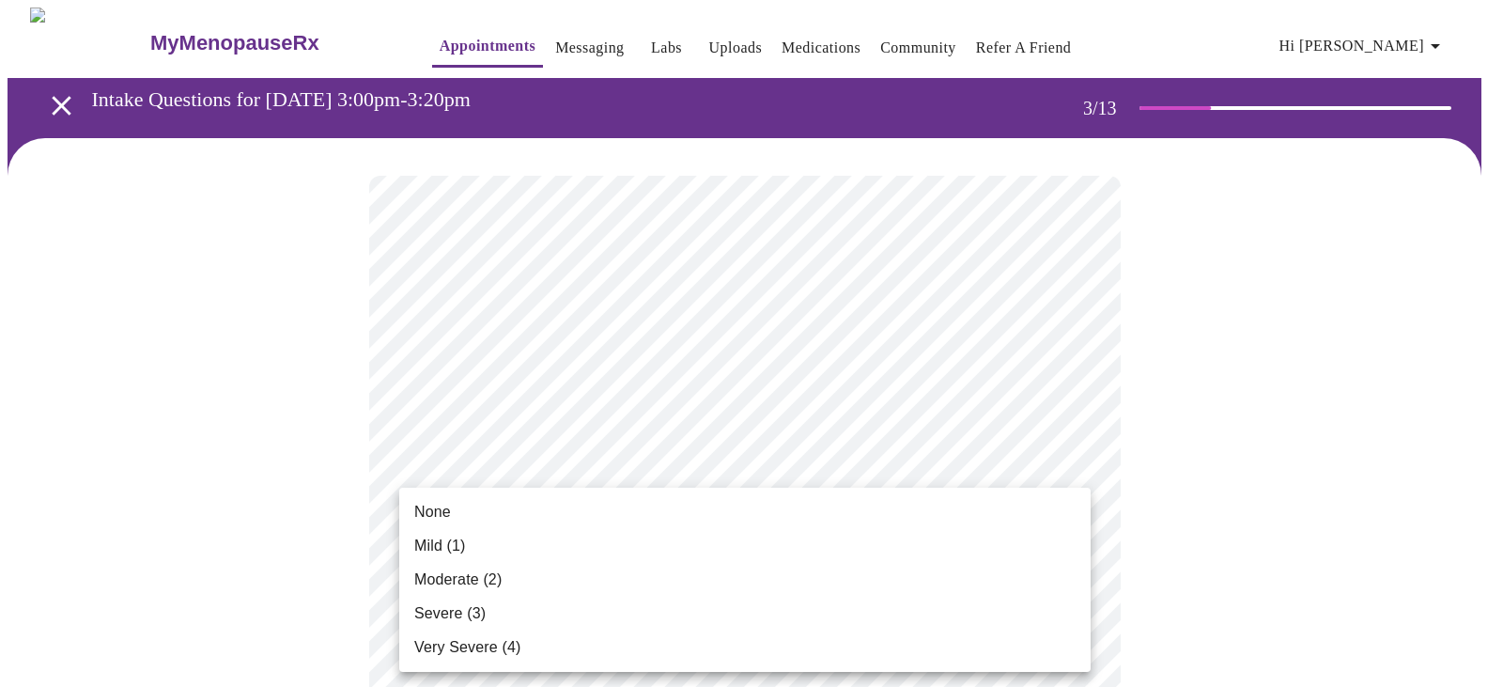
click at [958, 517] on li "None" at bounding box center [745, 512] width 692 height 34
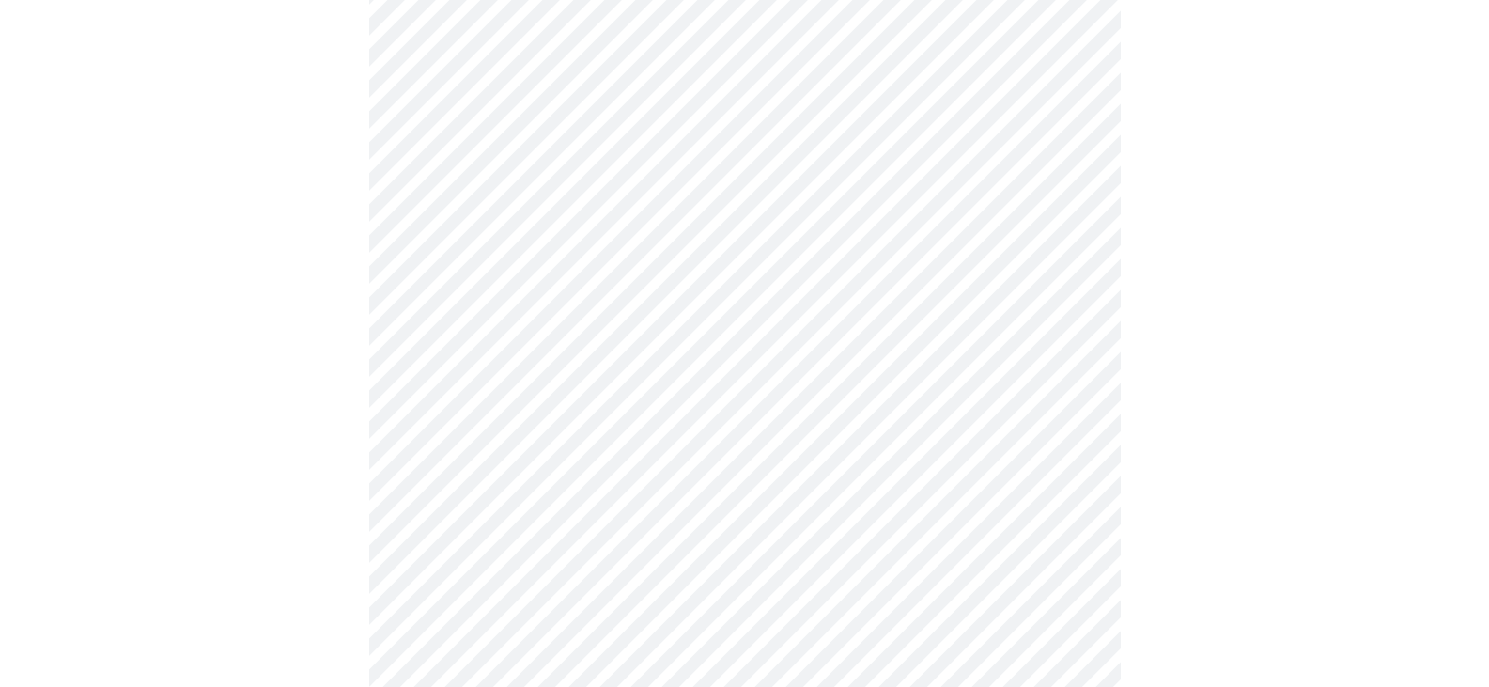
scroll to position [376, 0]
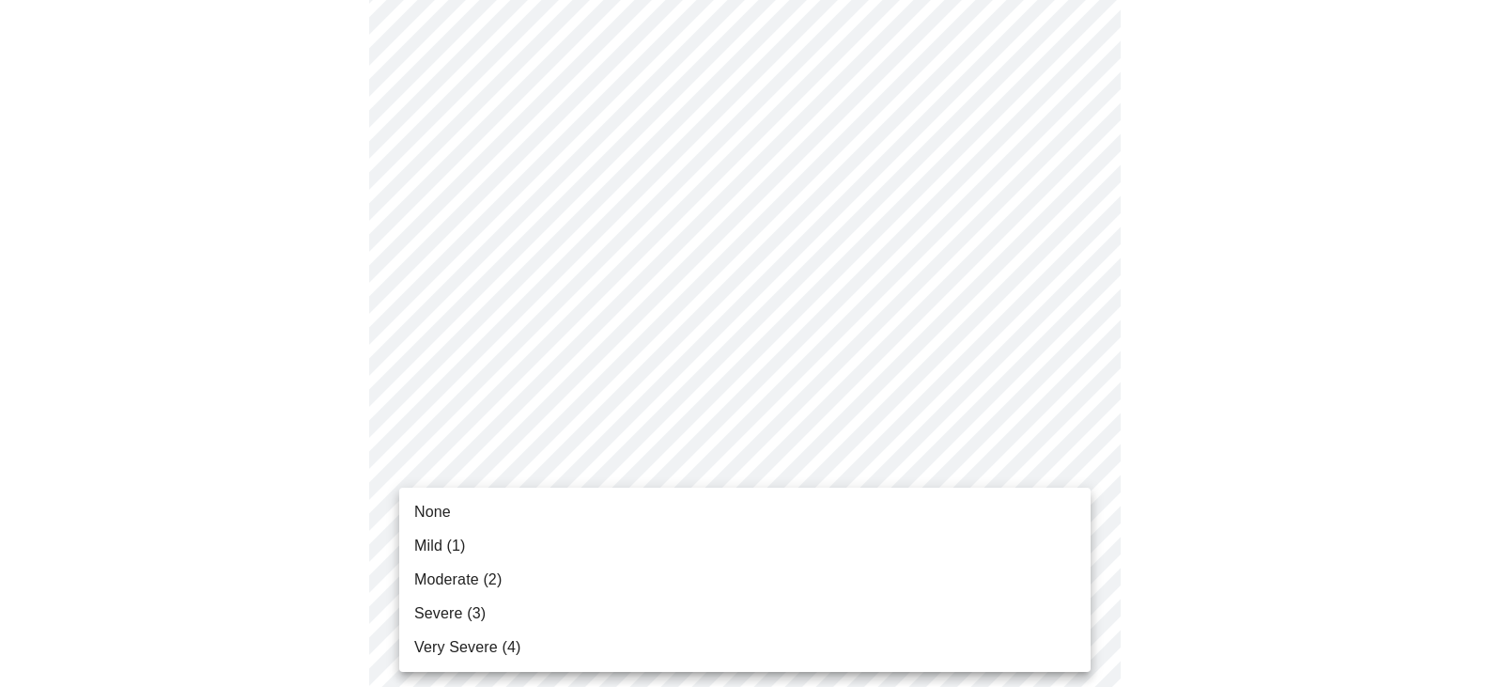
click at [958, 545] on li "Mild (1)" at bounding box center [745, 546] width 692 height 34
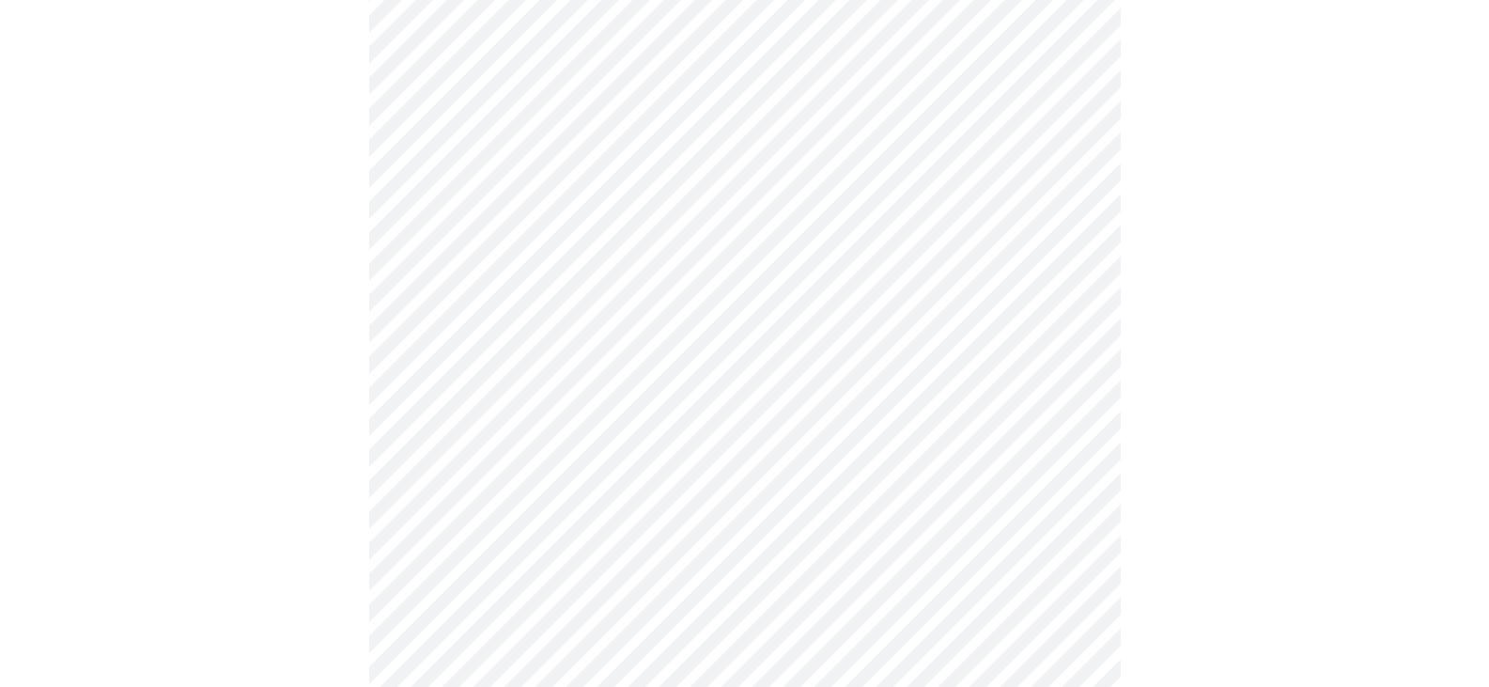
scroll to position [658, 0]
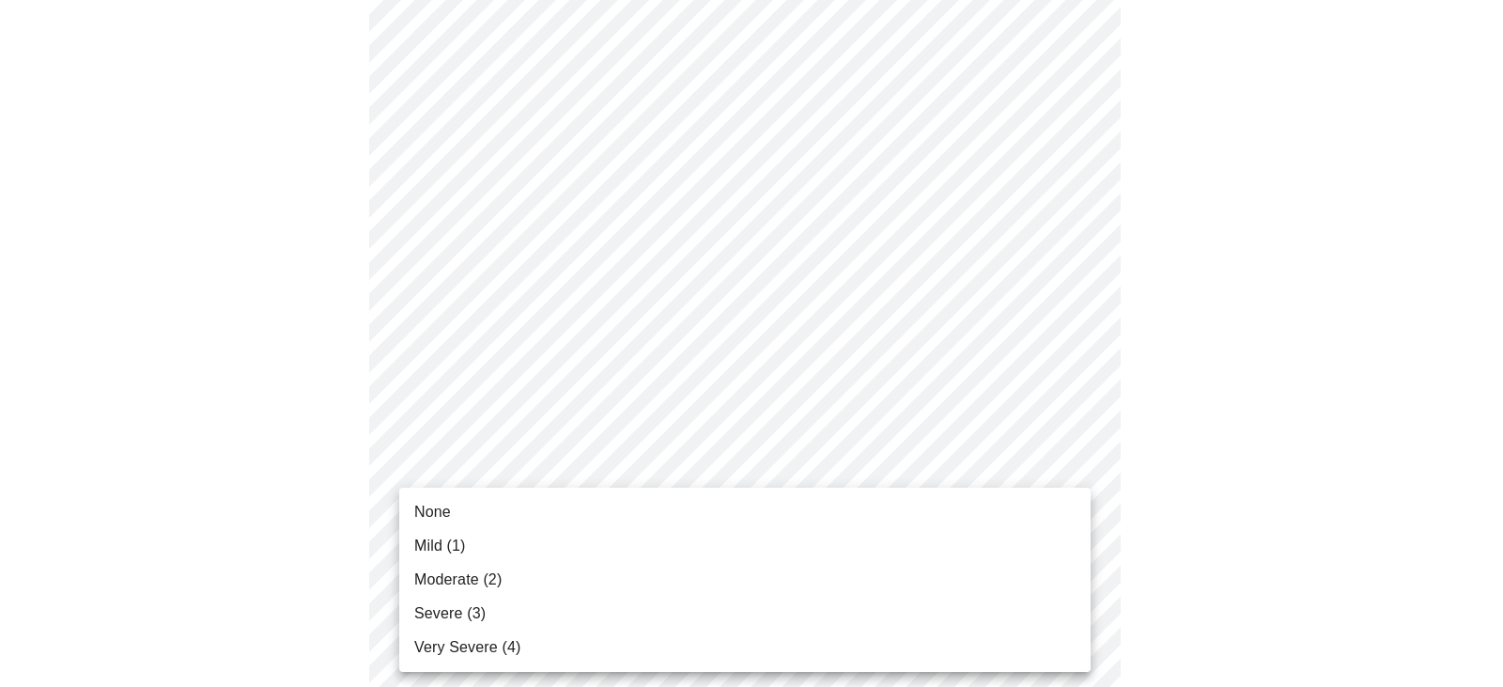
click at [1069, 501] on body "MyMenopauseRx Appointments Messaging Labs Uploads Medications Community Refer a…" at bounding box center [752, 560] width 1488 height 2421
click at [870, 550] on li "Mild (1)" at bounding box center [745, 546] width 692 height 34
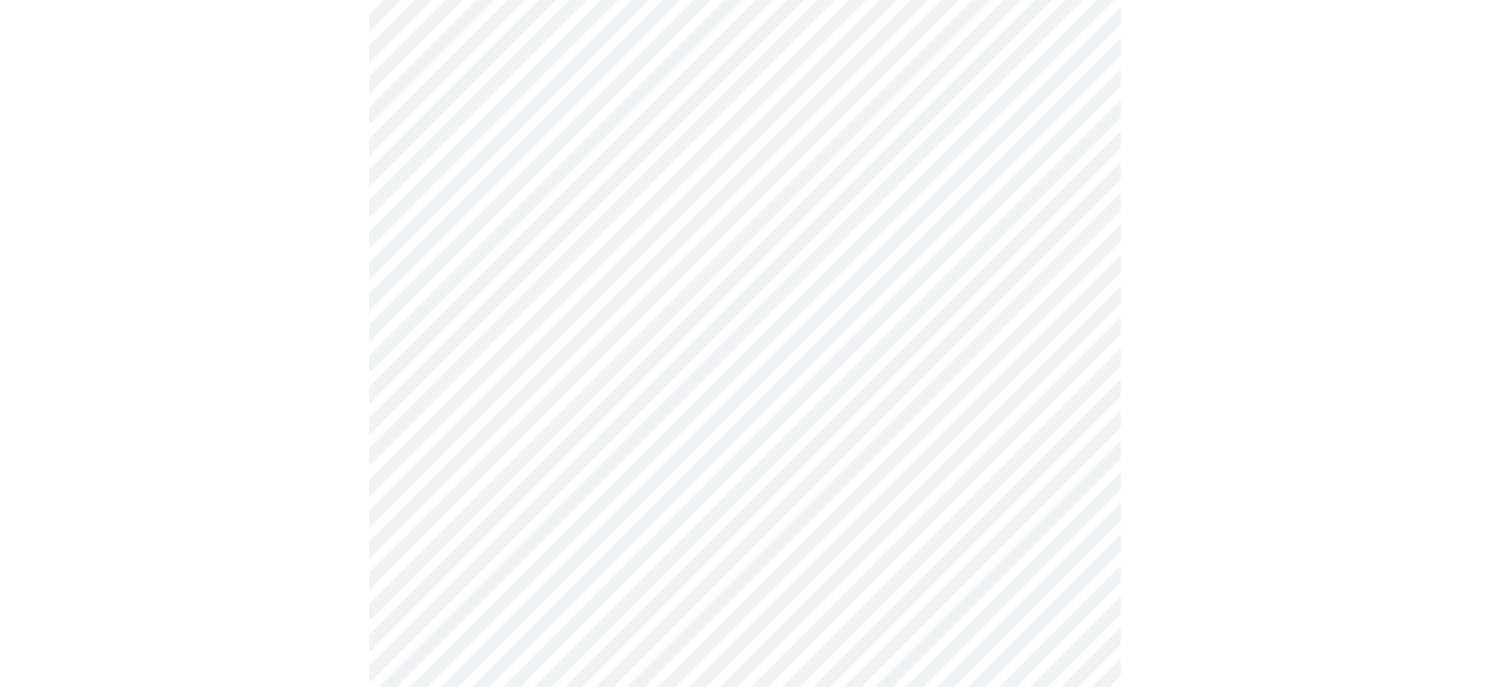
scroll to position [846, 0]
click at [1070, 453] on body "MyMenopauseRx Appointments Messaging Labs Uploads Medications Community Refer a…" at bounding box center [745, 359] width 1474 height 2394
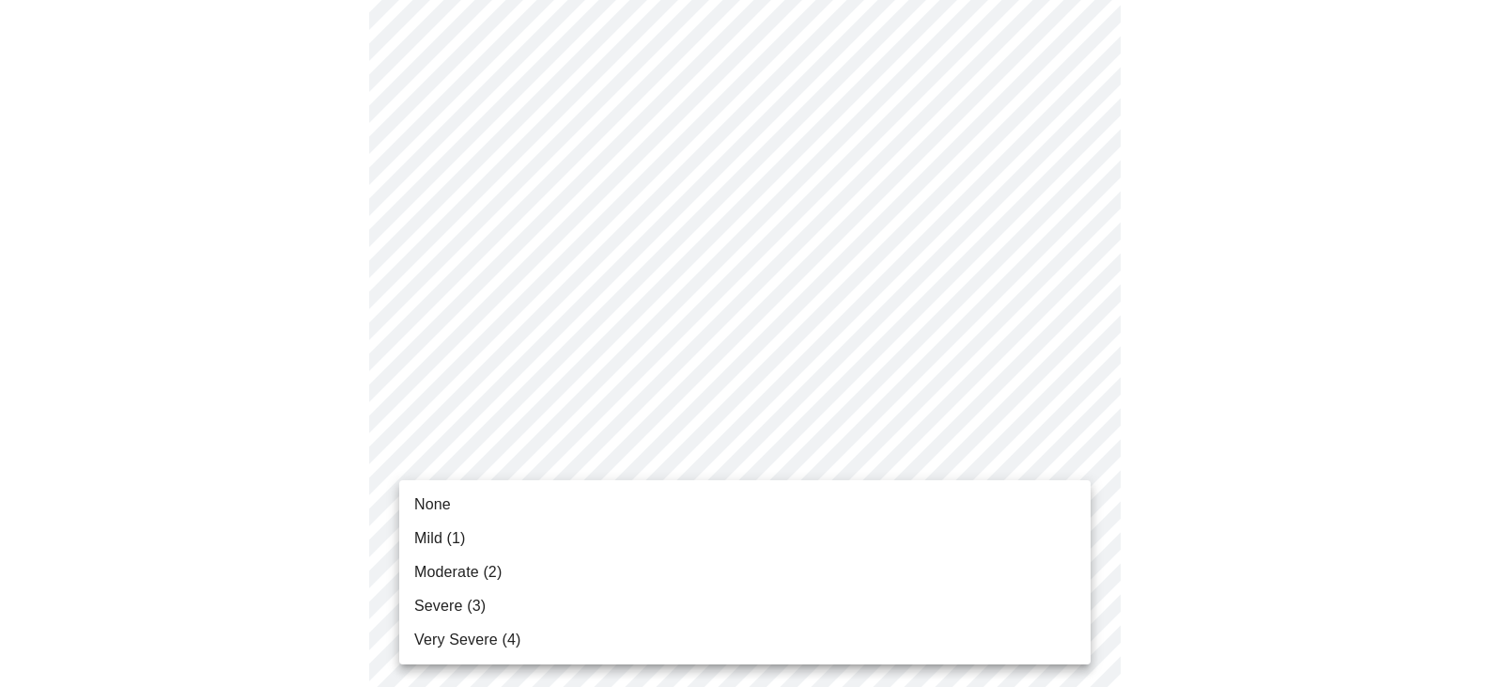
click at [962, 503] on li "None" at bounding box center [745, 505] width 692 height 34
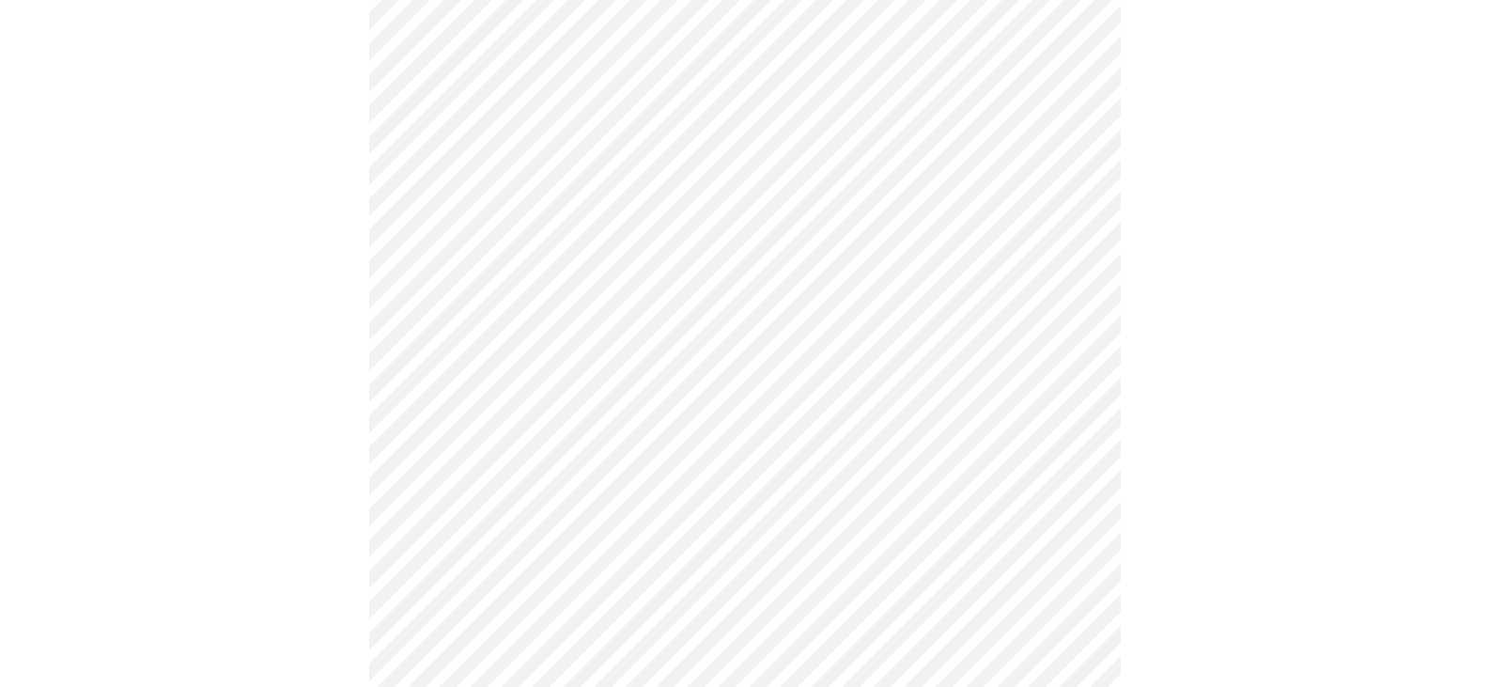
scroll to position [1034, 0]
click at [1076, 420] on body "MyMenopauseRx Appointments Messaging Labs Uploads Medications Community Refer a…" at bounding box center [752, 158] width 1488 height 2368
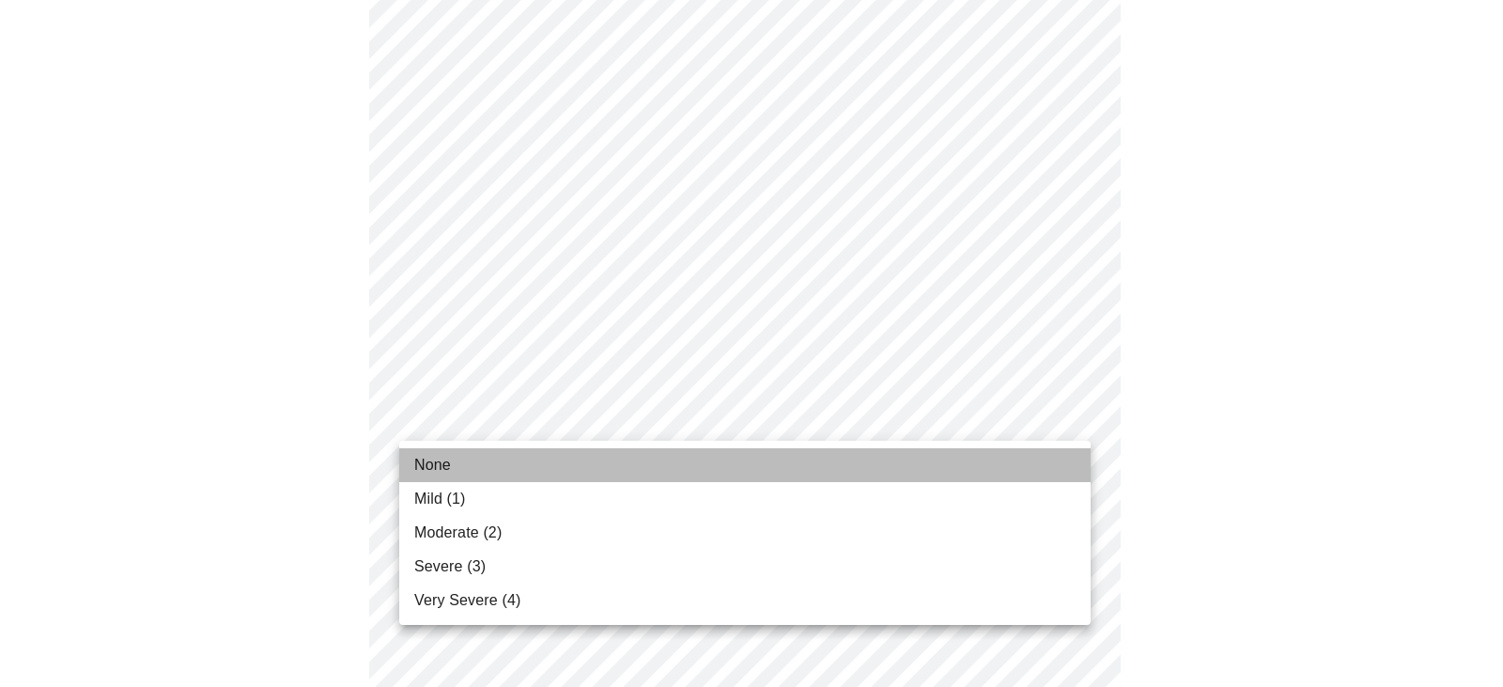
click at [1026, 476] on li "None" at bounding box center [745, 465] width 692 height 34
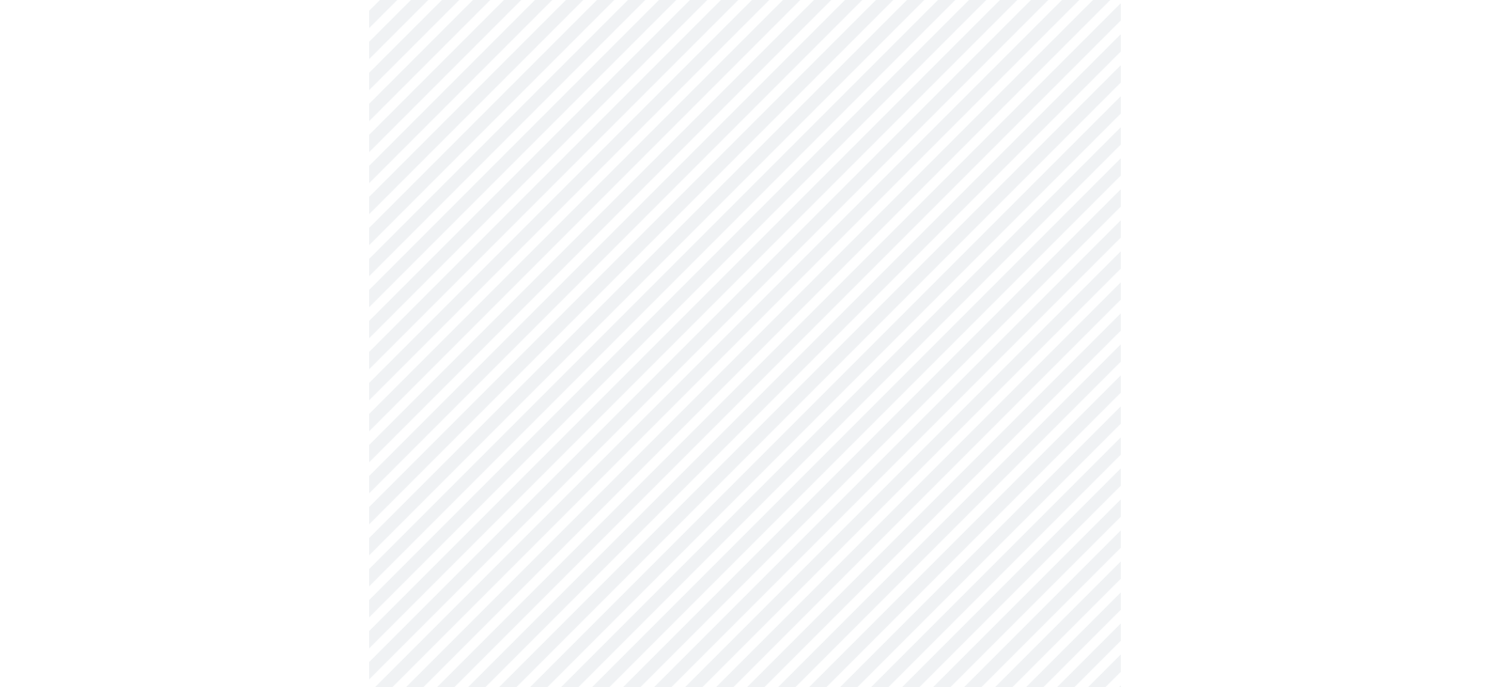
scroll to position [1128, 0]
click at [1081, 474] on body "MyMenopauseRx Appointments Messaging Labs Uploads Medications Community Refer a…" at bounding box center [745, 51] width 1474 height 2342
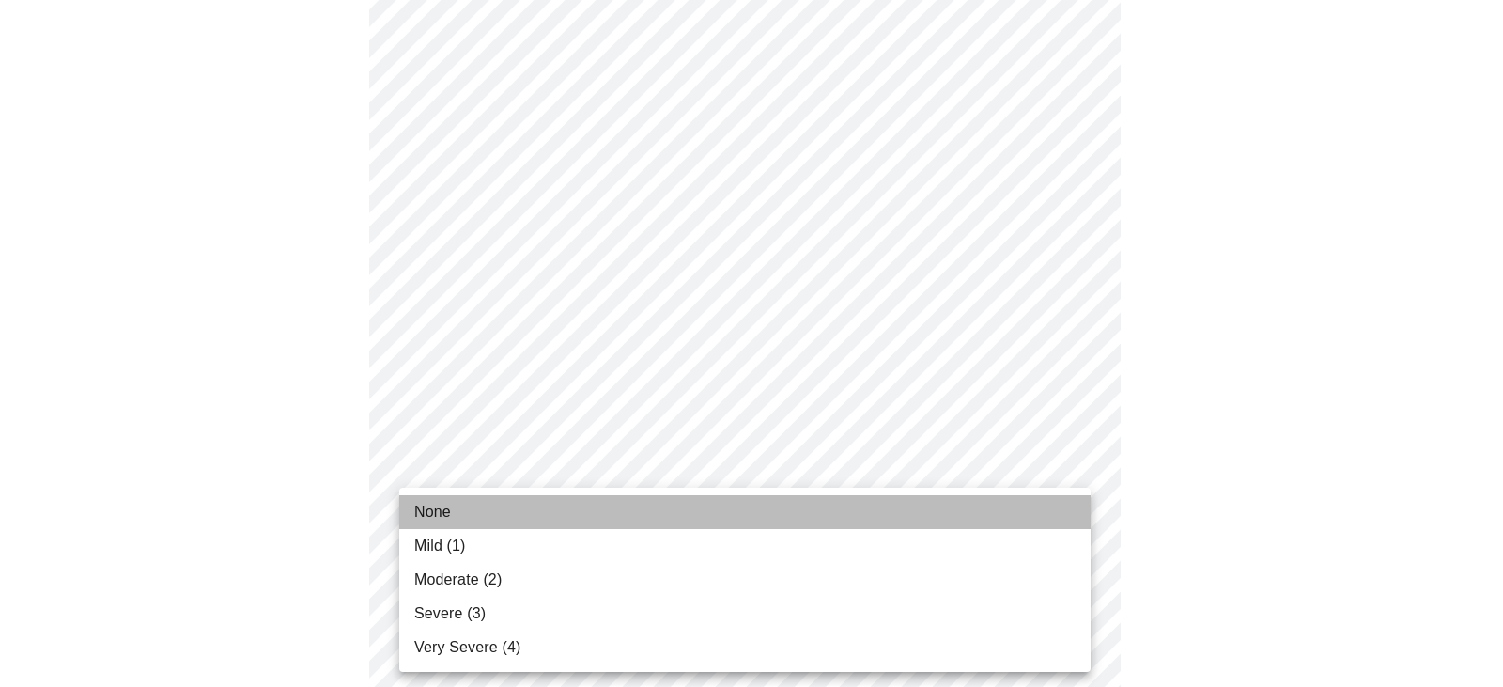
click at [1041, 502] on li "None" at bounding box center [745, 512] width 692 height 34
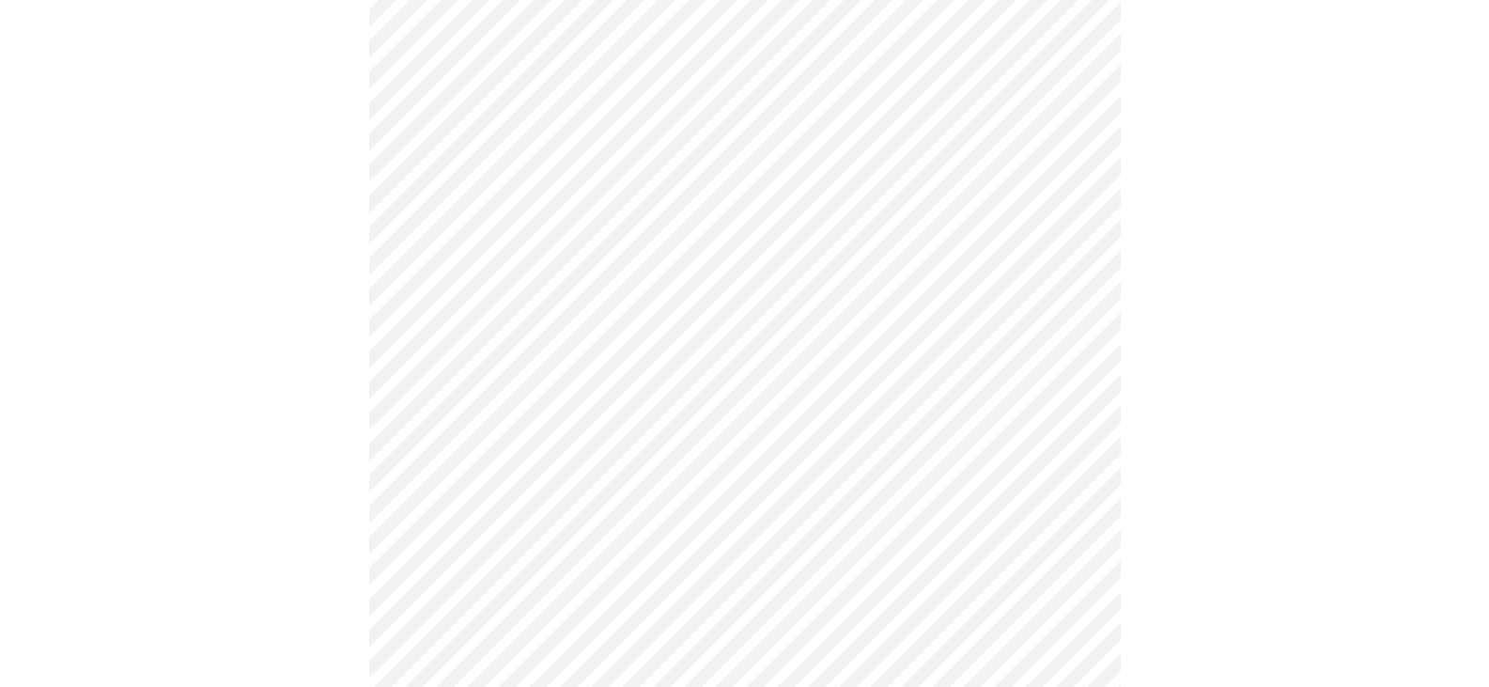
scroll to position [1409, 0]
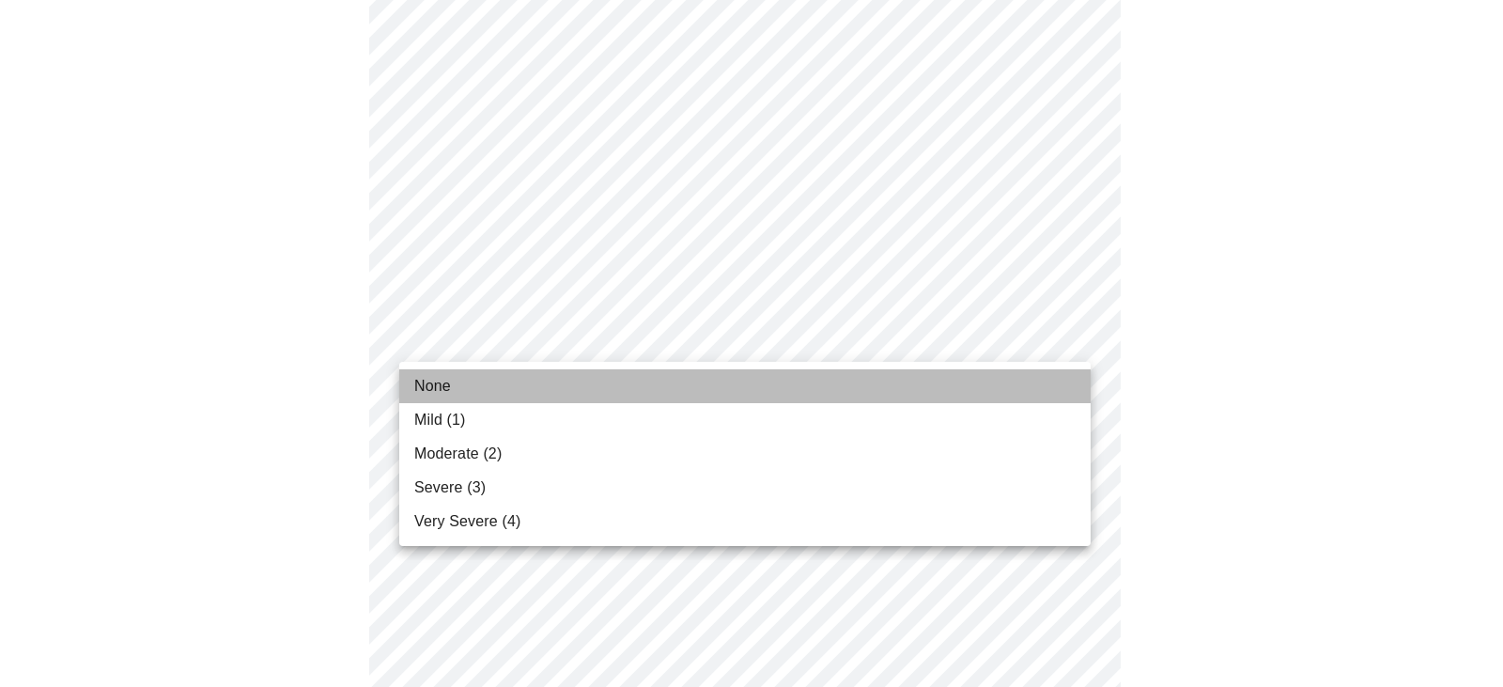
click at [975, 376] on li "None" at bounding box center [745, 386] width 692 height 34
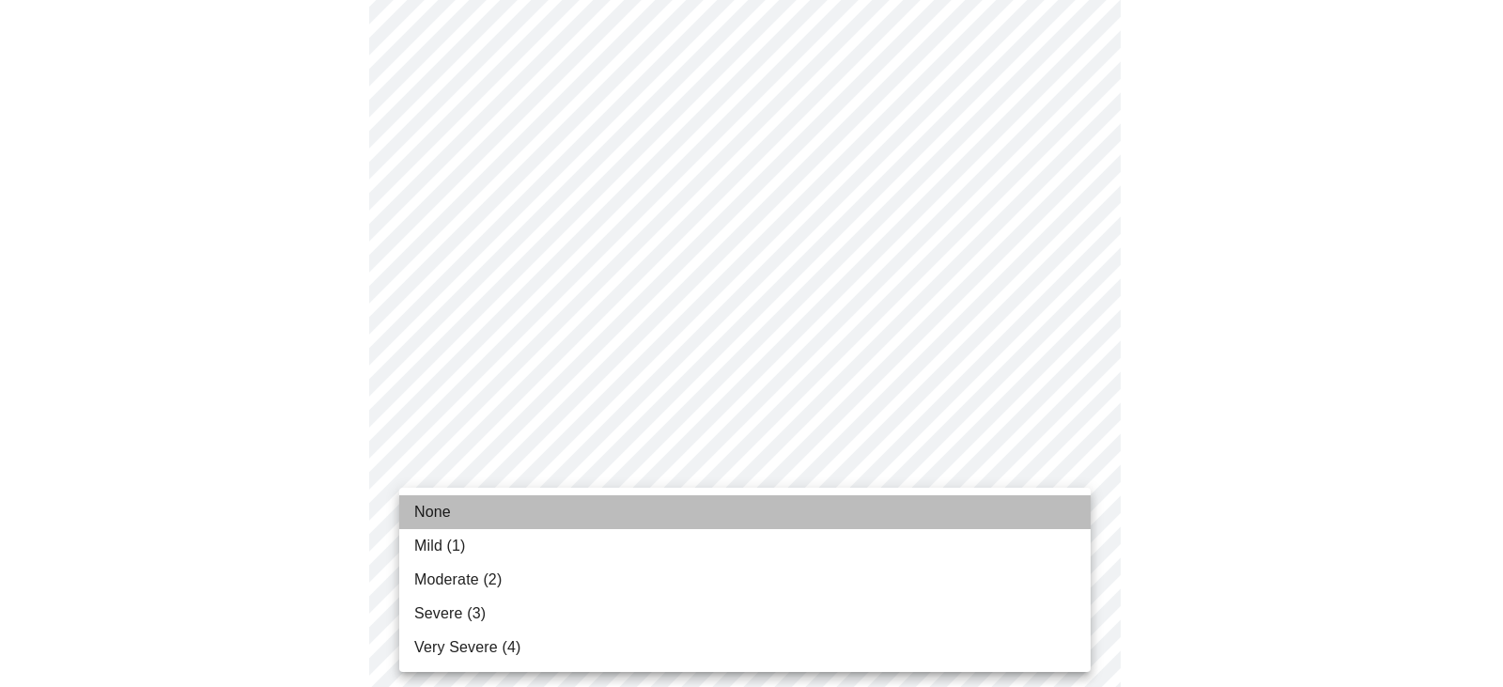
click at [1000, 522] on li "None" at bounding box center [745, 512] width 692 height 34
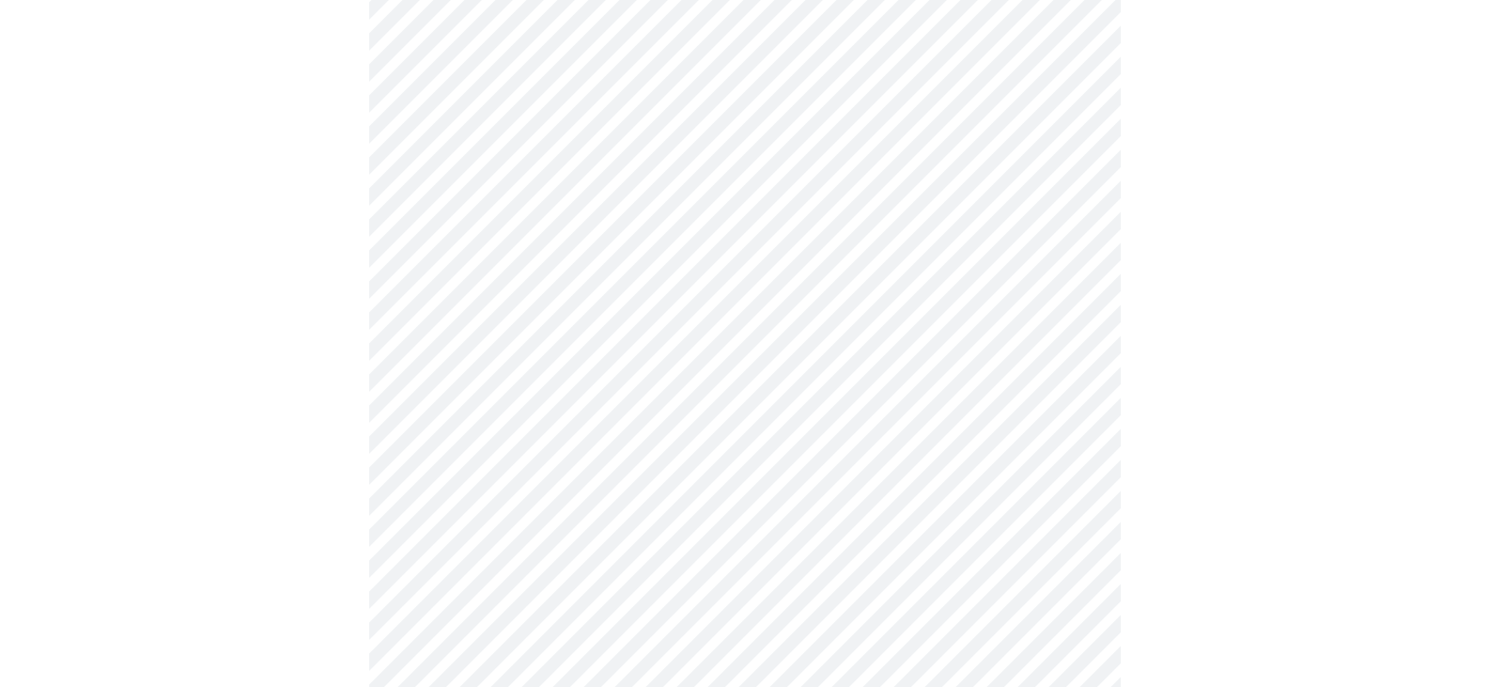
scroll to position [824, 0]
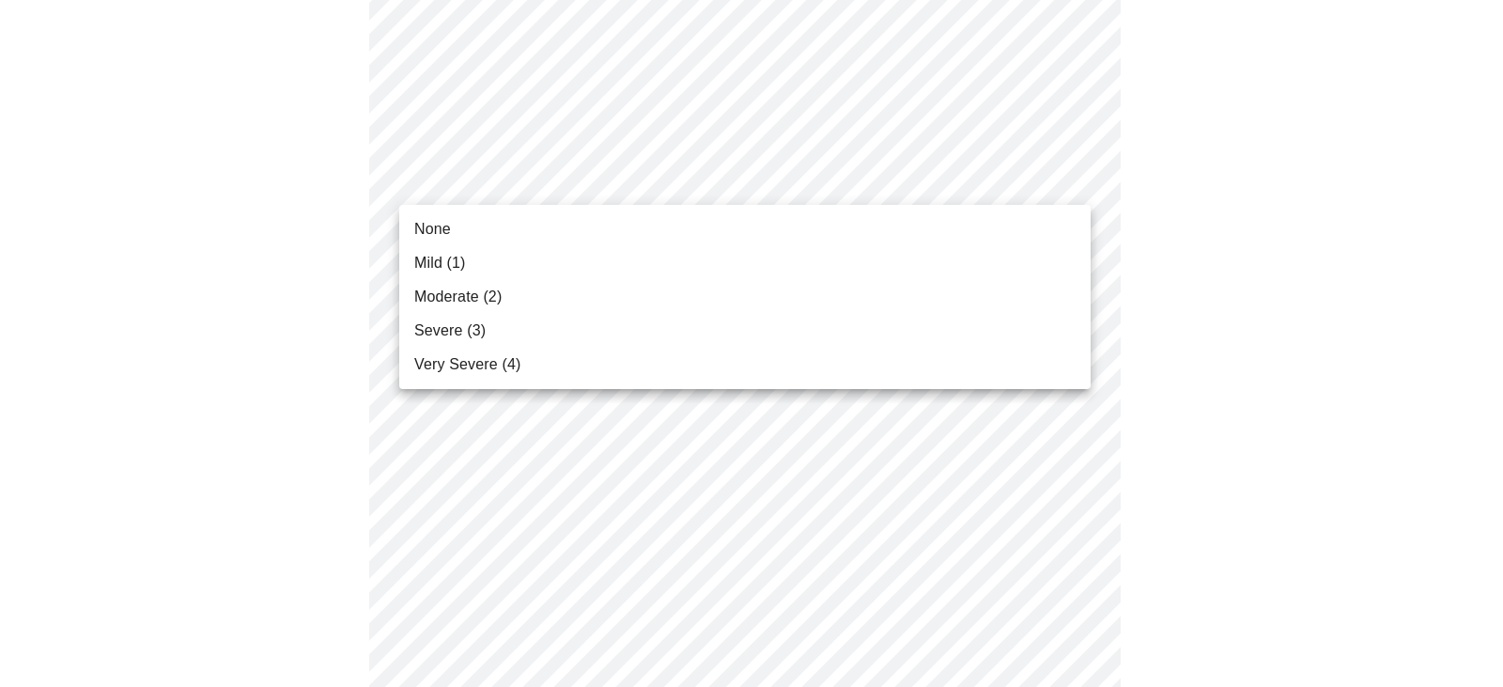
click at [1081, 182] on body "MyMenopauseRx Appointments Messaging Labs Uploads Medications Community Refer a…" at bounding box center [752, 314] width 1488 height 2263
click at [973, 235] on li "None" at bounding box center [745, 229] width 692 height 34
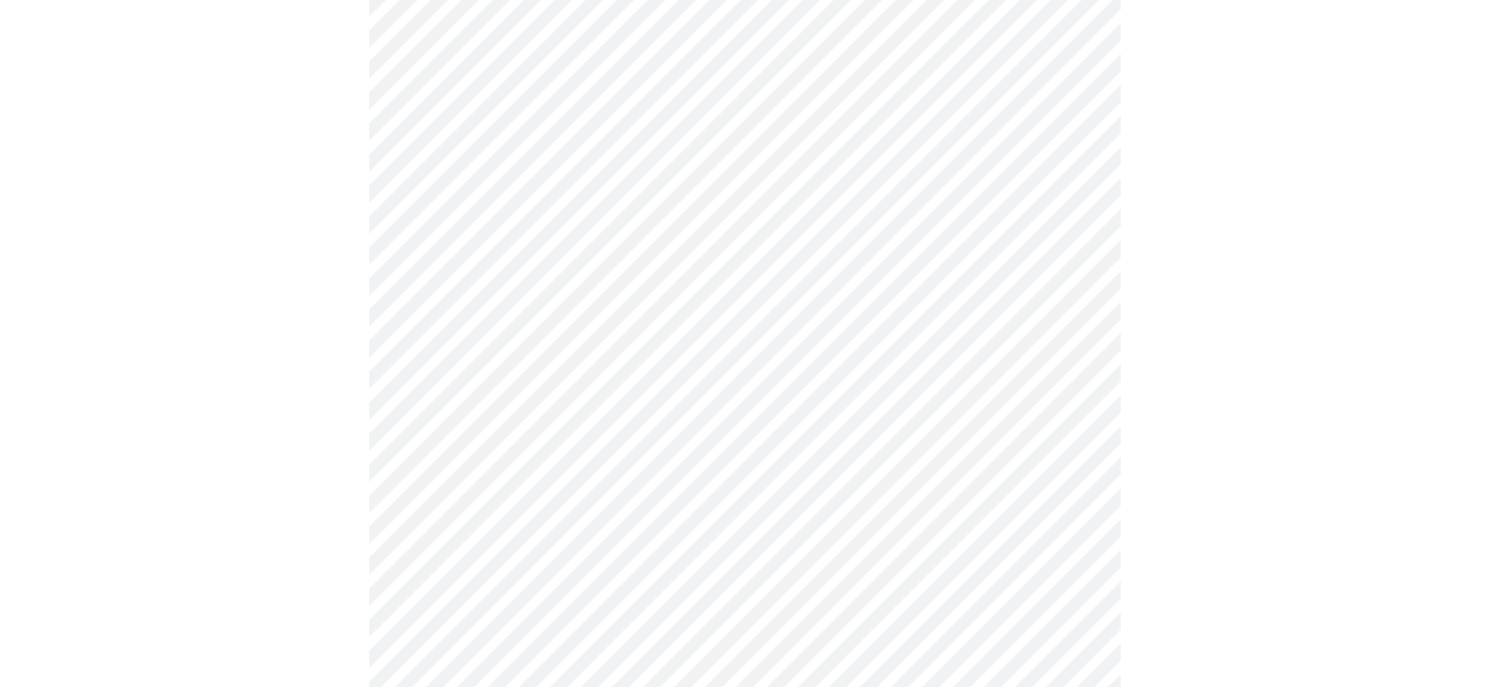
scroll to position [516, 0]
click at [1070, 189] on body "MyMenopauseRx Appointments Messaging Labs Uploads Medications Community Refer a…" at bounding box center [745, 610] width 1474 height 2236
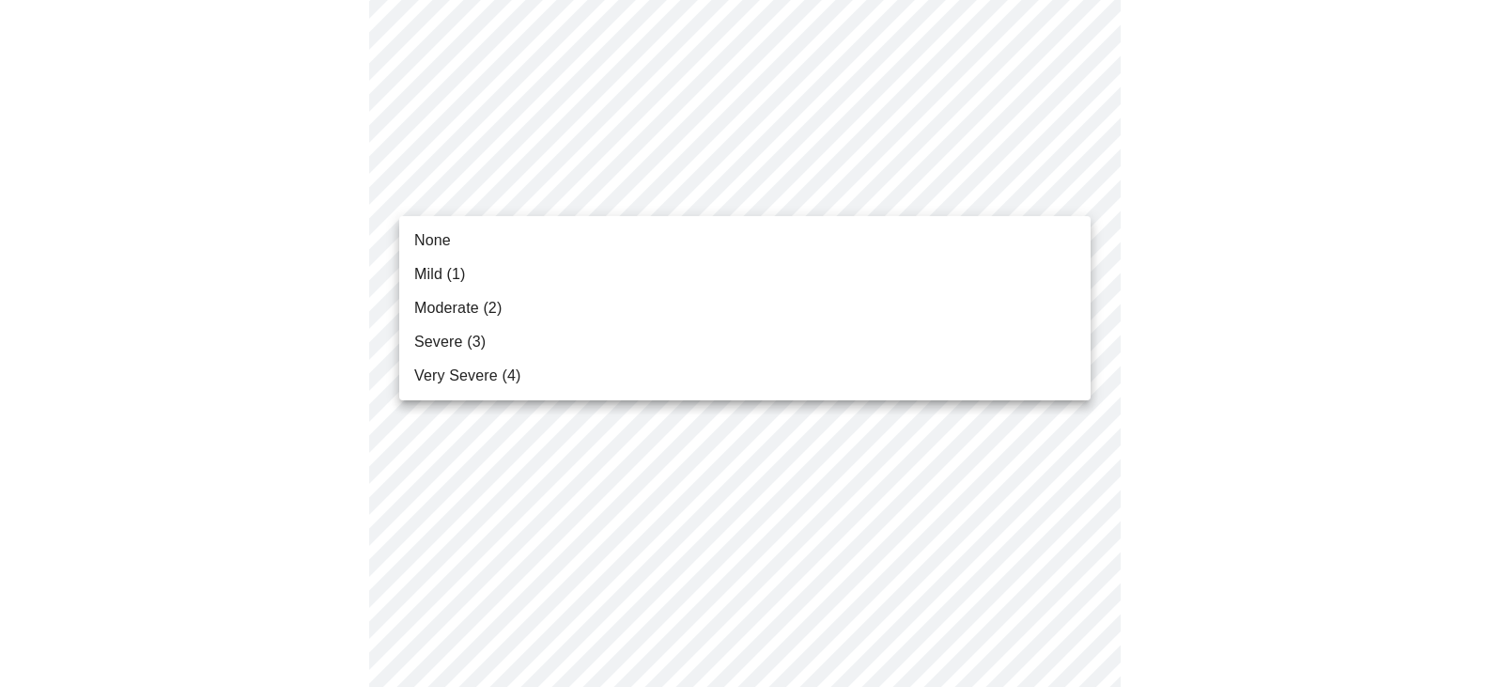
click at [963, 271] on li "Mild (1)" at bounding box center [745, 274] width 692 height 34
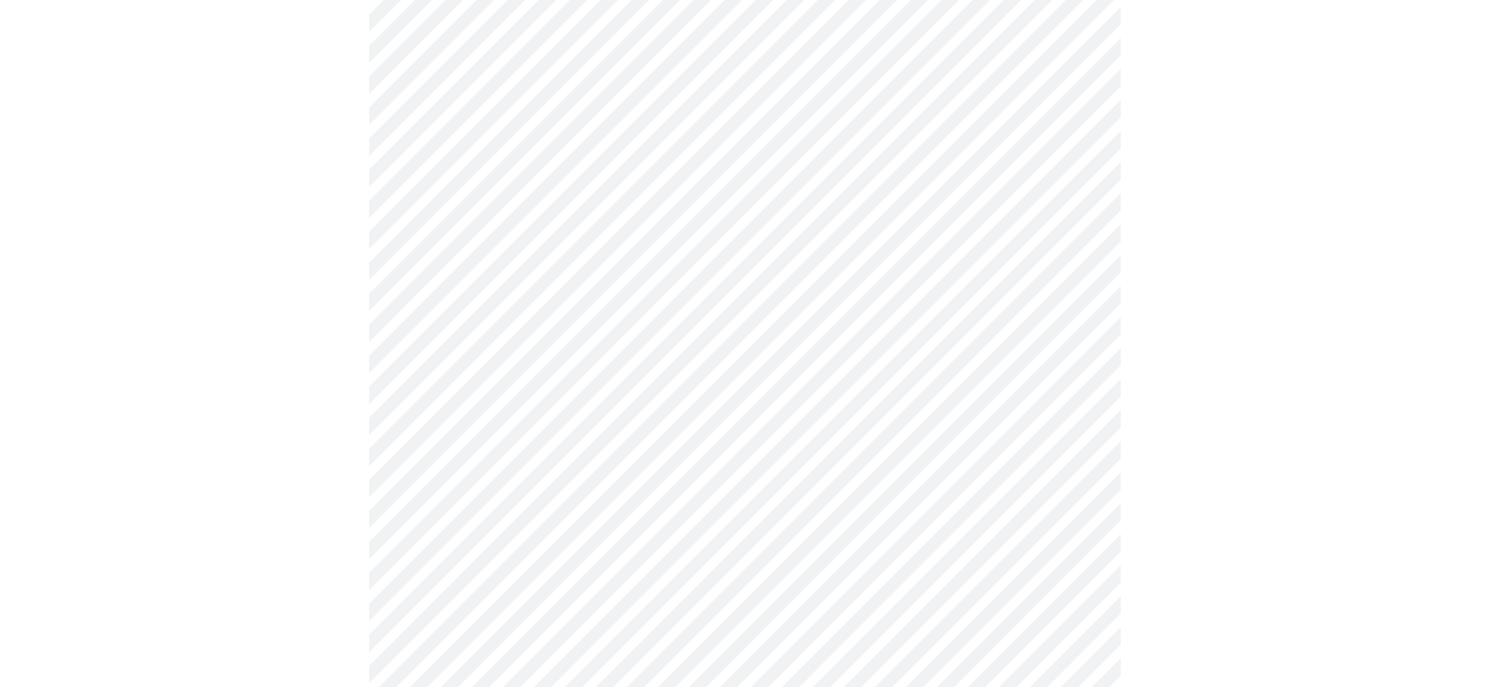
scroll to position [846, 0]
click at [1071, 303] on body "MyMenopauseRx Appointments Messaging Labs Uploads Medications Community Refer a…" at bounding box center [745, 89] width 1474 height 1855
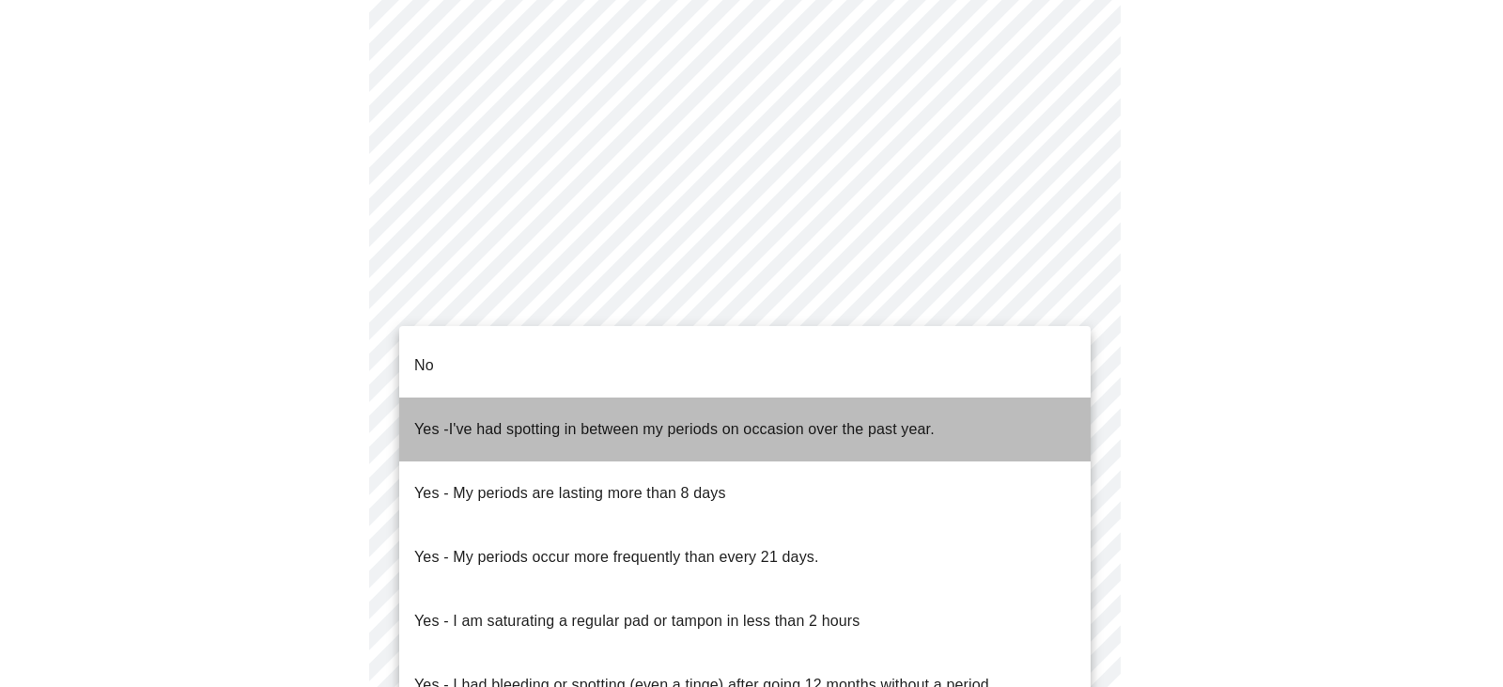
click at [998, 397] on li "Yes - I've had spotting in between my periods on occasion over the past year." at bounding box center [745, 429] width 692 height 64
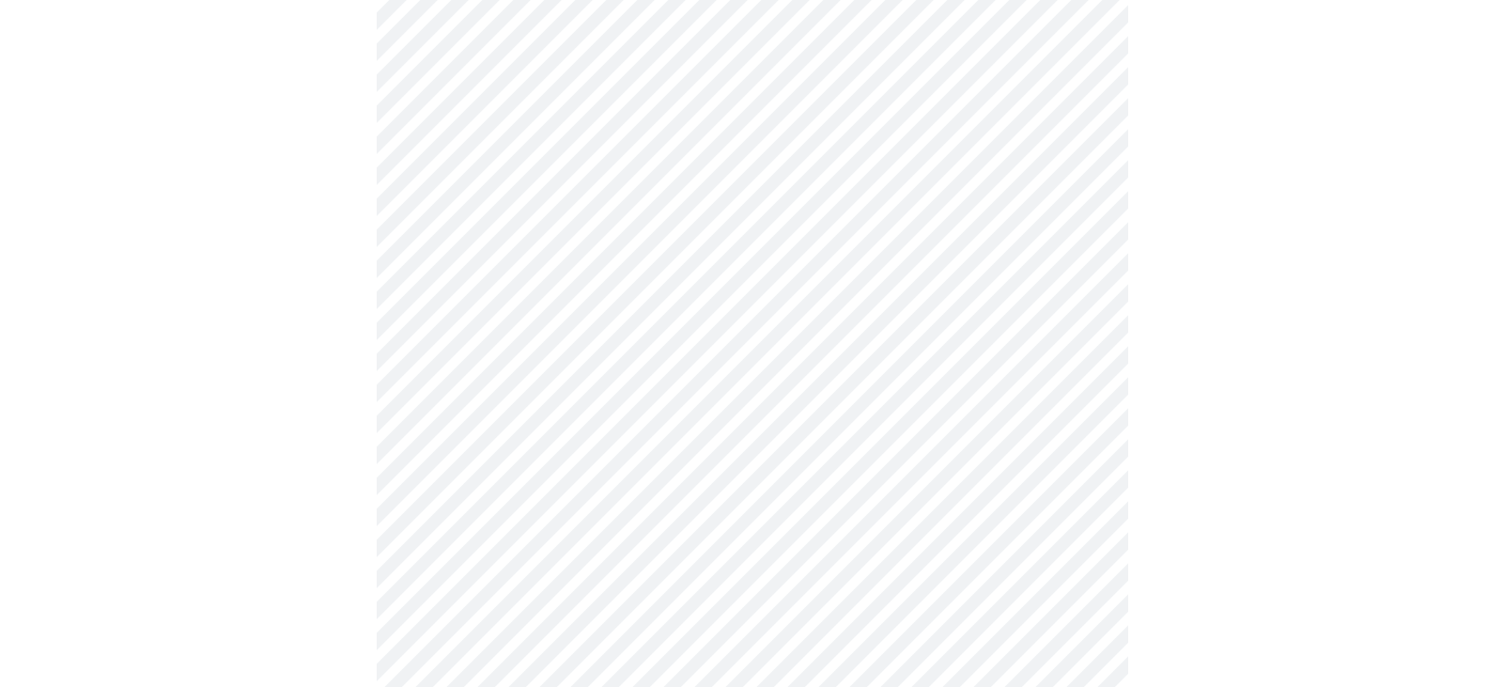
scroll to position [1128, 0]
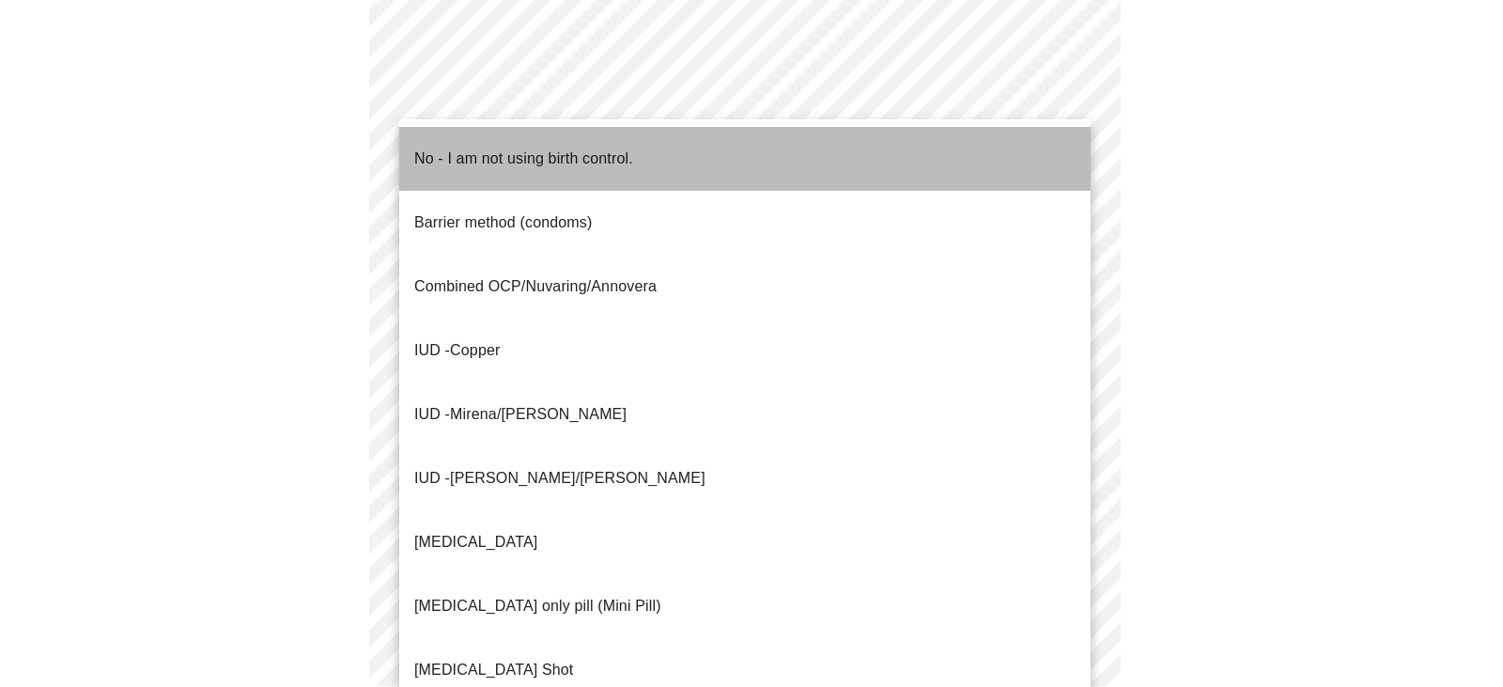
click at [940, 164] on li "No - I am not using birth control." at bounding box center [745, 159] width 692 height 64
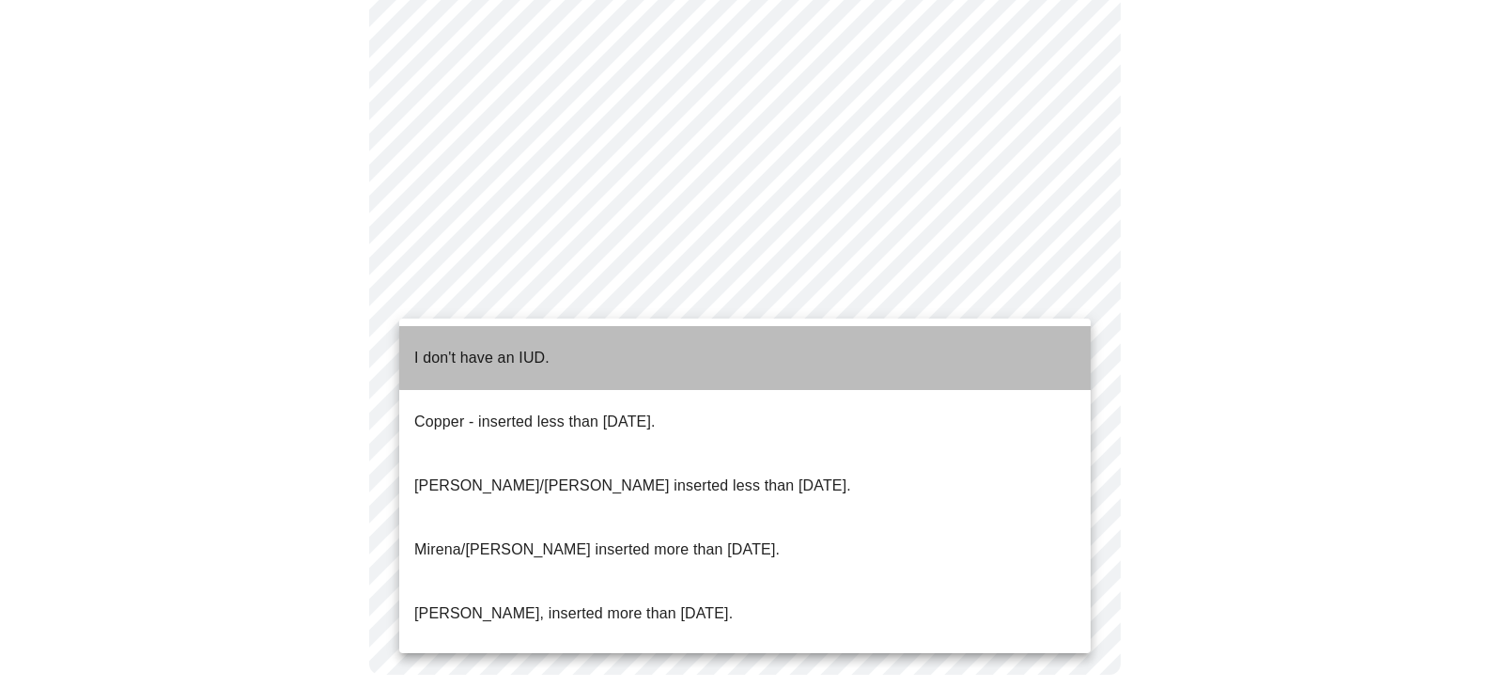
click at [1026, 329] on li "I don't have an IUD." at bounding box center [745, 358] width 692 height 64
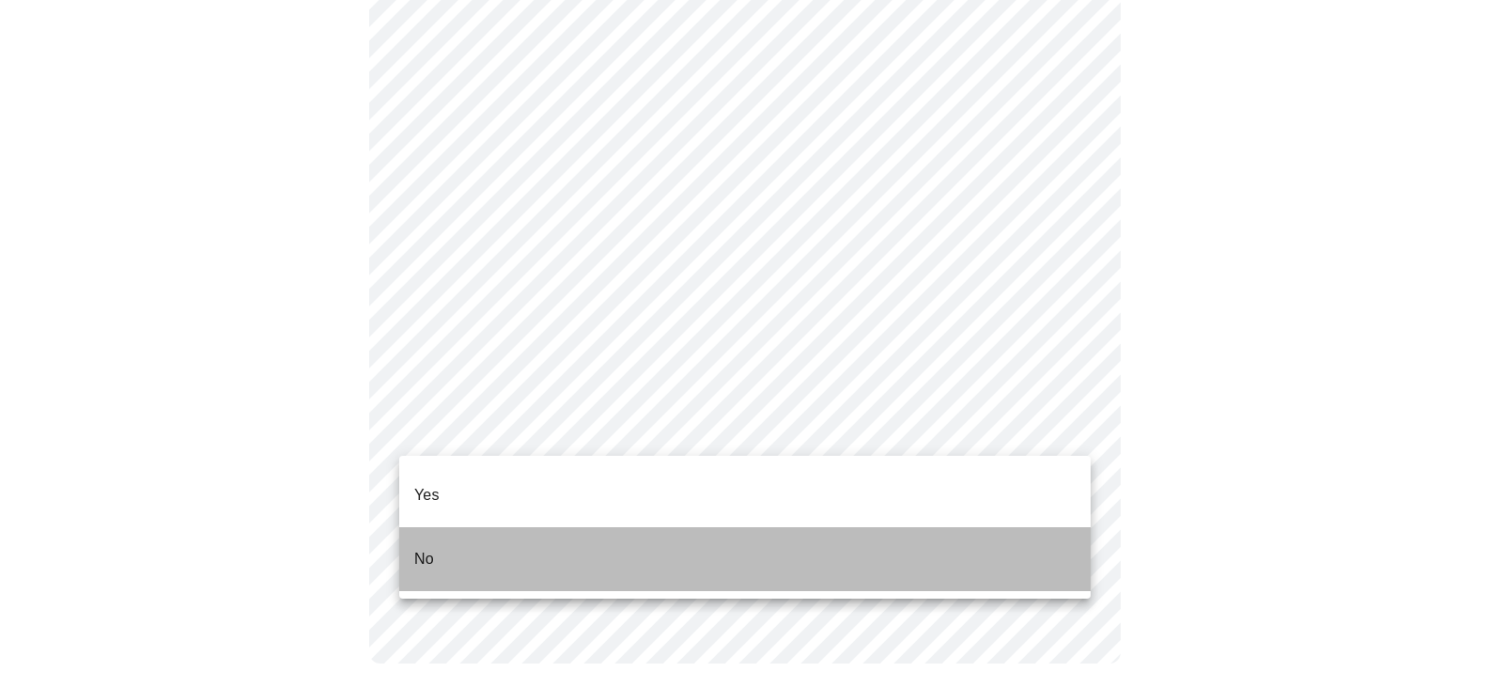
click at [911, 546] on li "No" at bounding box center [745, 559] width 692 height 64
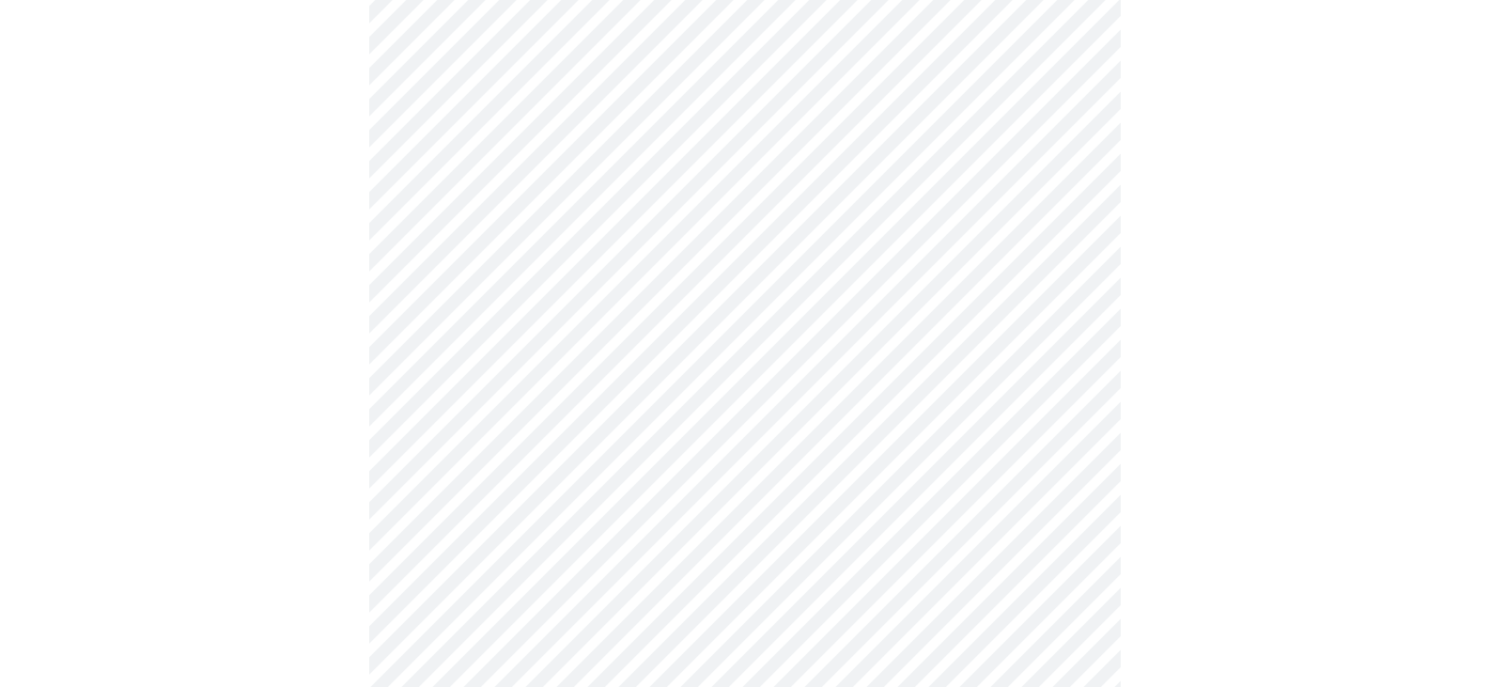
scroll to position [4792, 0]
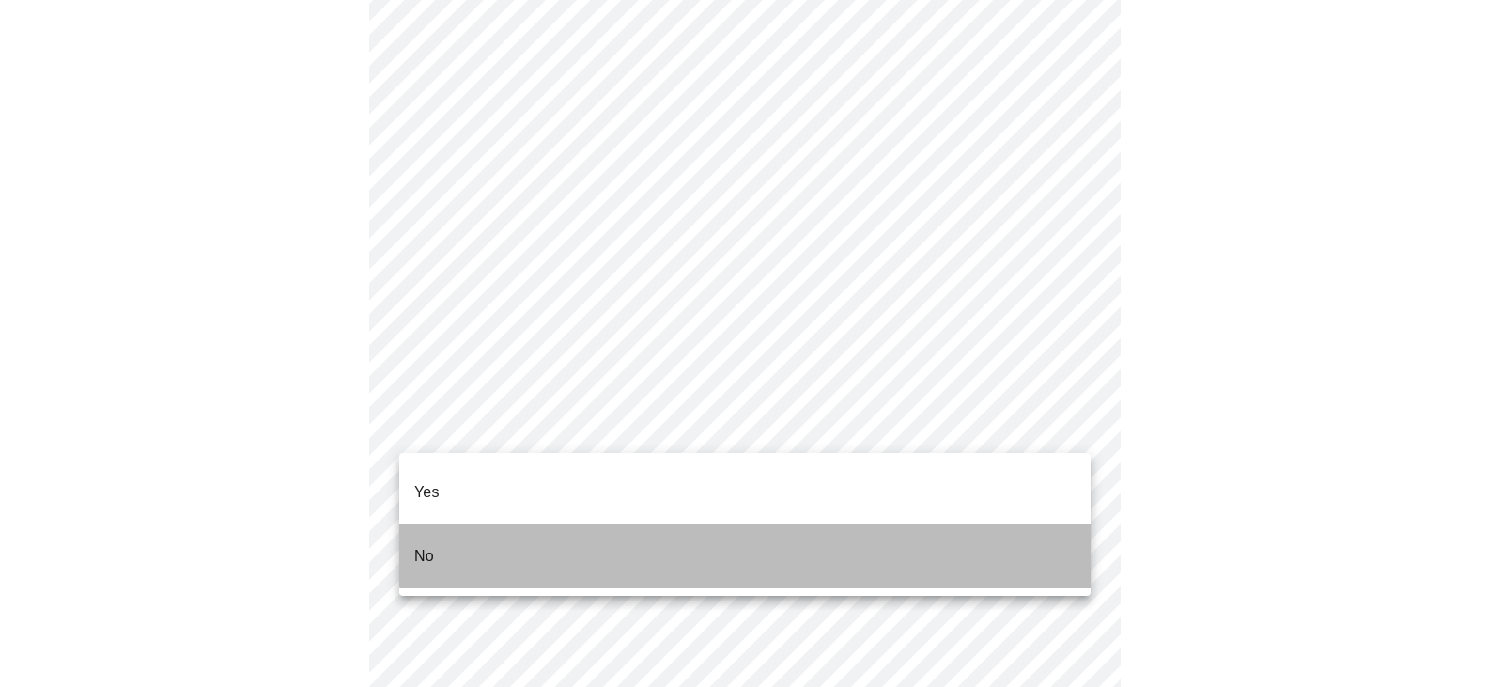
click at [978, 524] on li "No" at bounding box center [745, 556] width 692 height 64
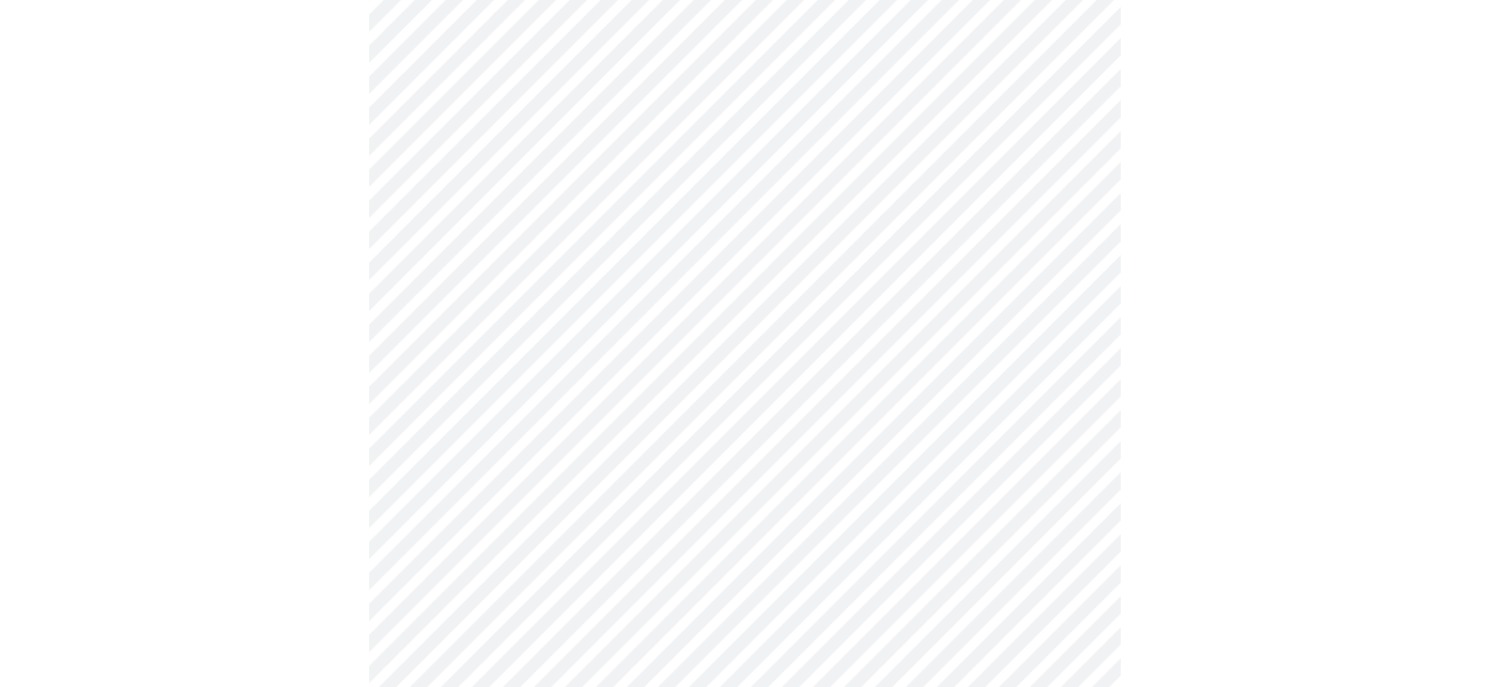
scroll to position [837, 0]
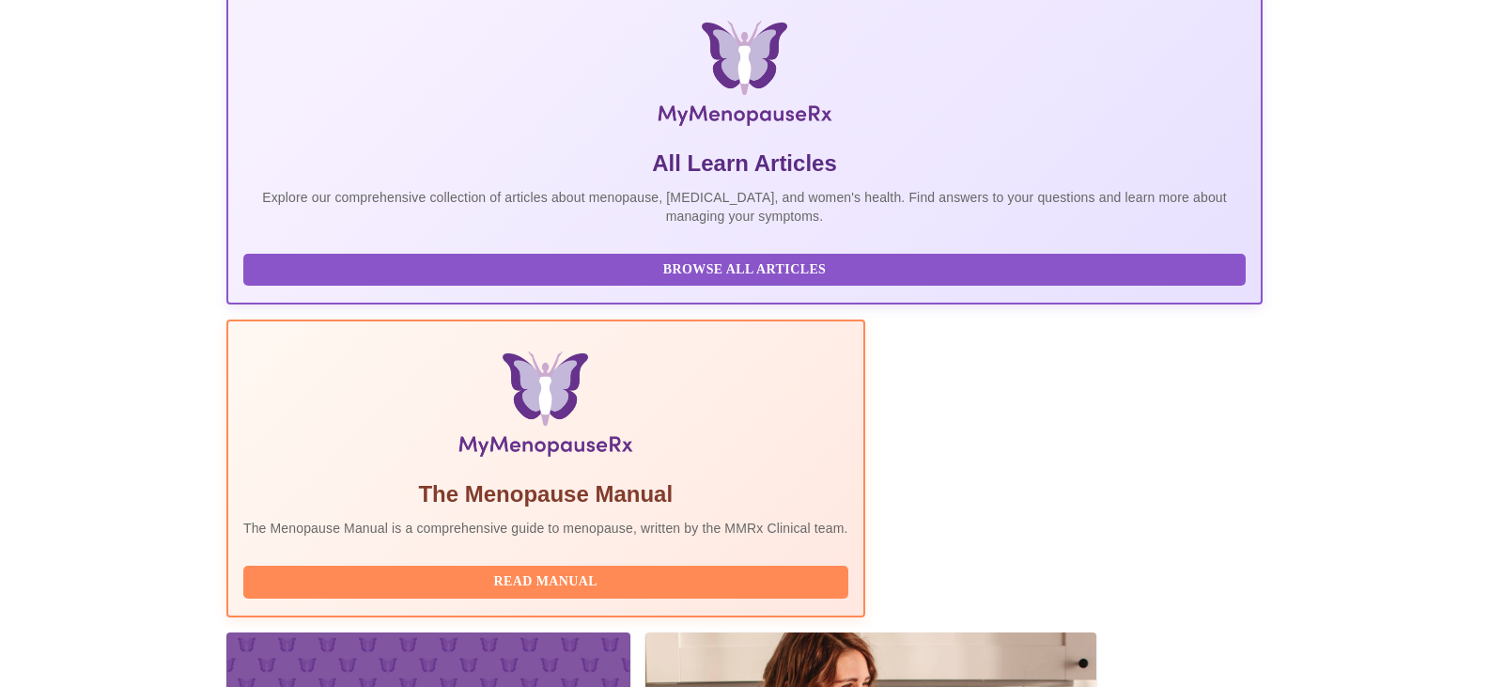
scroll to position [564, 0]
